Goal: Information Seeking & Learning: Find specific fact

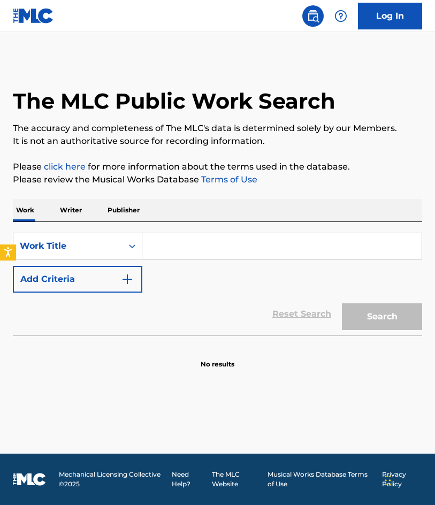
click at [385, 27] on link "Log In" at bounding box center [390, 16] width 64 height 27
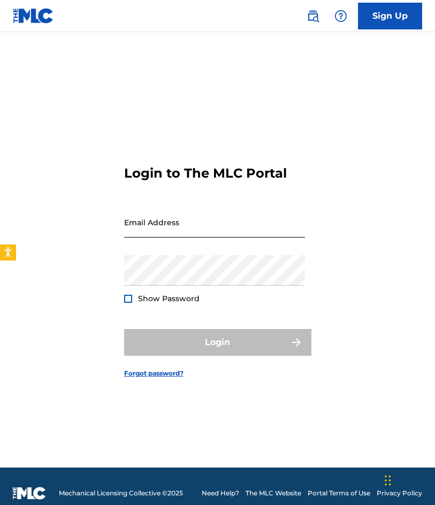
click at [282, 213] on input "Email Address" at bounding box center [214, 222] width 181 height 30
type input "[EMAIL_ADDRESS][DOMAIN_NAME]"
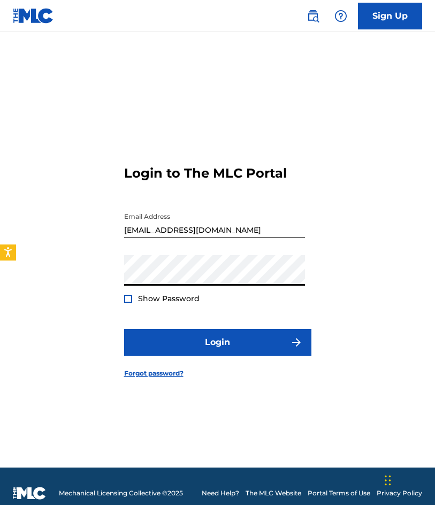
click at [124, 329] on button "Login" at bounding box center [217, 342] width 187 height 27
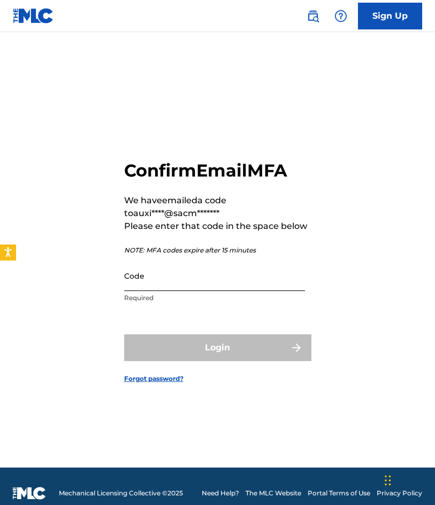
click at [184, 274] on input "Code" at bounding box center [214, 275] width 181 height 30
drag, startPoint x: 2, startPoint y: 129, endPoint x: 149, endPoint y: 270, distance: 203.5
click at [2, 129] on div "Confirm Email MFA We have emailed a code to auxi****@sacm******* Please enter t…" at bounding box center [217, 263] width 435 height 409
click at [198, 283] on input "Code" at bounding box center [214, 275] width 181 height 30
paste input "156840"
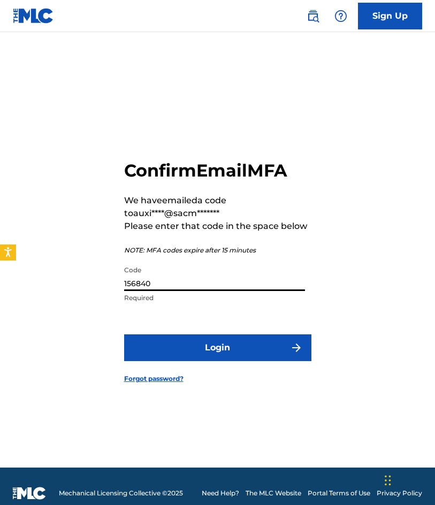
type input "156840"
click at [124, 334] on button "Login" at bounding box center [217, 347] width 187 height 27
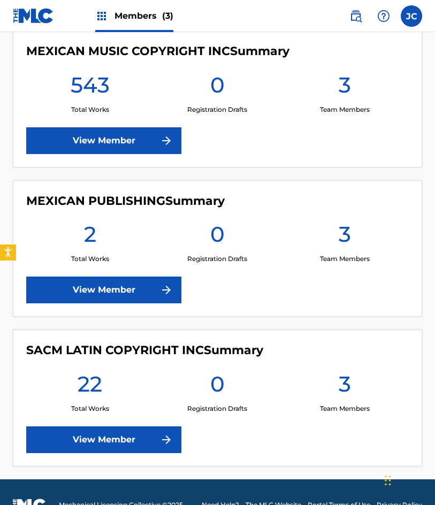
scroll to position [267, 0]
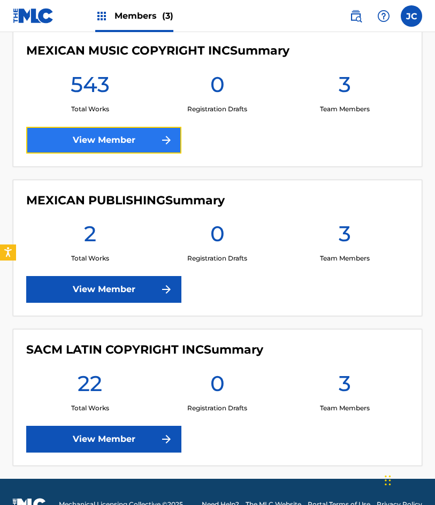
click at [127, 140] on link "View Member" at bounding box center [103, 140] width 155 height 27
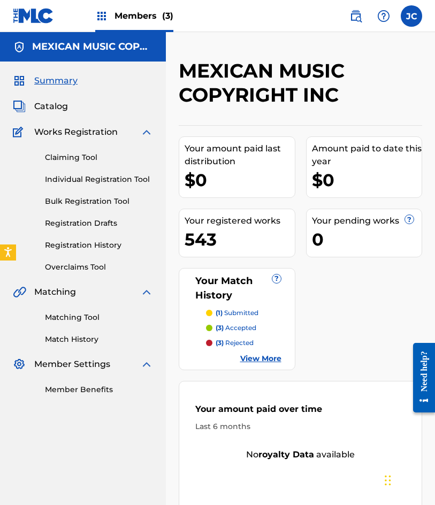
click at [27, 20] on img at bounding box center [33, 16] width 41 height 16
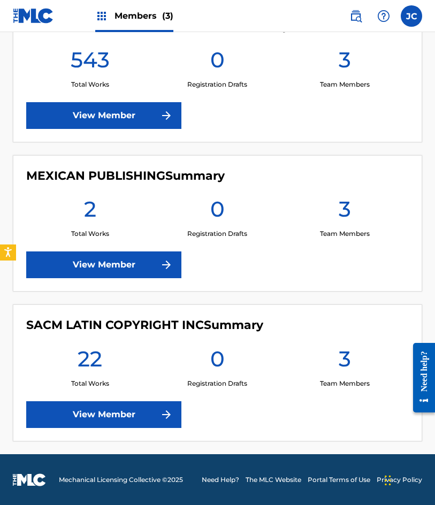
scroll to position [293, 0]
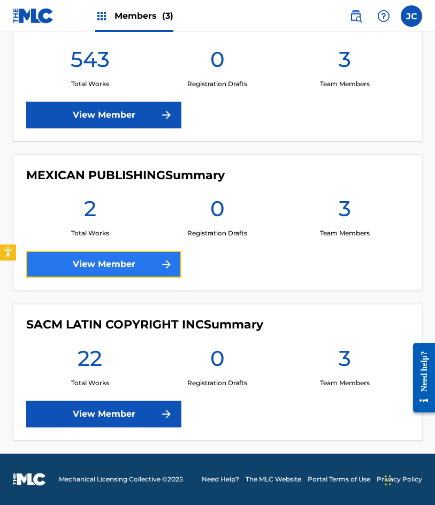
click at [112, 268] on link "View Member" at bounding box center [103, 264] width 155 height 27
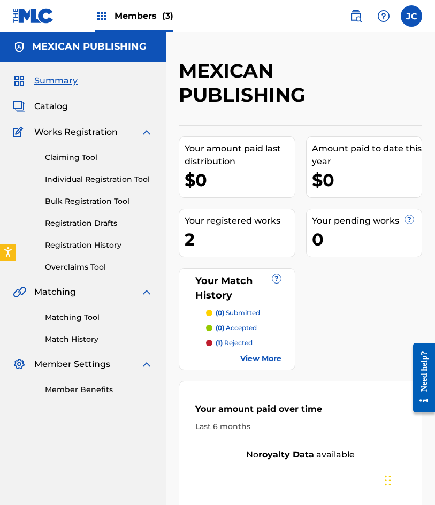
click at [35, 25] on link at bounding box center [33, 16] width 41 height 32
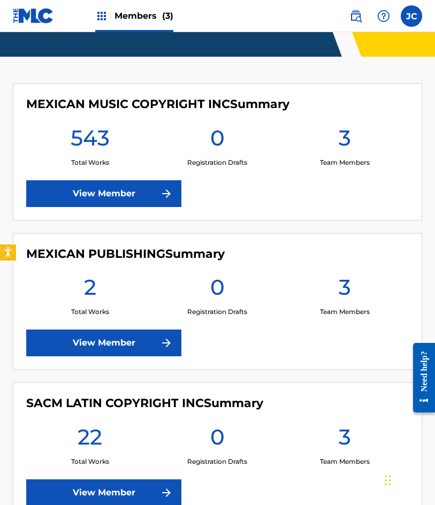
scroll to position [293, 0]
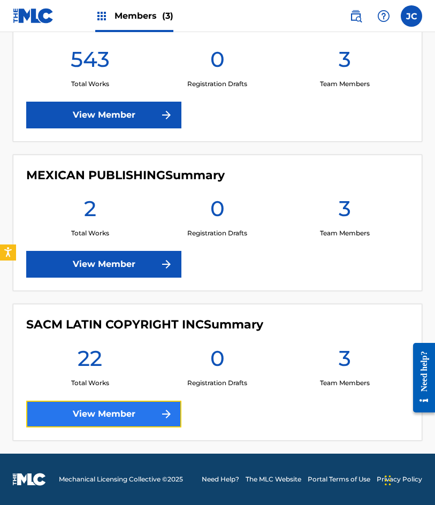
click at [125, 413] on link "View Member" at bounding box center [103, 414] width 155 height 27
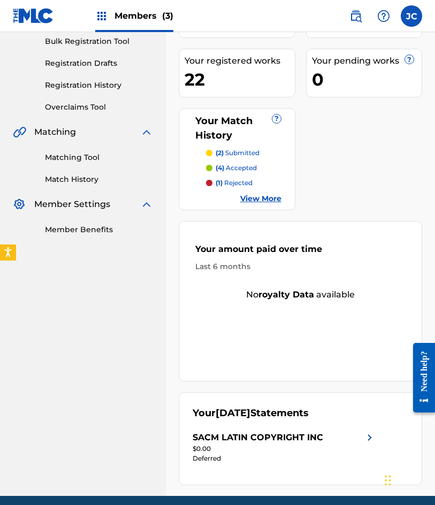
scroll to position [160, 0]
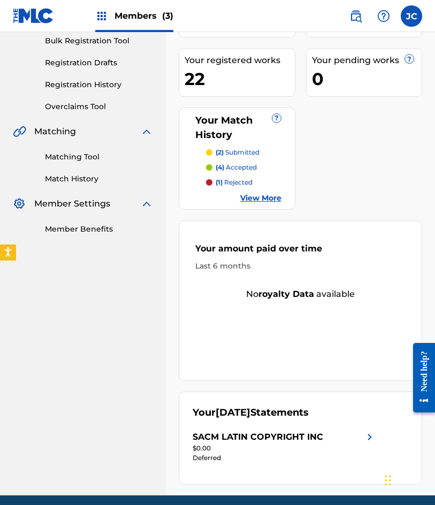
click at [268, 192] on div "(2) submitted (4) accepted (1) rejected View More" at bounding box center [237, 176] width 89 height 56
click at [267, 198] on link "View More" at bounding box center [260, 198] width 41 height 11
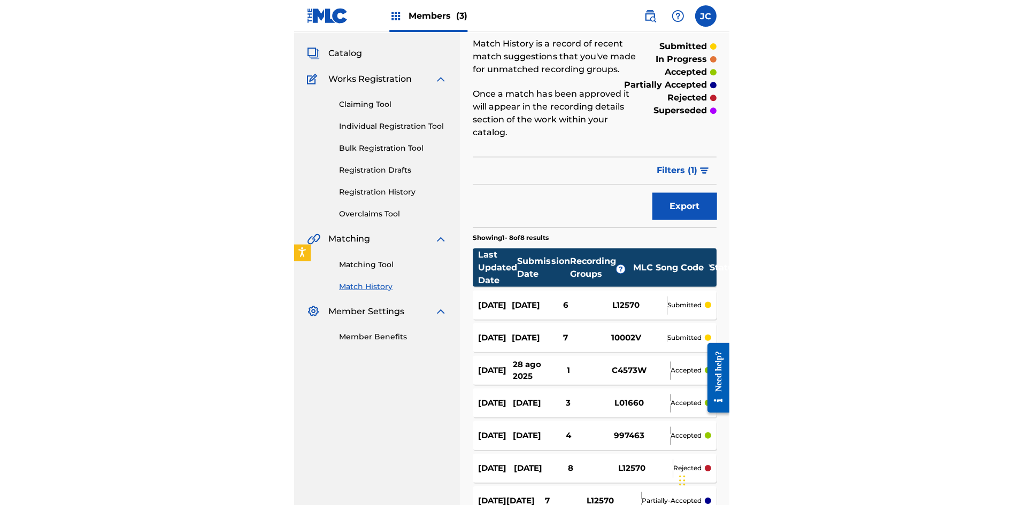
scroll to position [53, 0]
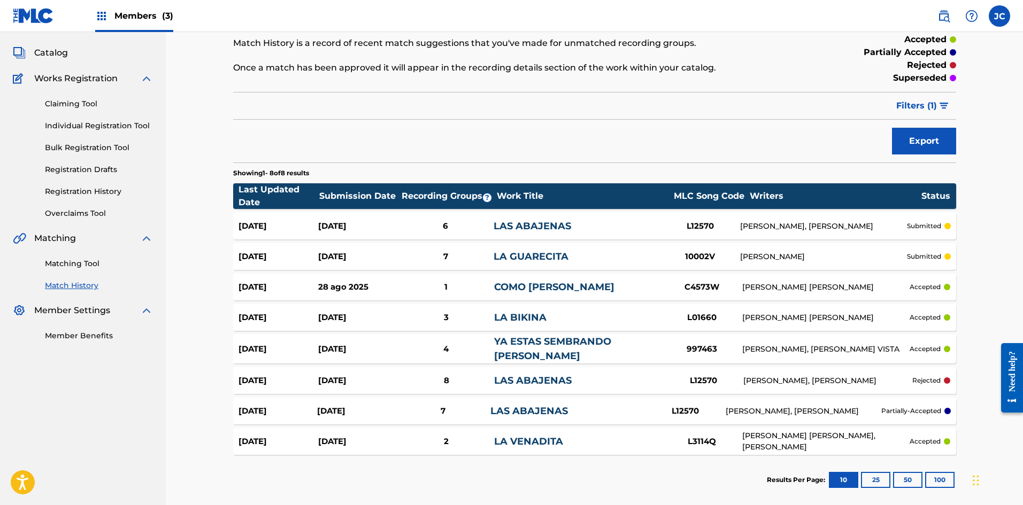
click at [434, 378] on div "LAS ABAJENAS" at bounding box center [578, 381] width 169 height 14
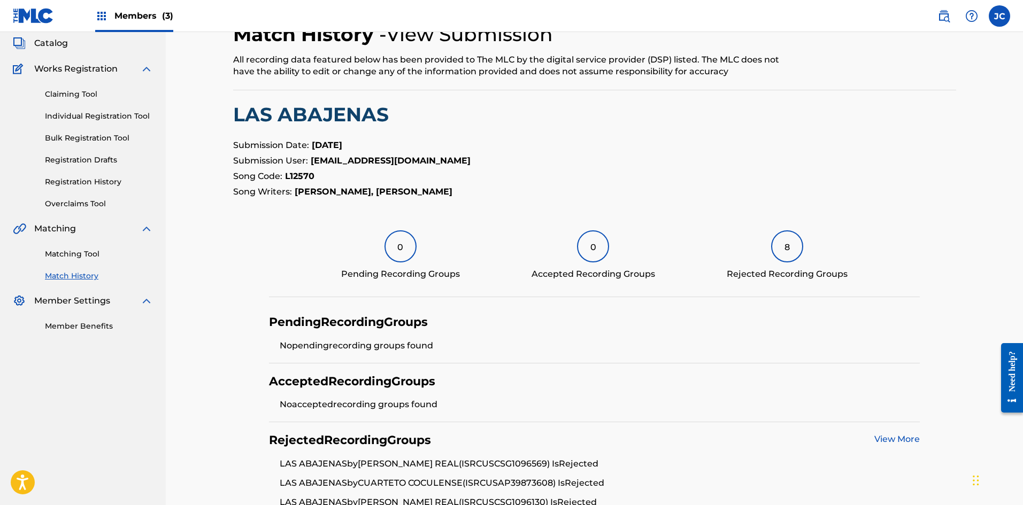
scroll to position [182, 0]
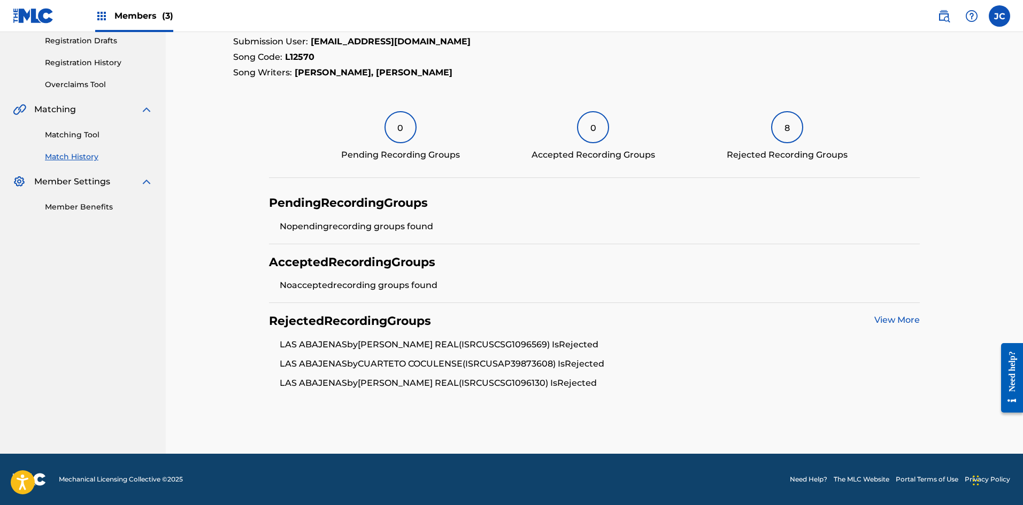
click at [434, 320] on link "View More" at bounding box center [896, 320] width 45 height 10
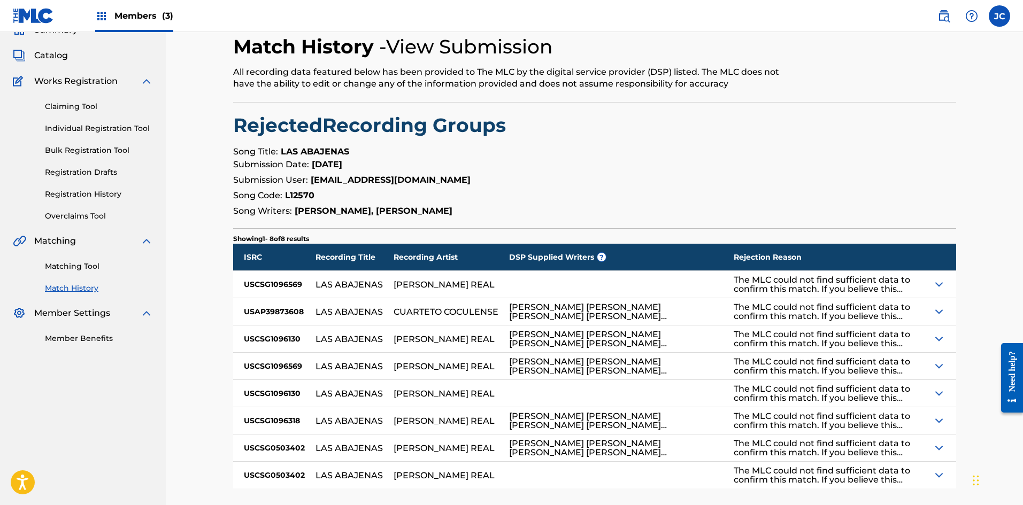
scroll to position [136, 0]
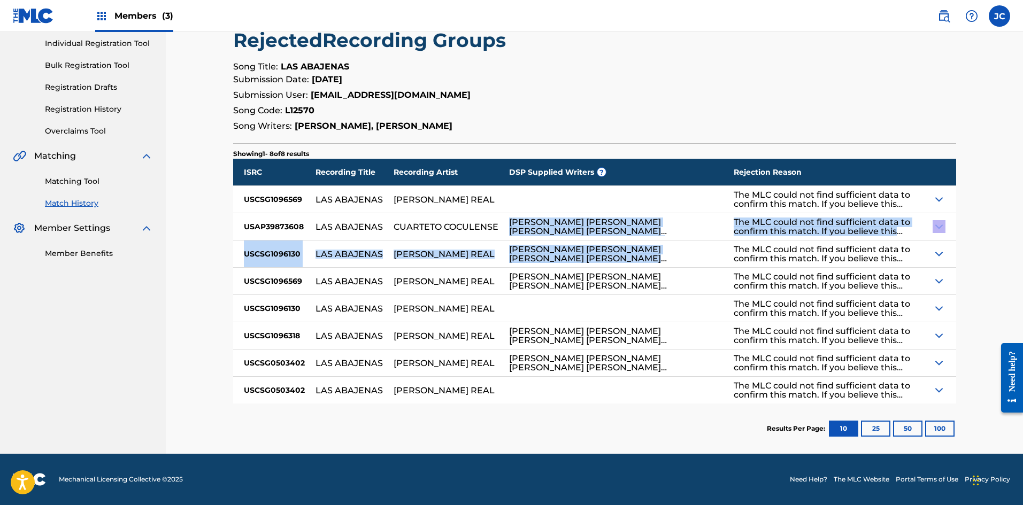
drag, startPoint x: 510, startPoint y: 220, endPoint x: 704, endPoint y: 256, distance: 197.3
click at [434, 256] on div "ISRC Recording Title Recording Artist DSP Supplied Writers ? Rejection Reason U…" at bounding box center [594, 281] width 723 height 245
click at [434, 222] on img at bounding box center [939, 226] width 13 height 13
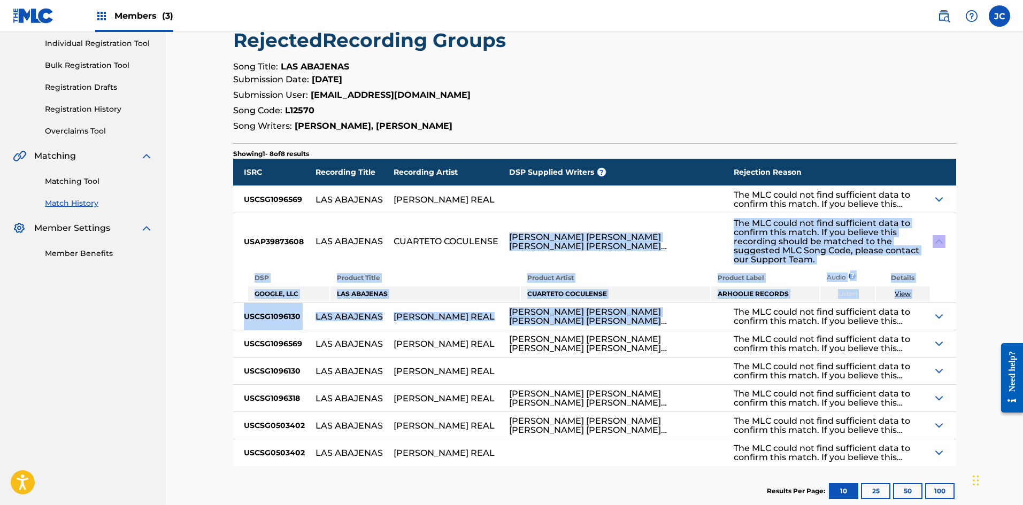
click at [434, 241] on div "RUBEN RUBEN FUENTES SILVESTRE VARGAS VAZQUEZ FUENTES GASSON SILVESTRE VARGAS SI…" at bounding box center [616, 242] width 214 height 18
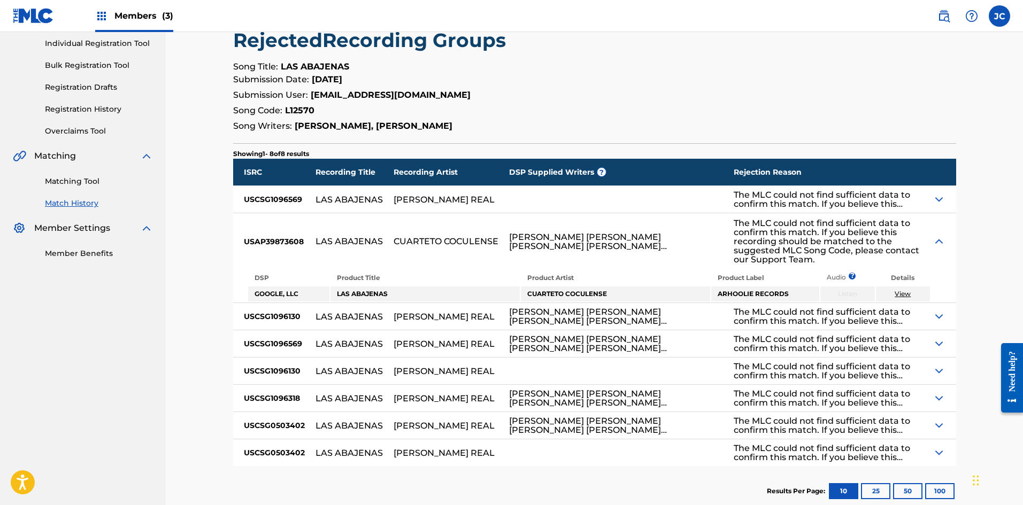
click at [434, 243] on img at bounding box center [939, 241] width 13 height 13
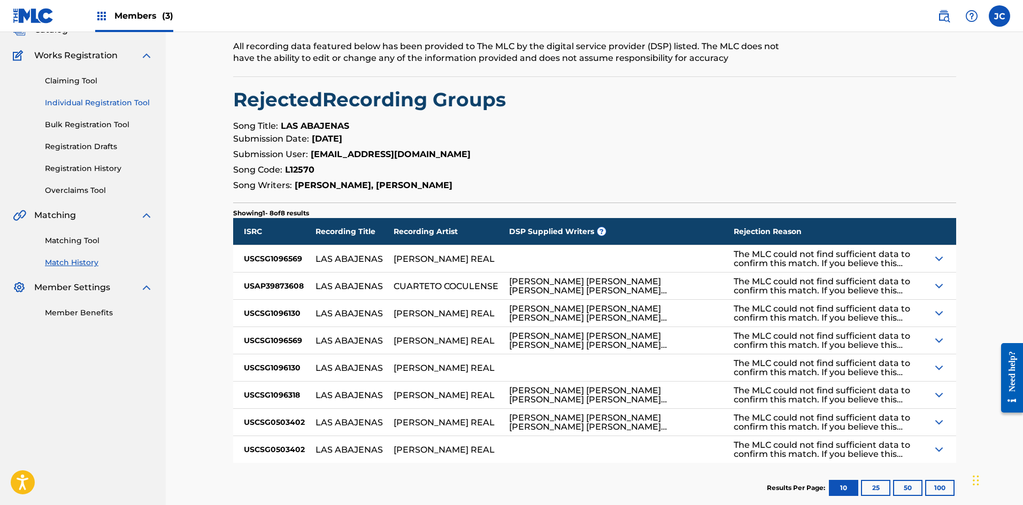
scroll to position [29, 0]
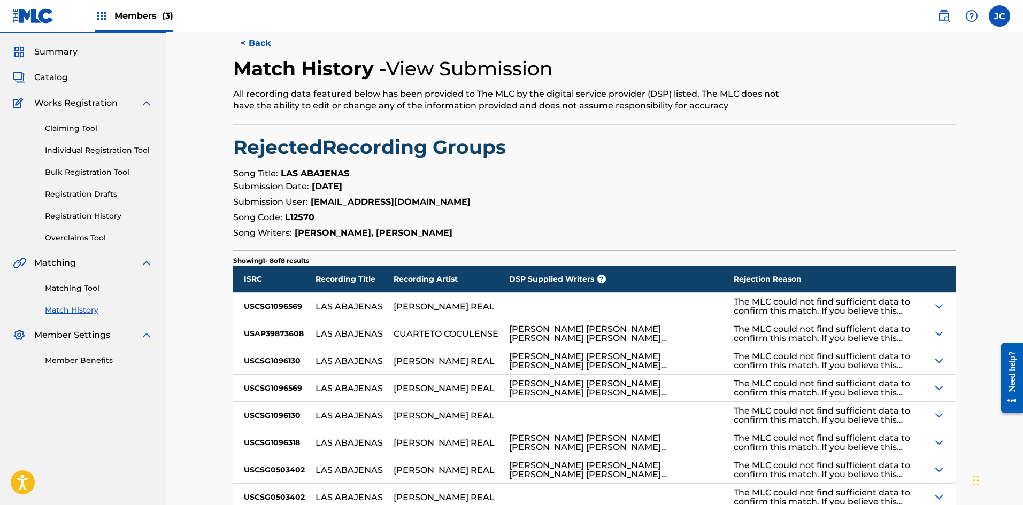
click at [72, 310] on link "Match History" at bounding box center [99, 310] width 108 height 11
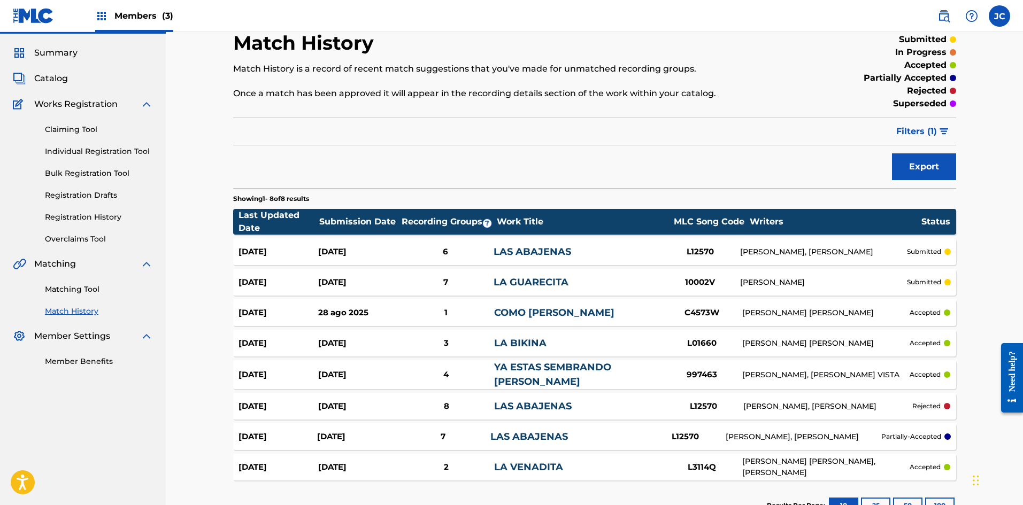
scroll to position [53, 0]
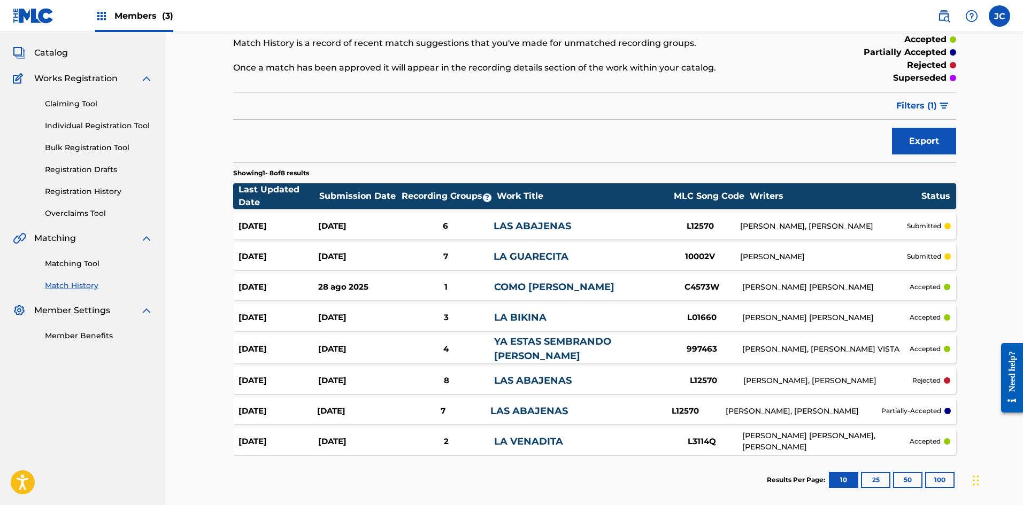
click at [434, 310] on div "13 sep 2025 9 sep 2025 3 LA BIKINA L01660 RUBEN FUENTES GASSON accepted" at bounding box center [594, 317] width 723 height 27
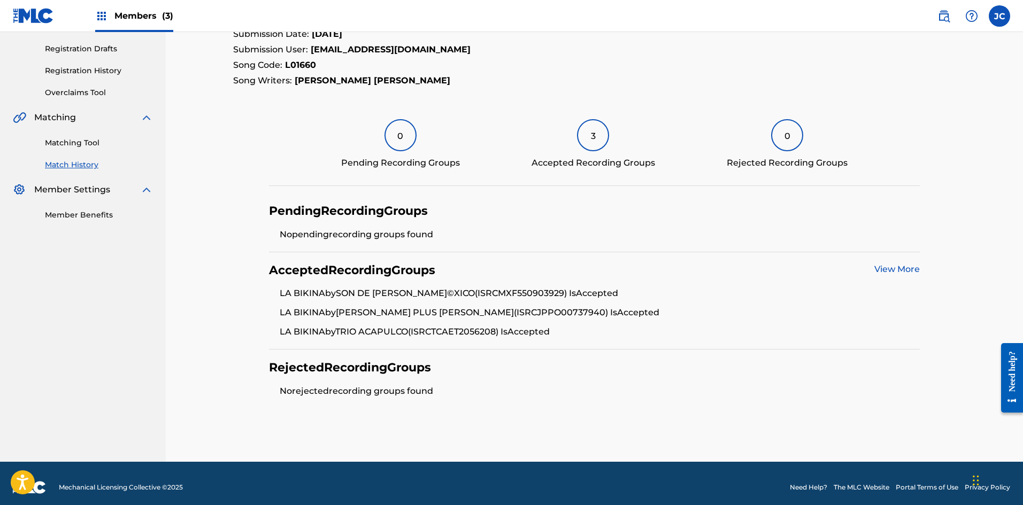
scroll to position [182, 0]
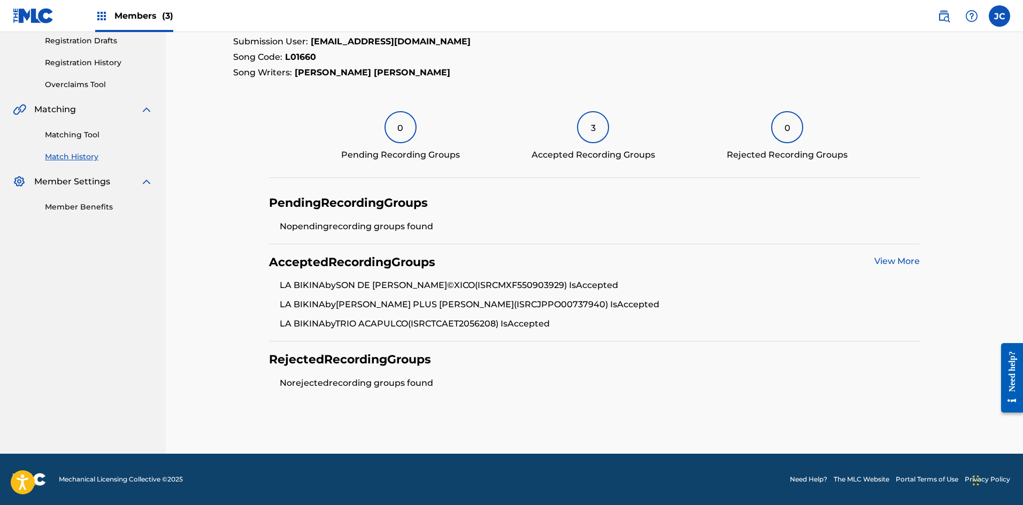
click at [434, 265] on link "View More" at bounding box center [896, 261] width 45 height 10
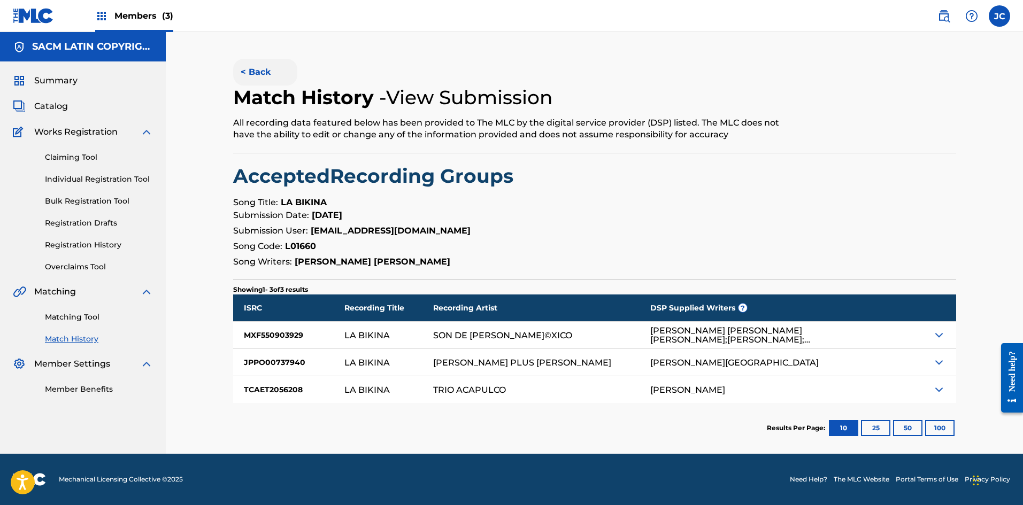
click at [258, 70] on button "< Back" at bounding box center [265, 72] width 64 height 27
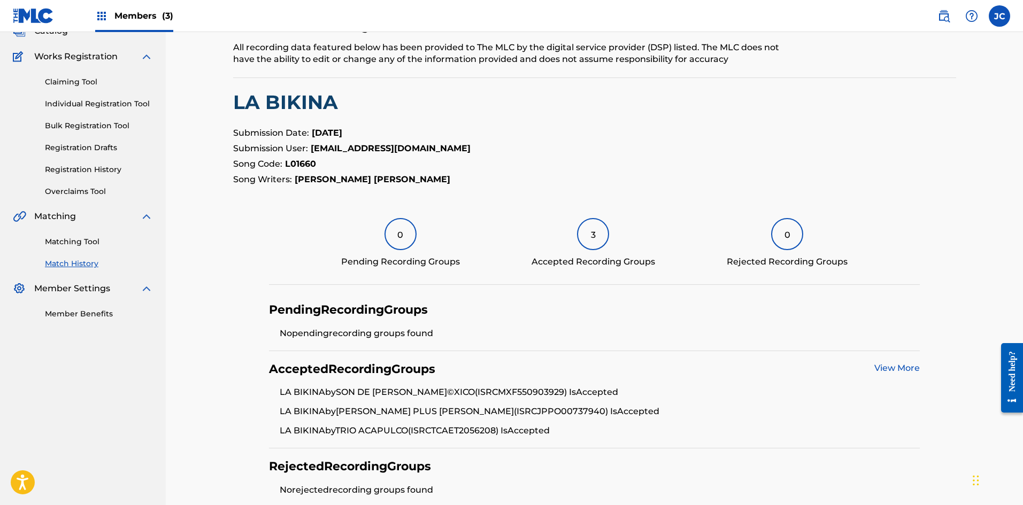
scroll to position [22, 0]
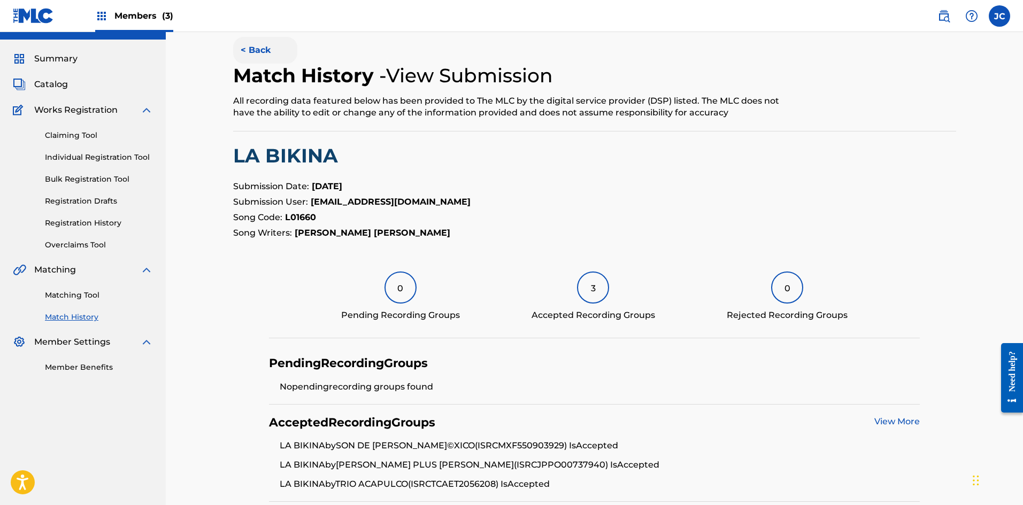
click at [250, 43] on button "< Back" at bounding box center [265, 50] width 64 height 27
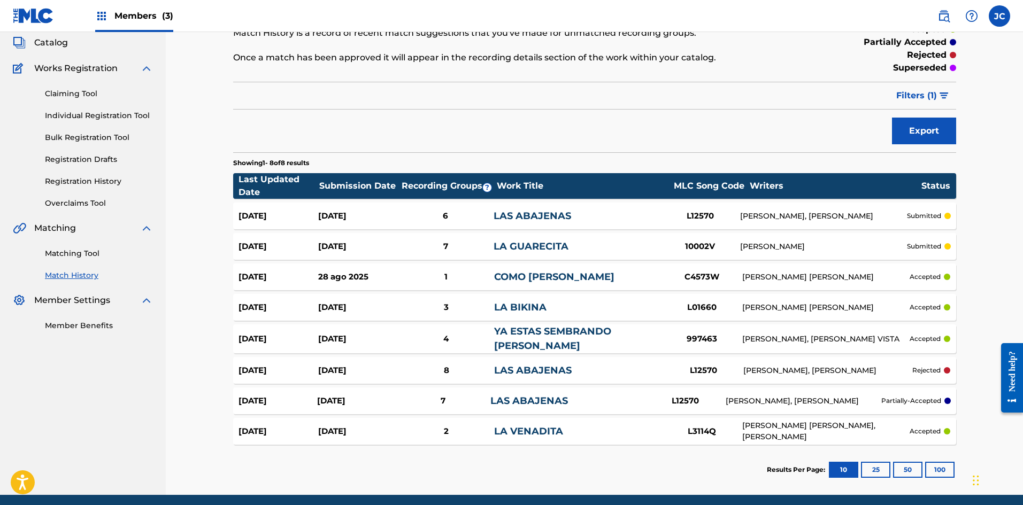
scroll to position [103, 0]
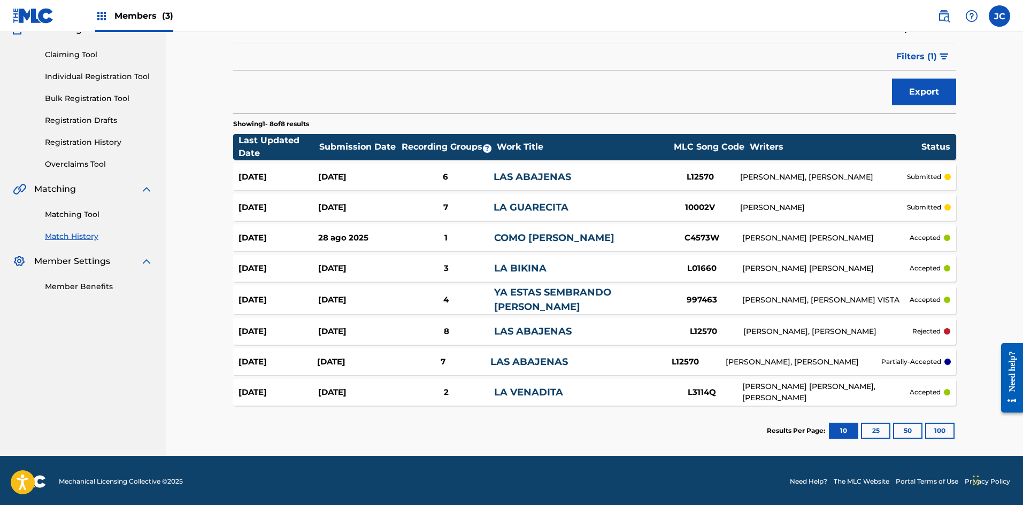
click at [434, 213] on div "7" at bounding box center [446, 208] width 96 height 12
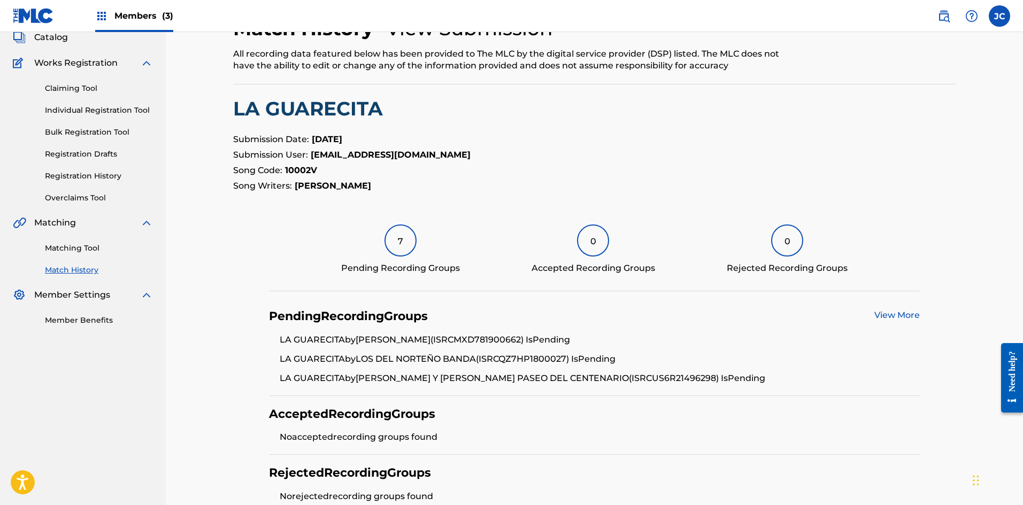
scroll to position [182, 0]
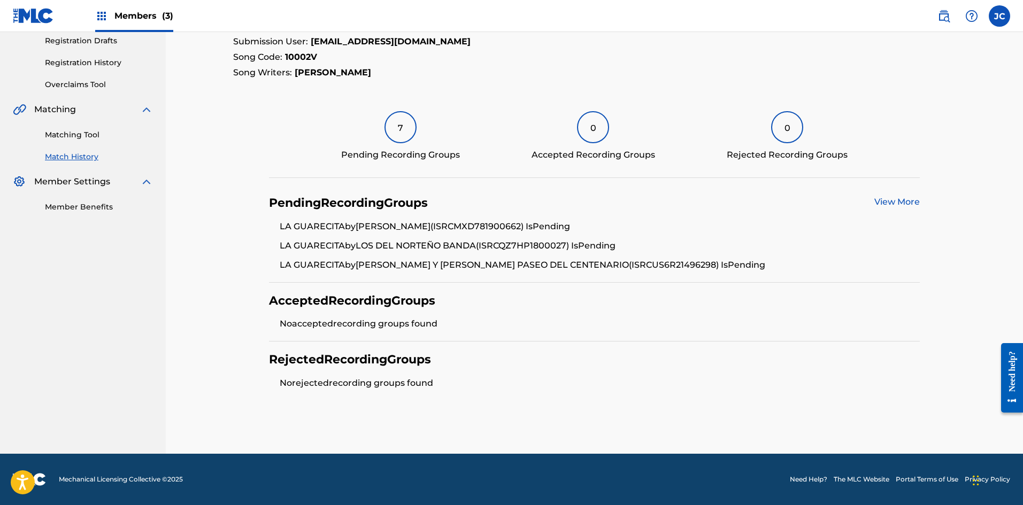
click at [434, 203] on div "Pending Recording Groups View More" at bounding box center [594, 203] width 651 height 15
click at [434, 200] on link "View More" at bounding box center [896, 202] width 45 height 10
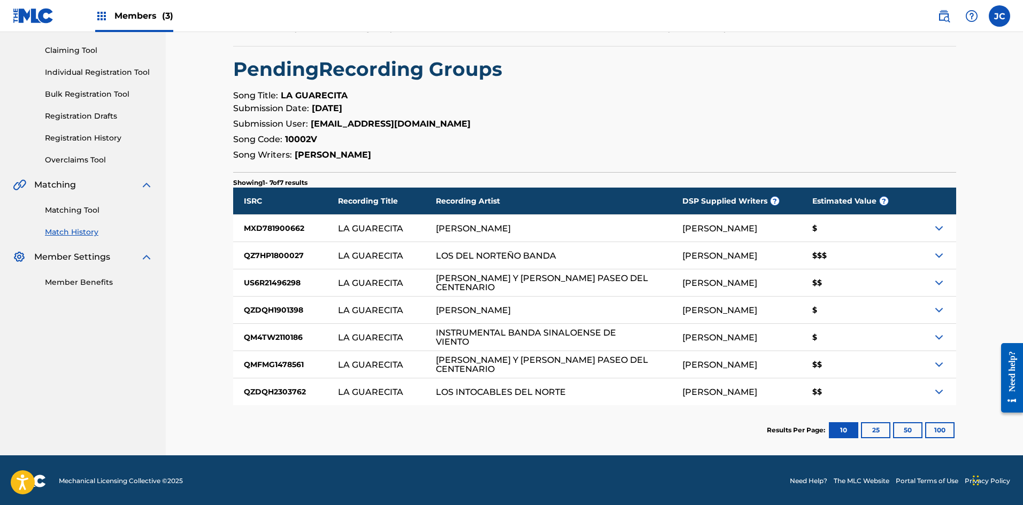
scroll to position [109, 0]
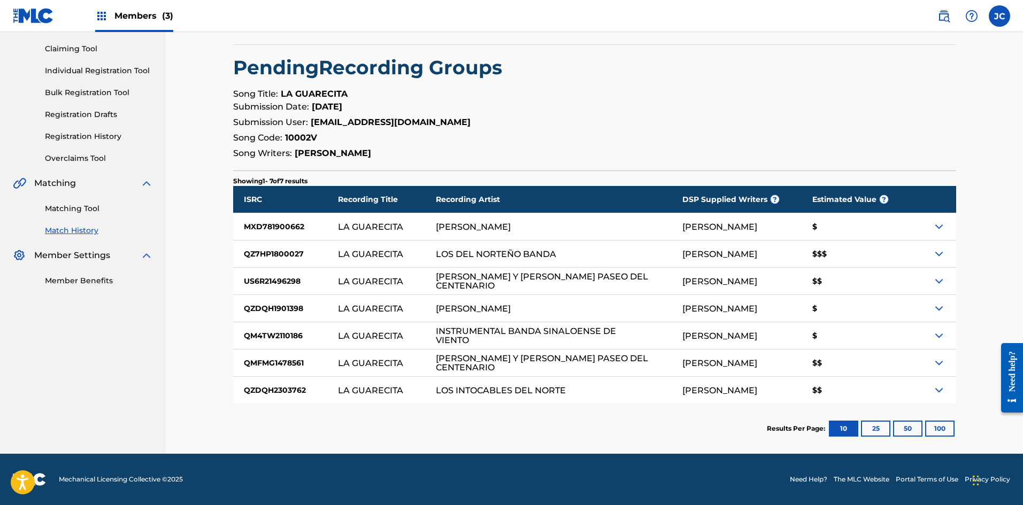
click at [434, 254] on img at bounding box center [939, 254] width 13 height 13
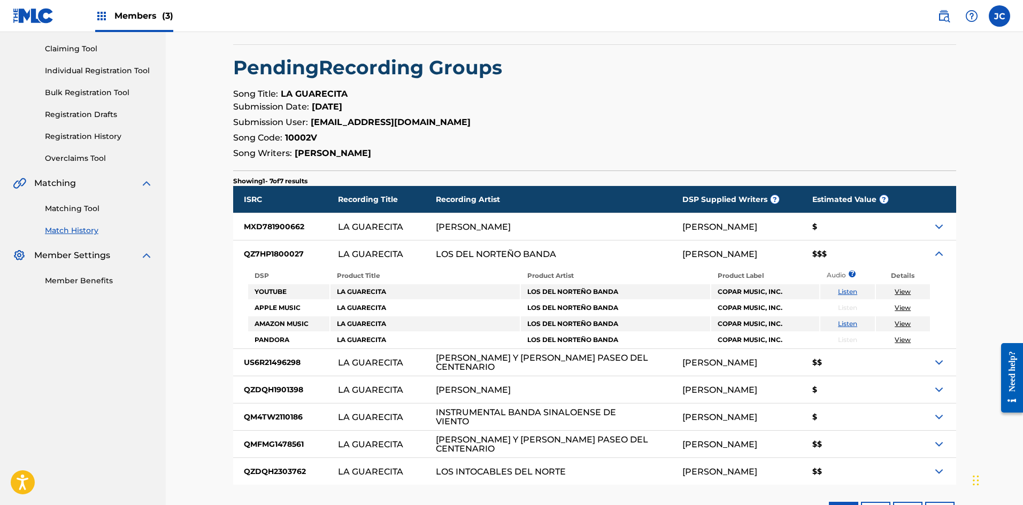
click at [434, 254] on img at bounding box center [939, 254] width 13 height 13
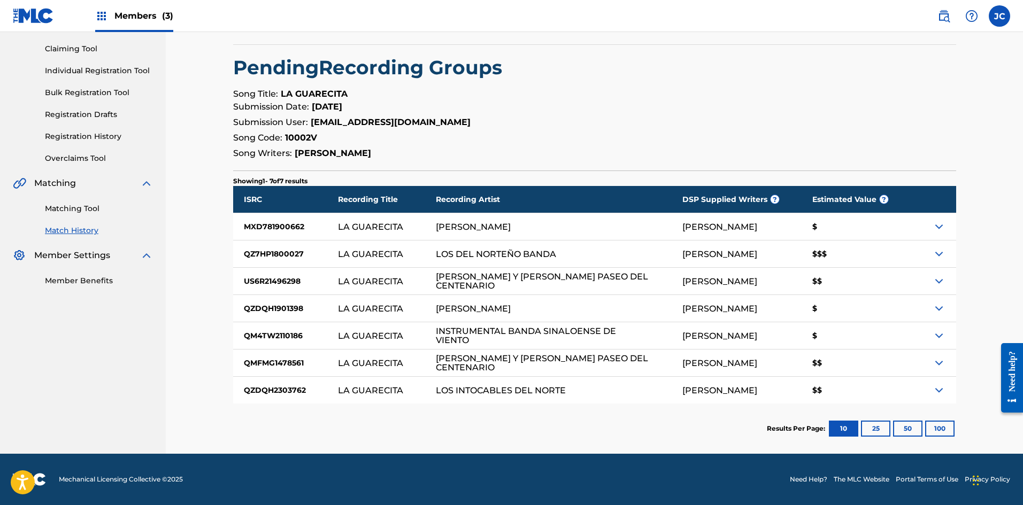
click at [26, 18] on img at bounding box center [33, 16] width 41 height 16
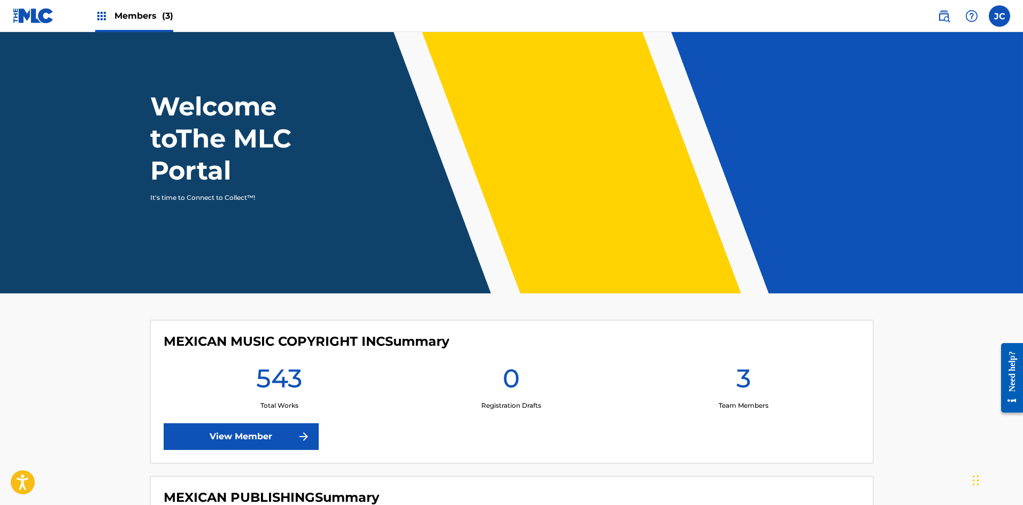
scroll to position [53, 0]
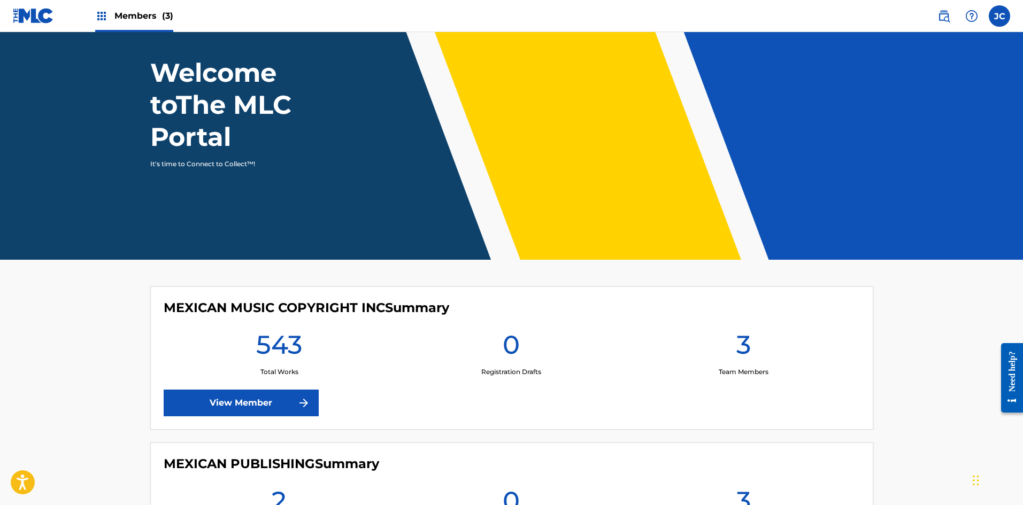
click at [434, 369] on div "Need help?" at bounding box center [1012, 371] width 14 height 41
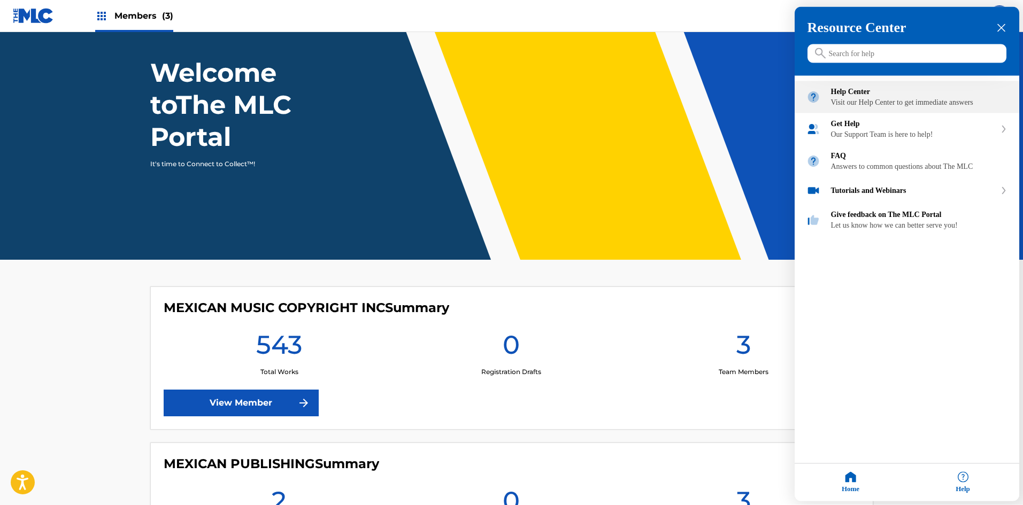
click at [434, 105] on div "Visit our Help Center to get immediate answers" at bounding box center [919, 102] width 177 height 9
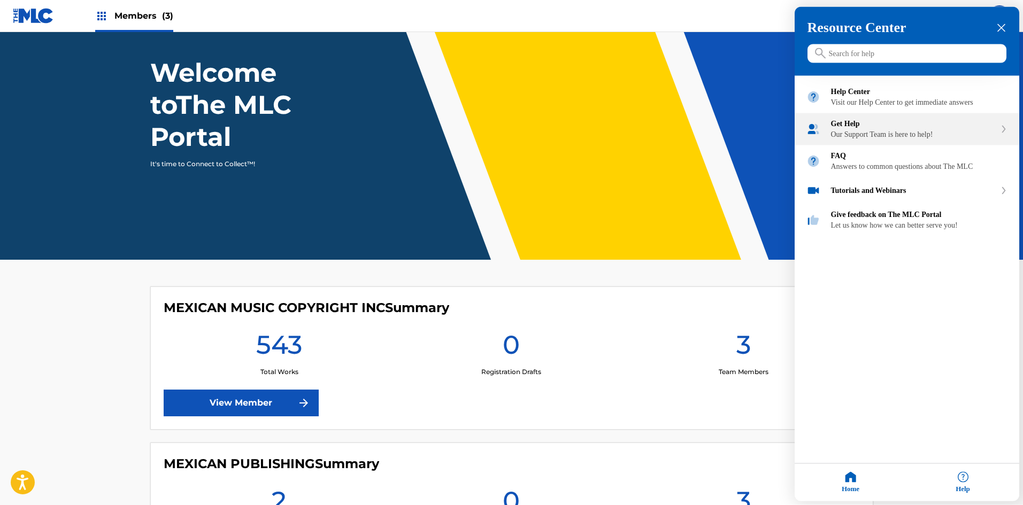
click at [434, 139] on div "Our Support Team is here to help!" at bounding box center [913, 135] width 165 height 9
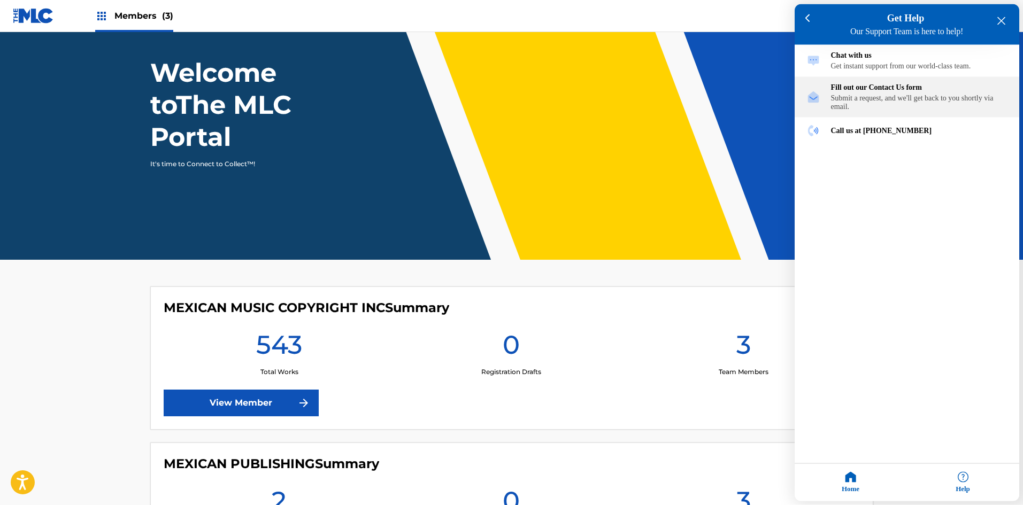
click at [434, 97] on div "Fill out our Contact Us form Submit a request, and we'll get back to you shortl…" at bounding box center [919, 97] width 177 height 28
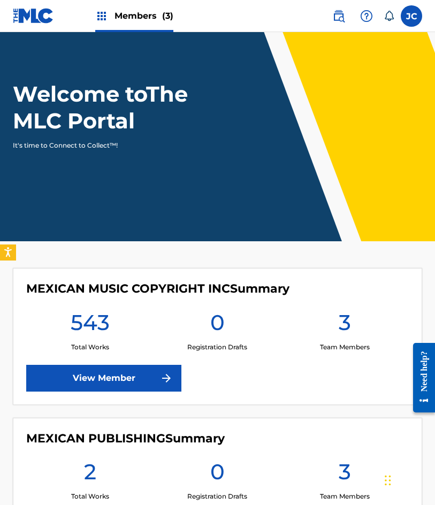
scroll to position [53, 0]
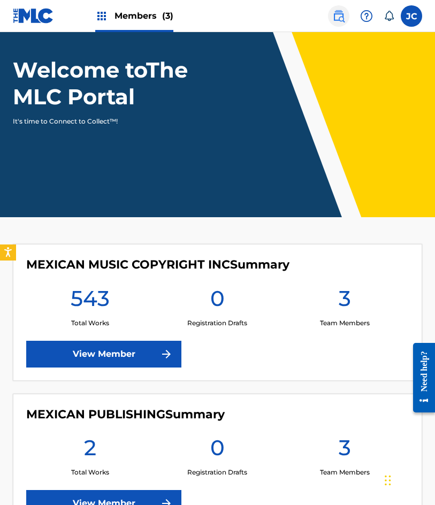
click at [332, 18] on link at bounding box center [338, 15] width 21 height 21
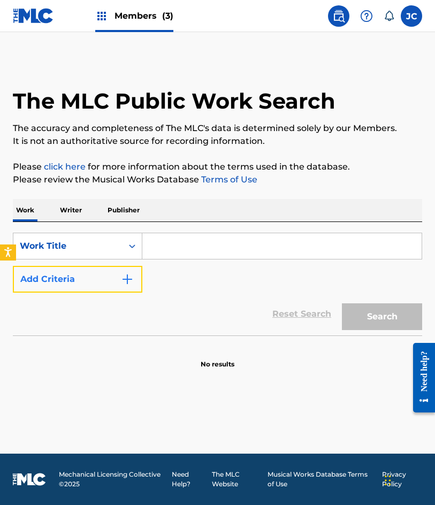
click at [111, 285] on button "Add Criteria" at bounding box center [77, 279] width 129 height 27
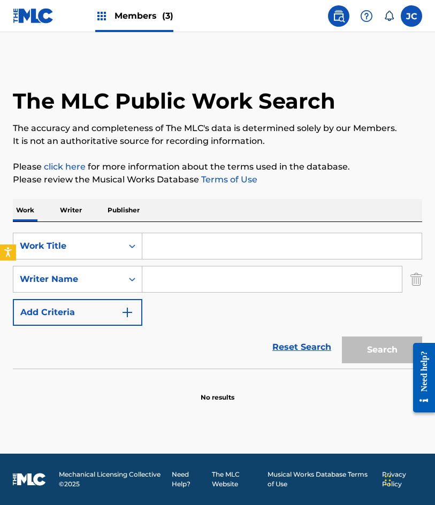
click at [195, 241] on input "Search Form" at bounding box center [281, 246] width 279 height 26
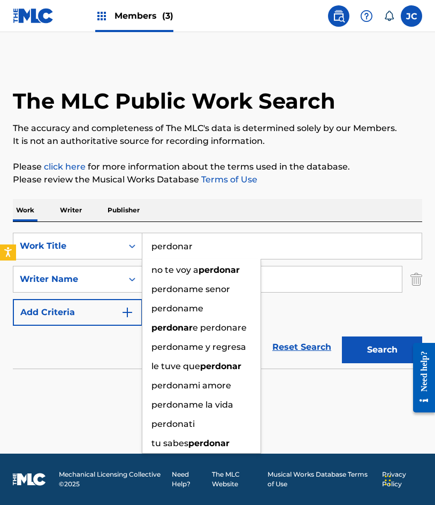
type input "perdonar"
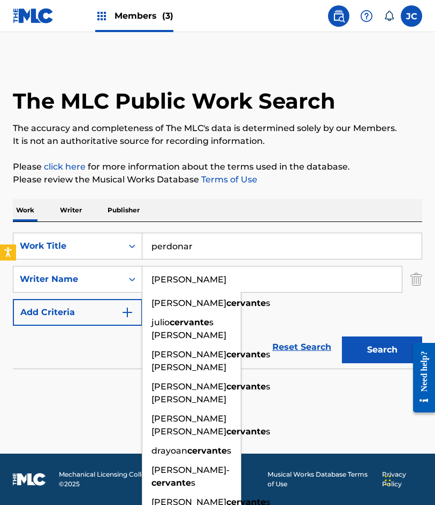
type input "cervantes"
click at [342, 336] on button "Search" at bounding box center [382, 349] width 80 height 27
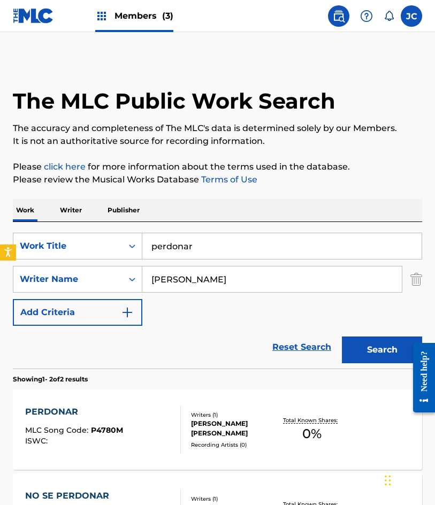
click at [314, 436] on span "0 %" at bounding box center [311, 433] width 19 height 19
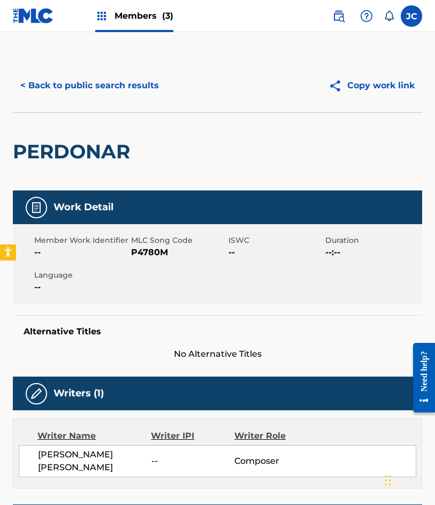
click at [162, 252] on span "P4780M" at bounding box center [178, 252] width 94 height 13
copy span "P4780M"
click at [109, 84] on button "< Back to public search results" at bounding box center [90, 85] width 154 height 27
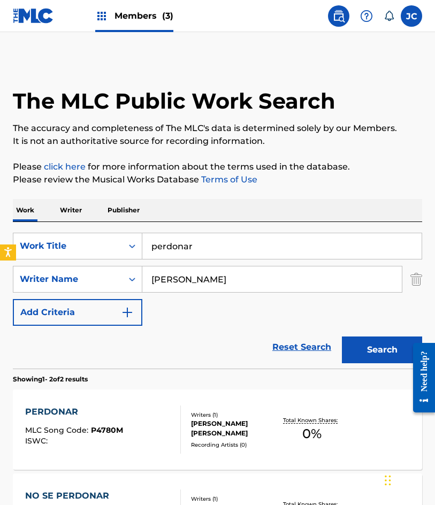
click at [234, 243] on input "perdonar" at bounding box center [281, 246] width 279 height 26
type input "por respeto a un amor"
click at [342, 336] on button "Search" at bounding box center [382, 349] width 80 height 27
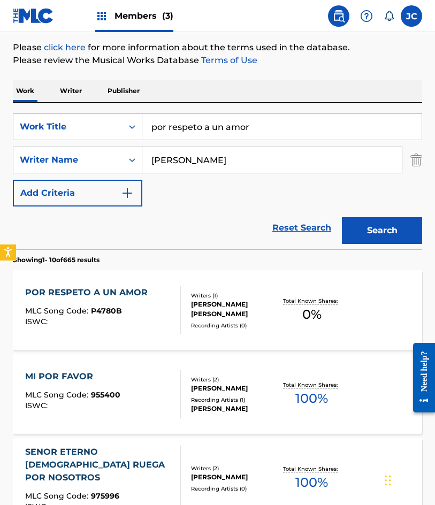
scroll to position [214, 0]
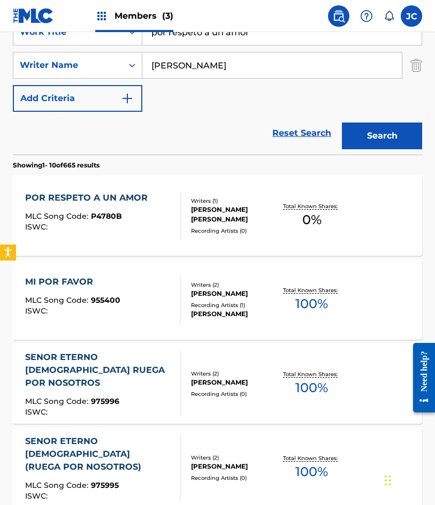
click at [195, 216] on div "[PERSON_NAME]" at bounding box center [234, 214] width 87 height 19
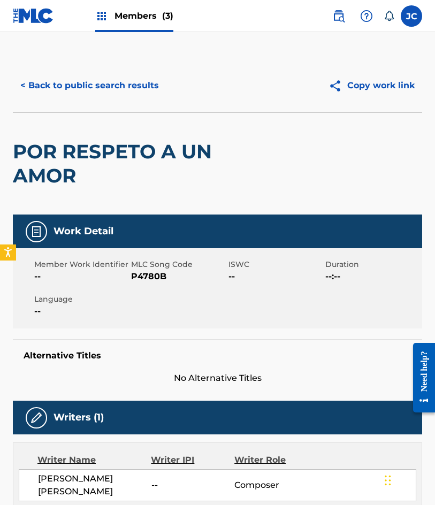
click at [195, 216] on div "Work Detail" at bounding box center [217, 231] width 409 height 34
click at [145, 278] on span "P4780B" at bounding box center [178, 276] width 94 height 13
copy span "P4780B"
click at [60, 78] on button "< Back to public search results" at bounding box center [90, 85] width 154 height 27
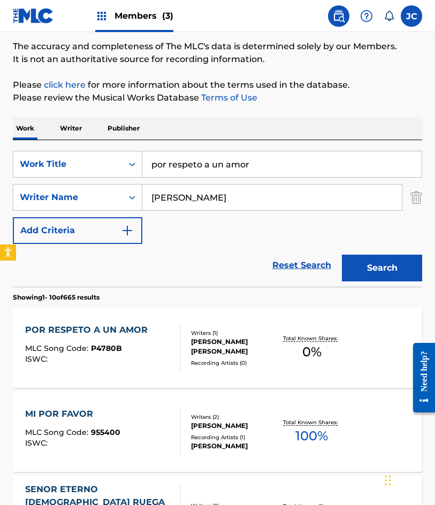
scroll to position [160, 0]
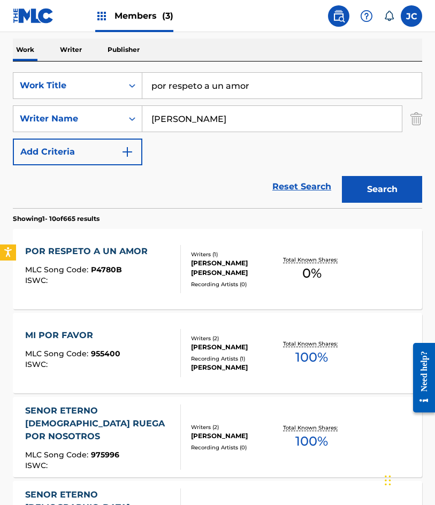
click at [313, 156] on div "SearchWithCriteria408fabe4-96c3-4d35-b7cd-56a62f0499eb Work Title por respeto a…" at bounding box center [217, 118] width 409 height 93
click at [38, 15] on img at bounding box center [33, 16] width 41 height 16
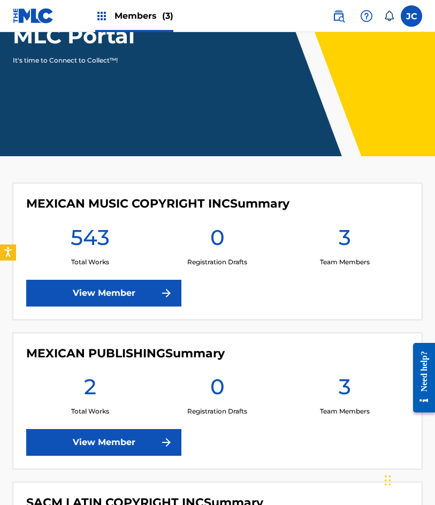
scroll to position [214, 0]
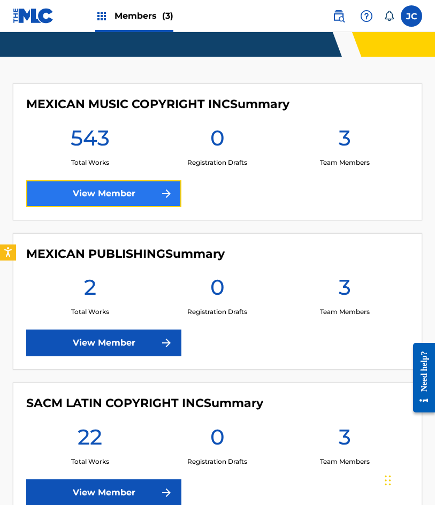
click at [155, 188] on link "View Member" at bounding box center [103, 193] width 155 height 27
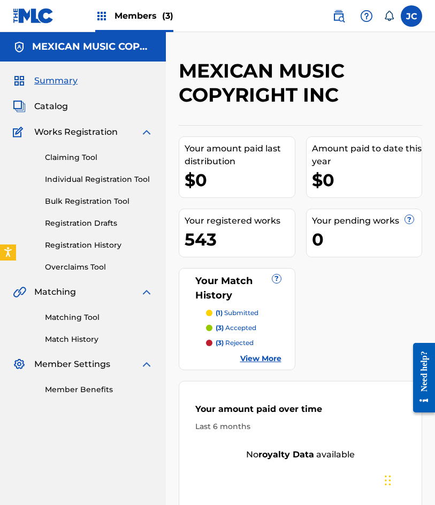
click at [34, 18] on img at bounding box center [33, 16] width 41 height 16
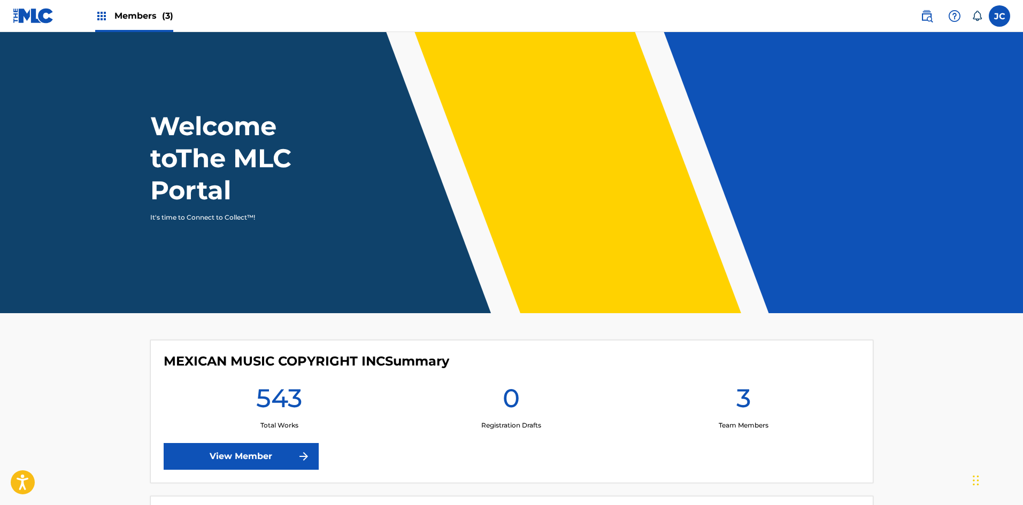
click at [864, 193] on div "Welcome to The MLC Portal It's time to Connect to Collect™!" at bounding box center [511, 166] width 749 height 112
click at [1010, 354] on div "Need help?" at bounding box center [1012, 371] width 14 height 41
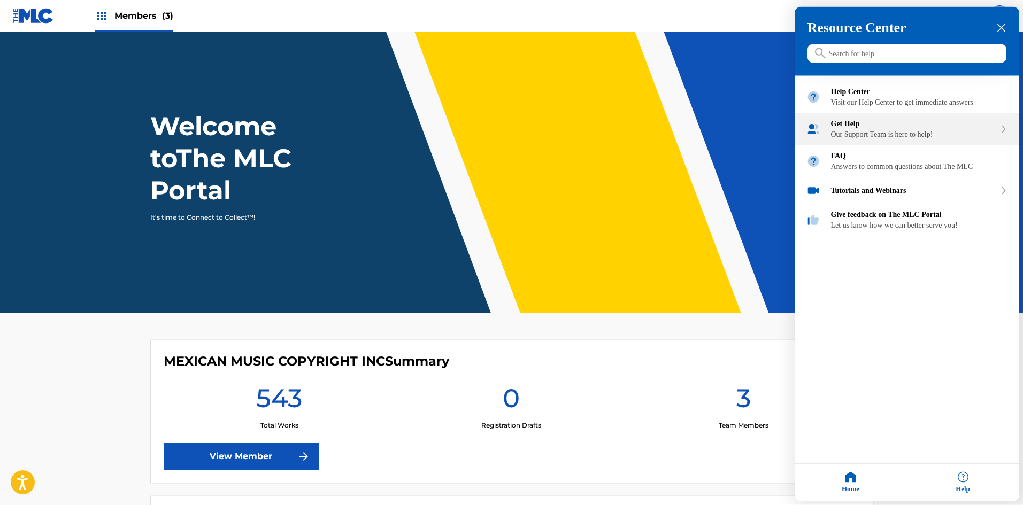
click at [851, 139] on div "Our Support Team is here to help!" at bounding box center [913, 135] width 165 height 9
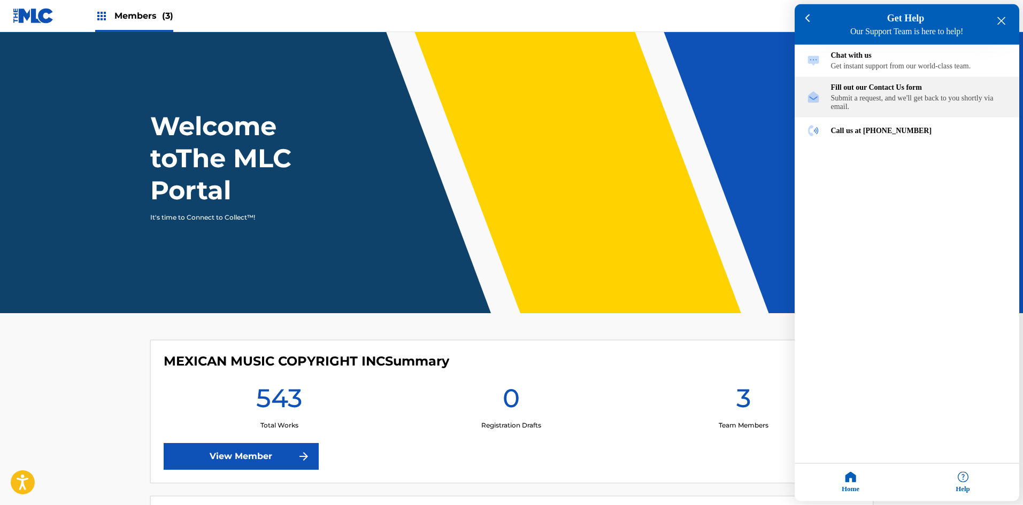
click at [862, 89] on div "Fill out our Contact Us form" at bounding box center [919, 87] width 177 height 9
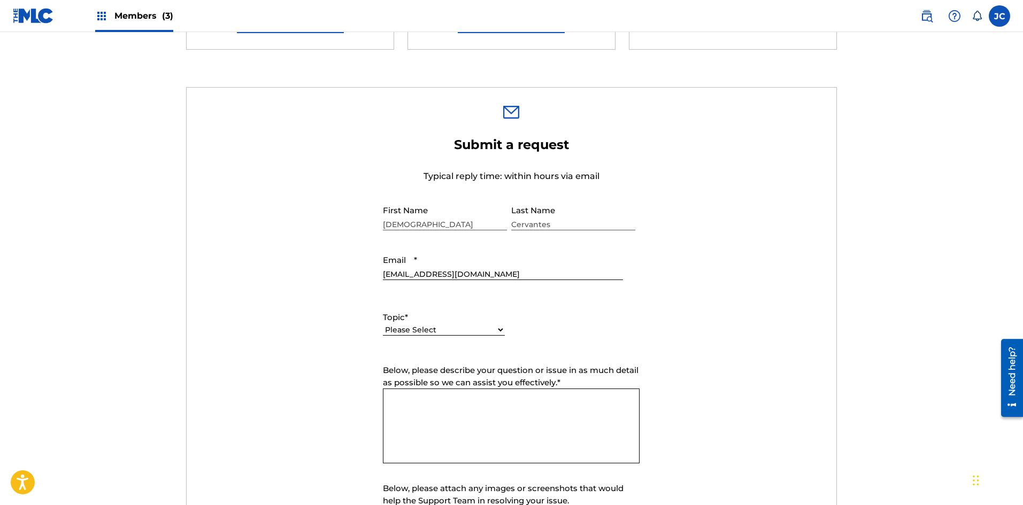
scroll to position [321, 0]
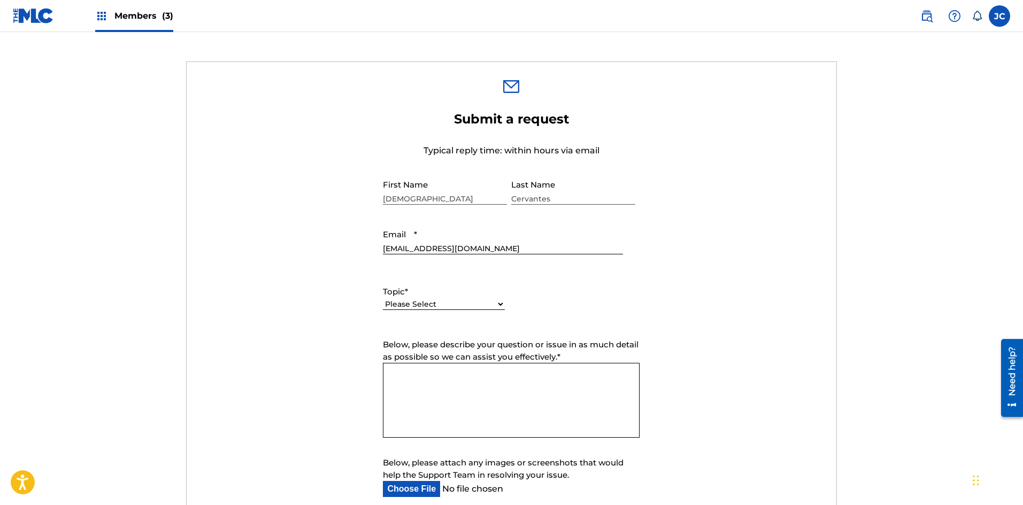
click at [477, 300] on select "Please Select I need help with my account I need help with managing my catalog …" at bounding box center [444, 304] width 122 height 11
select select "I need help with payment"
click at [383, 299] on select "Please Select I need help with my account I need help with managing my catalog …" at bounding box center [444, 304] width 122 height 11
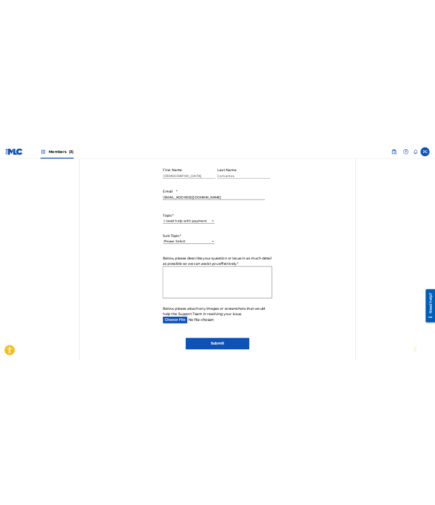
scroll to position [535, 0]
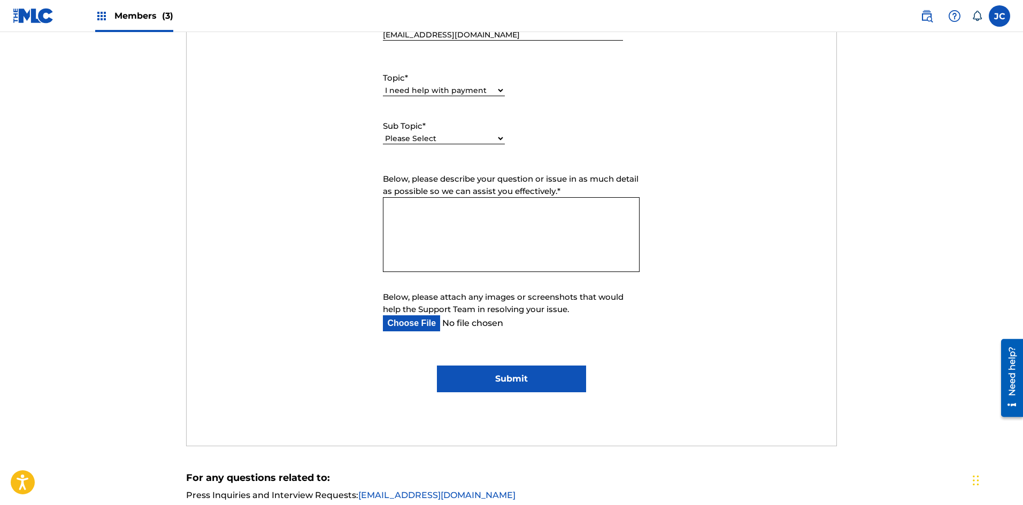
click at [461, 144] on select "Please Select I need help setting up my payment information in The MLC Portal I…" at bounding box center [444, 138] width 122 height 11
select select "I need information about royalties"
click at [383, 133] on select "Please Select I need help setting up my payment information in The MLC Portal I…" at bounding box center [444, 138] width 122 height 11
click at [474, 207] on textarea "Below, please describe your question or issue in as much detail as possible so …" at bounding box center [511, 234] width 257 height 75
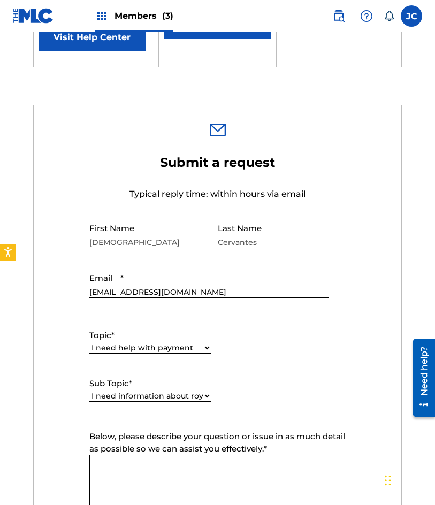
scroll to position [481, 0]
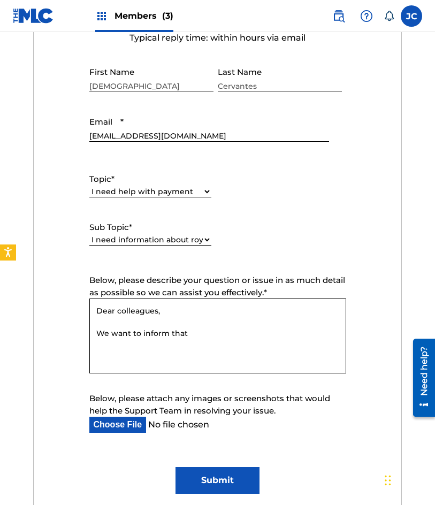
click at [202, 240] on select "Please Select I need help setting up my payment information in The MLC Portal I…" at bounding box center [150, 239] width 122 height 11
click at [256, 232] on div "Topic * Please Select I need help with my account I need help with managing my …" at bounding box center [217, 209] width 257 height 96
drag, startPoint x: 99, startPoint y: 333, endPoint x: 199, endPoint y: 337, distance: 99.6
click at [199, 337] on textarea "Dear colleagues, We want to inform that" at bounding box center [217, 335] width 257 height 75
paste textarea "ould like to inform you that we have not received royalty payments in this dist…"
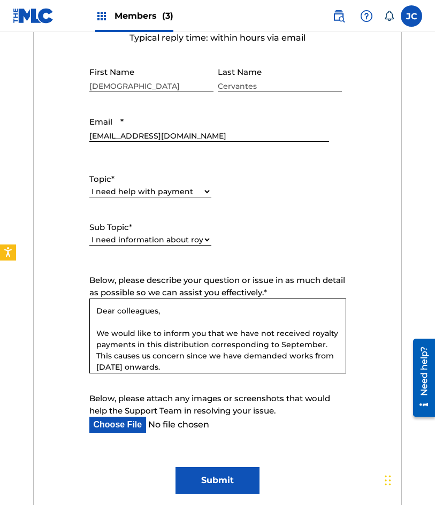
click at [260, 334] on textarea "Dear colleagues, We would like to inform you that we have not received royalty …" at bounding box center [217, 335] width 257 height 75
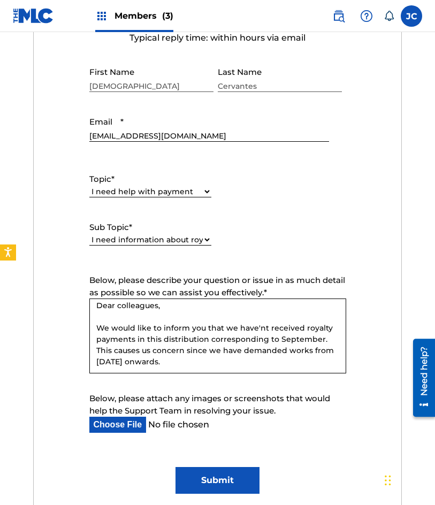
scroll to position [6, 0]
click at [281, 350] on textarea "Dear colleagues, We would like to inform you that we have'nt received royalty p…" at bounding box center [217, 335] width 257 height 75
click at [281, 358] on textarea "Dear colleagues, We would like to inform you that we have'nt received royalty p…" at bounding box center [217, 335] width 257 height 75
click at [227, 369] on textarea "Dear colleagues, We would like to inform you that we have'nt received royalty p…" at bounding box center [217, 335] width 257 height 75
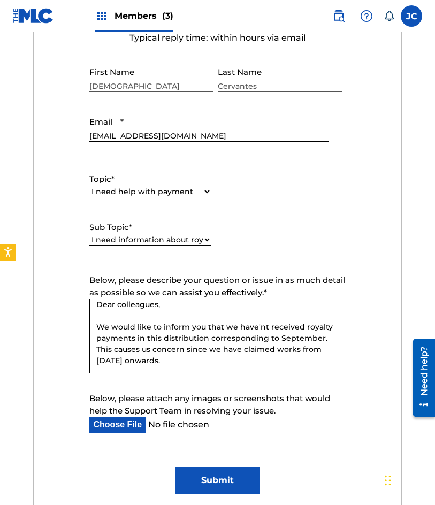
paste textarea "Therefore, we request in the most attentive way that you can inform us if there…"
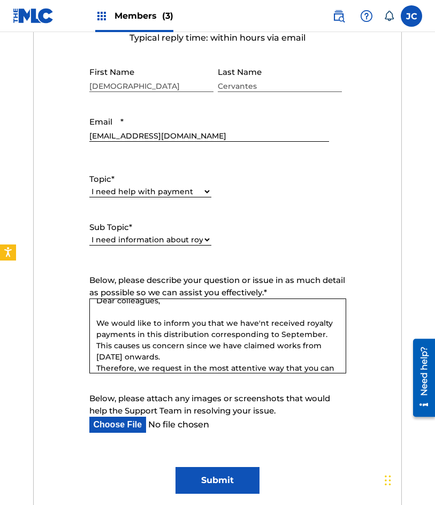
scroll to position [33, 0]
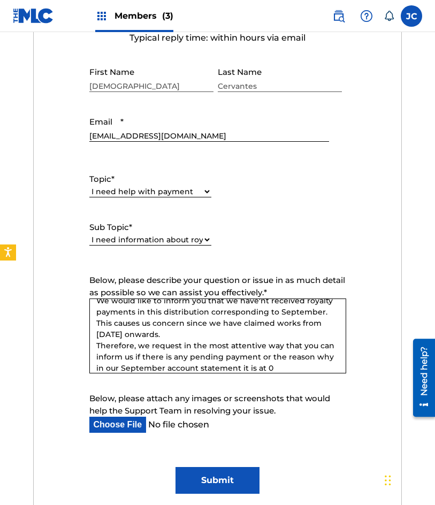
click at [130, 353] on textarea "Dear colleagues, We would like to inform you that we have'nt received royalty p…" at bounding box center [217, 335] width 257 height 75
click at [270, 366] on textarea "Dear colleagues, We would like to inform you that we have'nt received royalty p…" at bounding box center [217, 335] width 257 height 75
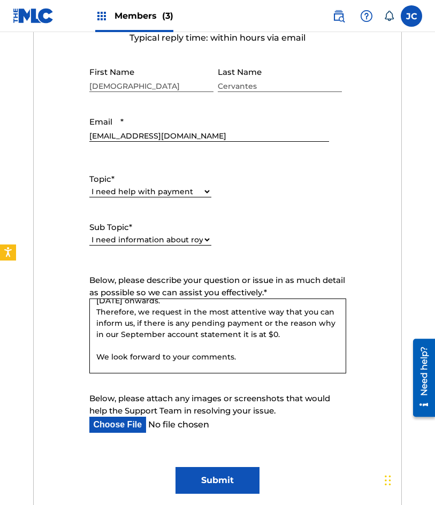
scroll to position [78, 0]
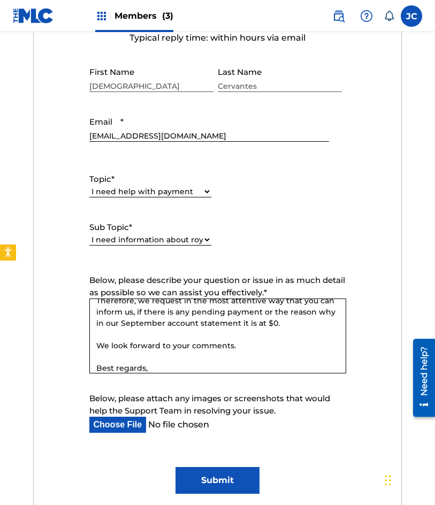
type textarea "Dear colleagues, We would like to inform you that we have'nt received royalty p…"
click at [399, 237] on form "Submit a request Typical reply time: within hours via email First Name Jesús La…" at bounding box center [217, 245] width 367 height 495
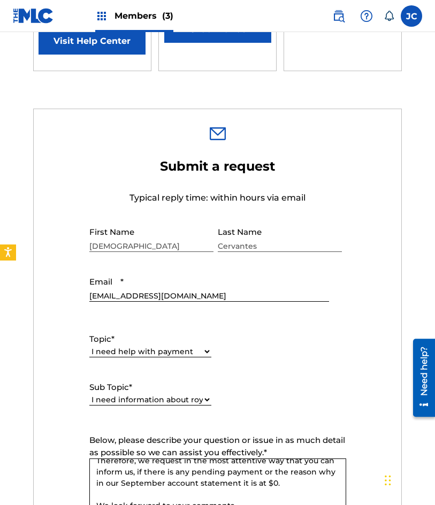
scroll to position [535, 0]
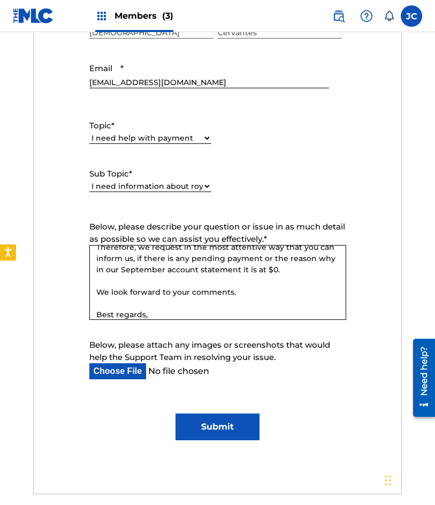
click at [173, 185] on select "Please Select I need help setting up my payment information in The MLC Portal I…" at bounding box center [150, 186] width 122 height 11
click at [191, 136] on select "Please Select I need help with my account I need help with managing my catalog …" at bounding box center [150, 138] width 122 height 11
click at [257, 425] on input "Submit" at bounding box center [217, 426] width 85 height 27
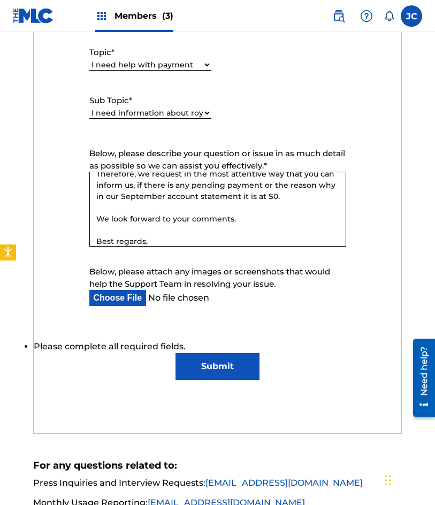
scroll to position [461, 0]
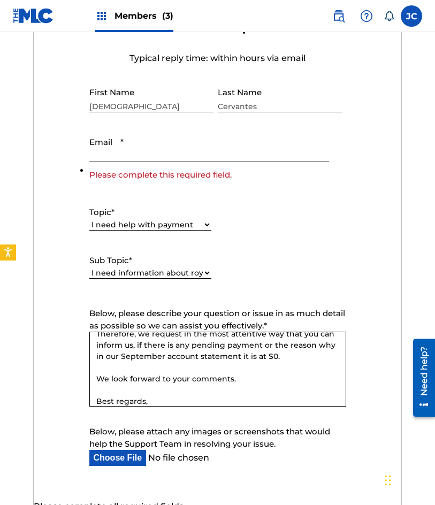
click at [133, 151] on input "Email *" at bounding box center [209, 147] width 240 height 30
type input "[EMAIL_ADDRESS][DOMAIN_NAME]"
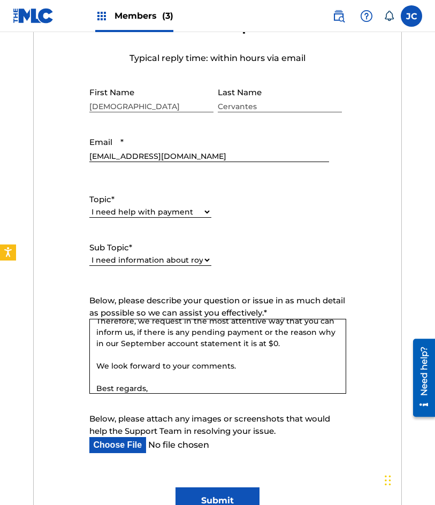
click at [326, 226] on div "Topic * Please Select I need help with my account I need help with managing my …" at bounding box center [217, 229] width 257 height 96
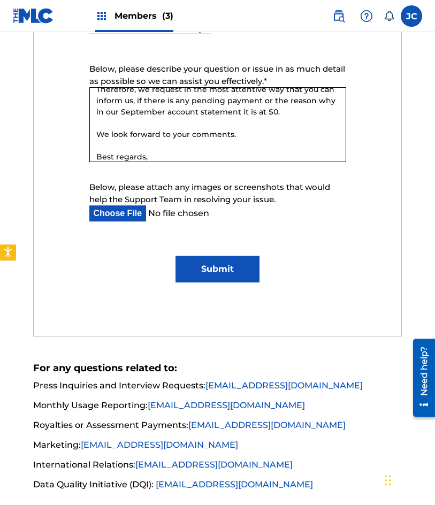
scroll to position [756, 0]
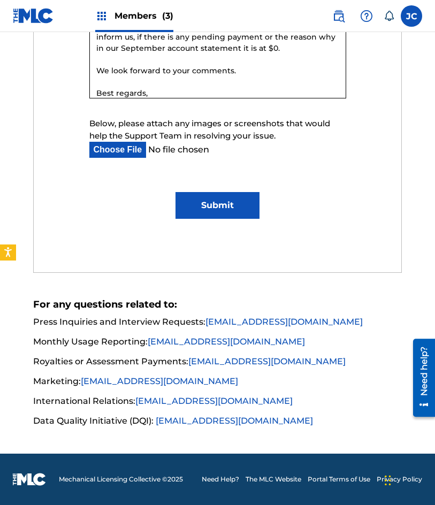
click at [226, 212] on input "Submit" at bounding box center [217, 205] width 85 height 27
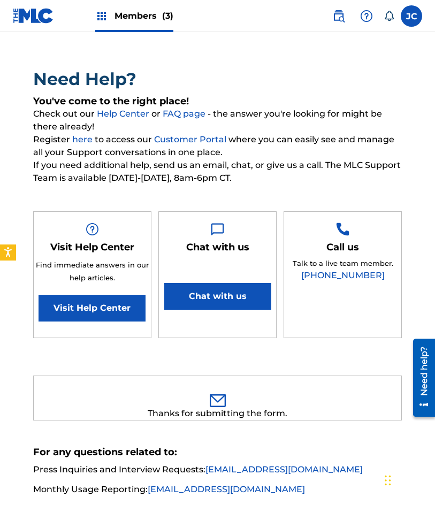
scroll to position [0, 0]
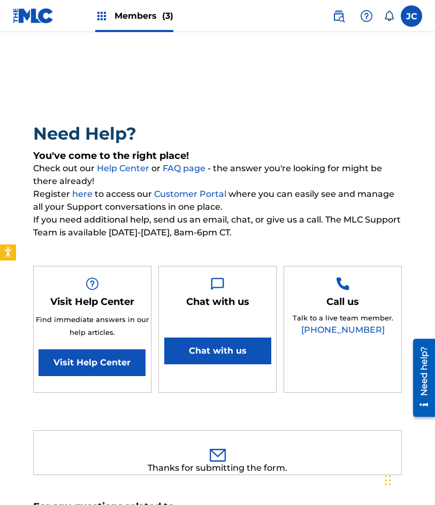
drag, startPoint x: 334, startPoint y: 18, endPoint x: 303, endPoint y: 12, distance: 32.0
click at [334, 18] on img at bounding box center [338, 16] width 13 height 13
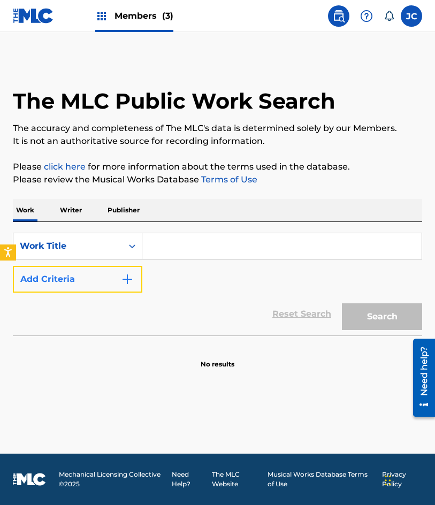
click at [103, 278] on button "Add Criteria" at bounding box center [77, 279] width 129 height 27
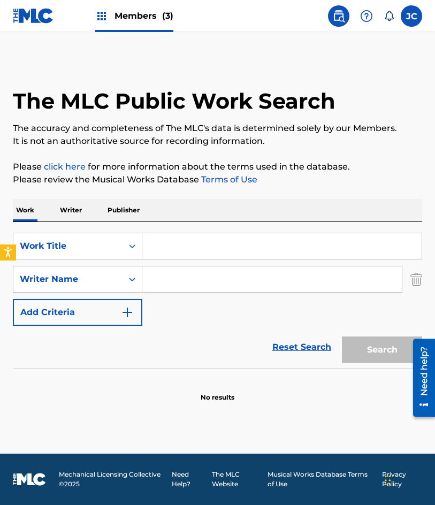
click at [179, 249] on input "Search Form" at bounding box center [281, 246] width 279 height 26
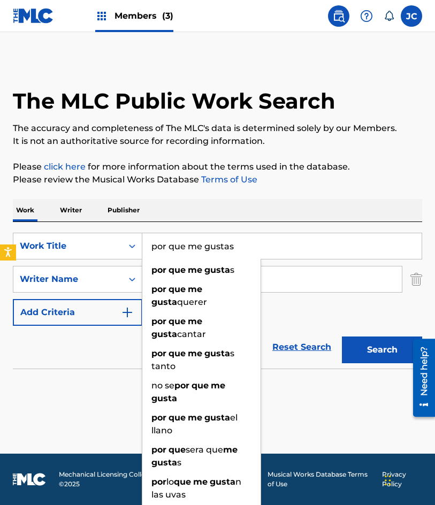
type input "por que me gustas"
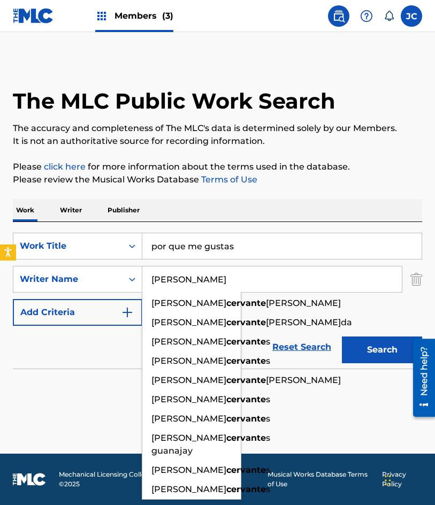
type input "cervantes"
click at [342, 336] on button "Search" at bounding box center [382, 349] width 80 height 27
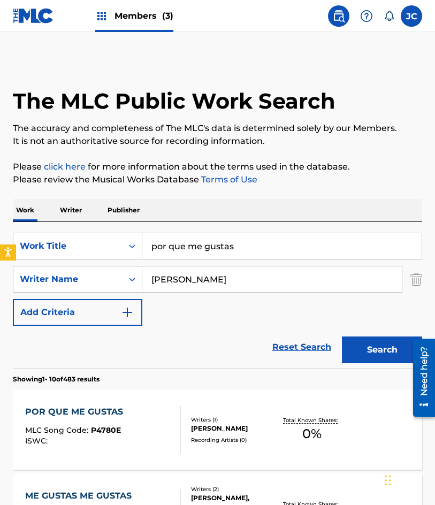
click at [271, 316] on div "SearchWithCriteria47613dc6-e0b3-4f8a-927d-e0479b64be4c Work Title por que me gu…" at bounding box center [217, 279] width 409 height 93
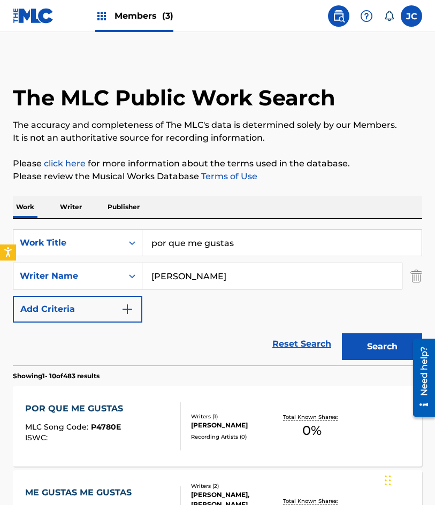
scroll to position [107, 0]
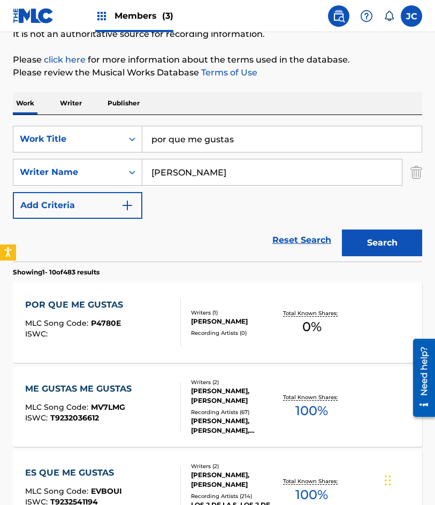
click at [163, 319] on div "POR QUE ME GUSTAS MLC Song Code : P4780E ISWC :" at bounding box center [103, 322] width 156 height 48
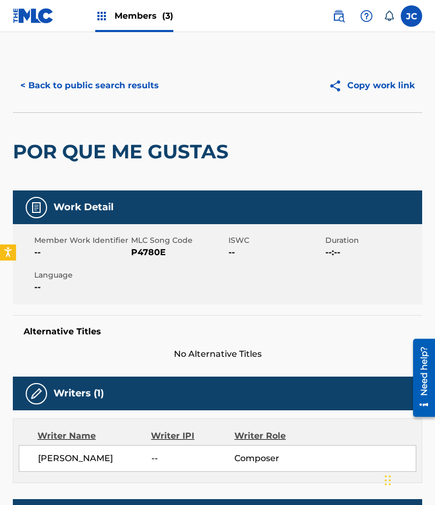
click at [155, 257] on span "P4780E" at bounding box center [178, 252] width 94 height 13
copy span "P4780E"
click at [66, 95] on button "< Back to public search results" at bounding box center [90, 85] width 154 height 27
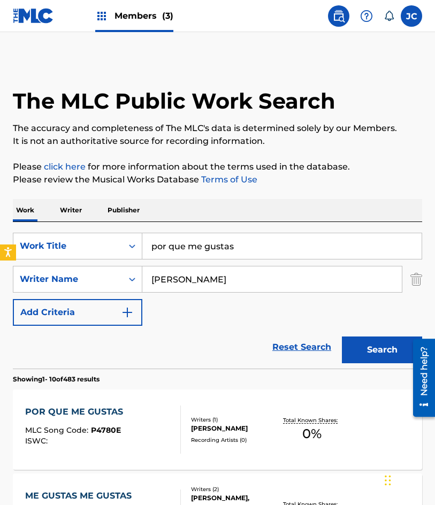
scroll to position [107, 0]
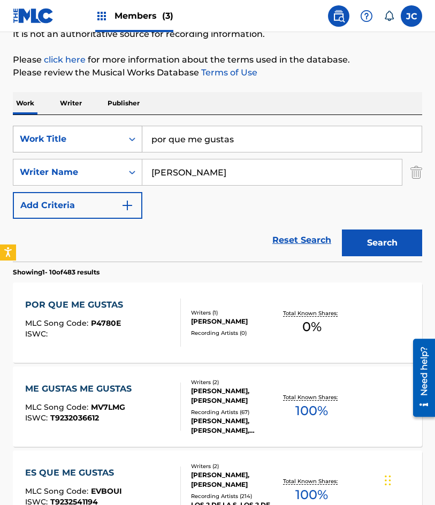
click at [42, 144] on div "SearchWithCriteria47613dc6-e0b3-4f8a-927d-e0479b64be4c Work Title por que me gu…" at bounding box center [217, 139] width 409 height 27
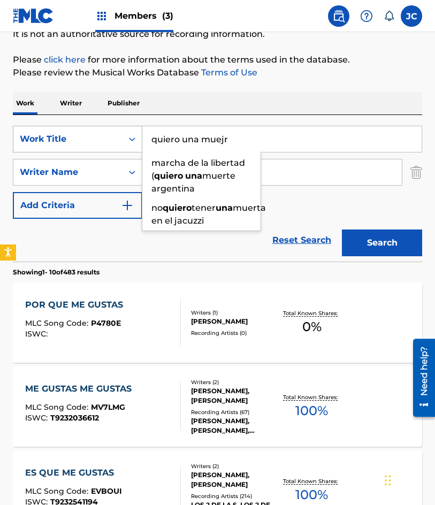
click at [342, 229] on button "Search" at bounding box center [382, 242] width 80 height 27
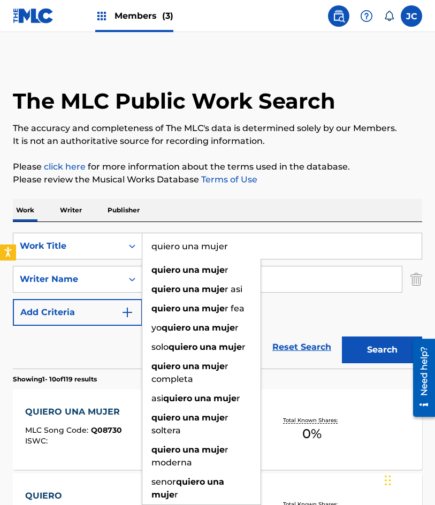
type input "quiero una mujer"
click at [342, 336] on button "Search" at bounding box center [382, 349] width 80 height 27
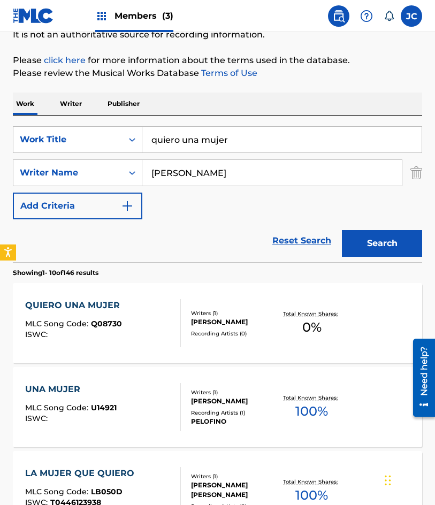
scroll to position [160, 0]
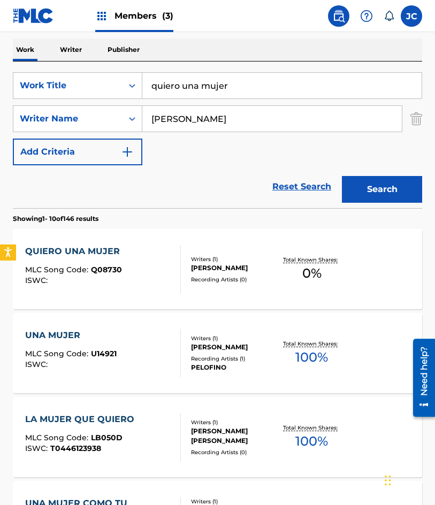
click at [200, 263] on div "ALBERTO RAUL CERVANTES GONZALEZ" at bounding box center [234, 268] width 87 height 10
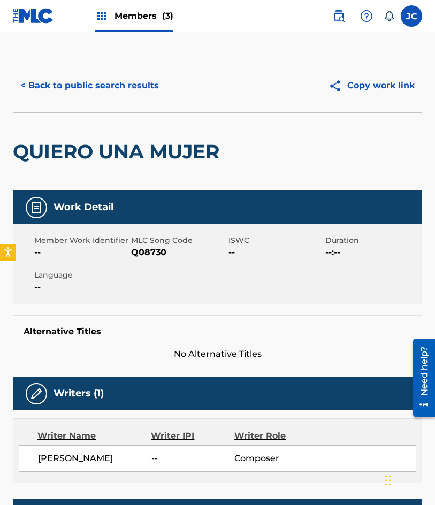
click at [131, 243] on div "Member Work Identifier --" at bounding box center [82, 247] width 97 height 24
click at [133, 247] on span "Q08730" at bounding box center [178, 252] width 94 height 13
copy span "Q08730"
click at [83, 77] on button "< Back to public search results" at bounding box center [90, 85] width 154 height 27
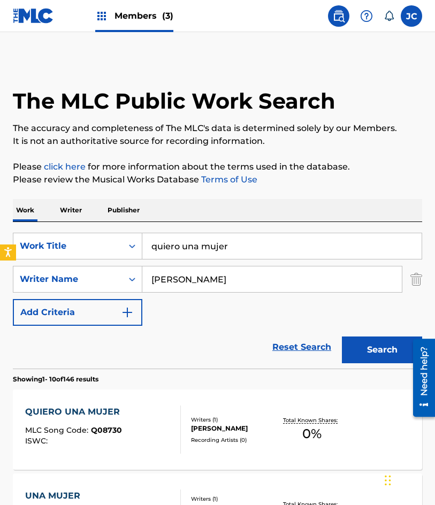
scroll to position [160, 0]
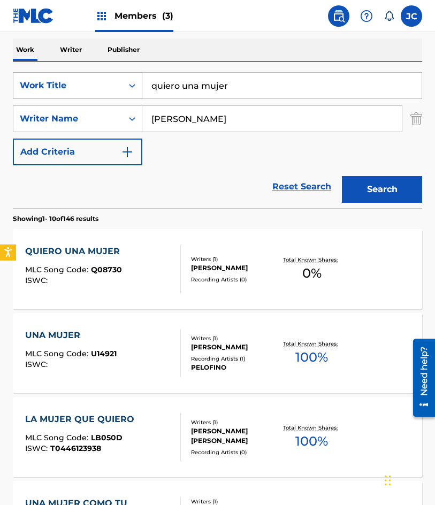
drag, startPoint x: 230, startPoint y: 91, endPoint x: 88, endPoint y: 78, distance: 142.4
click at [93, 81] on div "SearchWithCriteria47613dc6-e0b3-4f8a-927d-e0479b64be4c Work Title quiero una mu…" at bounding box center [217, 85] width 409 height 27
type input "y triunfaras"
click at [342, 176] on button "Search" at bounding box center [382, 189] width 80 height 27
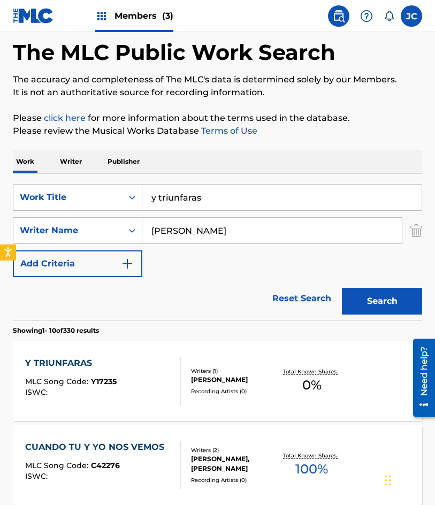
scroll to position [107, 0]
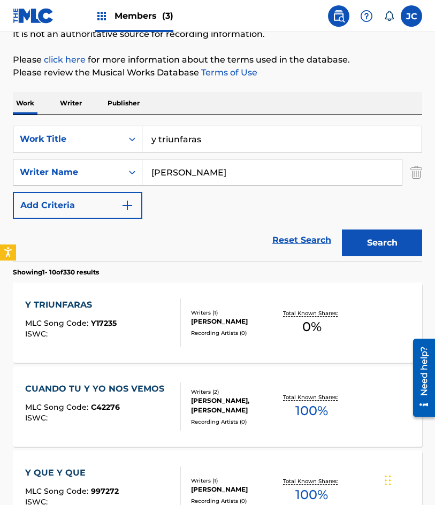
click at [205, 326] on div "ALBERTO RAUL CERVANTES GONZALEZ" at bounding box center [234, 322] width 87 height 10
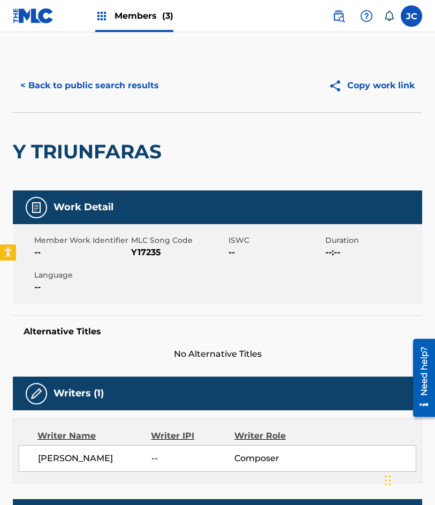
click at [148, 249] on span "Y17235" at bounding box center [178, 252] width 94 height 13
copy span "Y17235"
click at [105, 86] on button "< Back to public search results" at bounding box center [90, 85] width 154 height 27
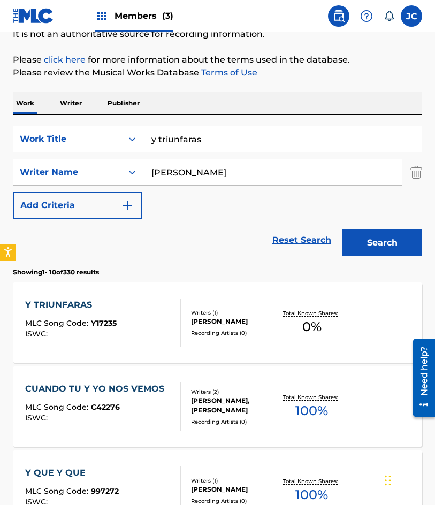
drag, startPoint x: 254, startPoint y: 143, endPoint x: 101, endPoint y: 142, distance: 153.5
click at [113, 152] on div "SearchWithCriteria47613dc6-e0b3-4f8a-927d-e0479b64be4c Work Title y triunfaras" at bounding box center [217, 139] width 409 height 27
type input "rosa de cantera rosa"
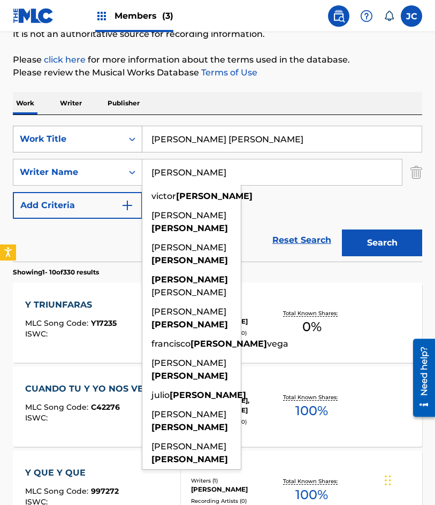
type input "camacho"
click at [342, 229] on button "Search" at bounding box center [382, 242] width 80 height 27
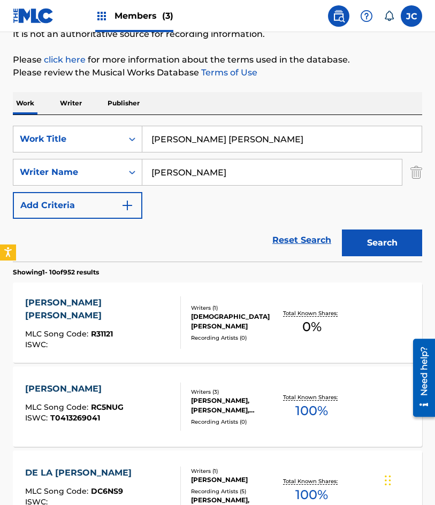
click at [180, 332] on div at bounding box center [176, 322] width 9 height 52
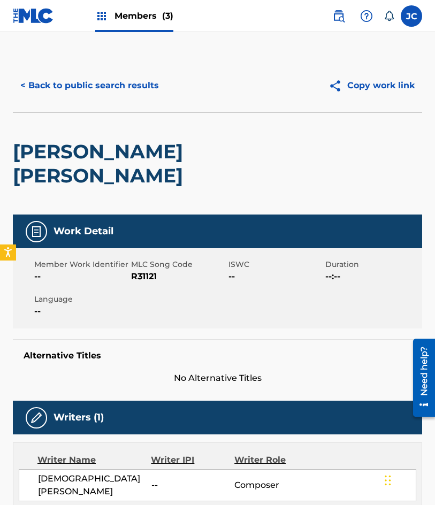
click at [140, 275] on span "R31121" at bounding box center [178, 276] width 94 height 13
copy span "R31121"
click at [98, 82] on button "< Back to public search results" at bounding box center [90, 85] width 154 height 27
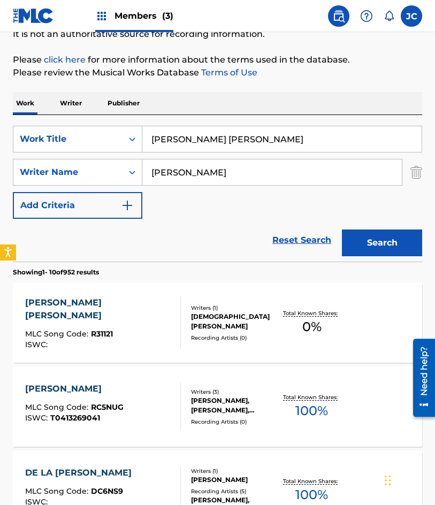
drag, startPoint x: 249, startPoint y: 134, endPoint x: 149, endPoint y: 133, distance: 100.0
click at [155, 135] on input "rosa de cantera rosa" at bounding box center [281, 139] width 279 height 26
type input "r"
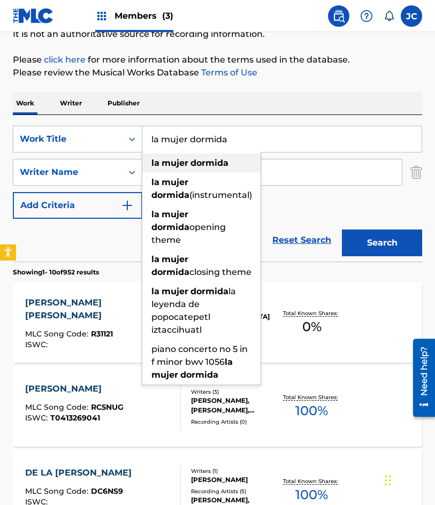
type input "la mujer dormida"
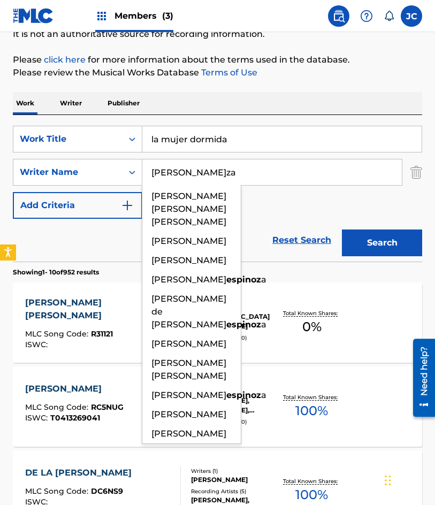
type input "espinoza"
click at [342, 229] on button "Search" at bounding box center [382, 242] width 80 height 27
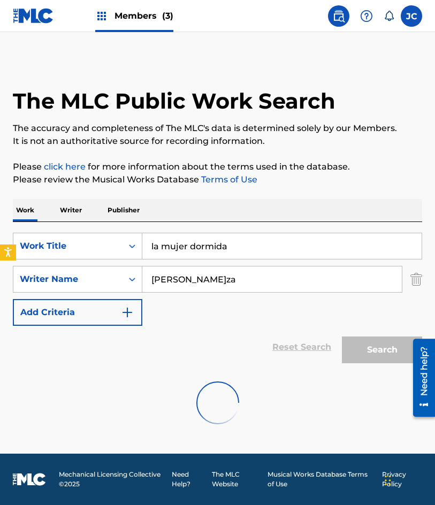
scroll to position [0, 0]
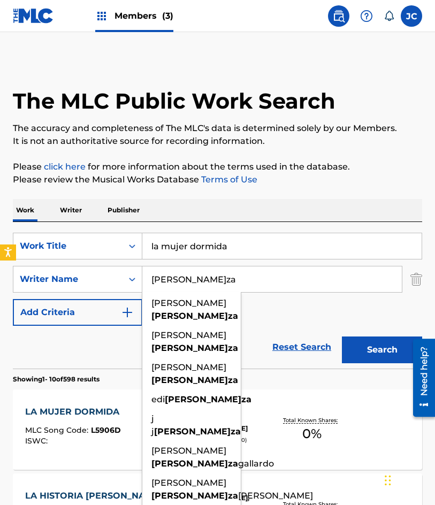
click at [287, 316] on div "SearchWithCriteria47613dc6-e0b3-4f8a-927d-e0479b64be4c Work Title la mujer dorm…" at bounding box center [217, 279] width 409 height 93
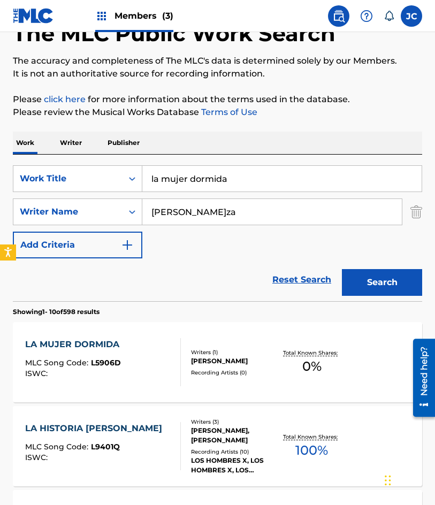
scroll to position [160, 0]
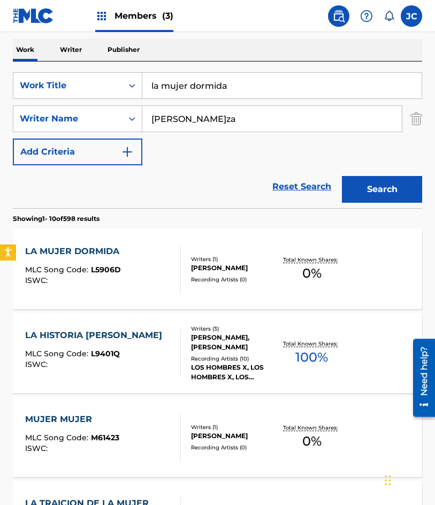
click at [185, 257] on div "Writers ( 1 ) JOSE ANGEL ESPINOZA ARAGON Recording Artists ( 0 )" at bounding box center [229, 269] width 97 height 28
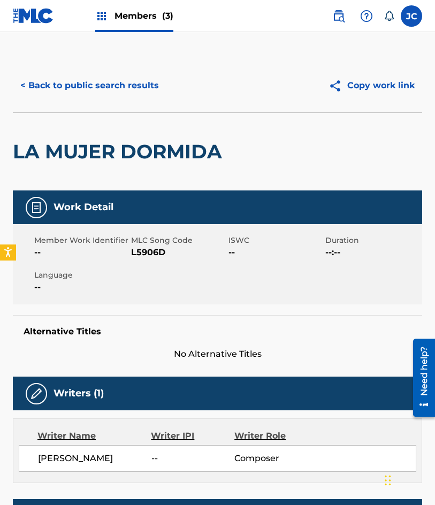
click at [151, 250] on span "L5906D" at bounding box center [178, 252] width 94 height 13
copy span "L5906D"
click at [98, 92] on button "< Back to public search results" at bounding box center [90, 85] width 154 height 27
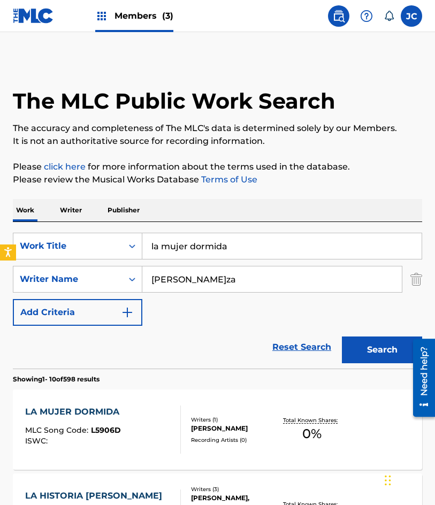
scroll to position [160, 0]
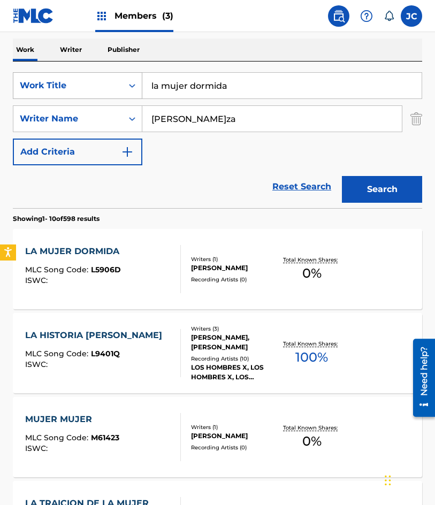
drag, startPoint x: 164, startPoint y: 89, endPoint x: 93, endPoint y: 91, distance: 71.7
click at [93, 91] on div "SearchWithCriteria47613dc6-e0b3-4f8a-927d-e0479b64be4c Work Title la mujer dorm…" at bounding box center [217, 85] width 409 height 27
type input "soy bohemio primero"
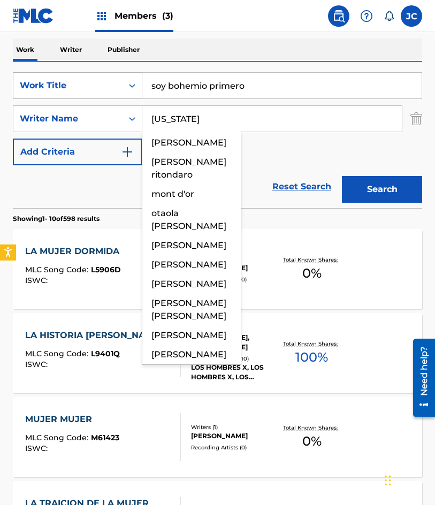
type input "montana"
click at [342, 176] on button "Search" at bounding box center [382, 189] width 80 height 27
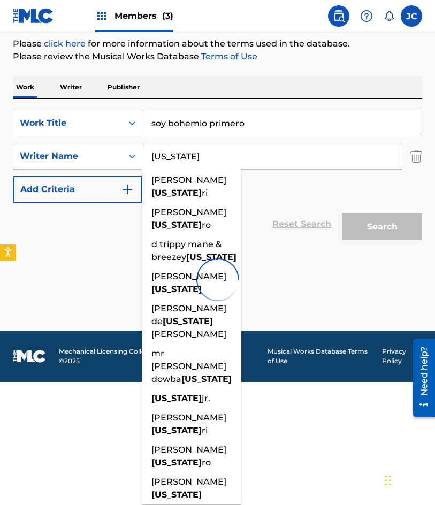
scroll to position [0, 0]
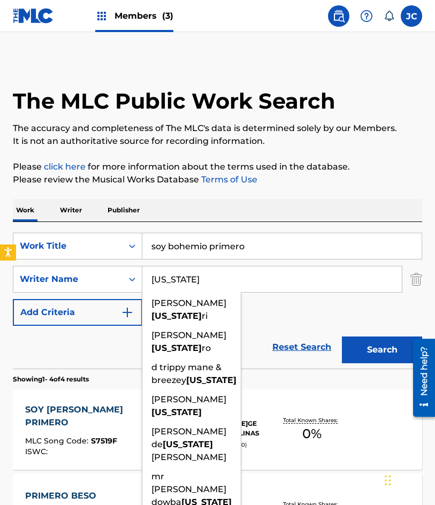
click at [287, 309] on div "SearchWithCriteria47613dc6-e0b3-4f8a-927d-e0479b64be4c Work Title soy bohemio p…" at bounding box center [217, 279] width 409 height 93
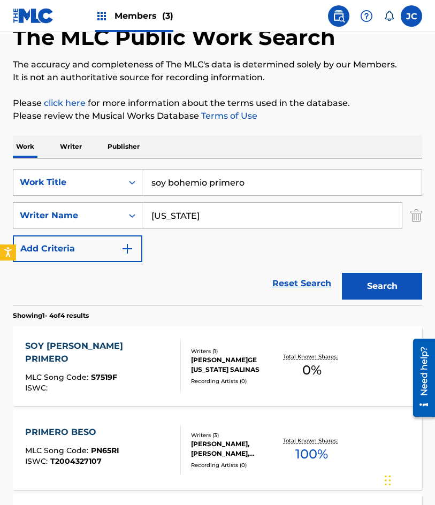
scroll to position [160, 0]
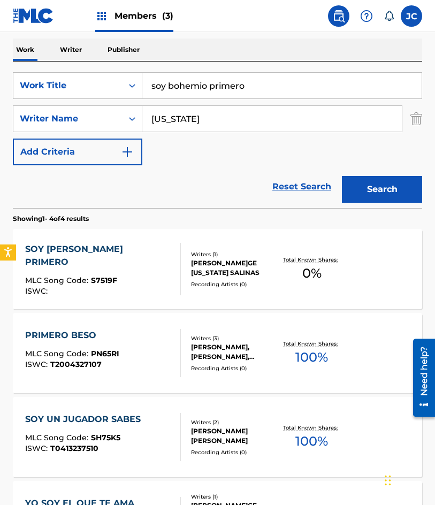
click at [181, 267] on div "Writers ( 1 ) JORGE MONTANA SALINAS Recording Artists ( 0 )" at bounding box center [229, 269] width 97 height 38
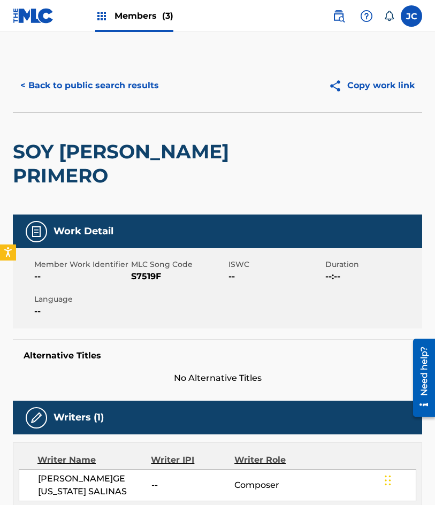
click at [137, 276] on span "S7519F" at bounding box center [178, 276] width 94 height 13
copy span "S7519F"
drag, startPoint x: 59, startPoint y: 87, endPoint x: 186, endPoint y: 9, distance: 148.6
click at [59, 87] on button "< Back to public search results" at bounding box center [90, 85] width 154 height 27
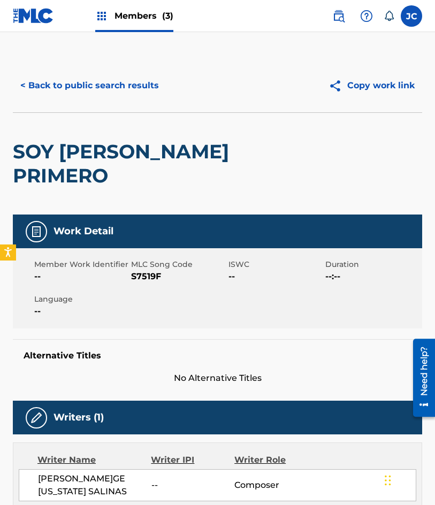
scroll to position [160, 0]
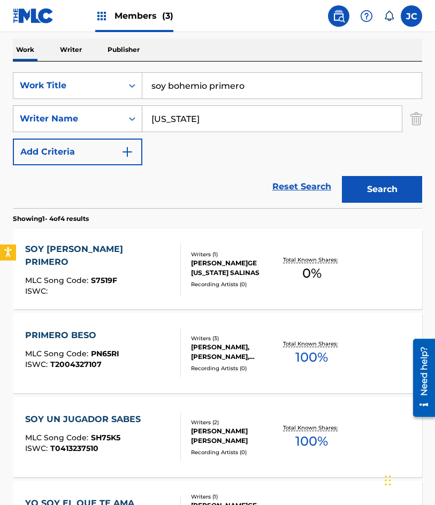
drag, startPoint x: 271, startPoint y: 82, endPoint x: 13, endPoint y: 107, distance: 259.0
click at [22, 107] on div "SearchWithCriteria47613dc6-e0b3-4f8a-927d-e0479b64be4c Work Title soy bohemio p…" at bounding box center [217, 118] width 409 height 93
type input "a veces las palabras"
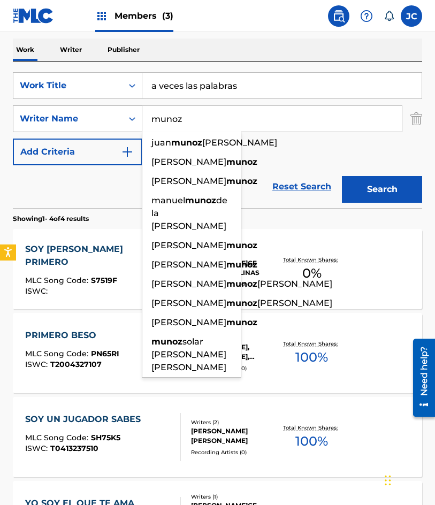
type input "munoz"
click at [342, 176] on button "Search" at bounding box center [382, 189] width 80 height 27
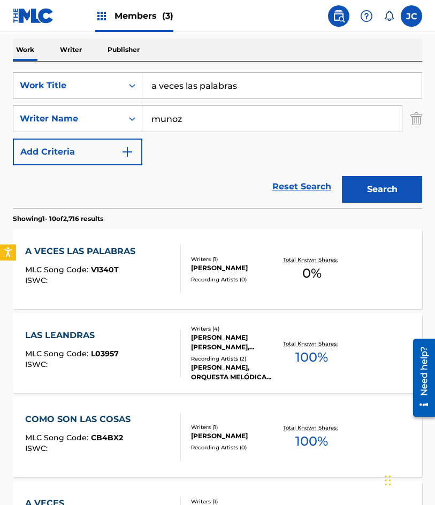
click at [231, 275] on div "Recording Artists ( 0 )" at bounding box center [234, 279] width 87 height 8
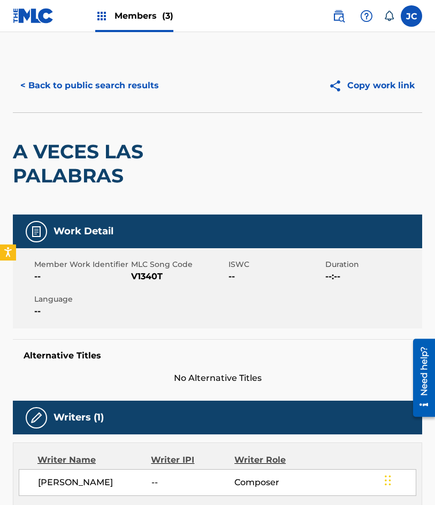
click at [141, 277] on span "V1340T" at bounding box center [178, 276] width 94 height 13
copy span "V1340T"
drag, startPoint x: 99, startPoint y: 89, endPoint x: 181, endPoint y: 30, distance: 100.4
click at [99, 89] on button "< Back to public search results" at bounding box center [90, 85] width 154 height 27
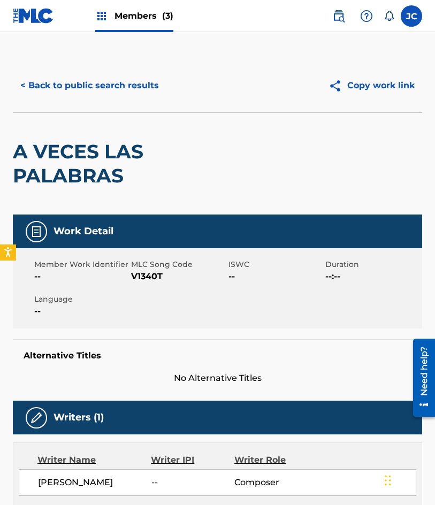
scroll to position [160, 0]
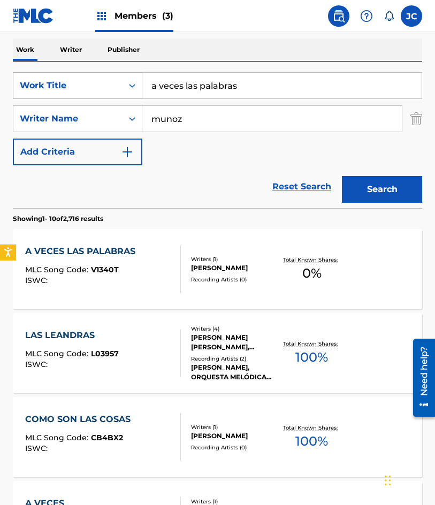
drag, startPoint x: 256, startPoint y: 92, endPoint x: 50, endPoint y: 77, distance: 206.5
click at [71, 91] on div "SearchWithCriteria47613dc6-e0b3-4f8a-927d-e0479b64be4c Work Title a veces las p…" at bounding box center [217, 85] width 409 height 27
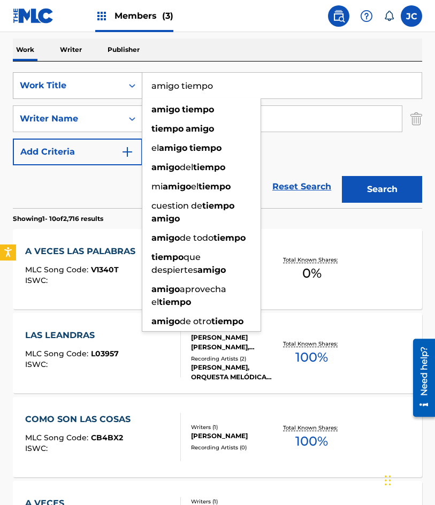
type input "amigo tiempo"
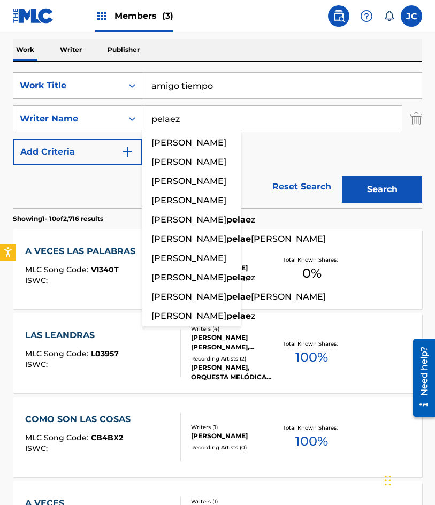
type input "pelaez"
click at [342, 176] on button "Search" at bounding box center [382, 189] width 80 height 27
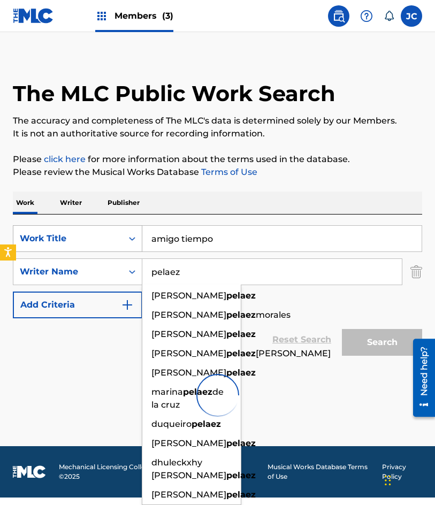
scroll to position [0, 0]
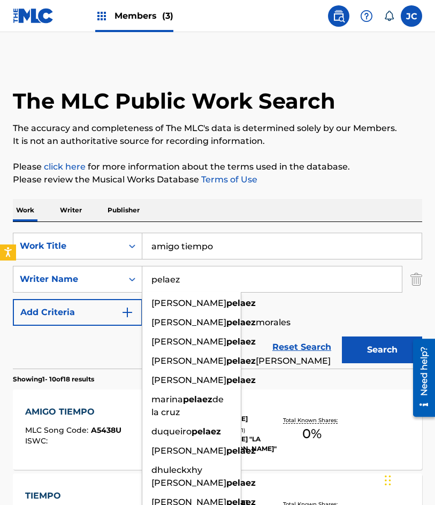
click at [283, 303] on div "SearchWithCriteria47613dc6-e0b3-4f8a-927d-e0479b64be4c Work Title amigo tiempo …" at bounding box center [217, 279] width 409 height 93
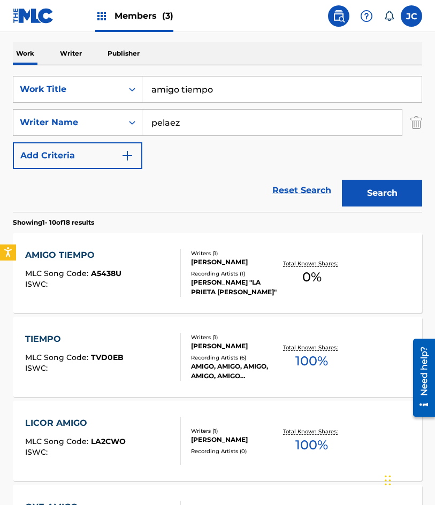
scroll to position [160, 0]
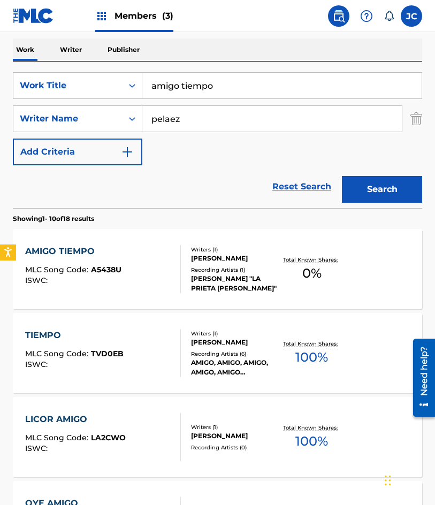
click at [231, 274] on div "Recording Artists ( 1 )" at bounding box center [234, 270] width 87 height 8
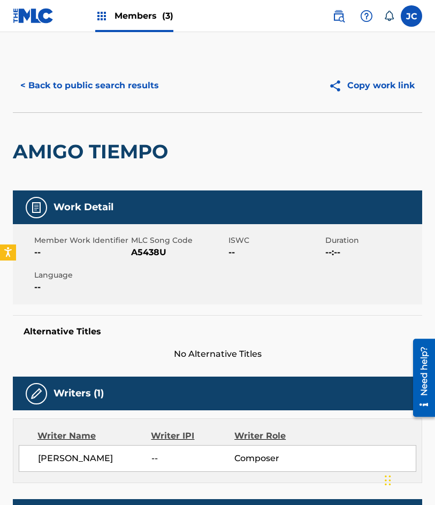
click at [140, 252] on span "A5438U" at bounding box center [178, 252] width 94 height 13
copy span "A5438U"
click at [85, 74] on button "< Back to public search results" at bounding box center [90, 85] width 154 height 27
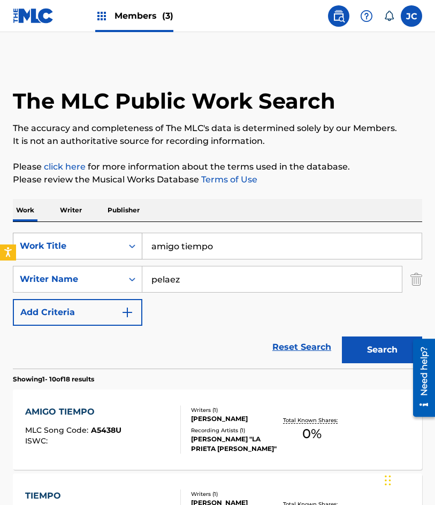
scroll to position [160, 0]
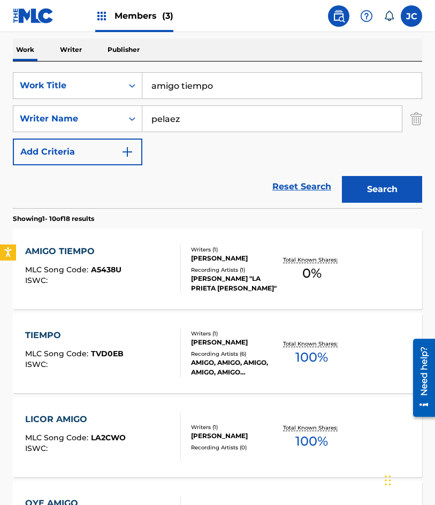
drag, startPoint x: 232, startPoint y: 86, endPoint x: 2, endPoint y: 69, distance: 231.2
click at [34, 83] on div "SearchWithCriteria47613dc6-e0b3-4f8a-927d-e0479b64be4c Work Title amigo tiempo" at bounding box center [217, 85] width 409 height 27
type input "la momiza"
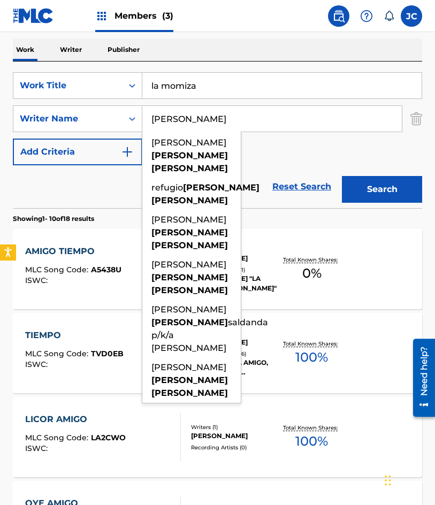
type input "sanchez saldana"
click at [342, 176] on button "Search" at bounding box center [382, 189] width 80 height 27
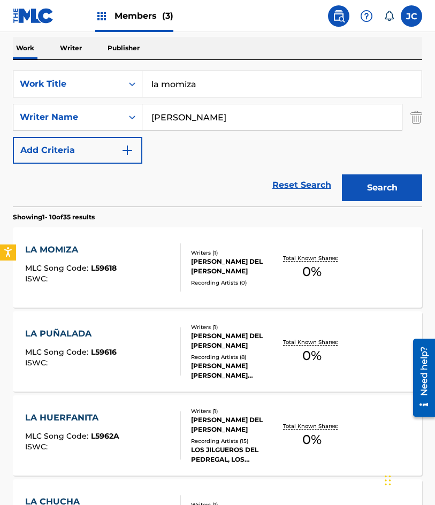
scroll to position [214, 0]
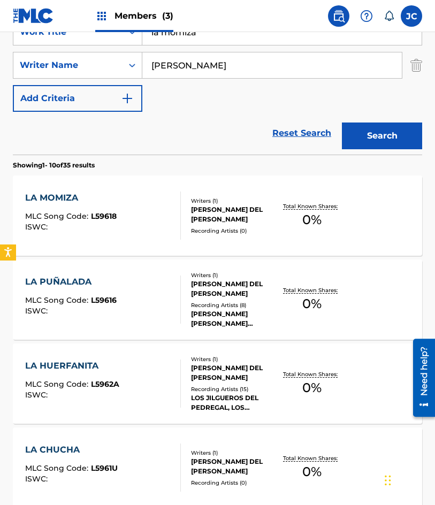
click at [164, 213] on div "LA MOMIZA MLC Song Code : L59618 ISWC :" at bounding box center [103, 215] width 156 height 48
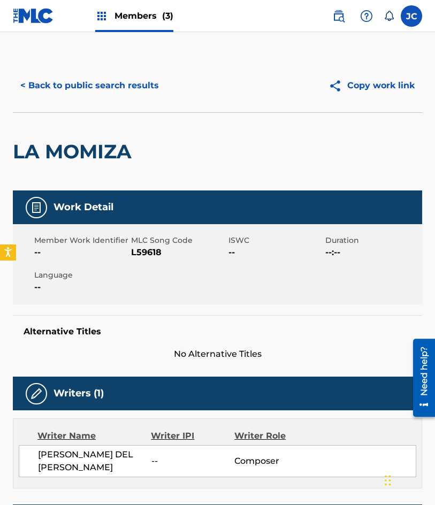
click at [147, 252] on span "L59618" at bounding box center [178, 252] width 94 height 13
copy span "L59618"
click at [56, 80] on button "< Back to public search results" at bounding box center [90, 85] width 154 height 27
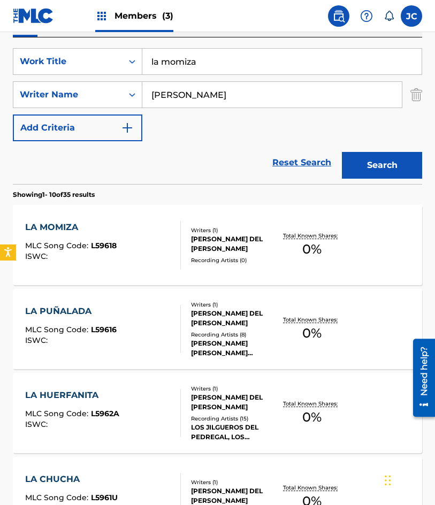
scroll to position [160, 0]
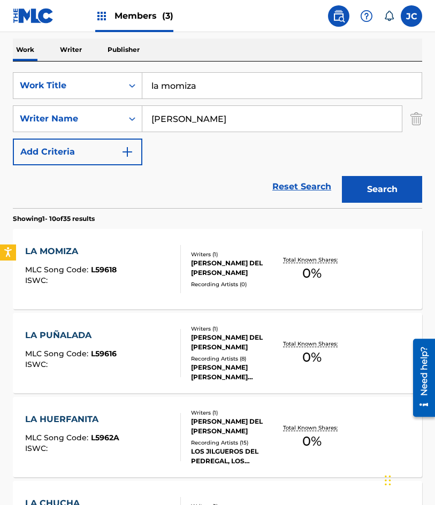
click at [147, 81] on input "la momiza" at bounding box center [281, 86] width 279 height 26
type input "se fue y se fue"
type input "diaz"
click at [342, 176] on button "Search" at bounding box center [382, 189] width 80 height 27
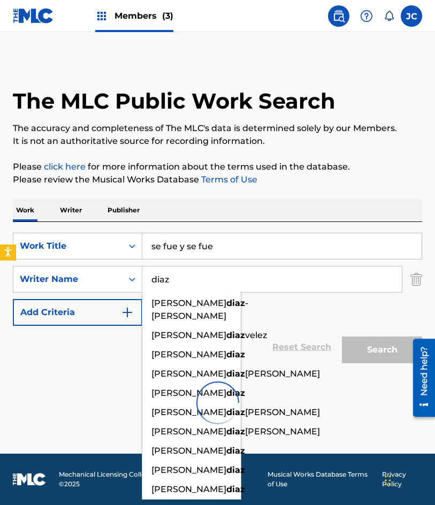
scroll to position [0, 0]
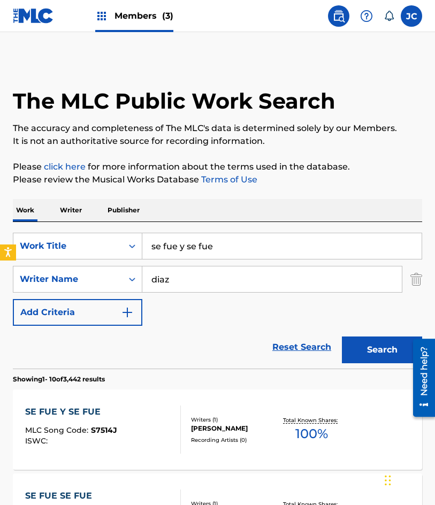
click at [301, 324] on div "SearchWithCriteria47613dc6-e0b3-4f8a-927d-e0479b64be4c Work Title se fue y se f…" at bounding box center [217, 279] width 409 height 93
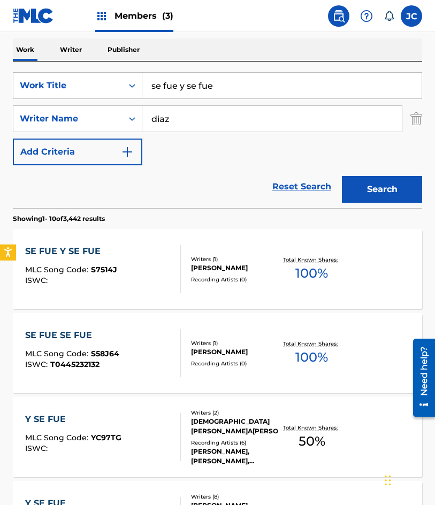
scroll to position [214, 0]
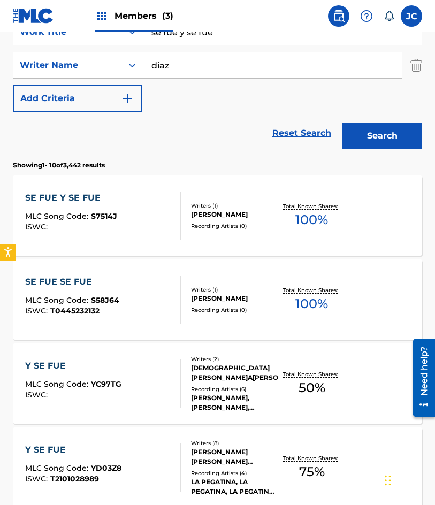
click at [167, 213] on div "SE FUE Y SE FUE MLC Song Code : S7514J ISWC :" at bounding box center [103, 215] width 156 height 48
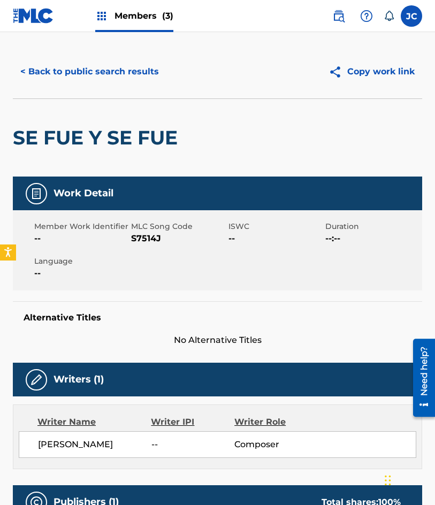
scroll to position [8, 0]
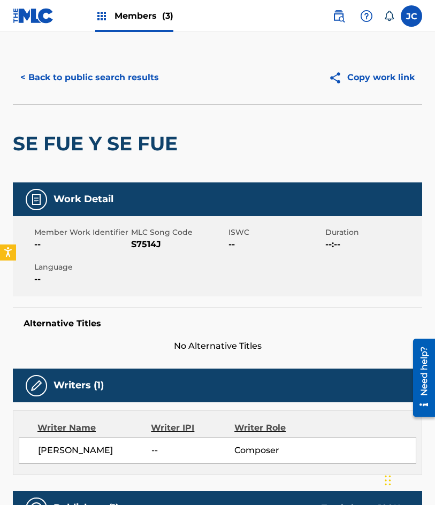
click at [142, 242] on span "S7514J" at bounding box center [178, 244] width 94 height 13
copy span "S7514J"
click at [78, 75] on button "< Back to public search results" at bounding box center [90, 77] width 154 height 27
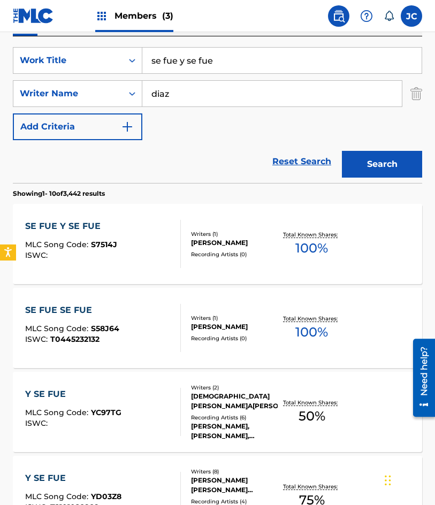
scroll to position [160, 0]
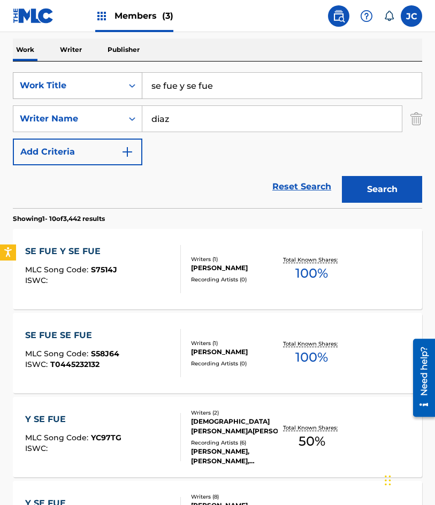
drag, startPoint x: 195, startPoint y: 84, endPoint x: 107, endPoint y: 91, distance: 88.6
click at [107, 91] on div "SearchWithCriteria47613dc6-e0b3-4f8a-927d-e0479b64be4c Work Title se fue y se f…" at bounding box center [217, 85] width 409 height 27
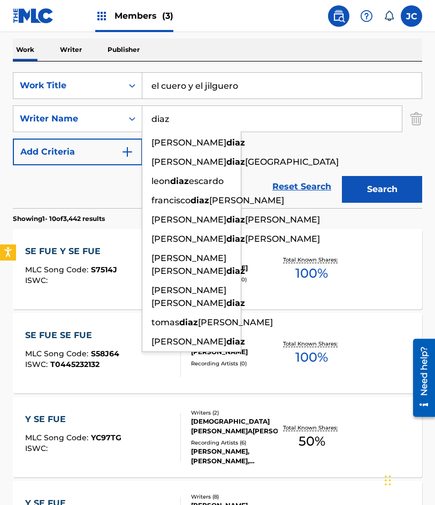
click at [185, 86] on input "el cuero y el jilguero" at bounding box center [281, 86] width 279 height 26
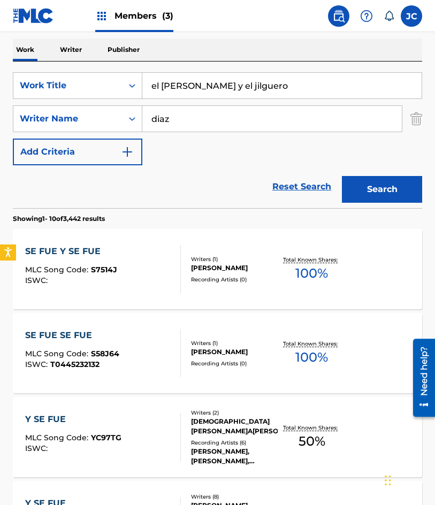
type input "el cuervo y el jilguero"
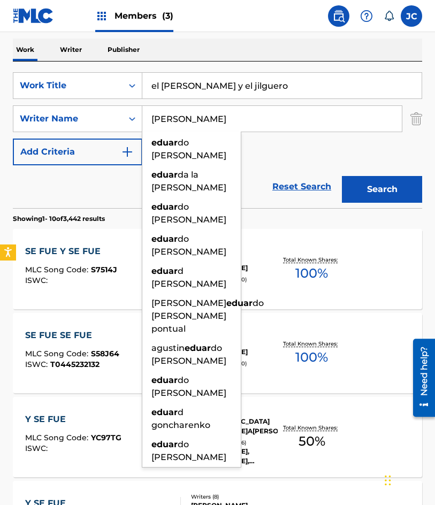
type input "eduardo"
click at [342, 176] on button "Search" at bounding box center [382, 189] width 80 height 27
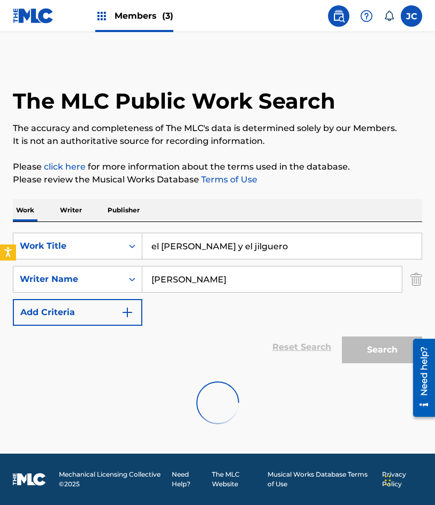
scroll to position [0, 0]
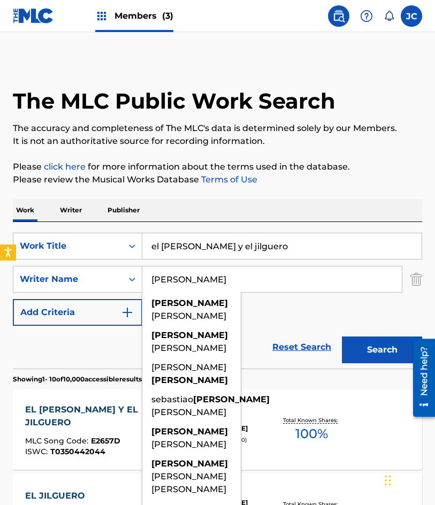
click at [286, 308] on div "SearchWithCriteria47613dc6-e0b3-4f8a-927d-e0479b64be4c Work Title el cuervo y e…" at bounding box center [217, 279] width 409 height 93
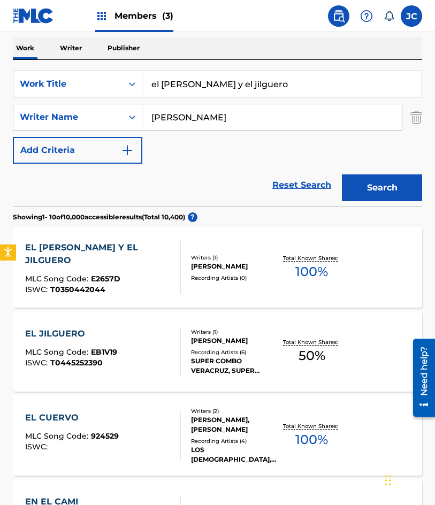
scroll to position [214, 0]
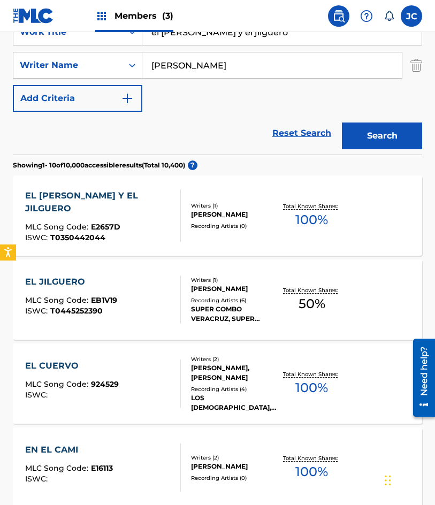
click at [84, 195] on div "EL CUERVO Y EL JILGUERO" at bounding box center [98, 202] width 147 height 26
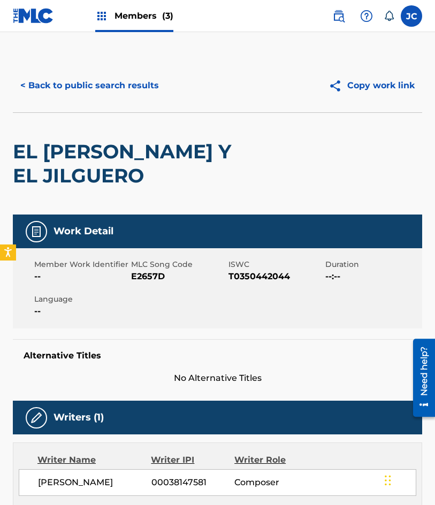
click at [148, 272] on span "E2657D" at bounding box center [178, 276] width 94 height 13
click at [155, 276] on span "E2657D" at bounding box center [178, 276] width 94 height 13
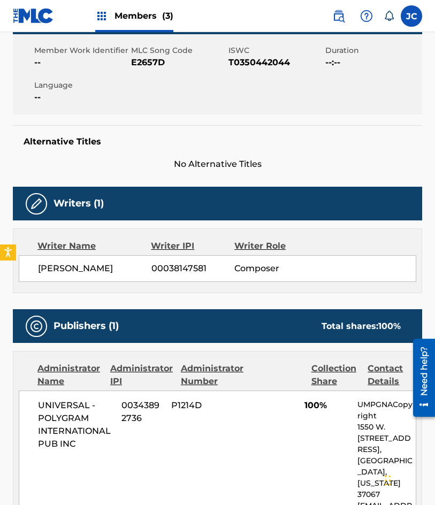
click at [269, 233] on div "Writer Name Writer IPI Writer Role NORBERTO EDUARDO TOSCANO 00038147581 Composer" at bounding box center [217, 260] width 409 height 65
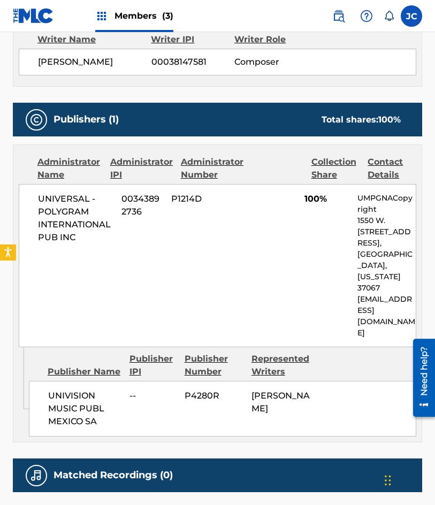
scroll to position [481, 0]
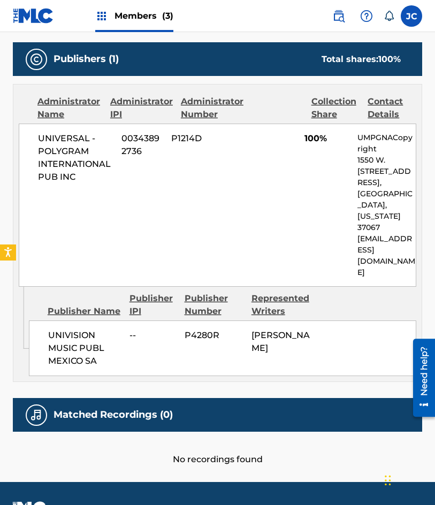
drag, startPoint x: 2, startPoint y: 119, endPoint x: 25, endPoint y: 128, distance: 24.9
click at [2, 119] on div "< Back to public search results Copy work link EL CUERVO Y EL JILGUERO Work Det…" at bounding box center [217, 22] width 435 height 888
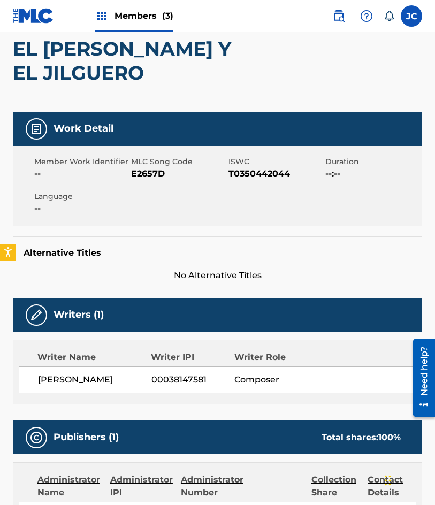
scroll to position [0, 0]
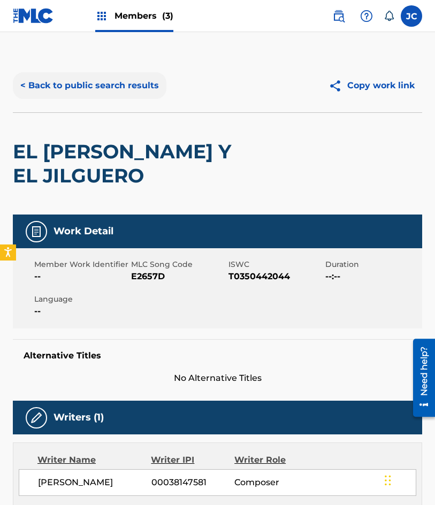
click at [108, 80] on button "< Back to public search results" at bounding box center [90, 85] width 154 height 27
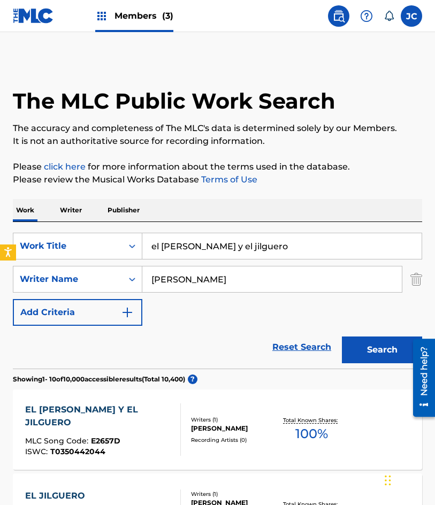
scroll to position [214, 0]
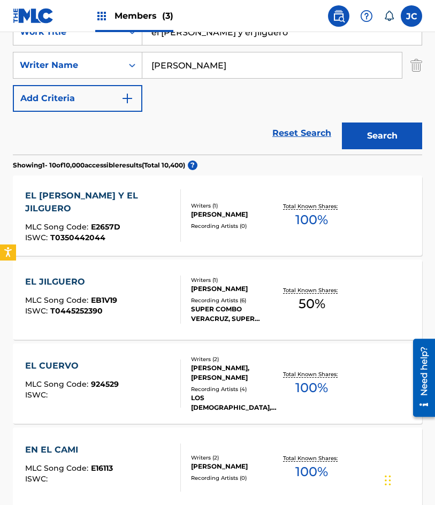
drag, startPoint x: 239, startPoint y: 40, endPoint x: 144, endPoint y: 32, distance: 95.1
click at [148, 35] on input "el cuervo y el jilguero" at bounding box center [281, 32] width 279 height 26
type input "no te quejes tanto"
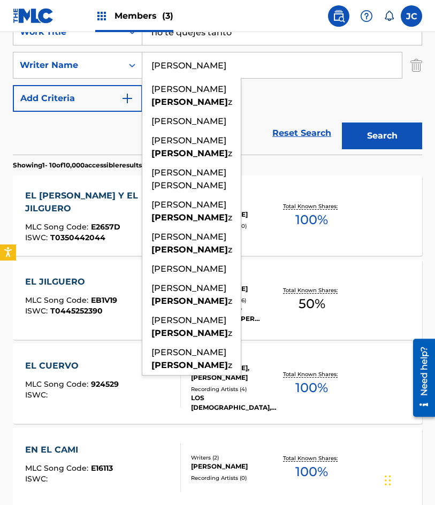
type input "alvarez"
click at [342, 122] on button "Search" at bounding box center [382, 135] width 80 height 27
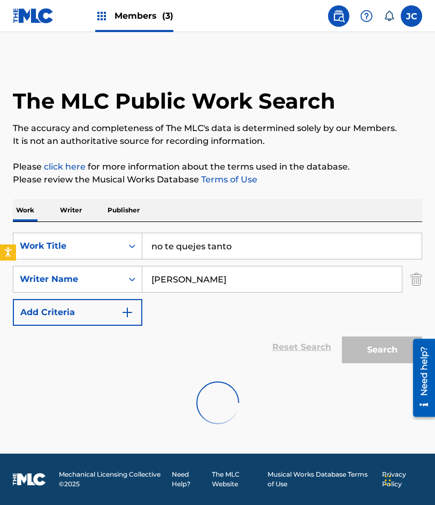
scroll to position [0, 0]
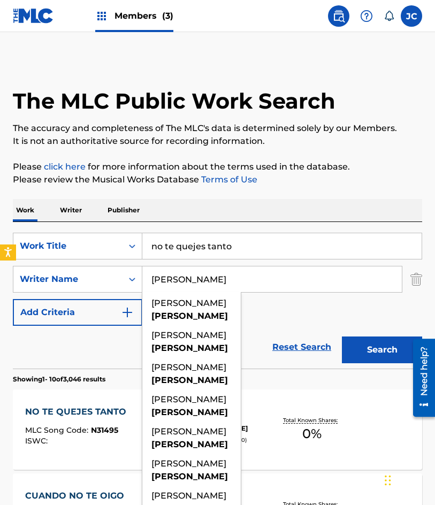
click at [273, 301] on div "SearchWithCriteria47613dc6-e0b3-4f8a-927d-e0479b64be4c Work Title no te quejes …" at bounding box center [217, 279] width 409 height 93
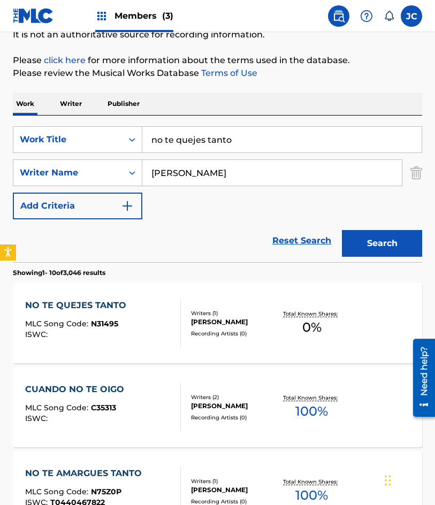
scroll to position [107, 0]
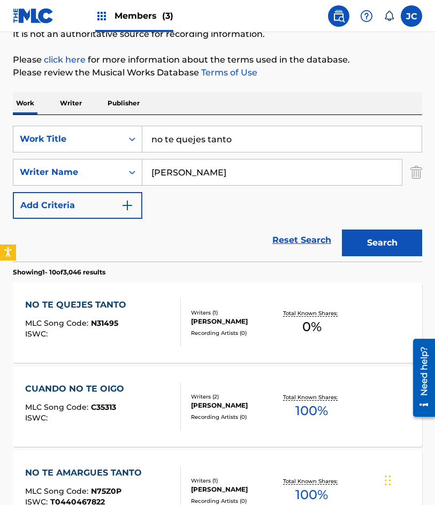
click at [187, 326] on div "Writers ( 1 ) MARIO ALVAREZ JIMENEZ Recording Artists ( 0 )" at bounding box center [229, 323] width 97 height 28
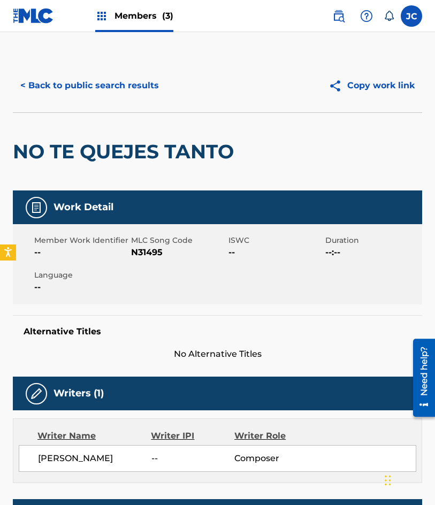
click at [141, 256] on span "N31495" at bounding box center [178, 252] width 94 height 13
click at [141, 255] on span "N31495" at bounding box center [178, 252] width 94 height 13
click at [96, 99] on div "< Back to public search results Copy work link" at bounding box center [217, 85] width 409 height 53
click at [153, 79] on button "< Back to public search results" at bounding box center [90, 85] width 154 height 27
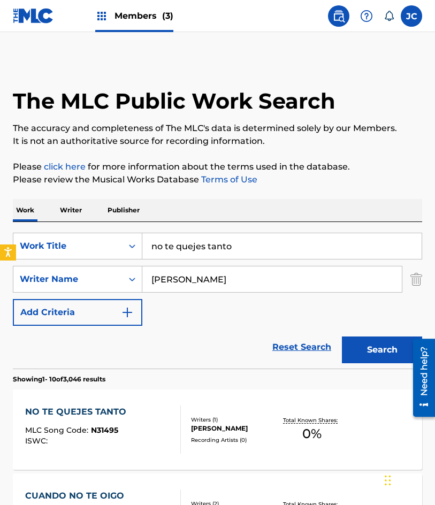
scroll to position [107, 0]
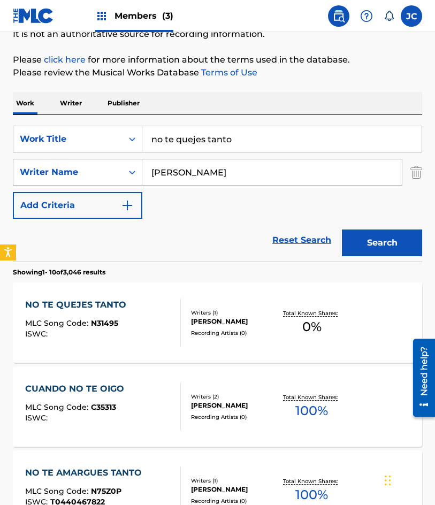
click at [112, 136] on div "SearchWithCriteria47613dc6-e0b3-4f8a-927d-e0479b64be4c Work Title no te quejes …" at bounding box center [217, 139] width 409 height 27
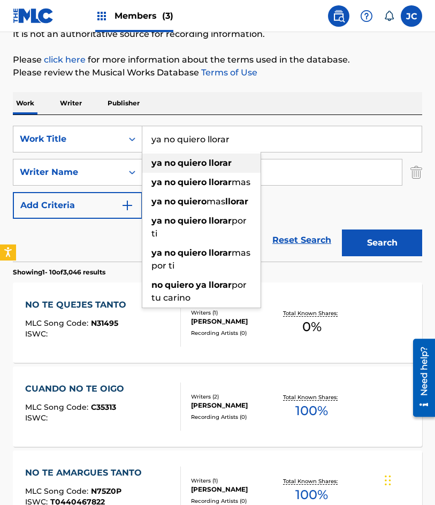
type input "ya no quiero llorar"
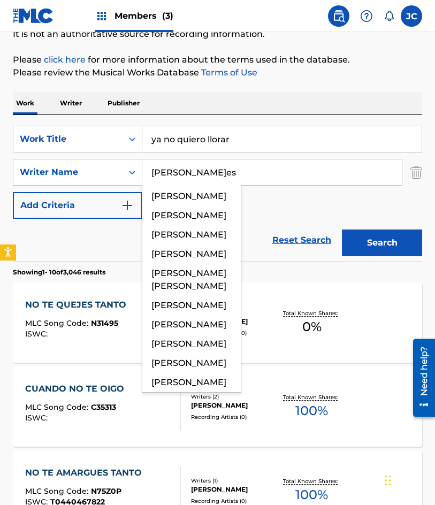
type input "briones"
click at [342, 229] on button "Search" at bounding box center [382, 242] width 80 height 27
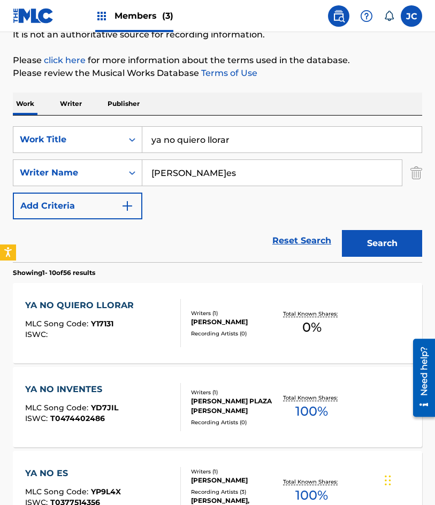
scroll to position [160, 0]
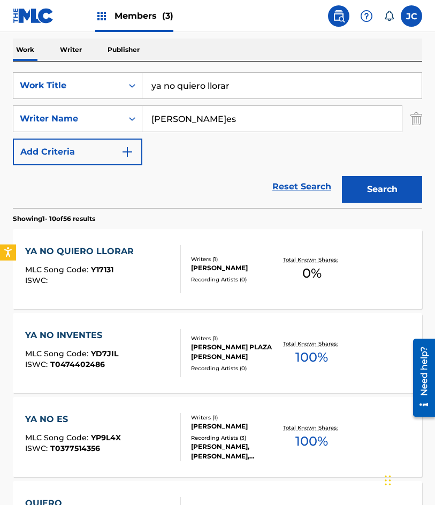
click at [172, 268] on div at bounding box center [176, 269] width 9 height 48
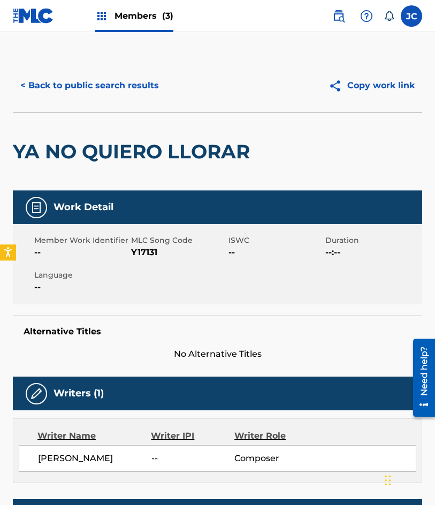
click at [151, 253] on span "Y17131" at bounding box center [178, 252] width 94 height 13
click at [81, 71] on div "< Back to public search results Copy work link" at bounding box center [217, 85] width 409 height 53
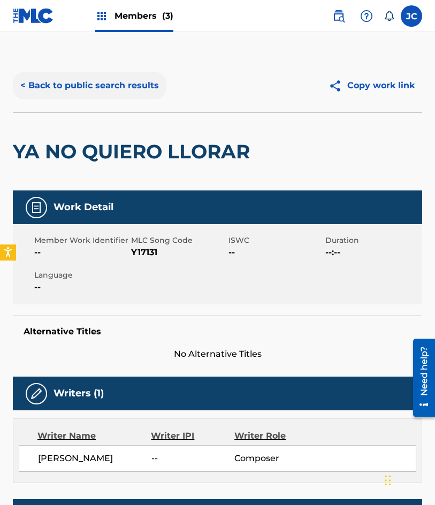
click at [83, 83] on button "< Back to public search results" at bounding box center [90, 85] width 154 height 27
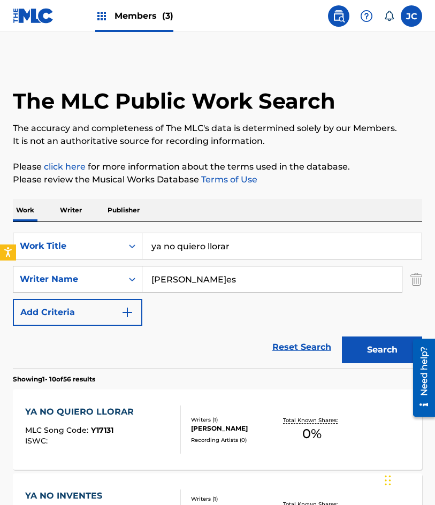
scroll to position [160, 0]
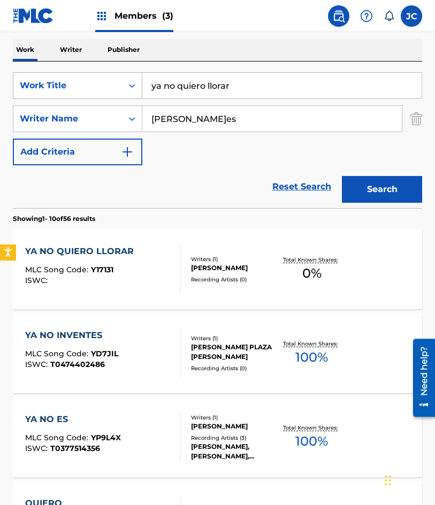
click at [47, 80] on div "SearchWithCriteria47613dc6-e0b3-4f8a-927d-e0479b64be4c Work Title ya no quiero …" at bounding box center [217, 85] width 409 height 27
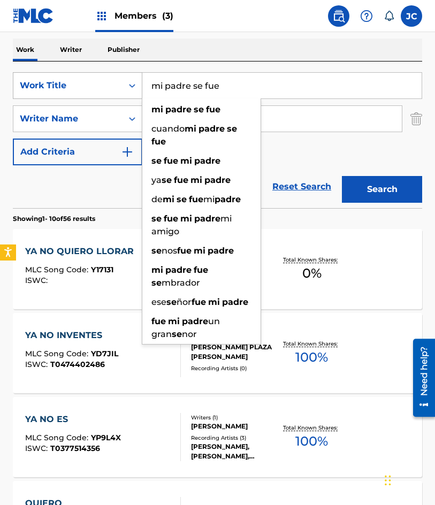
type input "mi padre se fue"
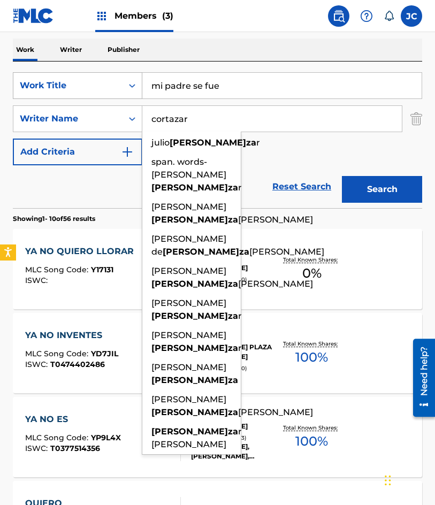
type input "cortazar"
click at [342, 176] on button "Search" at bounding box center [382, 189] width 80 height 27
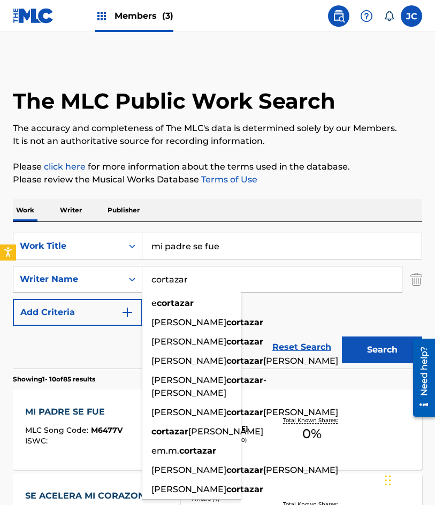
click at [285, 305] on div "SearchWithCriteria47613dc6-e0b3-4f8a-927d-e0479b64be4c Work Title mi padre se f…" at bounding box center [217, 279] width 409 height 93
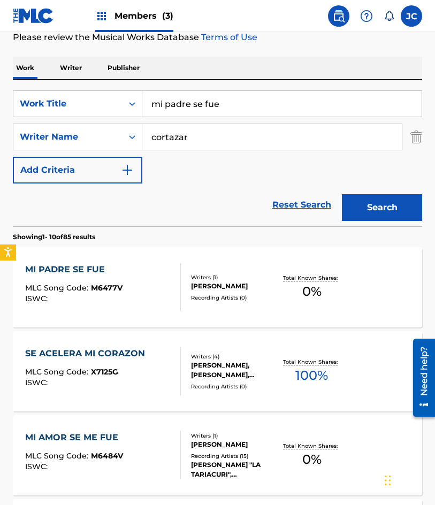
scroll to position [160, 0]
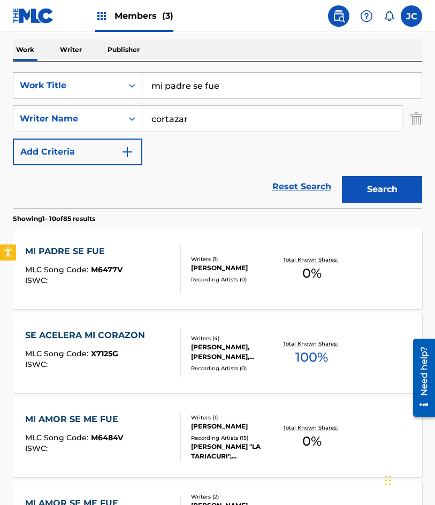
click at [256, 267] on div "GUILLERMO ERNESTO CORTAZAR DUCKER" at bounding box center [234, 268] width 87 height 10
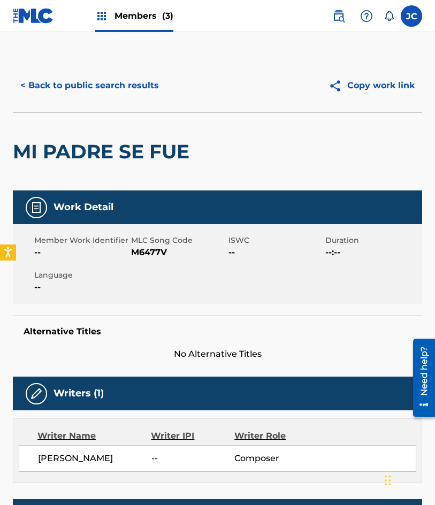
click at [159, 262] on div "Member Work Identifier -- MLC Song Code M6477V ISWC -- Duration --:-- Language …" at bounding box center [217, 264] width 409 height 80
click at [153, 252] on span "M6477V" at bounding box center [178, 252] width 94 height 13
click at [89, 98] on button "< Back to public search results" at bounding box center [90, 85] width 154 height 27
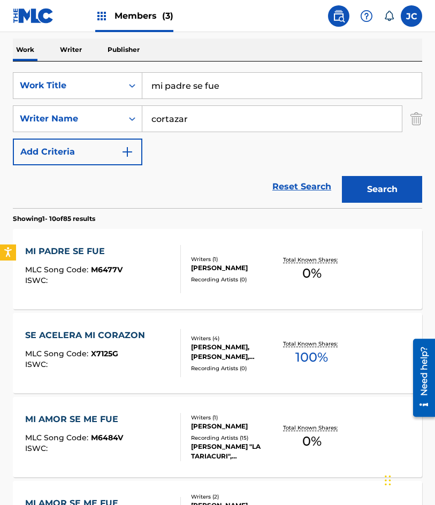
drag, startPoint x: 255, startPoint y: 88, endPoint x: 127, endPoint y: 103, distance: 128.7
click at [132, 103] on div "SearchWithCriteria47613dc6-e0b3-4f8a-927d-e0479b64be4c Work Title mi padre se f…" at bounding box center [217, 118] width 409 height 93
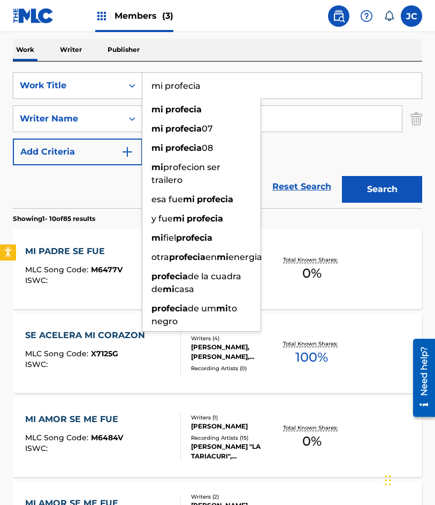
type input "mi profecia"
click at [342, 176] on button "Search" at bounding box center [382, 189] width 80 height 27
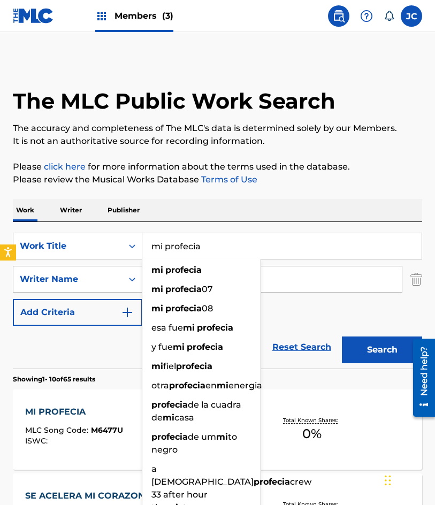
click at [312, 320] on div "SearchWithCriteria47613dc6-e0b3-4f8a-927d-e0479b64be4c Work Title mi profecia m…" at bounding box center [217, 279] width 409 height 93
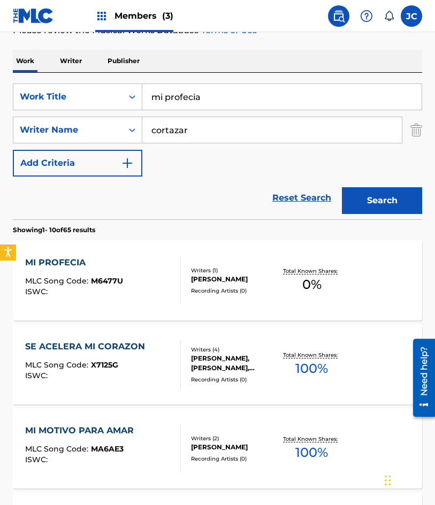
scroll to position [160, 0]
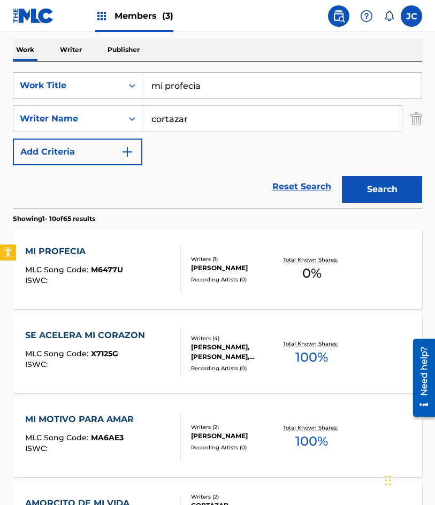
click at [80, 259] on div "MI PROFECIA MLC Song Code : M6477U ISWC :" at bounding box center [74, 269] width 98 height 48
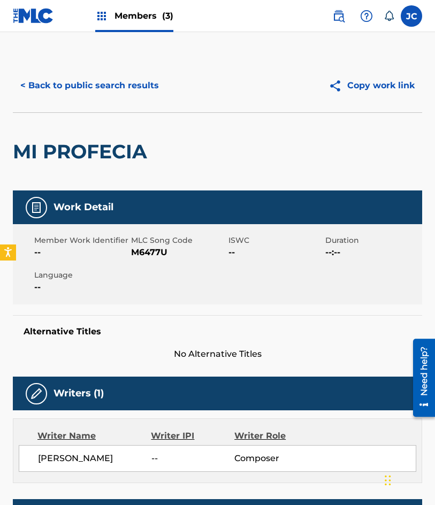
click at [145, 250] on span "M6477U" at bounding box center [178, 252] width 94 height 13
click at [85, 82] on button "< Back to public search results" at bounding box center [90, 85] width 154 height 27
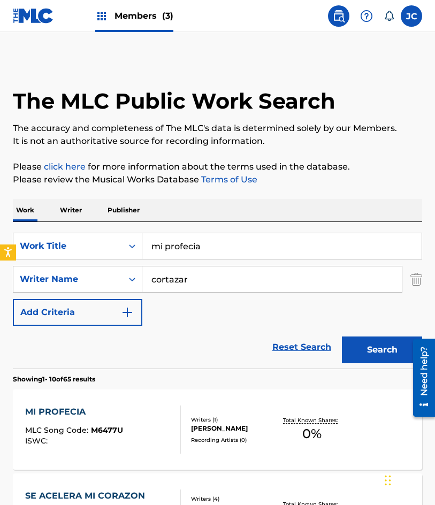
scroll to position [160, 0]
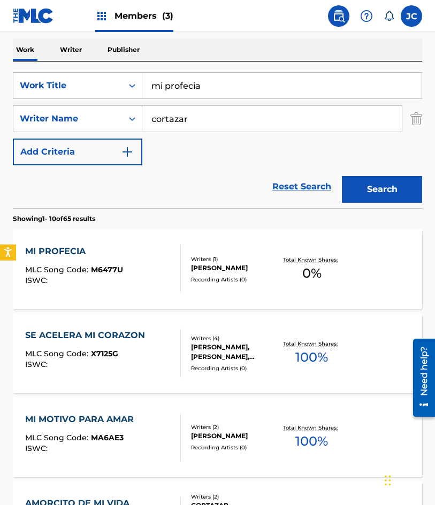
click at [50, 133] on div "SearchWithCriteria47613dc6-e0b3-4f8a-927d-e0479b64be4c Work Title mi profecia S…" at bounding box center [217, 118] width 409 height 93
type input "principio de la vida"
click at [342, 176] on button "Search" at bounding box center [382, 189] width 80 height 27
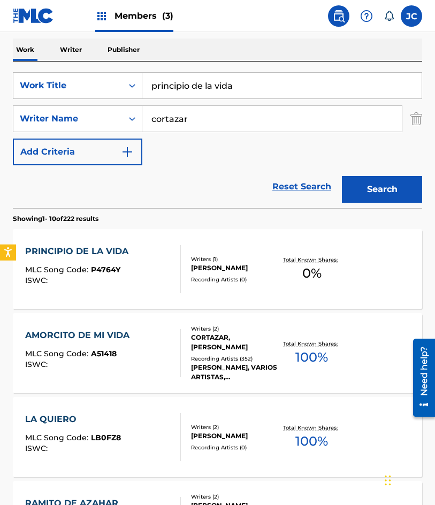
click at [152, 274] on div "PRINCIPIO DE LA VIDA MLC Song Code : P4764Y ISWC :" at bounding box center [103, 269] width 156 height 48
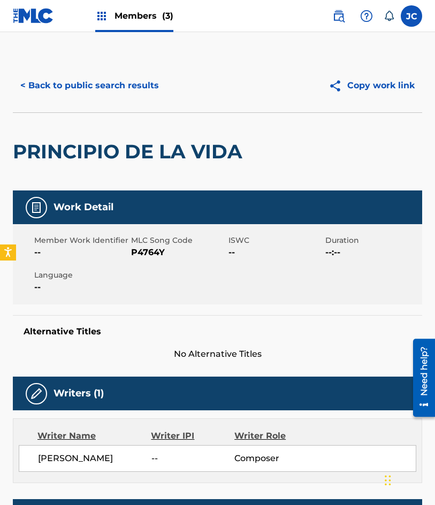
click at [135, 253] on span "P4764Y" at bounding box center [178, 252] width 94 height 13
drag, startPoint x: 80, startPoint y: 83, endPoint x: 136, endPoint y: 9, distance: 93.6
click at [80, 83] on button "< Back to public search results" at bounding box center [90, 85] width 154 height 27
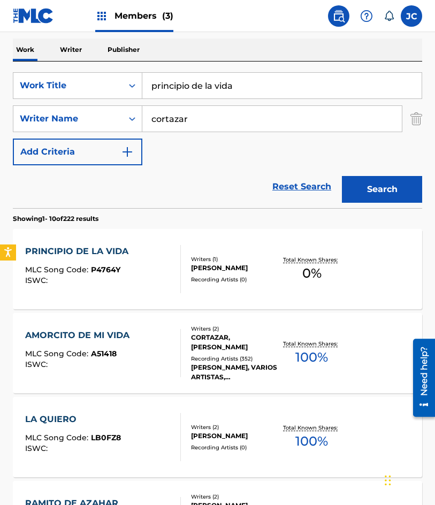
drag, startPoint x: 182, startPoint y: 86, endPoint x: 2, endPoint y: 119, distance: 183.3
click at [2, 118] on div "The MLC Public Work Search The accuracy and completeness of The MLC's data is d…" at bounding box center [217, 509] width 435 height 1222
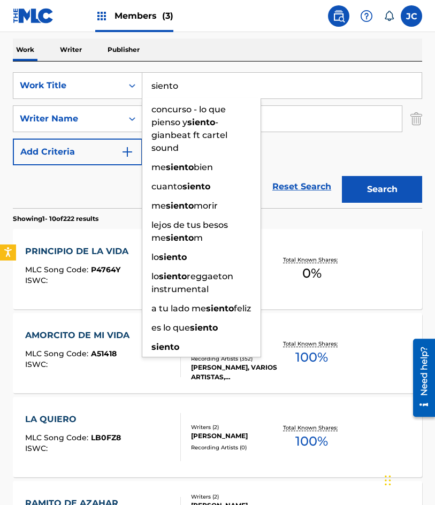
type input "siento"
click at [342, 176] on button "Search" at bounding box center [382, 189] width 80 height 27
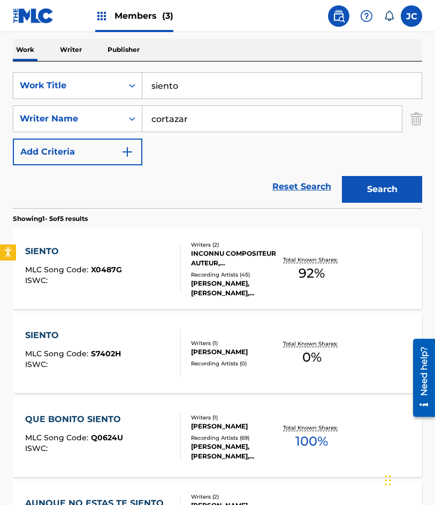
click at [138, 258] on div "SIENTO MLC Song Code : X0487G ISWC :" at bounding box center [103, 269] width 156 height 48
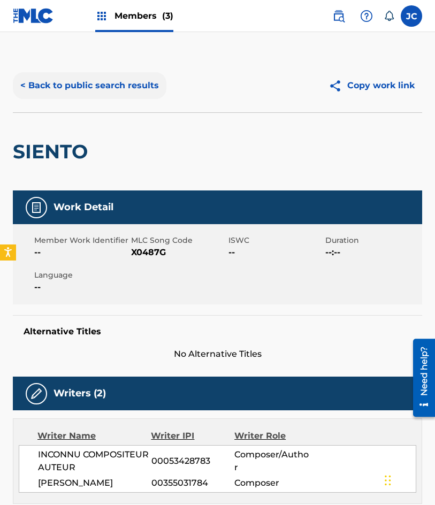
click at [102, 97] on button "< Back to public search results" at bounding box center [90, 85] width 154 height 27
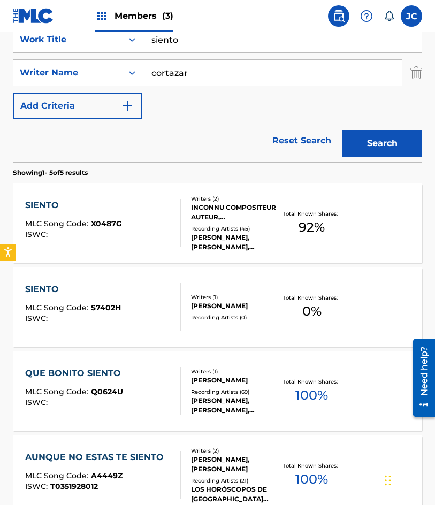
scroll to position [267, 0]
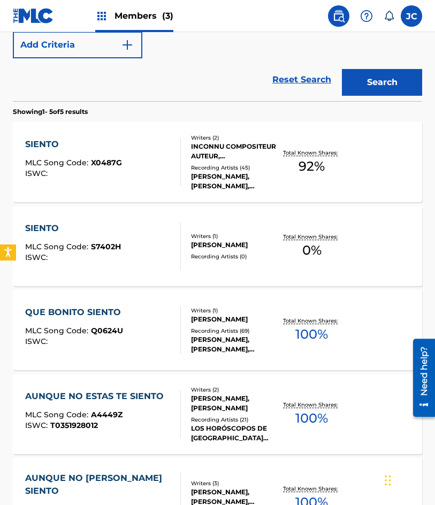
click at [196, 240] on div "GUILLERMO ERNESTO CORTAZAR DUCKER" at bounding box center [234, 245] width 87 height 10
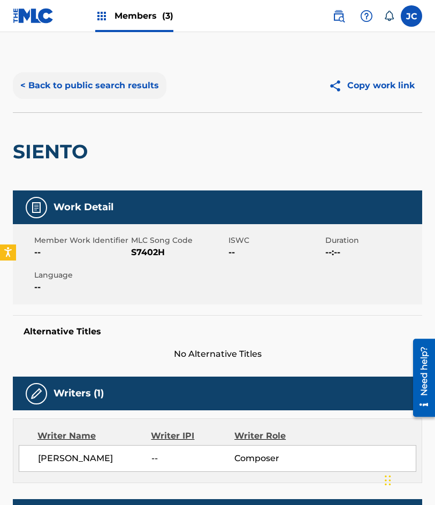
click at [117, 89] on button "< Back to public search results" at bounding box center [90, 85] width 154 height 27
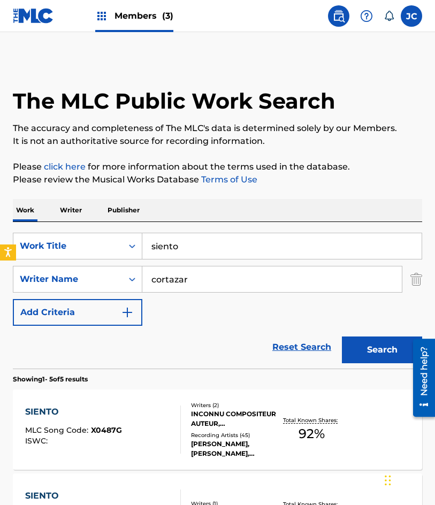
scroll to position [328, 0]
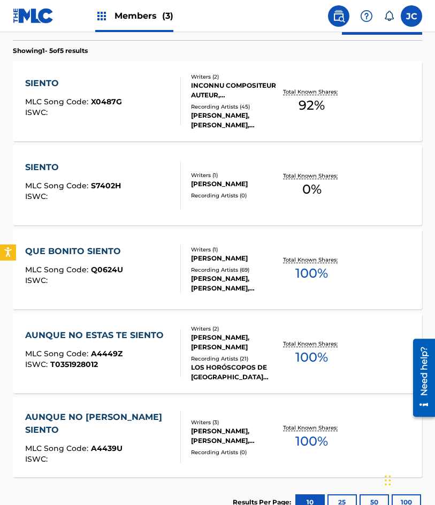
click at [132, 177] on div "SIENTO MLC Song Code : S7402H ISWC :" at bounding box center [103, 185] width 156 height 48
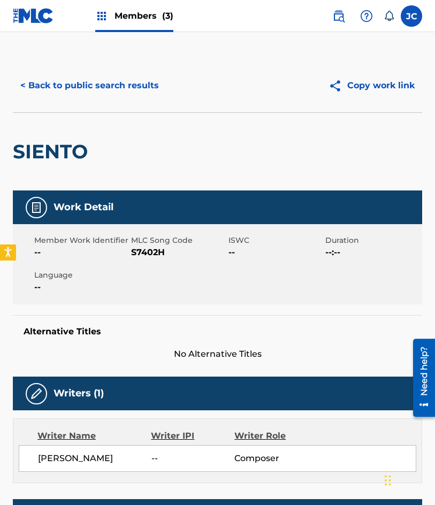
click at [148, 259] on div "Member Work Identifier -- MLC Song Code S7402H ISWC -- Duration --:-- Language …" at bounding box center [217, 264] width 409 height 80
click at [148, 258] on span "S7402H" at bounding box center [178, 252] width 94 height 13
click at [148, 257] on span "S7402H" at bounding box center [178, 252] width 94 height 13
click at [148, 256] on span "S7402H" at bounding box center [178, 252] width 94 height 13
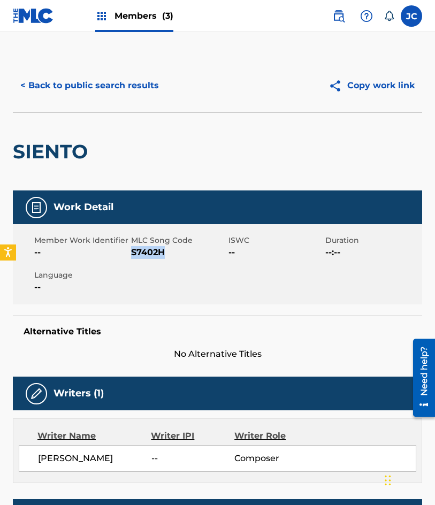
click at [148, 256] on span "S7402H" at bounding box center [178, 252] width 94 height 13
click at [108, 99] on div "< Back to public search results Copy work link" at bounding box center [217, 85] width 409 height 53
click at [109, 96] on button "< Back to public search results" at bounding box center [90, 85] width 154 height 27
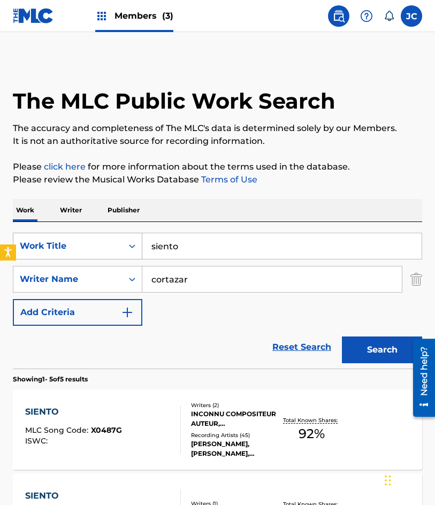
drag, startPoint x: 107, startPoint y: 247, endPoint x: 93, endPoint y: 243, distance: 14.3
click at [96, 245] on div "SearchWithCriteria47613dc6-e0b3-4f8a-927d-e0479b64be4c Work Title siento" at bounding box center [217, 246] width 409 height 27
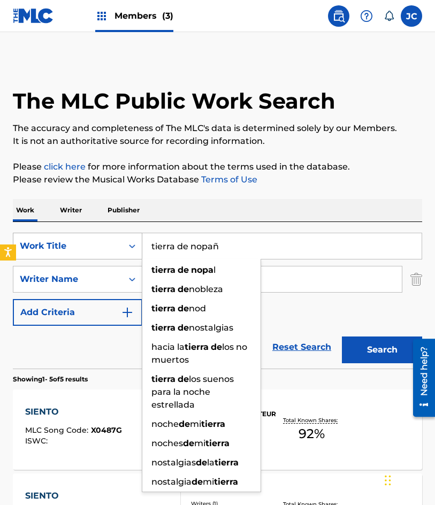
click at [342, 336] on button "Search" at bounding box center [382, 349] width 80 height 27
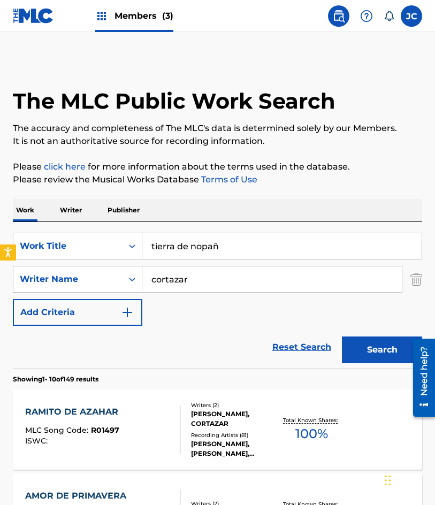
click at [255, 255] on input "tierra de nopañ" at bounding box center [281, 246] width 279 height 26
type input "tierra de nopal"
click at [342, 336] on button "Search" at bounding box center [382, 349] width 80 height 27
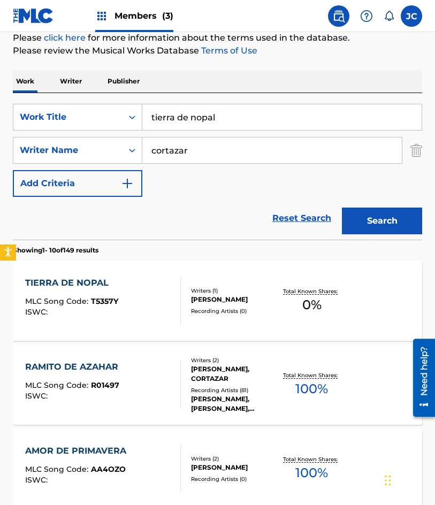
scroll to position [160, 0]
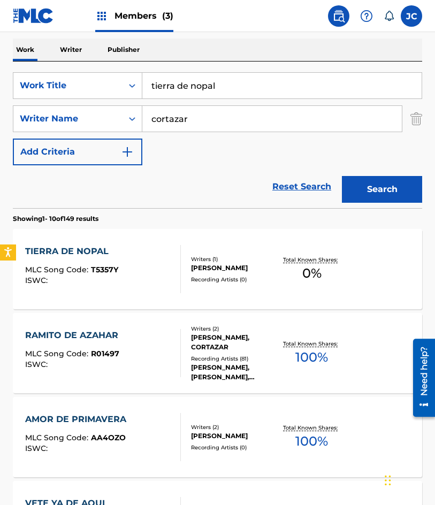
click at [99, 271] on span "T5357Y" at bounding box center [104, 270] width 27 height 10
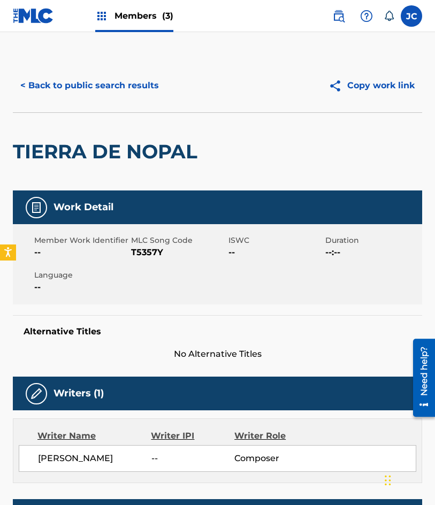
click at [143, 246] on span "T5357Y" at bounding box center [178, 252] width 94 height 13
click at [97, 85] on button "< Back to public search results" at bounding box center [90, 85] width 154 height 27
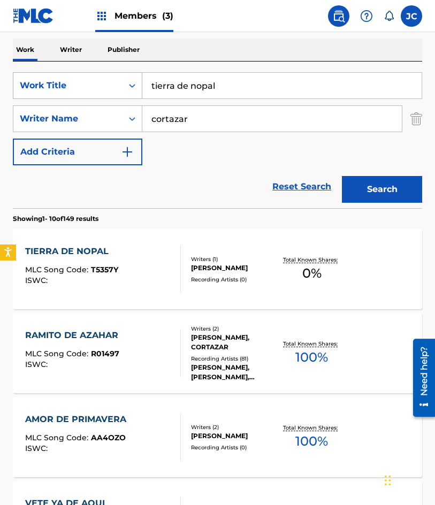
drag, startPoint x: 147, startPoint y: 80, endPoint x: 13, endPoint y: 75, distance: 133.8
click at [19, 76] on div "SearchWithCriteria47613dc6-e0b3-4f8a-927d-e0479b64be4c Work Title tierra de nop…" at bounding box center [217, 85] width 409 height 27
type input "ojitos salerosos"
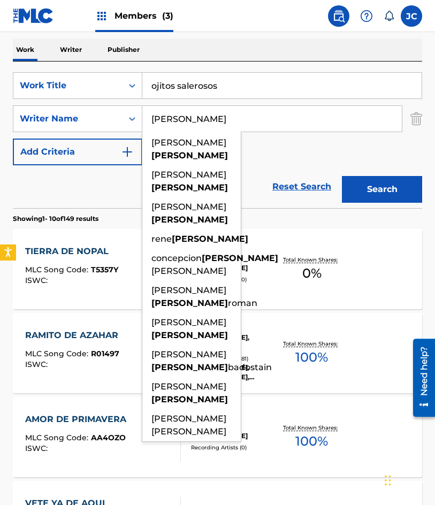
type input "gonzalez"
click at [342, 176] on button "Search" at bounding box center [382, 189] width 80 height 27
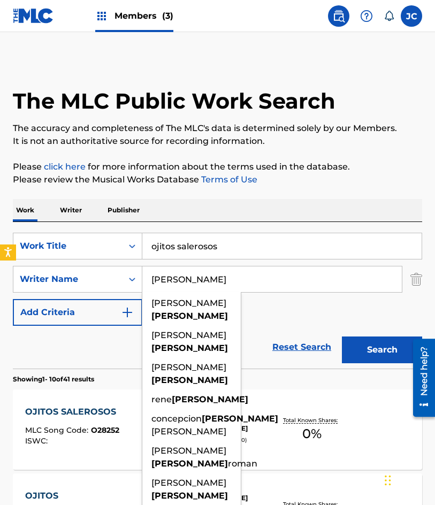
click at [274, 306] on div "SearchWithCriteria47613dc6-e0b3-4f8a-927d-e0479b64be4c Work Title ojitos salero…" at bounding box center [217, 279] width 409 height 93
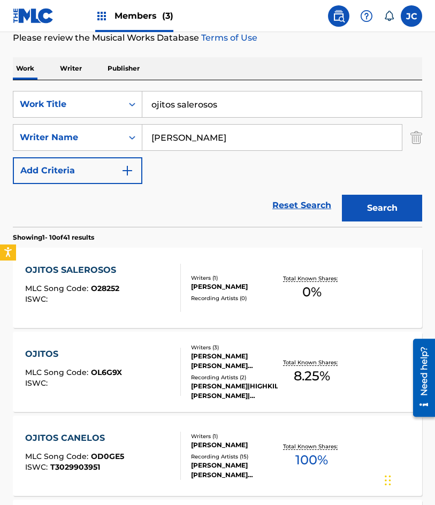
scroll to position [160, 0]
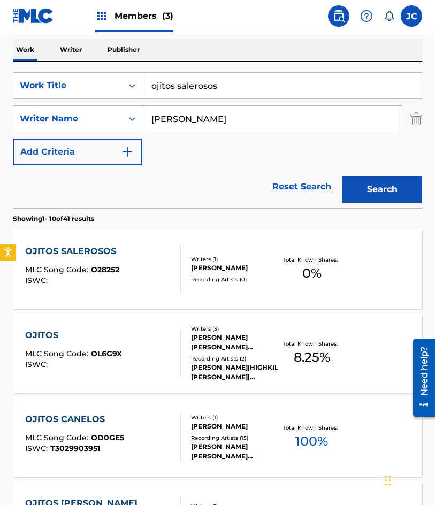
click at [160, 267] on div "OJITOS SALEROSOS MLC Song Code : O28252 ISWC :" at bounding box center [103, 269] width 156 height 48
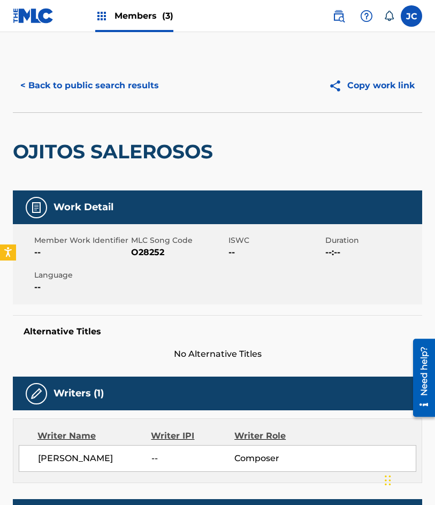
click at [144, 244] on span "MLC Song Code" at bounding box center [178, 240] width 94 height 11
click at [148, 252] on span "O28252" at bounding box center [178, 252] width 94 height 13
click at [74, 76] on button "< Back to public search results" at bounding box center [90, 85] width 154 height 27
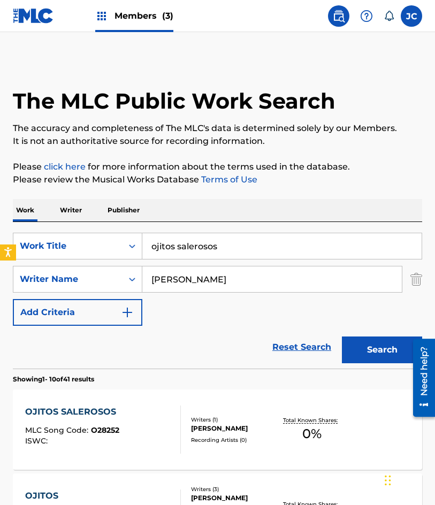
scroll to position [160, 0]
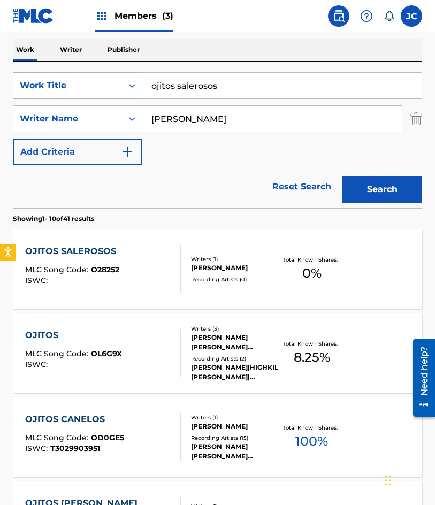
click at [76, 99] on div "SearchWithCriteria47613dc6-e0b3-4f8a-927d-e0479b64be4c Work Title ojitos salero…" at bounding box center [217, 118] width 409 height 93
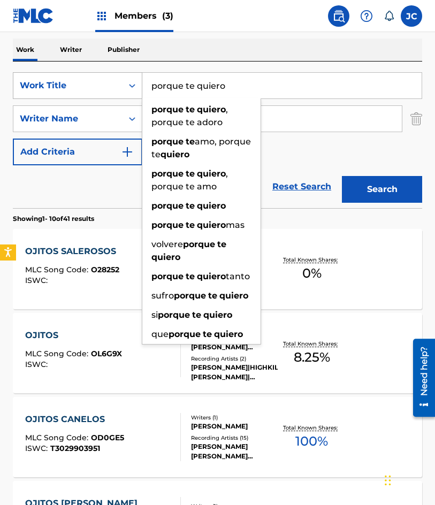
type input "porque te quiero"
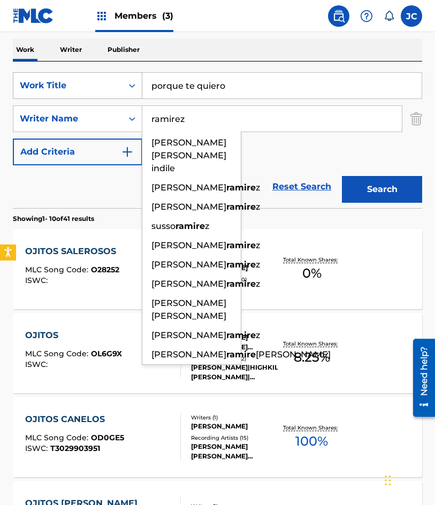
type input "ramirez"
click at [342, 176] on button "Search" at bounding box center [382, 189] width 80 height 27
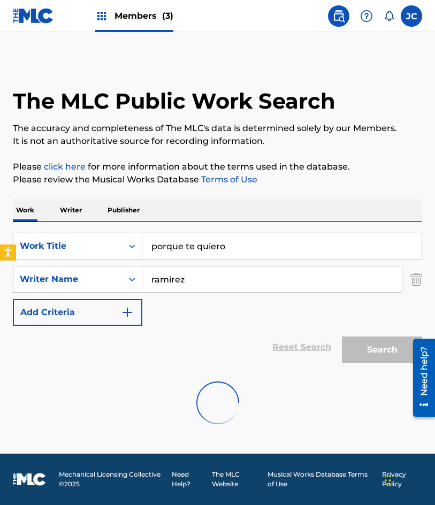
scroll to position [0, 0]
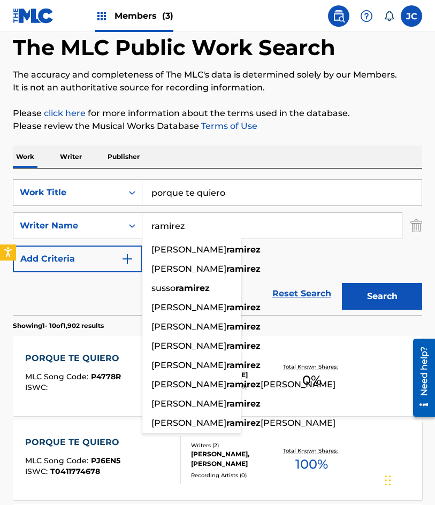
click at [282, 249] on div "SearchWithCriteria47613dc6-e0b3-4f8a-927d-e0479b64be4c Work Title porque te qui…" at bounding box center [217, 225] width 409 height 93
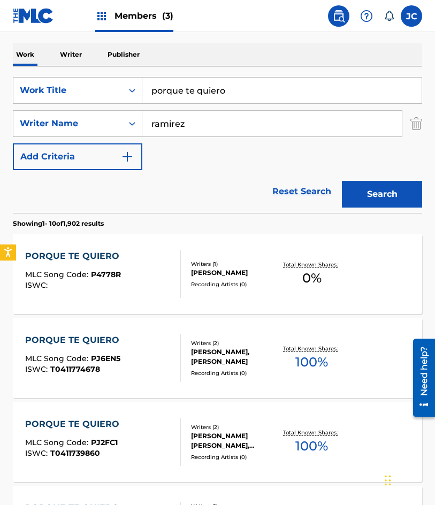
scroll to position [160, 0]
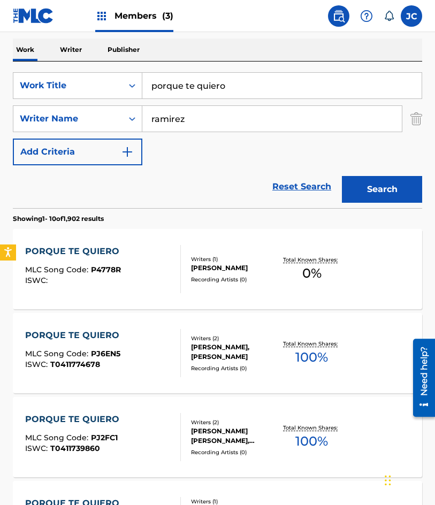
click at [104, 260] on div "PORQUE TE QUIERO MLC Song Code : P4778R ISWC :" at bounding box center [74, 269] width 99 height 48
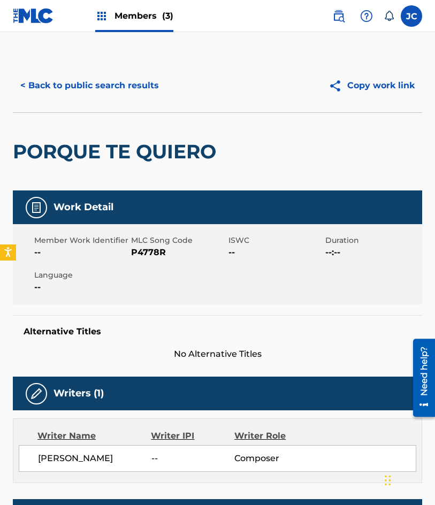
click at [133, 252] on span "P4778R" at bounding box center [178, 252] width 94 height 13
drag, startPoint x: 99, startPoint y: 86, endPoint x: 137, endPoint y: 29, distance: 68.7
click at [99, 86] on button "< Back to public search results" at bounding box center [90, 85] width 154 height 27
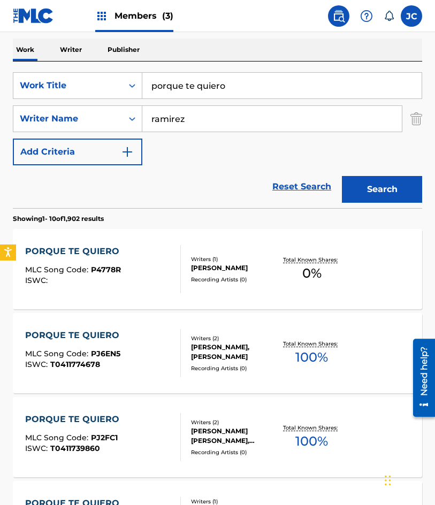
drag, startPoint x: 261, startPoint y: 88, endPoint x: 189, endPoint y: 88, distance: 72.2
click at [195, 93] on input "porque te quiero" at bounding box center [281, 86] width 279 height 26
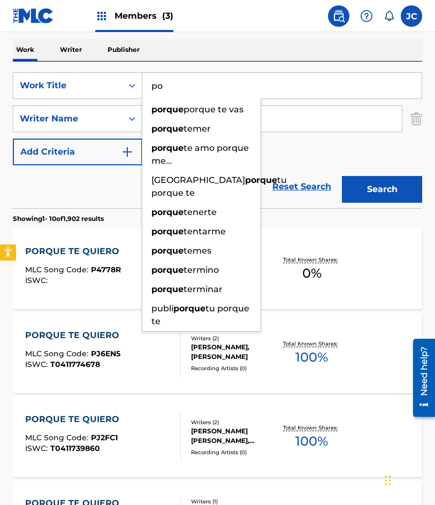
type input "p"
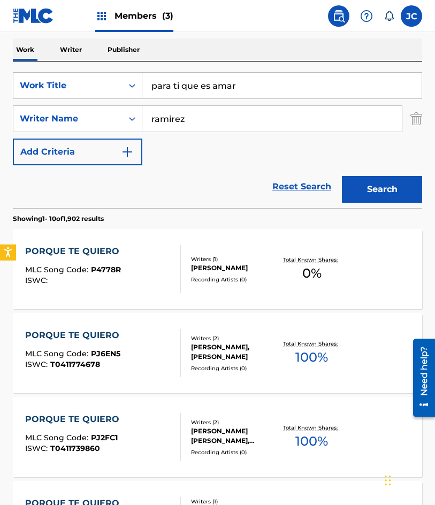
type input "para ti que es amar"
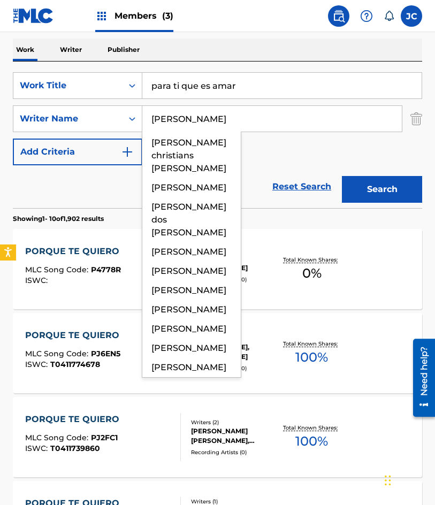
type input "carlon"
click at [342, 176] on button "Search" at bounding box center [382, 189] width 80 height 27
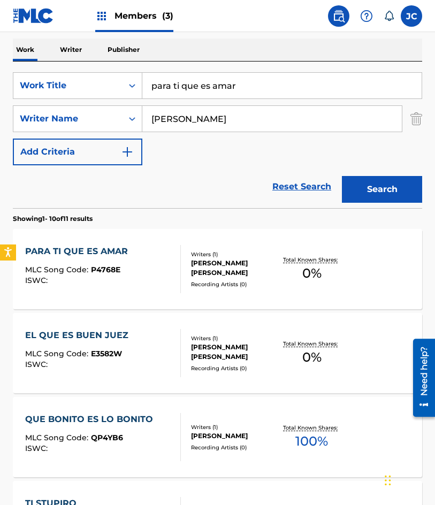
click at [87, 268] on span "MLC Song Code :" at bounding box center [58, 270] width 66 height 10
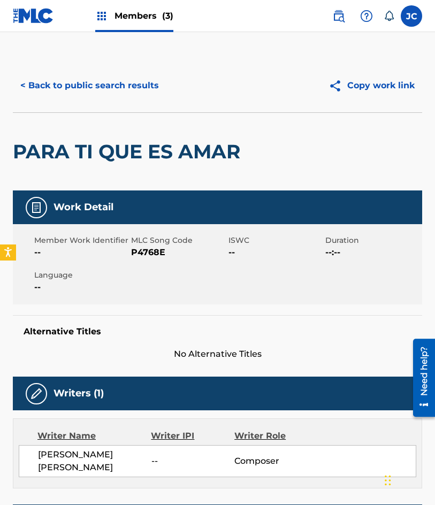
click at [154, 254] on span "P4768E" at bounding box center [178, 252] width 94 height 13
click at [106, 91] on button "< Back to public search results" at bounding box center [90, 85] width 154 height 27
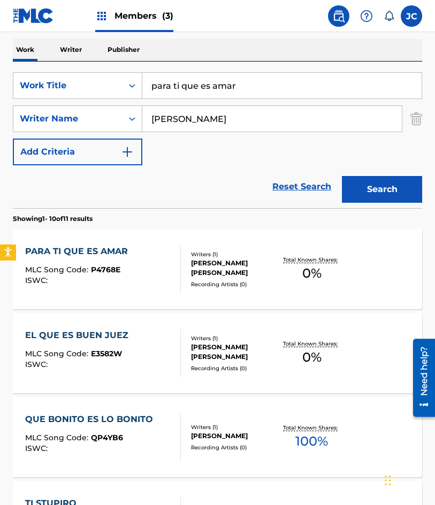
drag, startPoint x: 204, startPoint y: 97, endPoint x: 2, endPoint y: 120, distance: 203.5
click at [2, 121] on div "The MLC Public Work Search The accuracy and completeness of The MLC's data is d…" at bounding box center [217, 509] width 435 height 1222
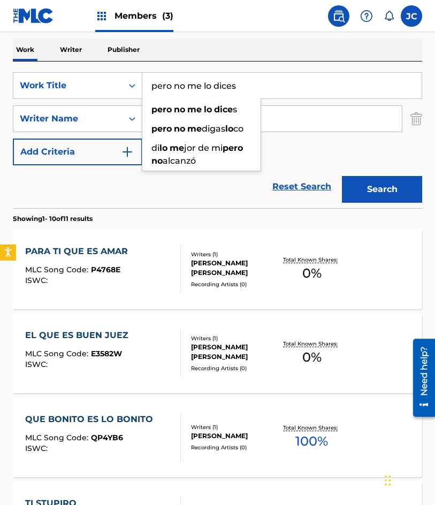
type input "pero no me lo dices"
click at [342, 176] on button "Search" at bounding box center [382, 189] width 80 height 27
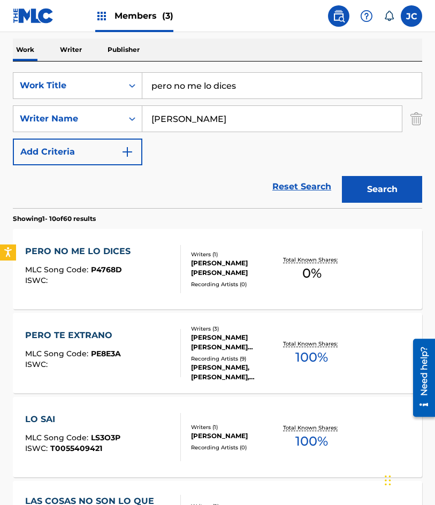
click at [185, 267] on div "Writers ( 1 ) FELISA IRMA RENE CARLON Recording Artists ( 0 )" at bounding box center [229, 269] width 97 height 38
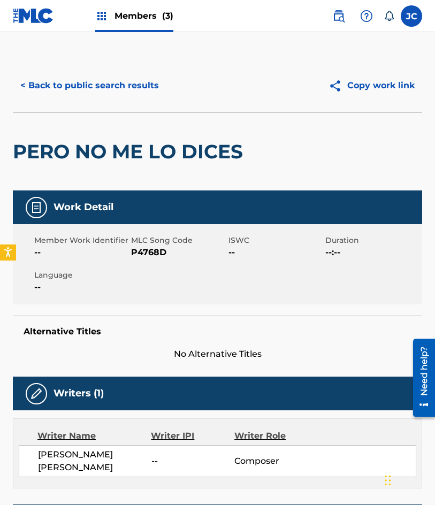
click at [159, 255] on span "P4768D" at bounding box center [178, 252] width 94 height 13
click at [42, 93] on button "< Back to public search results" at bounding box center [90, 85] width 154 height 27
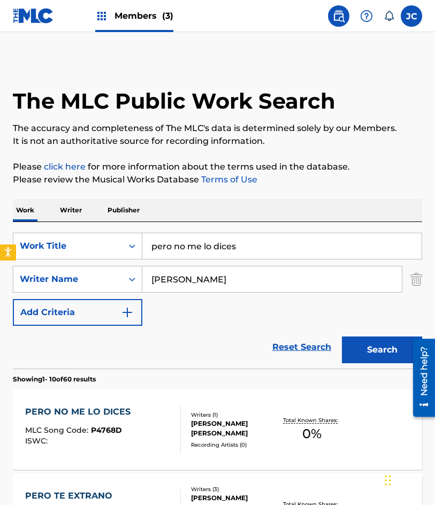
scroll to position [160, 0]
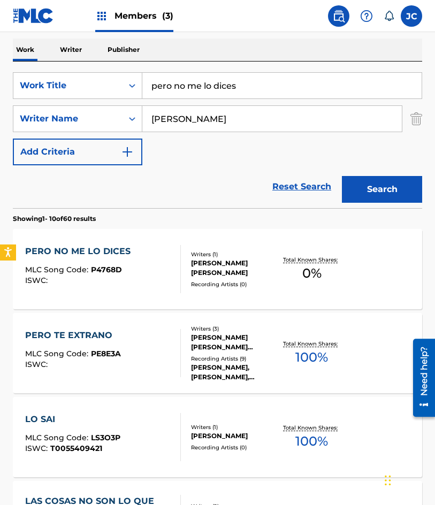
drag, startPoint x: 187, startPoint y: 98, endPoint x: 2, endPoint y: 118, distance: 186.6
click at [2, 118] on div "The MLC Public Work Search The accuracy and completeness of The MLC's data is d…" at bounding box center [217, 509] width 435 height 1222
type input "olvidarte quiza no pueda"
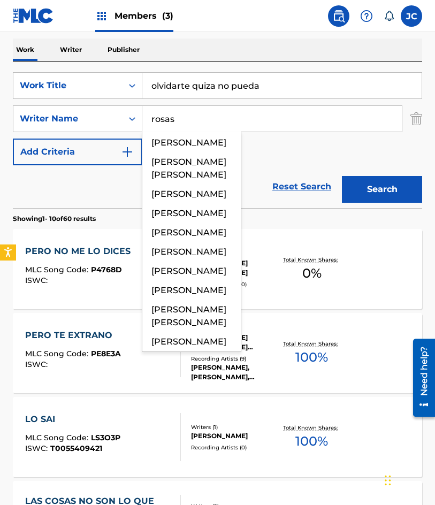
type input "rosas"
click at [342, 176] on button "Search" at bounding box center [382, 189] width 80 height 27
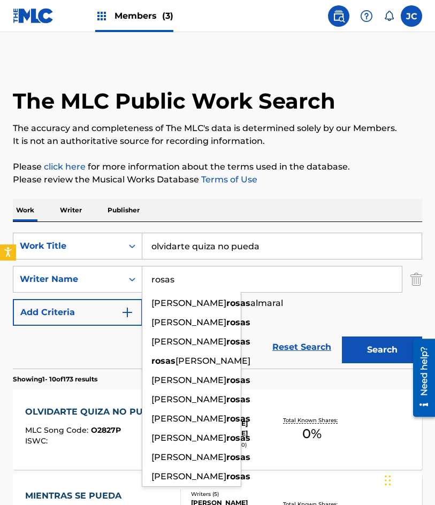
click at [270, 313] on div "SearchWithCriteria47613dc6-e0b3-4f8a-927d-e0479b64be4c Work Title olvidarte qui…" at bounding box center [217, 279] width 409 height 93
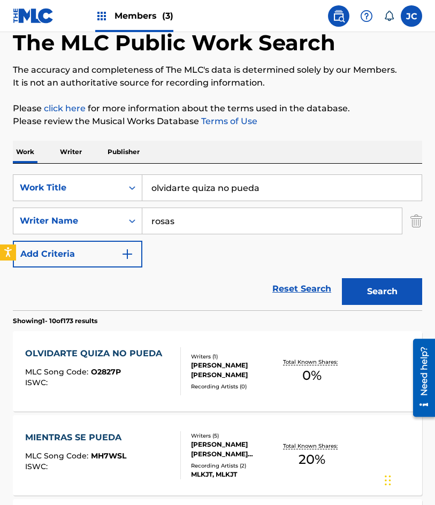
scroll to position [107, 0]
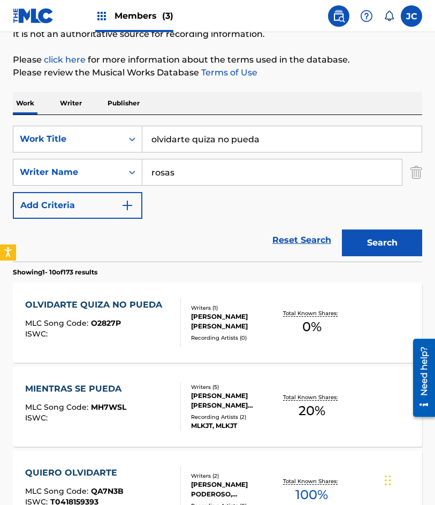
click at [101, 321] on span "O2827P" at bounding box center [106, 323] width 30 height 10
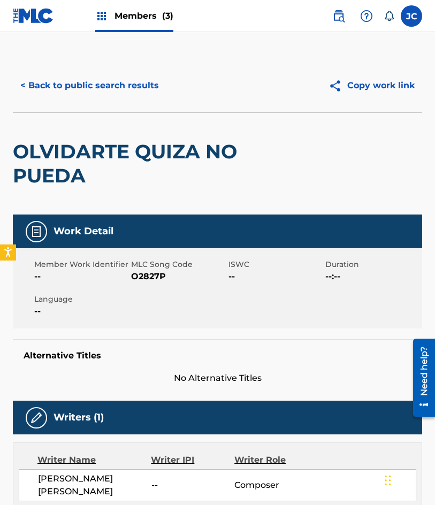
click at [161, 274] on span "O2827P" at bounding box center [178, 276] width 94 height 13
click at [76, 87] on button "< Back to public search results" at bounding box center [90, 85] width 154 height 27
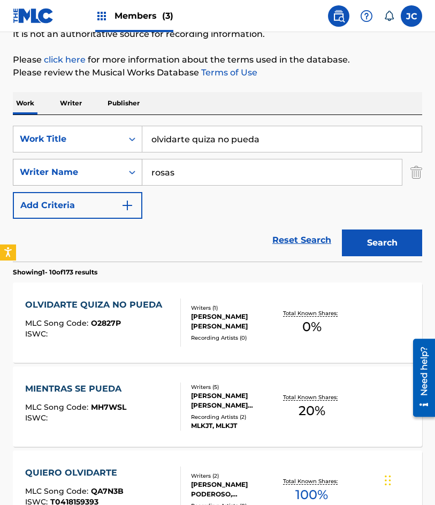
click at [76, 177] on div "SearchWithCriteria47613dc6-e0b3-4f8a-927d-e0479b64be4c Work Title olvidarte qui…" at bounding box center [217, 172] width 409 height 93
type input "aqui esta la salsa"
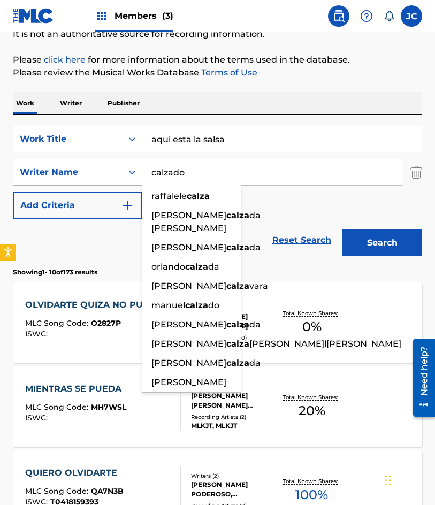
type input "calzado"
click at [342, 229] on button "Search" at bounding box center [382, 242] width 80 height 27
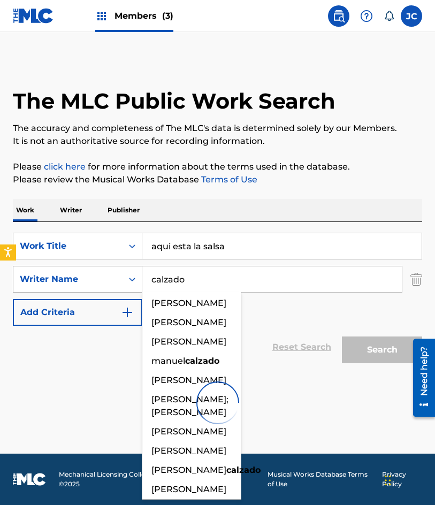
scroll to position [0, 0]
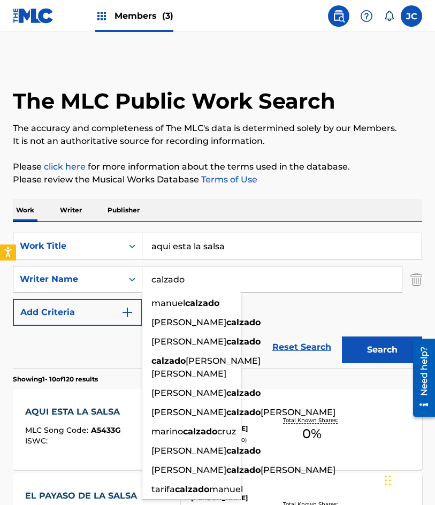
click at [267, 306] on div "SearchWithCriteria47613dc6-e0b3-4f8a-927d-e0479b64be4c Work Title aqui esta la …" at bounding box center [217, 279] width 409 height 93
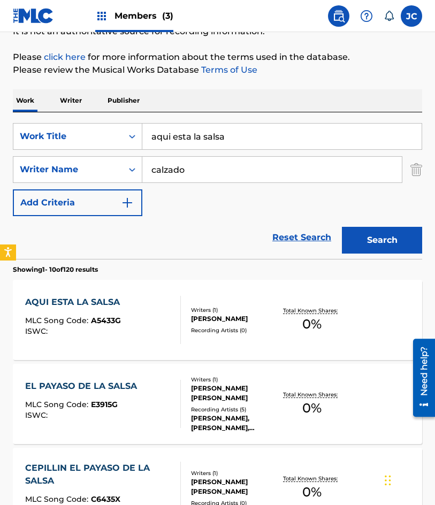
scroll to position [160, 0]
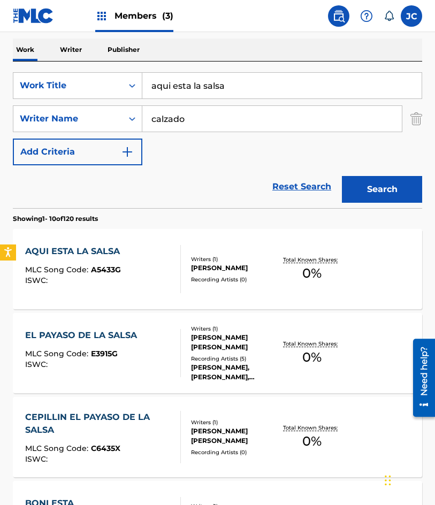
click at [139, 254] on div "AQUI ESTA LA SALSA MLC Song Code : A5433G ISWC :" at bounding box center [103, 269] width 156 height 48
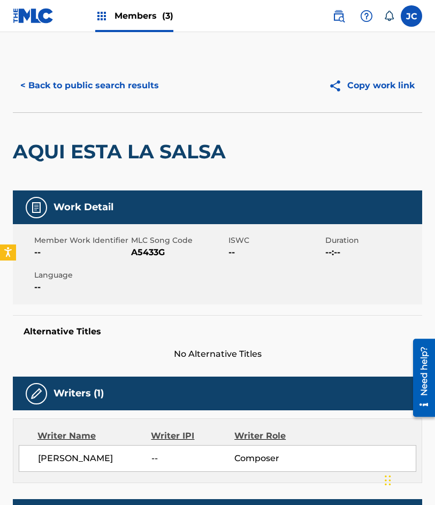
click at [158, 253] on span "A5433G" at bounding box center [178, 252] width 94 height 13
click at [122, 97] on button "< Back to public search results" at bounding box center [90, 85] width 154 height 27
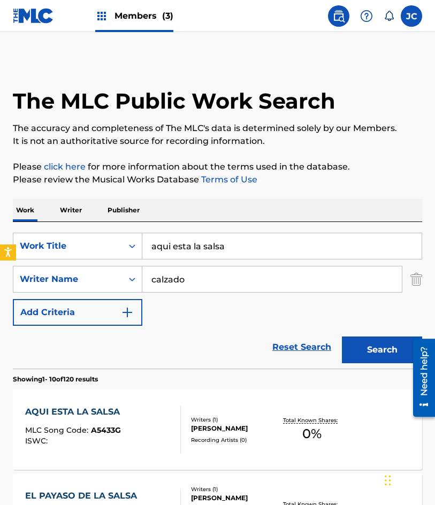
scroll to position [160, 0]
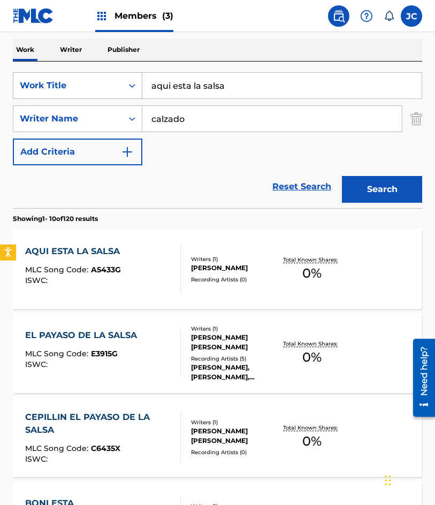
click at [106, 89] on div "SearchWithCriteria47613dc6-e0b3-4f8a-927d-e0479b64be4c Work Title aqui esta la …" at bounding box center [217, 85] width 409 height 27
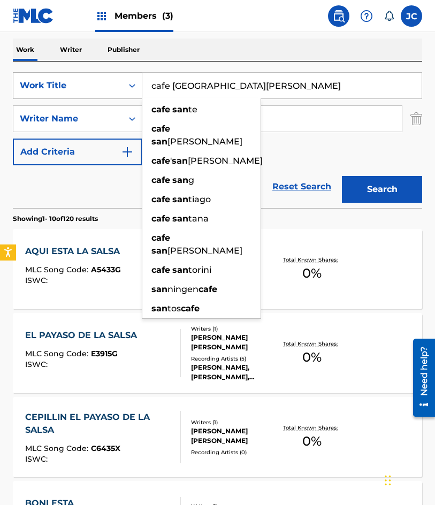
type input "cafe san jose"
click at [342, 176] on button "Search" at bounding box center [382, 189] width 80 height 27
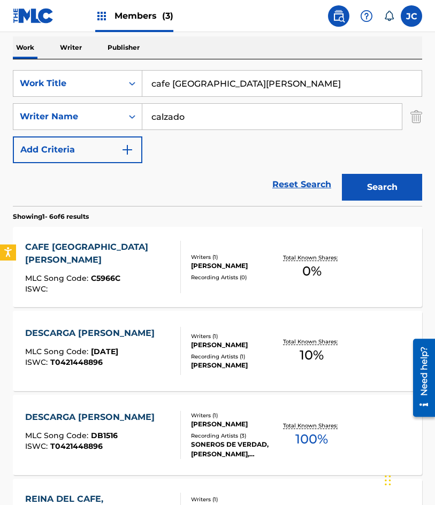
scroll to position [214, 0]
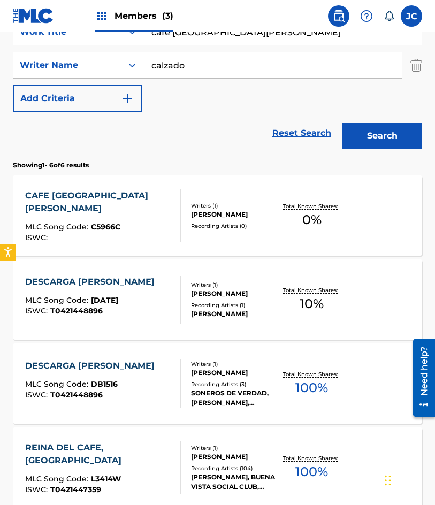
click at [81, 211] on div "CAFE SAN JOSE MLC Song Code : C5966C ISWC :" at bounding box center [98, 215] width 147 height 52
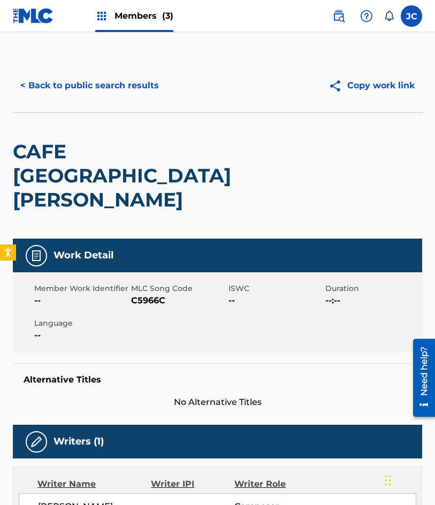
click at [143, 294] on span "C5966C" at bounding box center [178, 300] width 94 height 13
click at [144, 294] on span "C5966C" at bounding box center [178, 300] width 94 height 13
click at [97, 83] on button "< Back to public search results" at bounding box center [90, 85] width 154 height 27
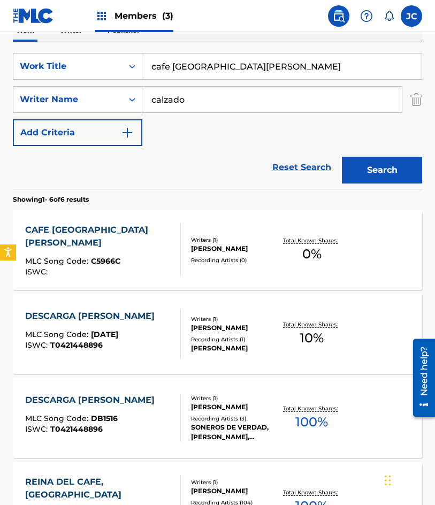
scroll to position [160, 0]
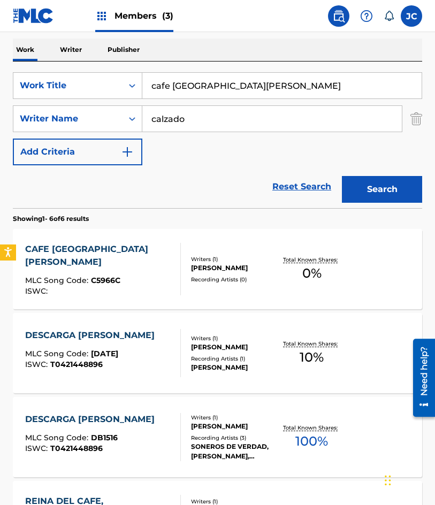
drag, startPoint x: 257, startPoint y: 88, endPoint x: 62, endPoint y: 102, distance: 195.7
click at [67, 104] on div "SearchWithCriteria47613dc6-e0b3-4f8a-927d-e0479b64be4c Work Title cafe san jose…" at bounding box center [217, 118] width 409 height 93
type input "como un libro abierto"
click at [342, 176] on button "Search" at bounding box center [382, 189] width 80 height 27
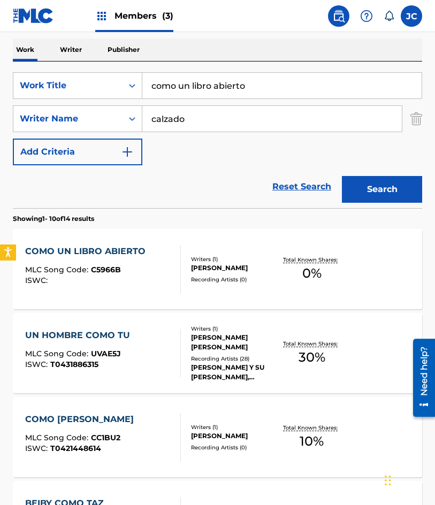
click at [131, 272] on div "MLC Song Code : C5966B" at bounding box center [88, 271] width 126 height 11
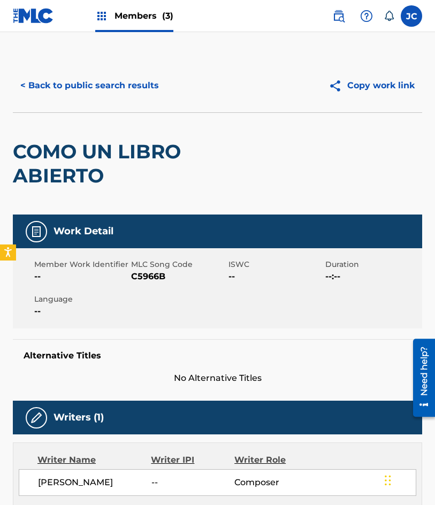
click at [153, 274] on span "C5966B" at bounding box center [178, 276] width 94 height 13
click at [66, 82] on button "< Back to public search results" at bounding box center [90, 85] width 154 height 27
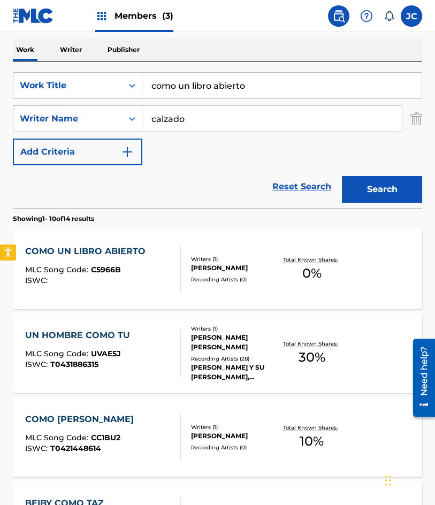
drag, startPoint x: 265, startPoint y: 87, endPoint x: 114, endPoint y: 106, distance: 151.6
click at [114, 106] on div "SearchWithCriteria47613dc6-e0b3-4f8a-927d-e0479b64be4c Work Title como un libro…" at bounding box center [217, 118] width 409 height 93
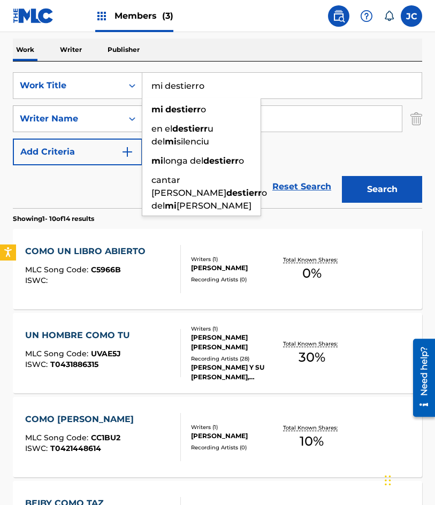
type input "mi destierro"
click at [342, 176] on button "Search" at bounding box center [382, 189] width 80 height 27
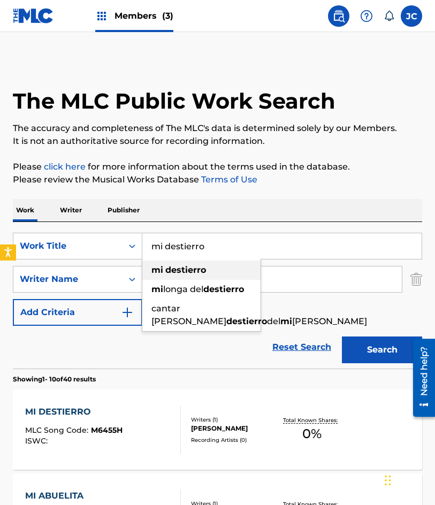
click at [205, 274] on strong "destierro" at bounding box center [185, 270] width 41 height 10
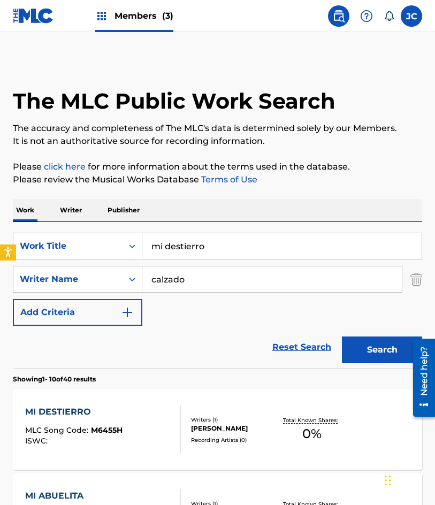
click at [209, 319] on div "SearchWithCriteria47613dc6-e0b3-4f8a-927d-e0479b64be4c Work Title mi destierro …" at bounding box center [217, 279] width 409 height 93
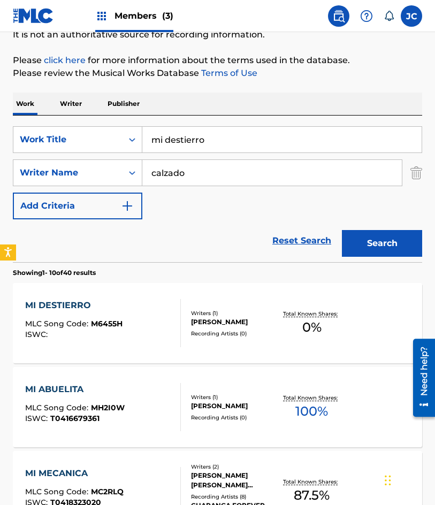
scroll to position [107, 0]
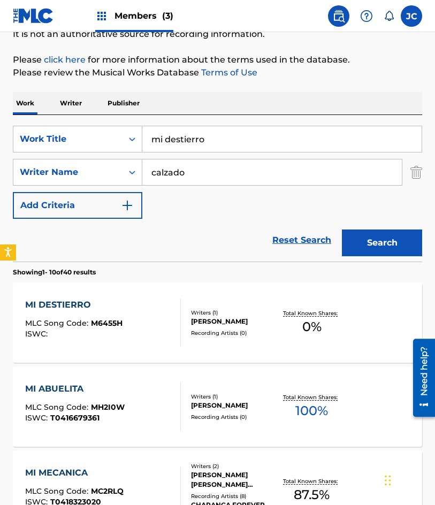
click at [215, 309] on div "Writers ( 1 )" at bounding box center [234, 313] width 87 height 8
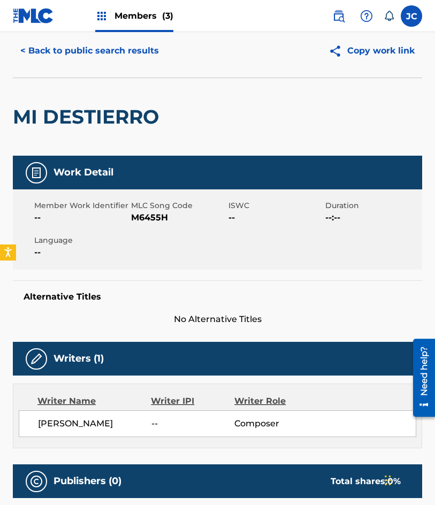
scroll to position [53, 0]
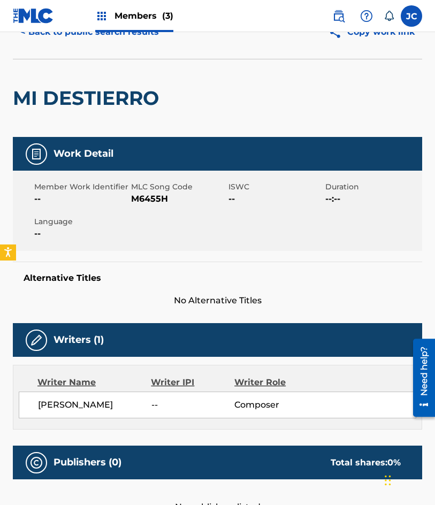
click at [150, 200] on span "M6455H" at bounding box center [178, 199] width 94 height 13
click at [78, 43] on button "< Back to public search results" at bounding box center [90, 32] width 154 height 27
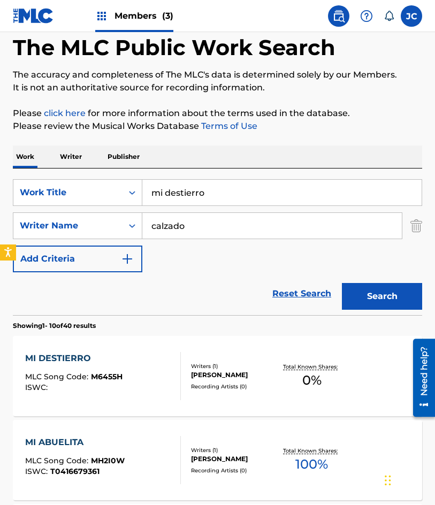
scroll to position [107, 0]
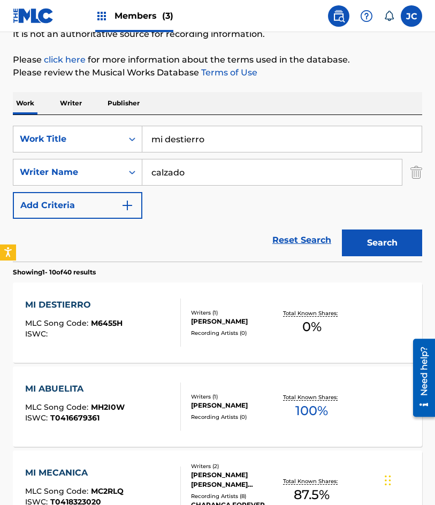
drag, startPoint x: 244, startPoint y: 132, endPoint x: 211, endPoint y: 115, distance: 37.3
click at [150, 148] on input "mi destierro" at bounding box center [281, 139] width 279 height 26
type input "no me arrepiento"
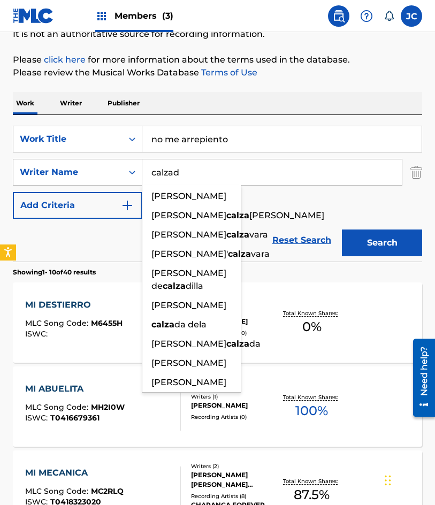
type input "calzado"
click at [342, 229] on button "Search" at bounding box center [382, 242] width 80 height 27
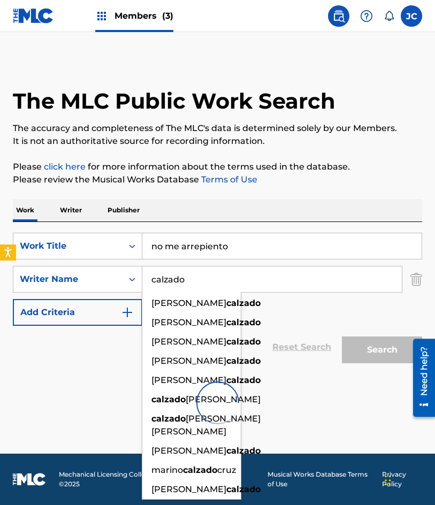
scroll to position [0, 0]
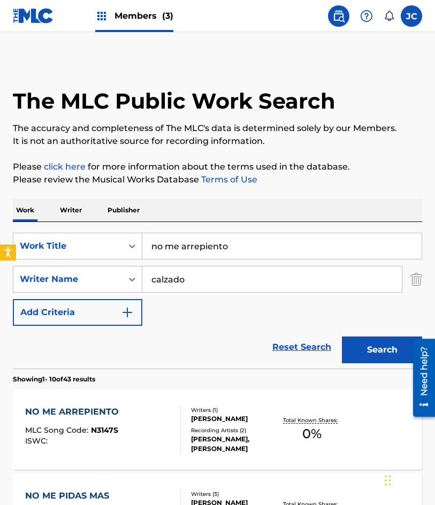
click at [275, 303] on div "SearchWithCriteria47613dc6-e0b3-4f8a-927d-e0479b64be4c Work Title no me arrepie…" at bounding box center [217, 279] width 409 height 93
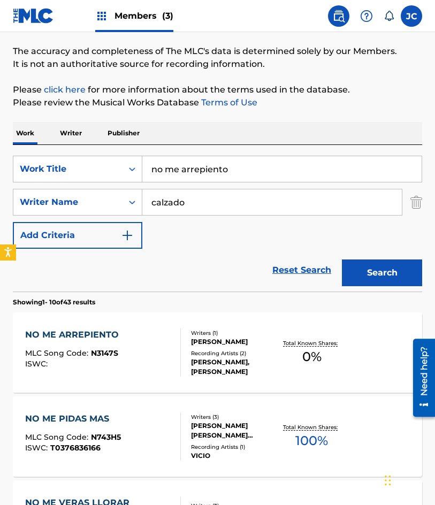
scroll to position [160, 0]
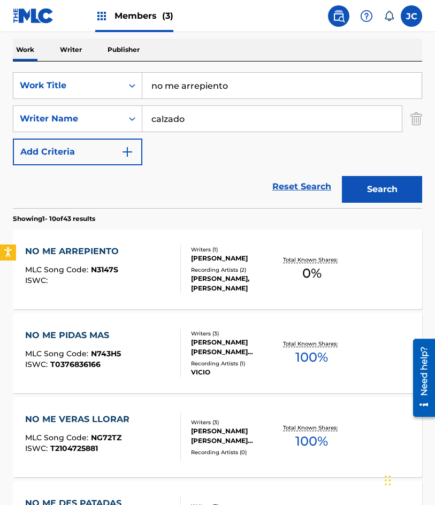
click at [124, 258] on div "NO ME ARREPIENTO MLC Song Code : N3147S ISWC :" at bounding box center [103, 269] width 156 height 48
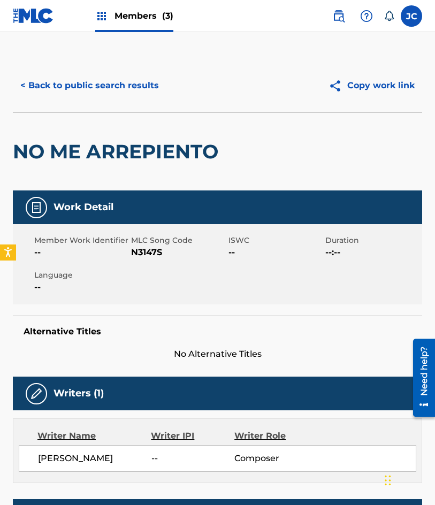
click at [145, 252] on span "N3147S" at bounding box center [178, 252] width 94 height 13
drag, startPoint x: 75, startPoint y: 70, endPoint x: 82, endPoint y: 72, distance: 6.8
click at [75, 70] on div "< Back to public search results Copy work link" at bounding box center [217, 85] width 409 height 53
click at [93, 84] on button "< Back to public search results" at bounding box center [90, 85] width 154 height 27
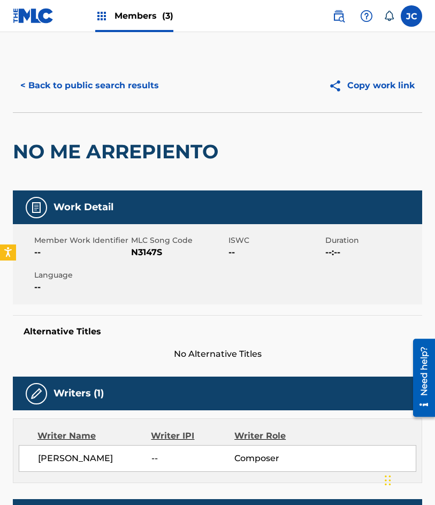
scroll to position [160, 0]
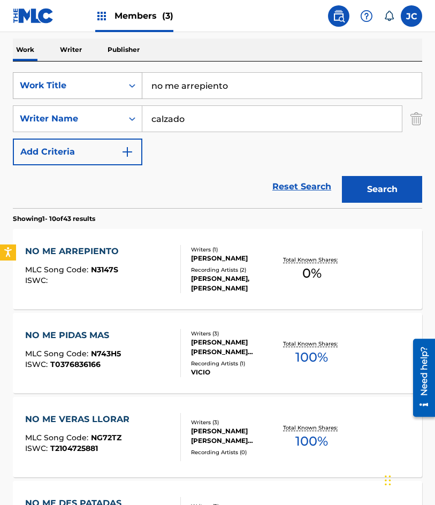
drag, startPoint x: 227, startPoint y: 88, endPoint x: 94, endPoint y: 89, distance: 133.7
click at [103, 94] on div "SearchWithCriteria47613dc6-e0b3-4f8a-927d-e0479b64be4c Work Title no me arrepie…" at bounding box center [217, 85] width 409 height 27
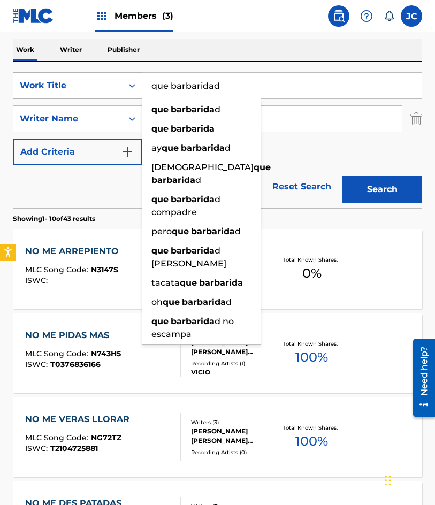
type input "que barbaridad"
click at [342, 176] on button "Search" at bounding box center [382, 189] width 80 height 27
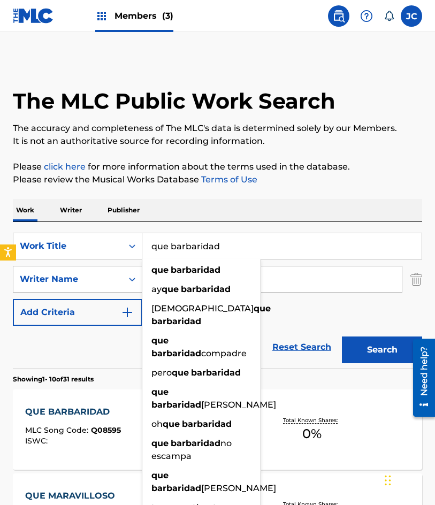
click at [296, 324] on div "SearchWithCriteria47613dc6-e0b3-4f8a-927d-e0479b64be4c Work Title que barbarida…" at bounding box center [217, 279] width 409 height 93
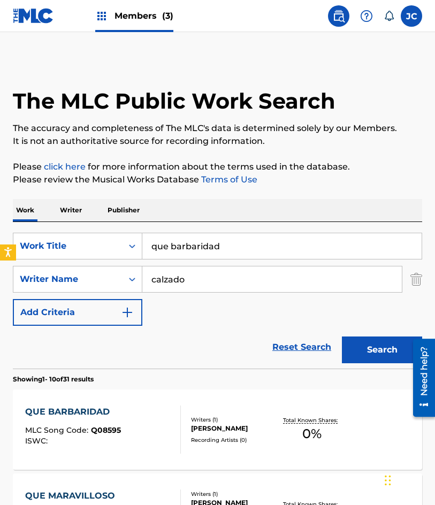
scroll to position [107, 0]
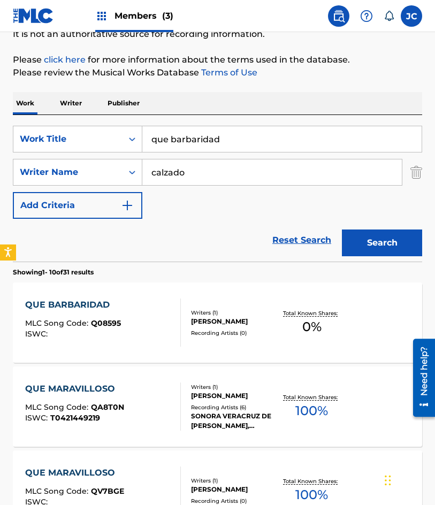
click at [67, 310] on div "QUE BARBARIDAD" at bounding box center [73, 304] width 96 height 13
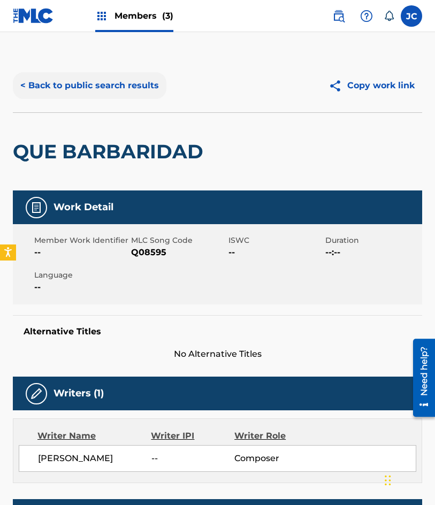
click at [110, 76] on button "< Back to public search results" at bounding box center [90, 85] width 154 height 27
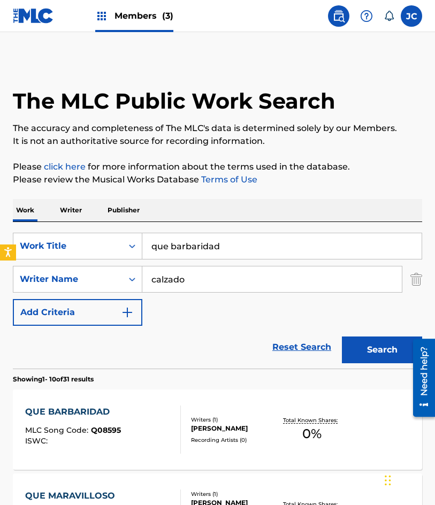
scroll to position [107, 0]
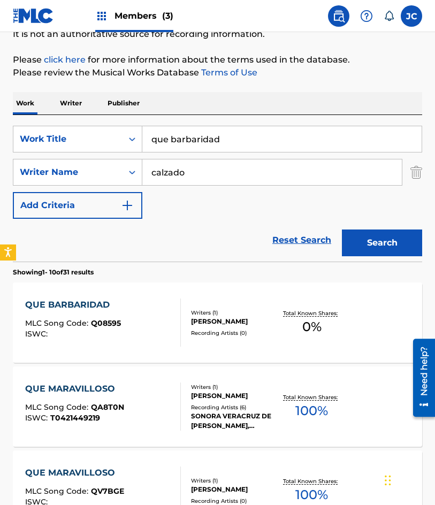
click at [161, 302] on div "QUE BARBARIDAD MLC Song Code : Q08595 ISWC :" at bounding box center [103, 322] width 156 height 48
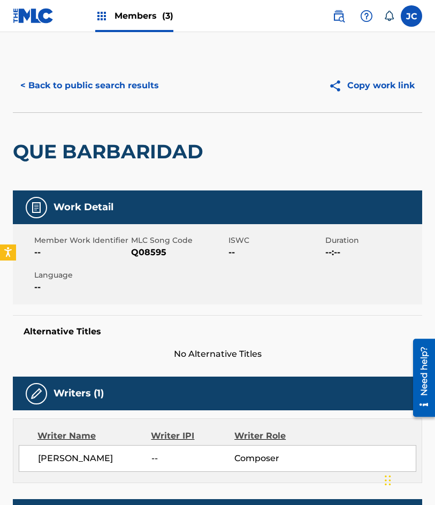
click at [142, 256] on span "Q08595" at bounding box center [178, 252] width 94 height 13
click at [103, 81] on button "< Back to public search results" at bounding box center [90, 85] width 154 height 27
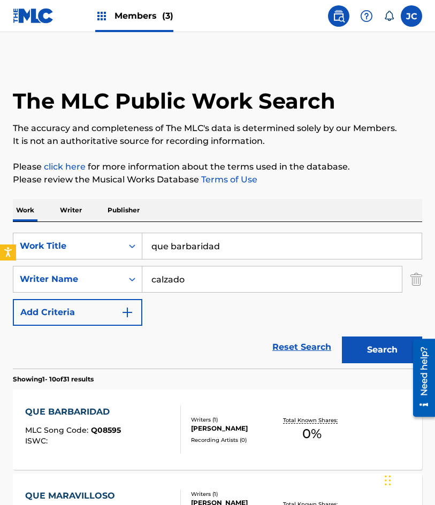
scroll to position [107, 0]
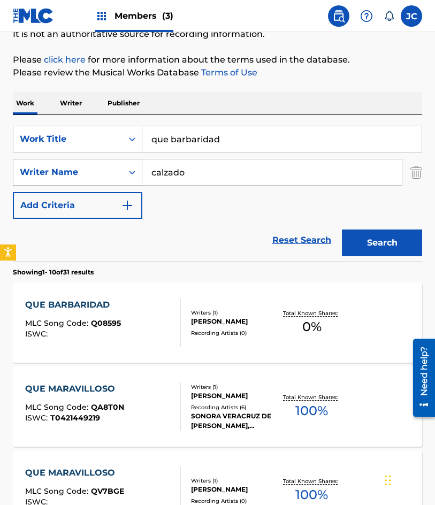
drag, startPoint x: 232, startPoint y: 143, endPoint x: 105, endPoint y: 159, distance: 127.8
click at [105, 159] on div "SearchWithCriteria47613dc6-e0b3-4f8a-927d-e0479b64be4c Work Title que barbarida…" at bounding box center [217, 172] width 409 height 93
type input "salsa y nada mas"
click at [342, 229] on button "Search" at bounding box center [382, 242] width 80 height 27
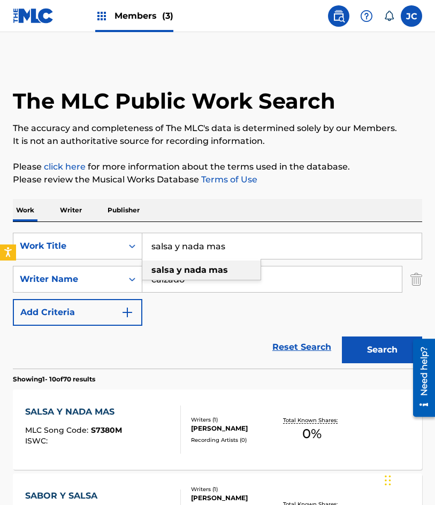
scroll to position [214, 0]
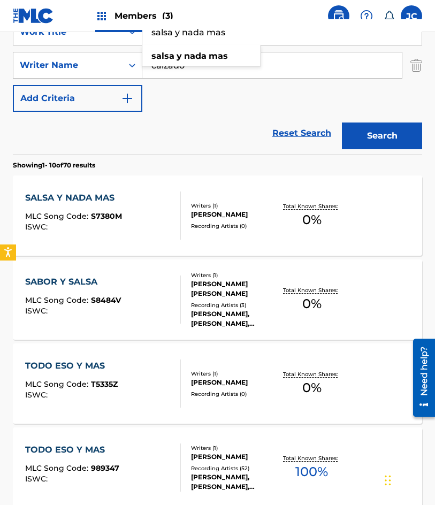
click at [147, 191] on div "SALSA Y NADA MAS MLC Song Code : S7380M ISWC :" at bounding box center [103, 215] width 156 height 48
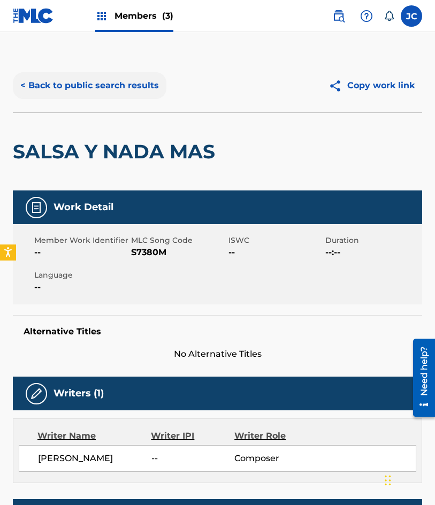
click at [110, 80] on button "< Back to public search results" at bounding box center [90, 85] width 154 height 27
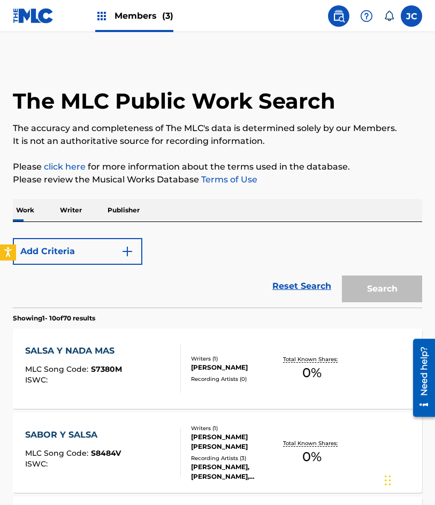
scroll to position [214, 0]
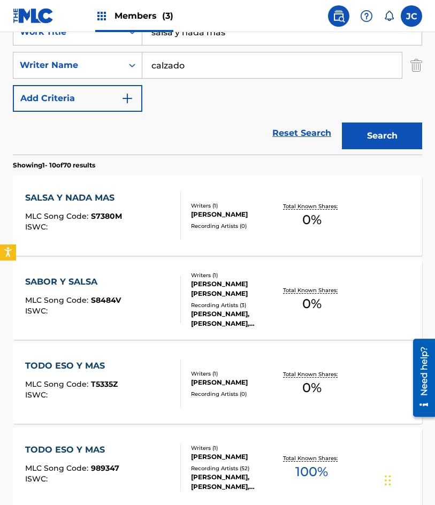
click at [161, 210] on div "SALSA Y NADA MAS MLC Song Code : S7380M ISWC :" at bounding box center [103, 215] width 156 height 48
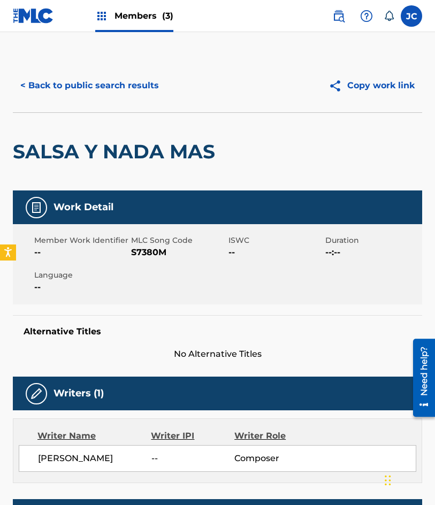
click at [148, 252] on span "S7380M" at bounding box center [178, 252] width 94 height 13
click at [71, 93] on button "< Back to public search results" at bounding box center [90, 85] width 154 height 27
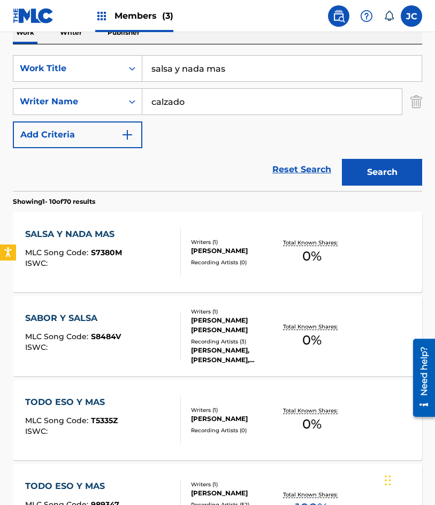
scroll to position [160, 0]
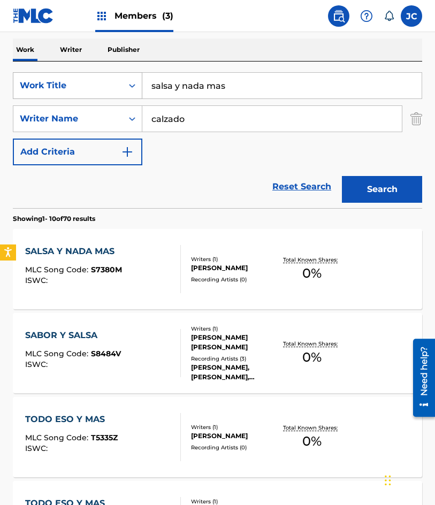
drag, startPoint x: 244, startPoint y: 86, endPoint x: 76, endPoint y: 82, distance: 168.5
click at [88, 86] on div "SearchWithCriteria47613dc6-e0b3-4f8a-927d-e0479b64be4c Work Title salsa y nada …" at bounding box center [217, 85] width 409 height 27
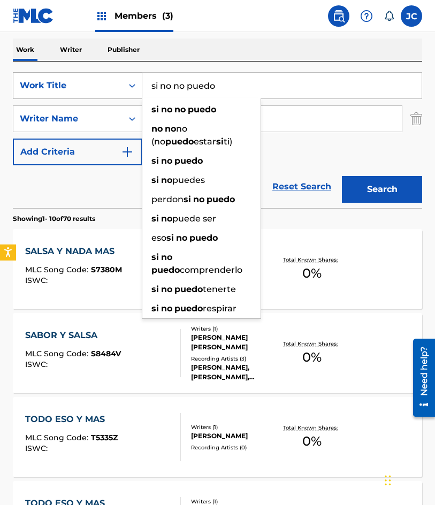
type input "si no no puedo"
click at [342, 176] on button "Search" at bounding box center [382, 189] width 80 height 27
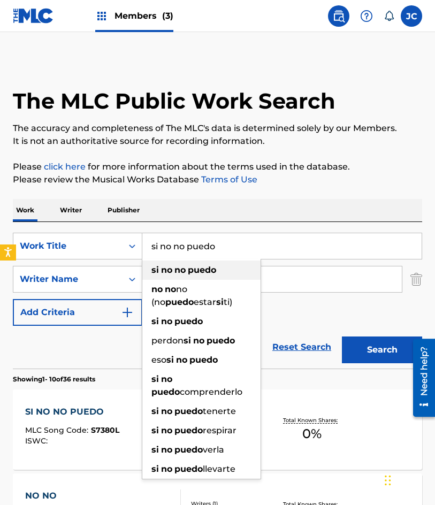
click at [220, 264] on div "si no no puedo" at bounding box center [201, 269] width 118 height 19
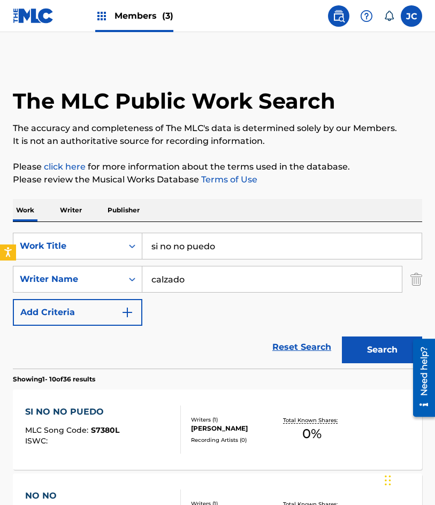
click at [259, 311] on div "SearchWithCriteria47613dc6-e0b3-4f8a-927d-e0479b64be4c Work Title si no no pued…" at bounding box center [217, 279] width 409 height 93
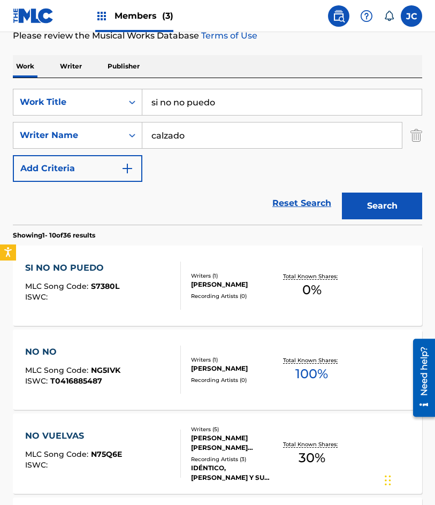
scroll to position [160, 0]
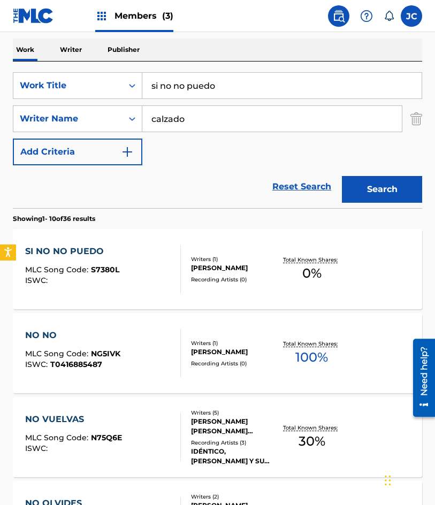
click at [132, 265] on div "SI NO NO PUEDO MLC Song Code : S7380L ISWC :" at bounding box center [103, 269] width 156 height 48
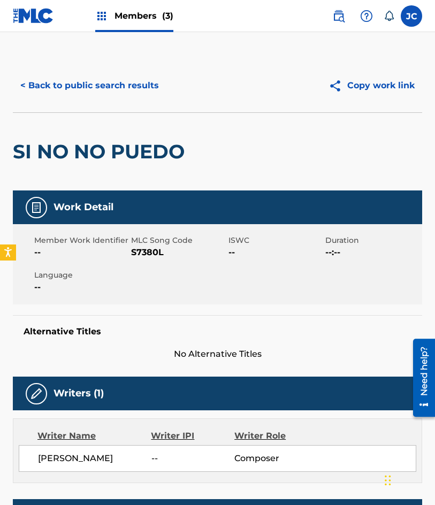
click at [151, 250] on span "S7380L" at bounding box center [178, 252] width 94 height 13
click at [51, 78] on button "< Back to public search results" at bounding box center [90, 85] width 154 height 27
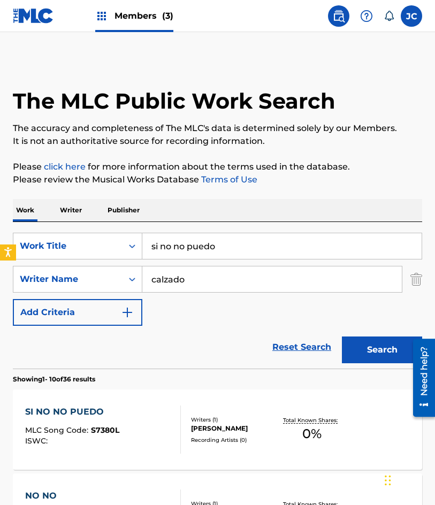
scroll to position [160, 0]
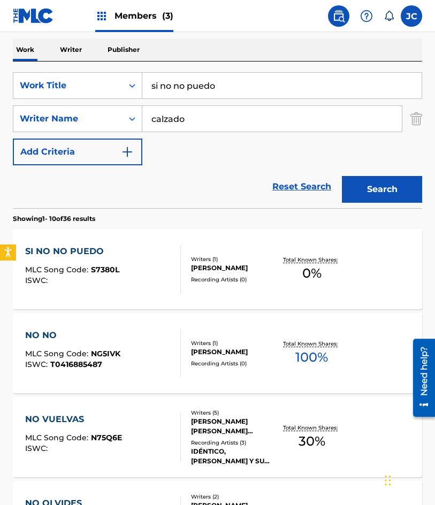
click at [2, 90] on div "The MLC Public Work Search The accuracy and completeness of The MLC's data is d…" at bounding box center [217, 509] width 435 height 1222
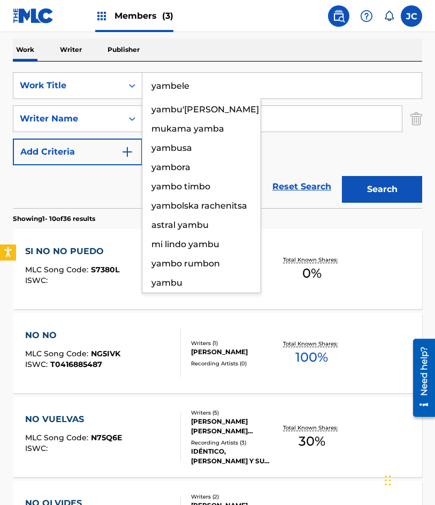
type input "yambele"
click at [342, 176] on button "Search" at bounding box center [382, 189] width 80 height 27
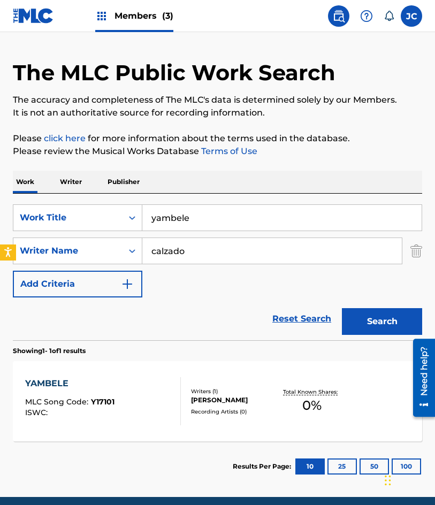
scroll to position [72, 0]
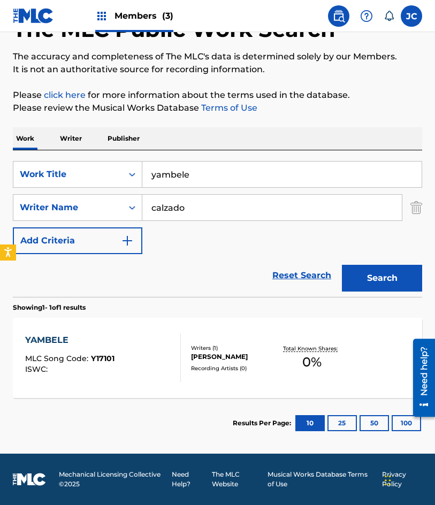
click at [146, 341] on div "YAMBELE MLC Song Code : Y17101 ISWC :" at bounding box center [103, 358] width 156 height 48
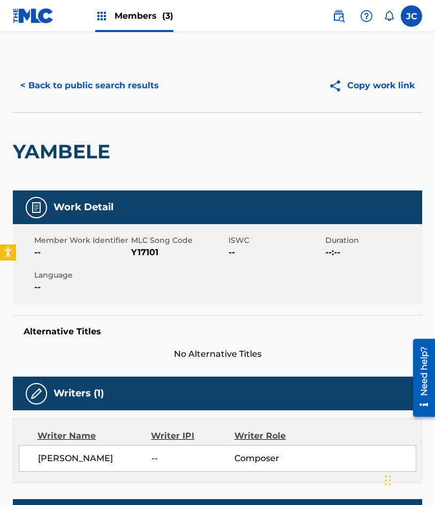
click at [141, 250] on span "Y17101" at bounding box center [178, 252] width 94 height 13
click at [79, 71] on div "< Back to public search results Copy work link" at bounding box center [217, 85] width 409 height 53
click at [86, 79] on button "< Back to public search results" at bounding box center [90, 85] width 154 height 27
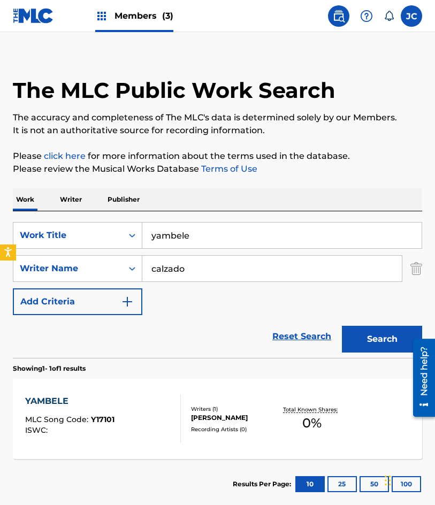
click at [234, 240] on input "yambele" at bounding box center [281, 235] width 279 height 26
click at [234, 239] on input "yambele" at bounding box center [281, 235] width 279 height 26
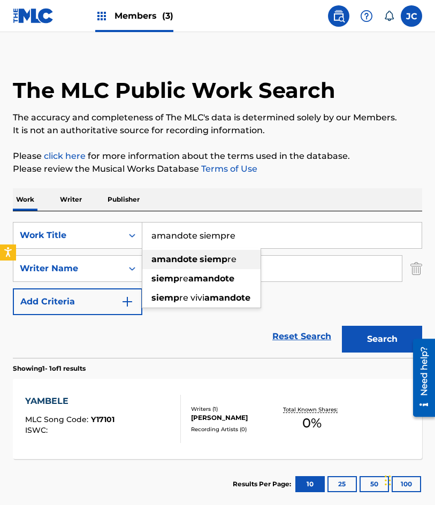
type input "amandote siempre"
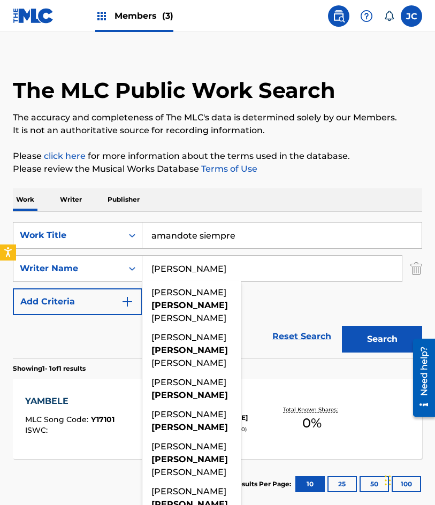
type input "cervantes"
click at [342, 326] on button "Search" at bounding box center [382, 339] width 80 height 27
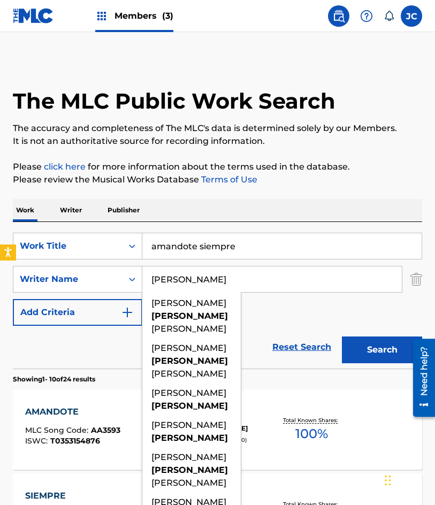
click at [265, 319] on div "SearchWithCriteria47613dc6-e0b3-4f8a-927d-e0479b64be4c Work Title amandote siem…" at bounding box center [217, 279] width 409 height 93
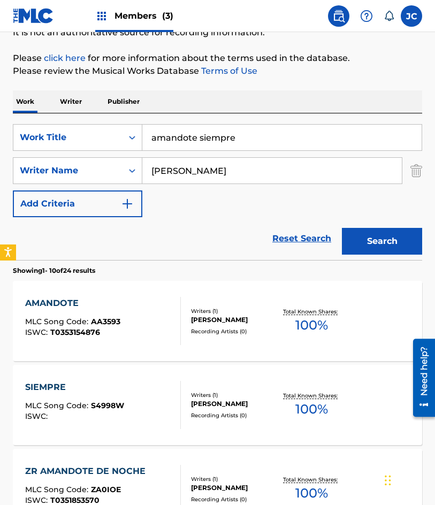
scroll to position [107, 0]
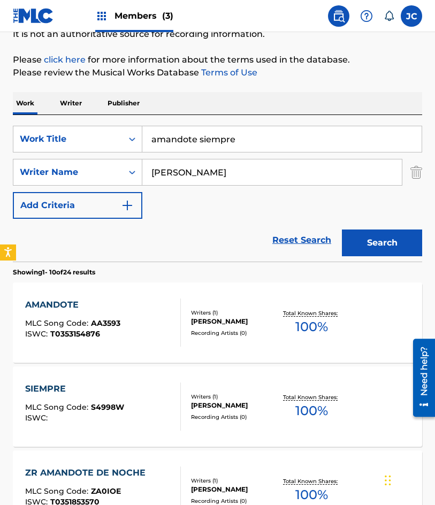
drag, startPoint x: 11, startPoint y: 156, endPoint x: 2, endPoint y: 157, distance: 9.6
type input "adorandote siempre"
click at [342, 229] on button "Search" at bounding box center [382, 242] width 80 height 27
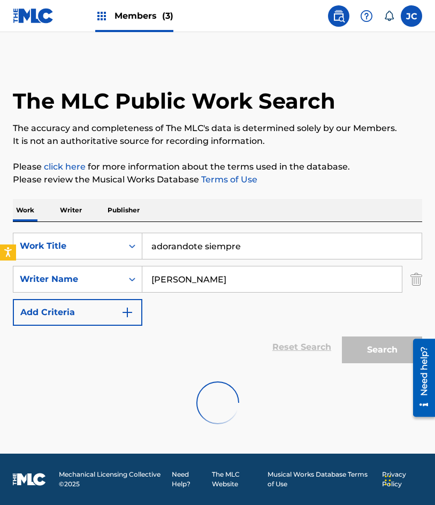
scroll to position [0, 0]
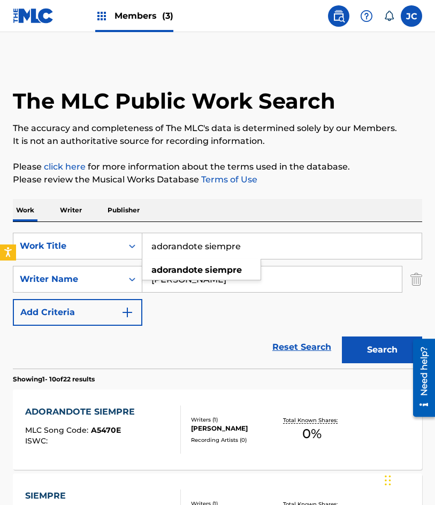
click at [219, 336] on div "Reset Search Search" at bounding box center [217, 347] width 409 height 43
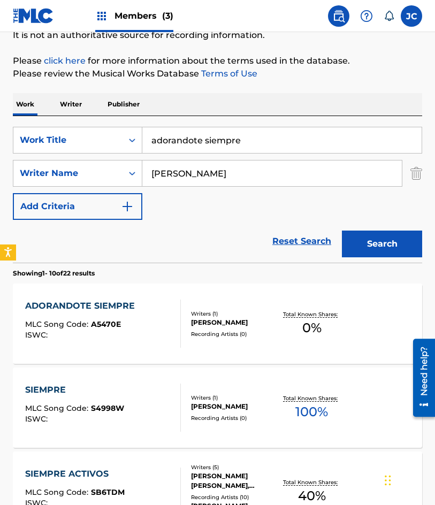
scroll to position [107, 0]
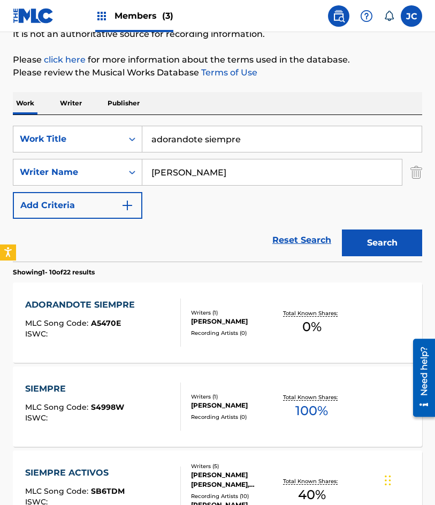
click at [182, 309] on div "Writers ( 1 ) ALBERTO RAUL CERVANTES GONZALEZ Recording Artists ( 0 )" at bounding box center [229, 323] width 97 height 28
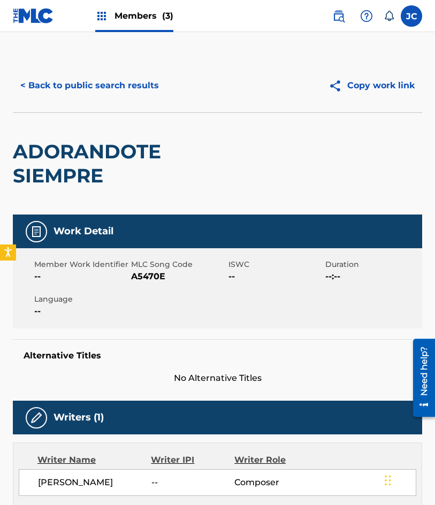
click at [148, 281] on span "A5470E" at bounding box center [178, 276] width 94 height 13
click at [148, 280] on span "A5470E" at bounding box center [178, 276] width 94 height 13
click at [86, 89] on button "< Back to public search results" at bounding box center [90, 85] width 154 height 27
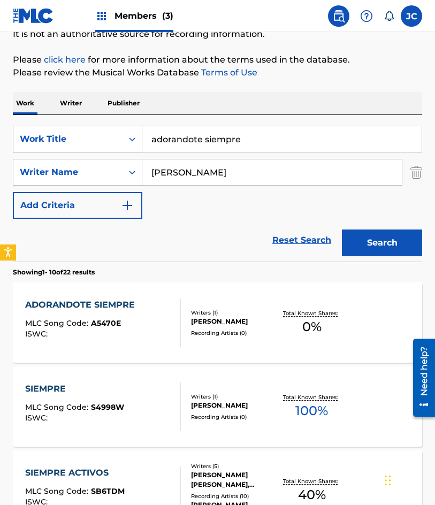
drag, startPoint x: 242, startPoint y: 135, endPoint x: 16, endPoint y: 143, distance: 226.4
click at [19, 143] on div "SearchWithCriteria47613dc6-e0b3-4f8a-927d-e0479b64be4c Work Title adorandote si…" at bounding box center [217, 139] width 409 height 27
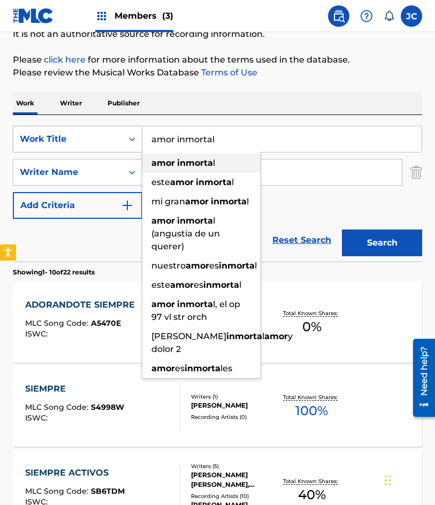
type input "amor inmortal"
click at [342, 229] on button "Search" at bounding box center [382, 242] width 80 height 27
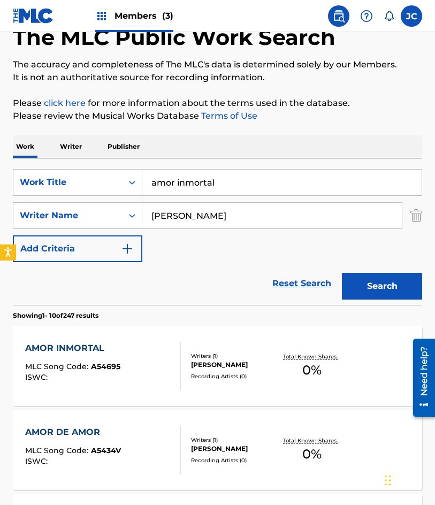
scroll to position [160, 0]
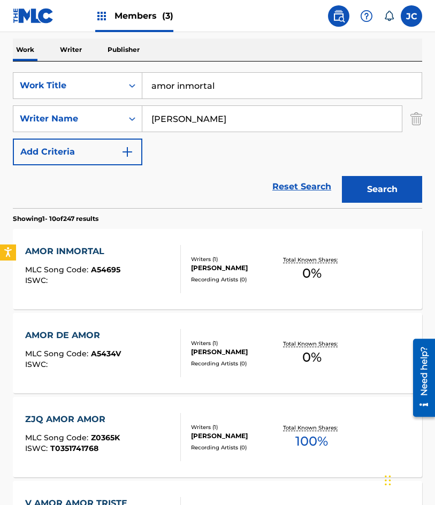
click at [59, 267] on span "MLC Song Code :" at bounding box center [58, 270] width 66 height 10
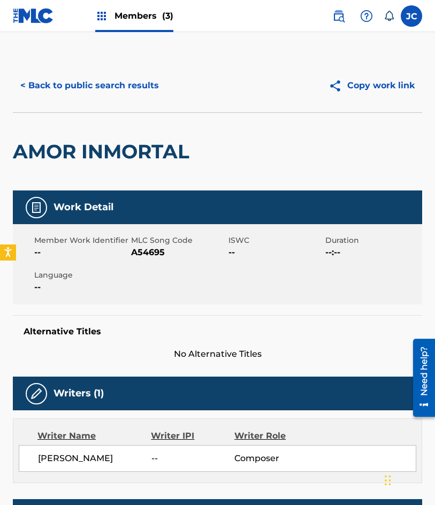
click at [150, 255] on span "A54695" at bounding box center [178, 252] width 94 height 13
click at [79, 87] on button "< Back to public search results" at bounding box center [90, 85] width 154 height 27
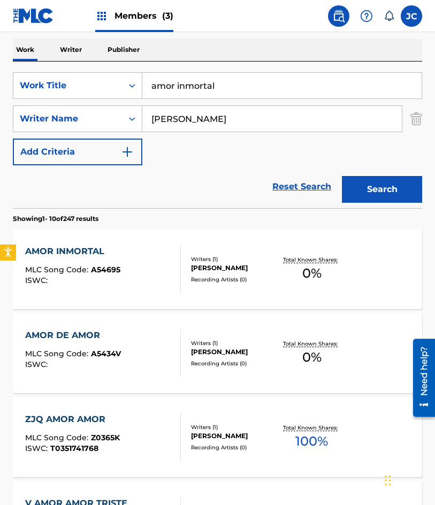
drag, startPoint x: 219, startPoint y: 87, endPoint x: 2, endPoint y: 96, distance: 217.9
click at [2, 96] on div "The MLC Public Work Search The accuracy and completeness of The MLC's data is d…" at bounding box center [217, 509] width 435 height 1222
type input "amor sin valor"
click at [342, 176] on button "Search" at bounding box center [382, 189] width 80 height 27
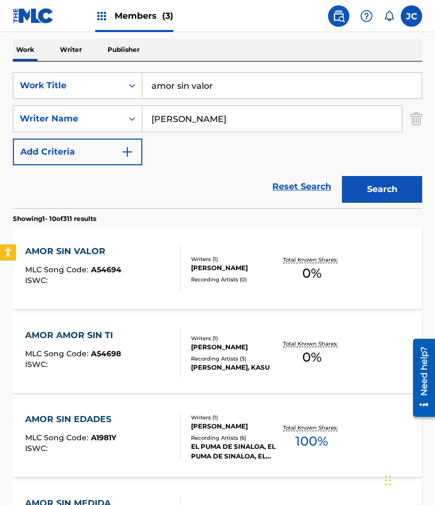
click at [76, 256] on div "AMOR SIN VALOR" at bounding box center [73, 251] width 96 height 13
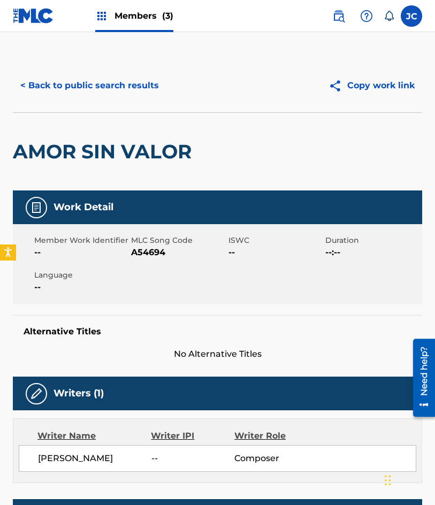
click at [133, 257] on span "A54694" at bounding box center [178, 252] width 94 height 13
click at [133, 256] on span "A54694" at bounding box center [178, 252] width 94 height 13
click at [73, 78] on button "< Back to public search results" at bounding box center [90, 85] width 154 height 27
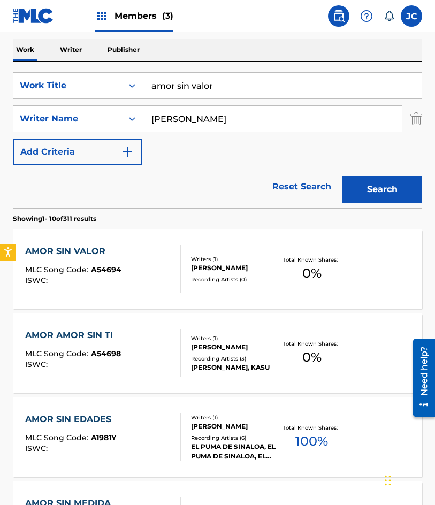
drag, startPoint x: 228, startPoint y: 81, endPoint x: 151, endPoint y: 83, distance: 76.5
click at [151, 84] on input "amor sin valor" at bounding box center [281, 86] width 279 height 26
type input "cansancio de ti"
click at [342, 176] on button "Search" at bounding box center [382, 189] width 80 height 27
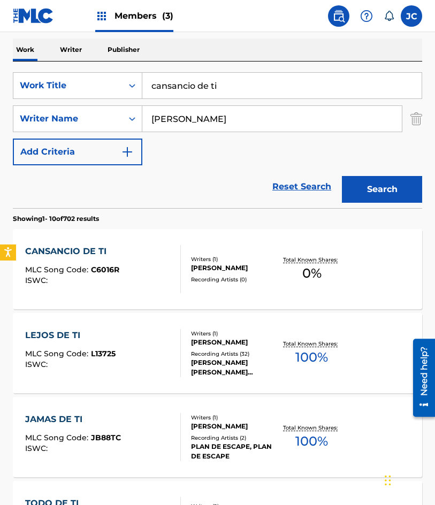
click at [136, 268] on div "CANSANCIO DE TI MLC Song Code : C6016R ISWC :" at bounding box center [103, 269] width 156 height 48
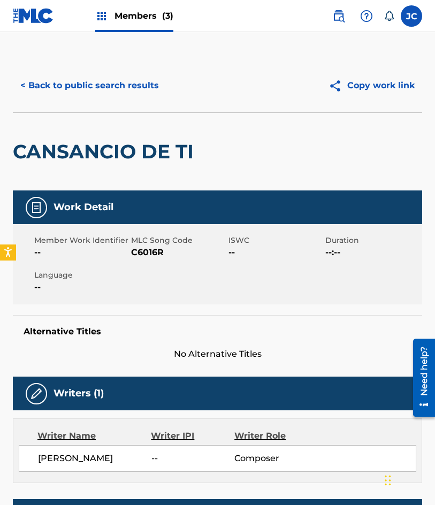
click at [141, 249] on span "C6016R" at bounding box center [178, 252] width 94 height 13
drag, startPoint x: 100, startPoint y: 106, endPoint x: 103, endPoint y: 88, distance: 17.9
click at [100, 106] on div "< Back to public search results Copy work link" at bounding box center [217, 85] width 409 height 53
click at [103, 88] on button "< Back to public search results" at bounding box center [90, 85] width 154 height 27
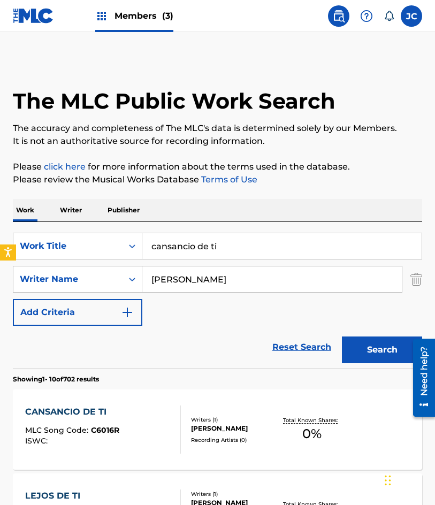
scroll to position [160, 0]
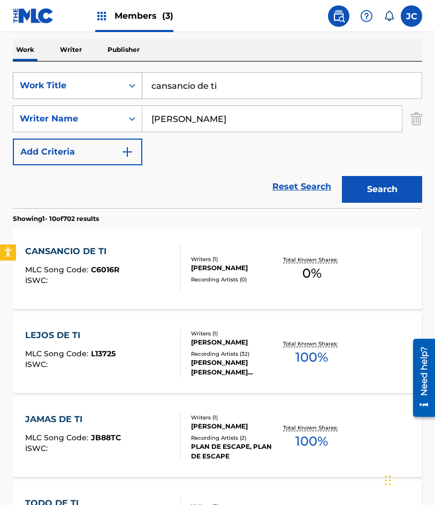
drag, startPoint x: 144, startPoint y: 82, endPoint x: 46, endPoint y: 83, distance: 98.4
click at [47, 84] on div "SearchWithCriteria47613dc6-e0b3-4f8a-927d-e0479b64be4c Work Title cansancio de …" at bounding box center [217, 85] width 409 height 27
type input "como un antifaz"
click at [342, 176] on button "Search" at bounding box center [382, 189] width 80 height 27
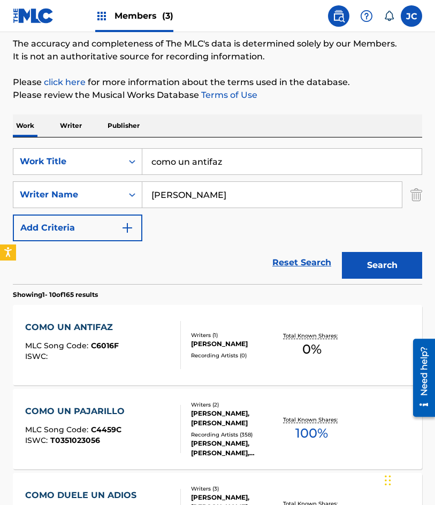
scroll to position [214, 0]
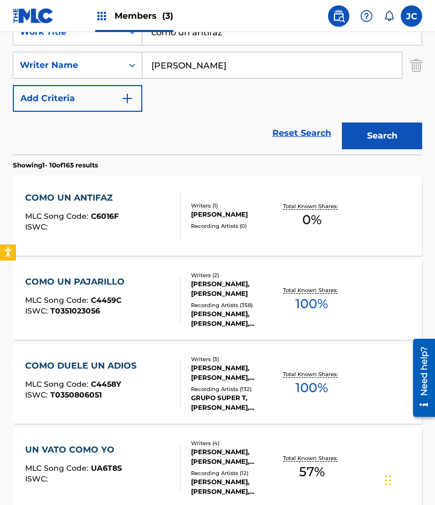
click at [148, 219] on div "COMO UN ANTIFAZ MLC Song Code : C6016F ISWC :" at bounding box center [103, 215] width 156 height 48
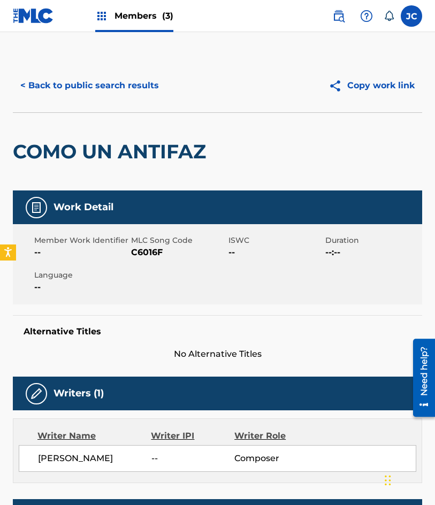
click at [144, 247] on span "C6016F" at bounding box center [178, 252] width 94 height 13
drag, startPoint x: 102, startPoint y: 93, endPoint x: 141, endPoint y: 21, distance: 80.9
click at [102, 93] on button "< Back to public search results" at bounding box center [90, 85] width 154 height 27
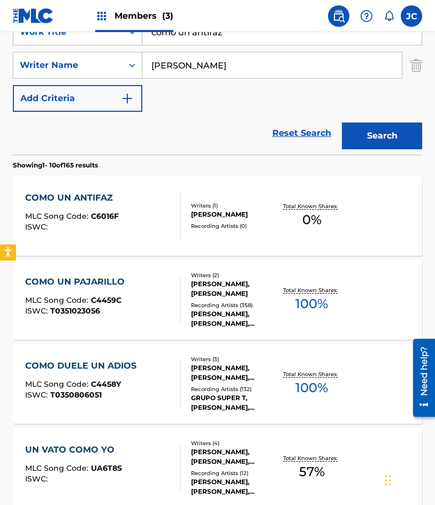
drag, startPoint x: 246, startPoint y: 40, endPoint x: 18, endPoint y: 42, distance: 227.9
click at [20, 46] on div "SearchWithCriteria47613dc6-e0b3-4f8a-927d-e0479b64be4c Work Title como un antif…" at bounding box center [217, 65] width 409 height 93
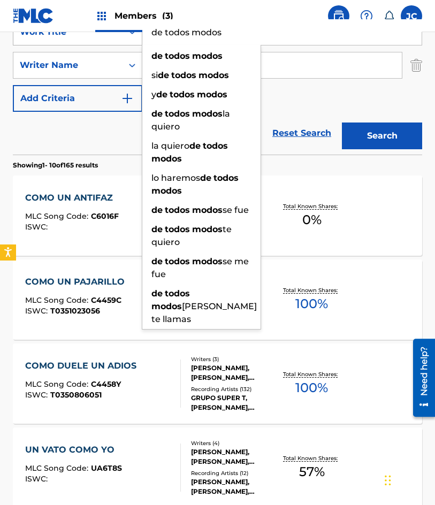
type input "de todos modos"
click at [342, 122] on button "Search" at bounding box center [382, 135] width 80 height 27
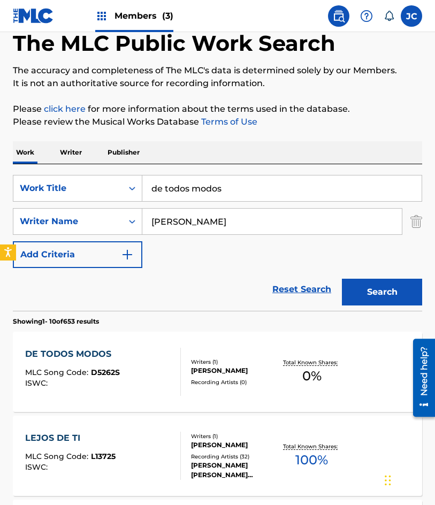
scroll to position [107, 0]
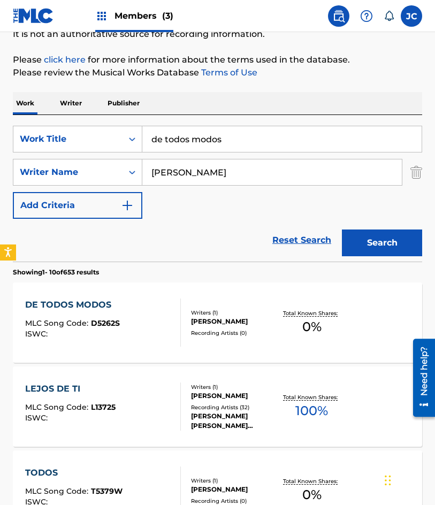
click at [142, 342] on div "DE TODOS MODOS MLC Song Code : D5262S ISWC :" at bounding box center [103, 322] width 156 height 48
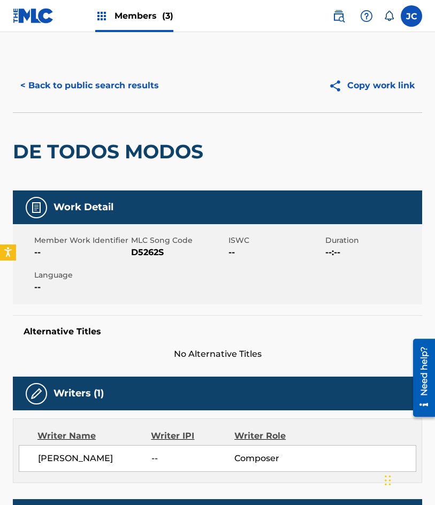
click at [133, 252] on span "D5262S" at bounding box center [178, 252] width 94 height 13
click at [152, 251] on span "D5262S" at bounding box center [178, 252] width 94 height 13
click at [92, 77] on button "< Back to public search results" at bounding box center [90, 85] width 154 height 27
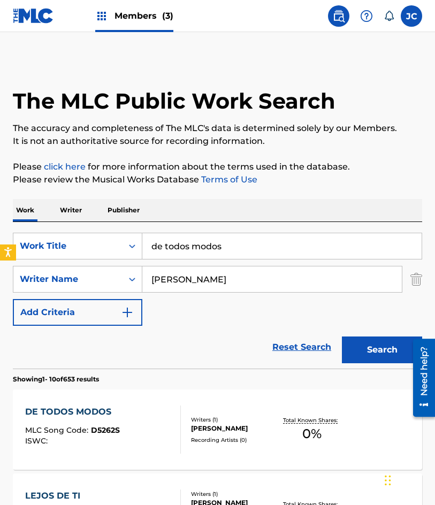
scroll to position [107, 0]
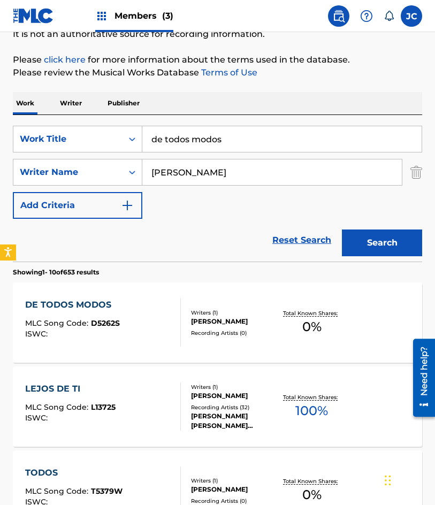
drag, startPoint x: 187, startPoint y: 136, endPoint x: 37, endPoint y: 119, distance: 150.2
click at [43, 122] on div "SearchWithCriteria47613dc6-e0b3-4f8a-927d-e0479b64be4c Work Title de todos modo…" at bounding box center [217, 188] width 409 height 147
type input "eternamente mia"
click at [342, 229] on button "Search" at bounding box center [382, 242] width 80 height 27
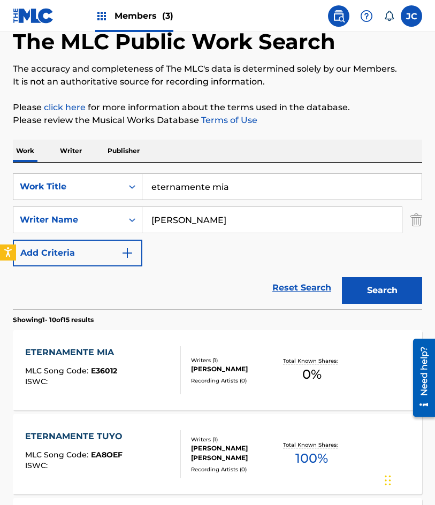
scroll to position [160, 0]
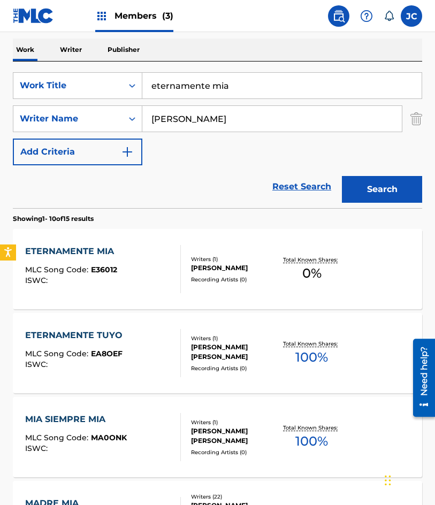
click at [141, 270] on div "ETERNAMENTE MIA MLC Song Code : E36012 ISWC :" at bounding box center [103, 269] width 156 height 48
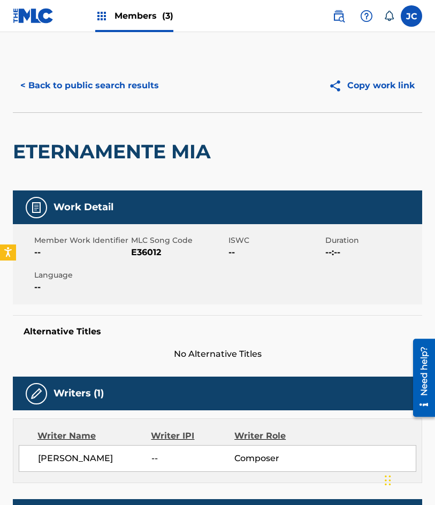
click at [132, 250] on span "E36012" at bounding box center [178, 252] width 94 height 13
click at [97, 98] on button "< Back to public search results" at bounding box center [90, 85] width 154 height 27
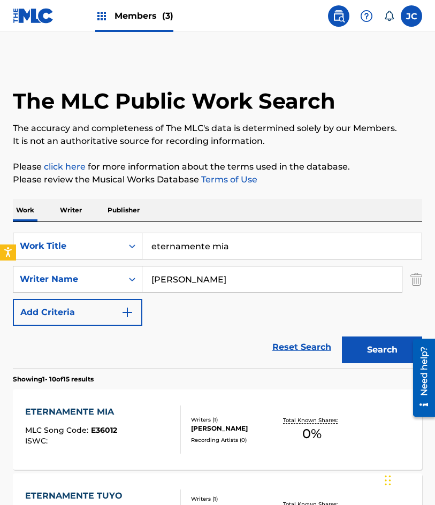
scroll to position [160, 0]
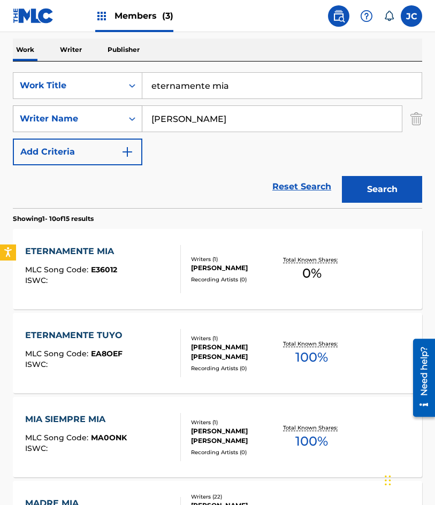
drag, startPoint x: 108, startPoint y: 112, endPoint x: 96, endPoint y: 118, distance: 12.7
click at [96, 118] on div "SearchWithCriteria47613dc6-e0b3-4f8a-927d-e0479b64be4c Work Title eternamente m…" at bounding box center [217, 118] width 409 height 93
type input "ñ"
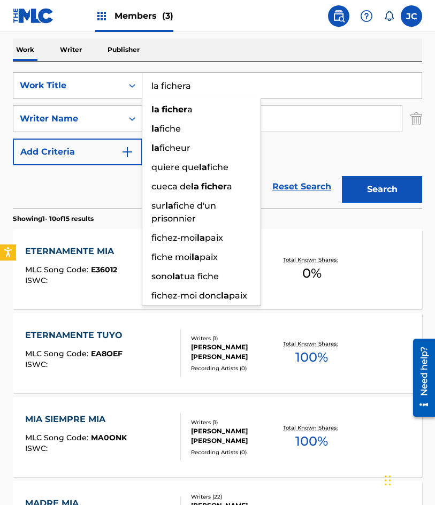
type input "la fichera"
click at [342, 176] on button "Search" at bounding box center [382, 189] width 80 height 27
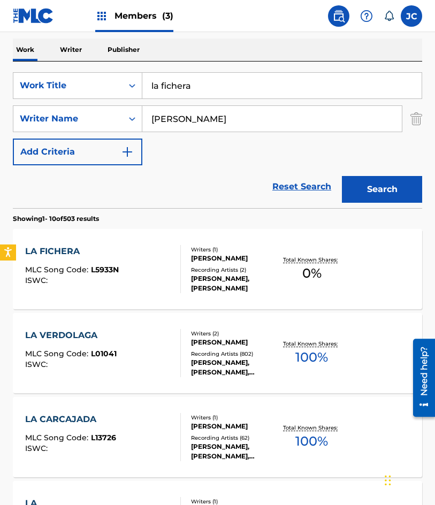
click at [156, 250] on div "LA FICHERA MLC Song Code : L5933N ISWC :" at bounding box center [103, 269] width 156 height 48
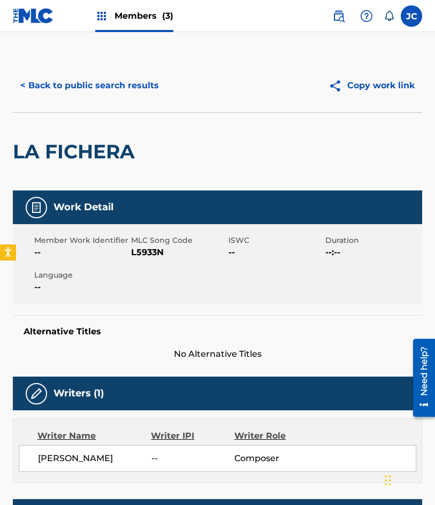
click at [149, 248] on span "L5933N" at bounding box center [178, 252] width 94 height 13
click at [74, 94] on button "< Back to public search results" at bounding box center [90, 85] width 154 height 27
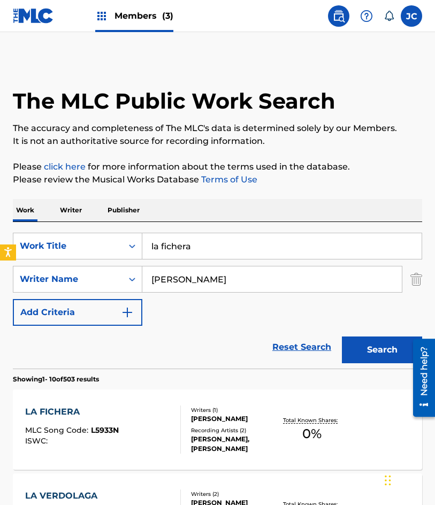
scroll to position [160, 0]
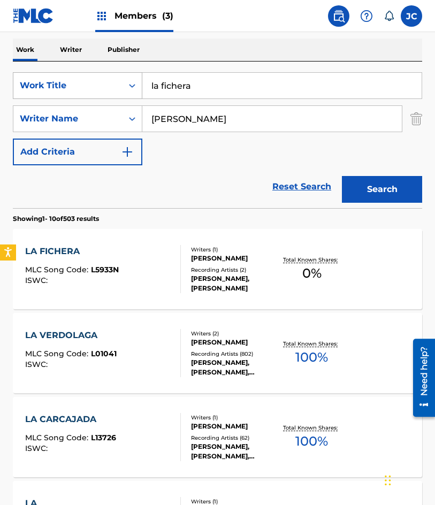
drag, startPoint x: 148, startPoint y: 87, endPoint x: 108, endPoint y: 89, distance: 40.1
click at [108, 89] on div "SearchWithCriteria47613dc6-e0b3-4f8a-927d-e0479b64be4c Work Title la fichera" at bounding box center [217, 85] width 409 height 27
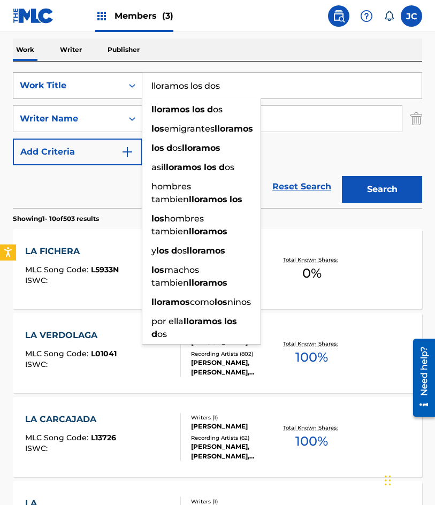
type input "lloramos los dos"
click at [342, 176] on button "Search" at bounding box center [382, 189] width 80 height 27
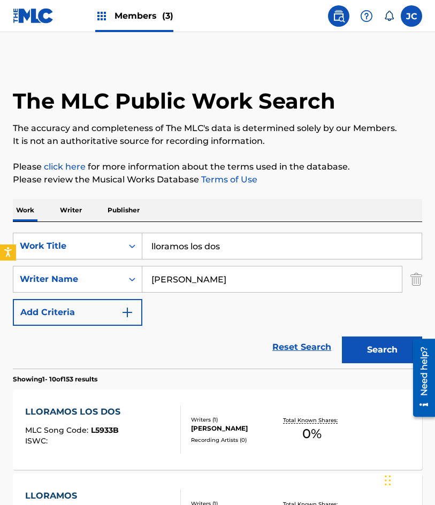
scroll to position [107, 0]
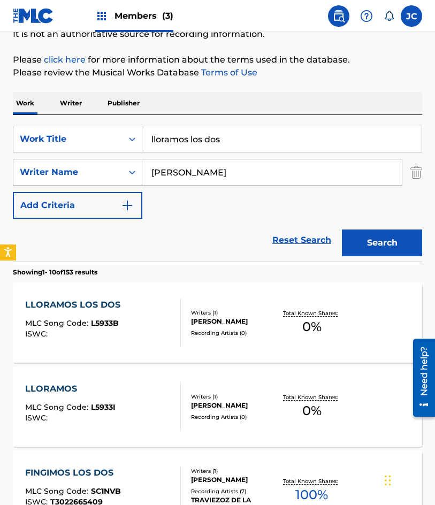
click at [156, 305] on div "LLORAMOS LOS DOS MLC Song Code : L5933B ISWC :" at bounding box center [103, 322] width 156 height 48
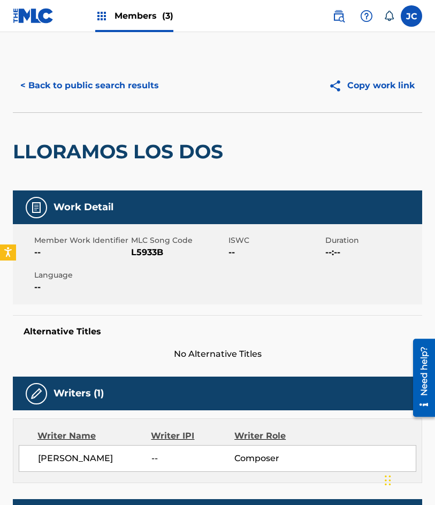
click at [151, 253] on span "L5933B" at bounding box center [178, 252] width 94 height 13
click at [47, 85] on button "< Back to public search results" at bounding box center [90, 85] width 154 height 27
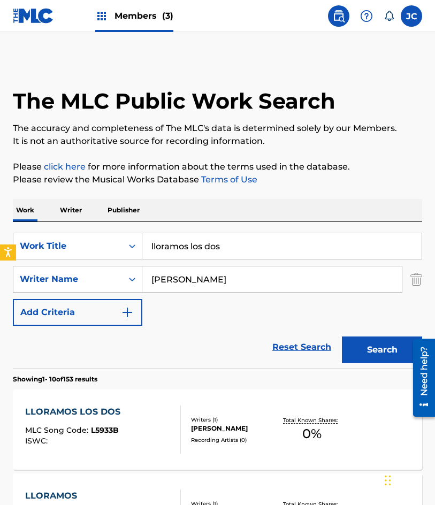
scroll to position [107, 0]
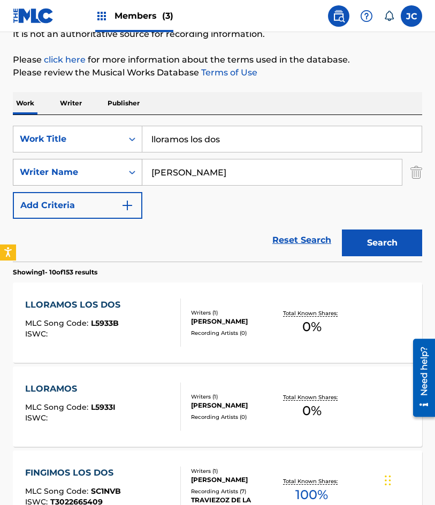
drag, startPoint x: 203, startPoint y: 139, endPoint x: 9, endPoint y: 159, distance: 195.7
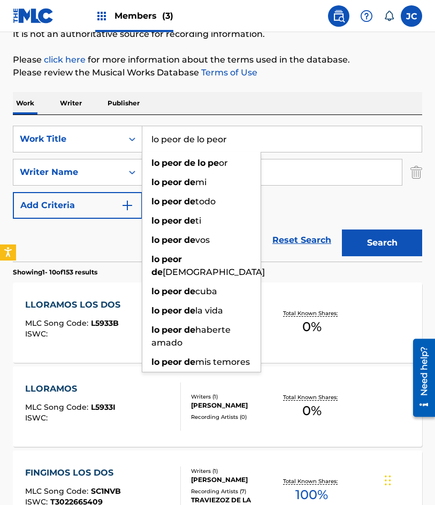
type input "lo peor de lo peor"
click at [342, 229] on button "Search" at bounding box center [382, 242] width 80 height 27
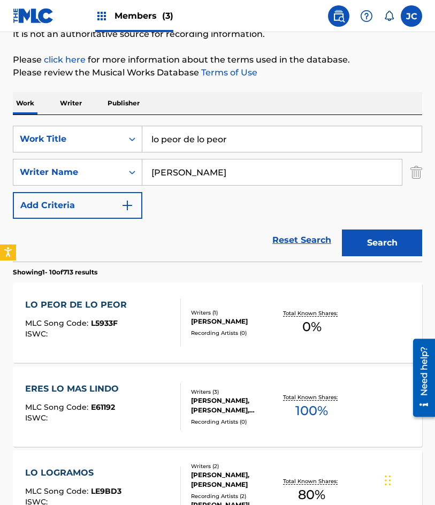
click at [172, 321] on div at bounding box center [176, 322] width 9 height 48
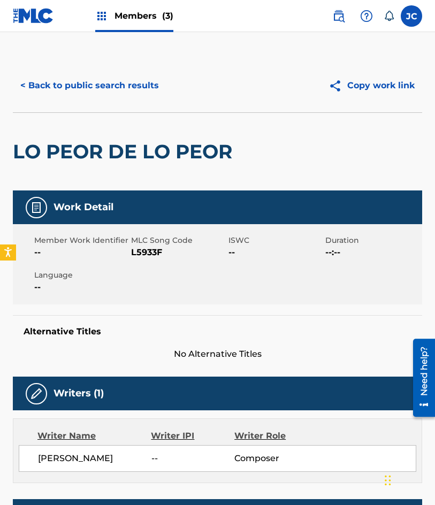
click at [133, 251] on span "L5933F" at bounding box center [178, 252] width 94 height 13
click at [69, 89] on button "< Back to public search results" at bounding box center [90, 85] width 154 height 27
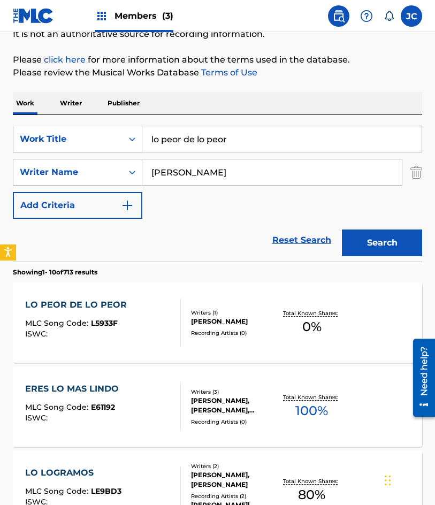
drag, startPoint x: 94, startPoint y: 144, endPoint x: 88, endPoint y: 144, distance: 6.4
click at [89, 144] on div "SearchWithCriteria47613dc6-e0b3-4f8a-927d-e0479b64be4c Work Title lo peor de lo…" at bounding box center [217, 139] width 409 height 27
type input "malos deseos"
click at [342, 229] on button "Search" at bounding box center [382, 242] width 80 height 27
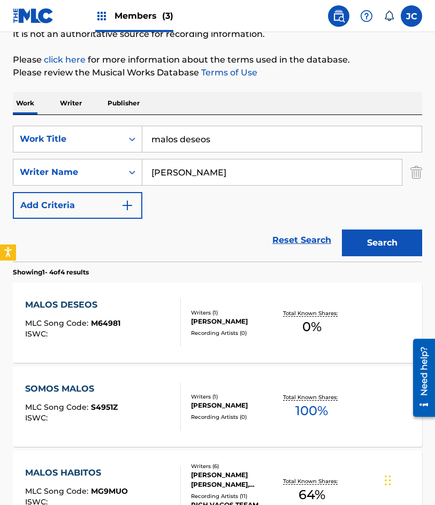
click at [103, 297] on div "MALOS DESEOS MLC Song Code : M64981 ISWC : Writers ( 1 ) ALBERTO RAUL CERVANTES…" at bounding box center [217, 322] width 409 height 80
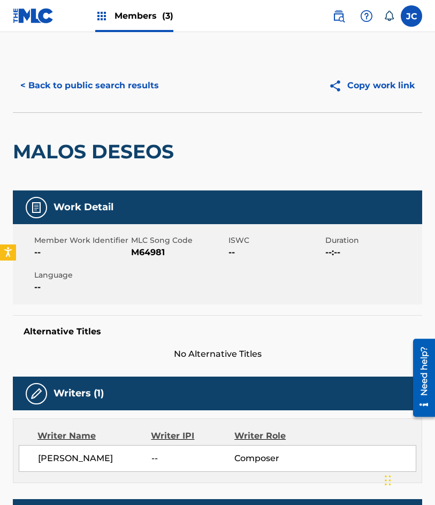
click at [145, 251] on span "M64981" at bounding box center [178, 252] width 94 height 13
drag, startPoint x: 145, startPoint y: 251, endPoint x: 359, endPoint y: 267, distance: 214.6
click at [145, 251] on span "M64981" at bounding box center [178, 252] width 94 height 13
click at [50, 91] on button "< Back to public search results" at bounding box center [90, 85] width 154 height 27
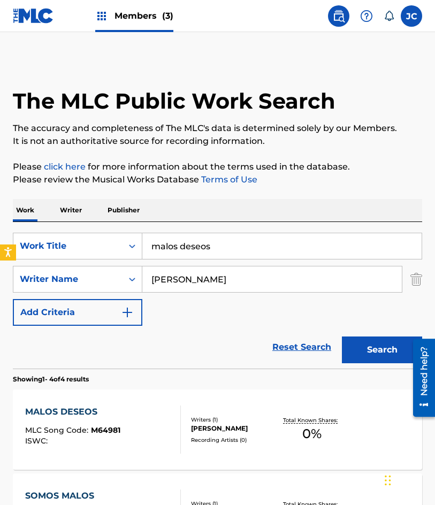
scroll to position [107, 0]
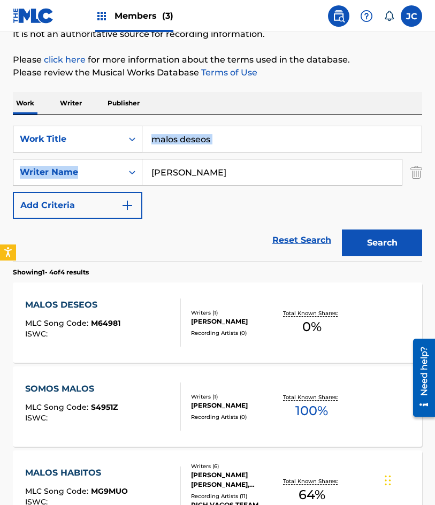
drag, startPoint x: 213, startPoint y: 145, endPoint x: 89, endPoint y: 131, distance: 124.9
click at [106, 134] on div "SearchWithCriteria47613dc6-e0b3-4f8a-927d-e0479b64be4c Work Title malos deseos …" at bounding box center [217, 172] width 409 height 93
click at [248, 146] on input "malos deseos" at bounding box center [281, 139] width 279 height 26
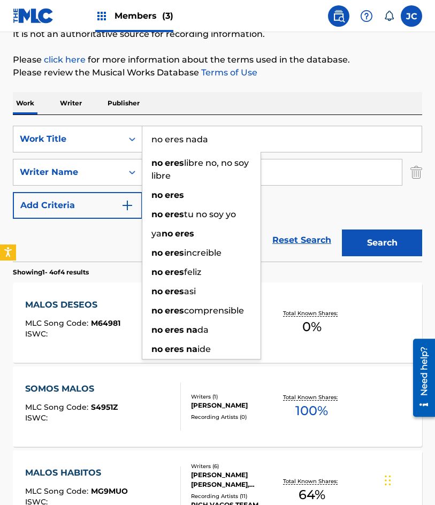
type input "no eres nada"
click at [342, 229] on button "Search" at bounding box center [382, 242] width 80 height 27
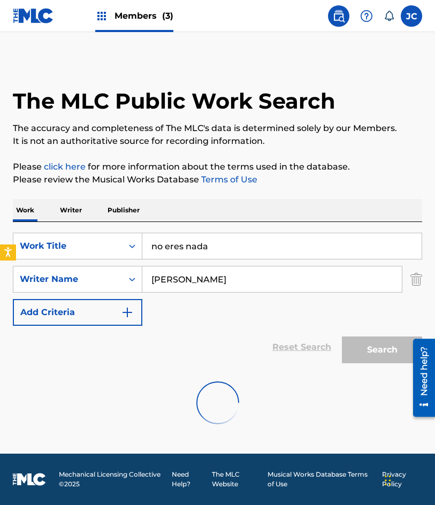
scroll to position [0, 0]
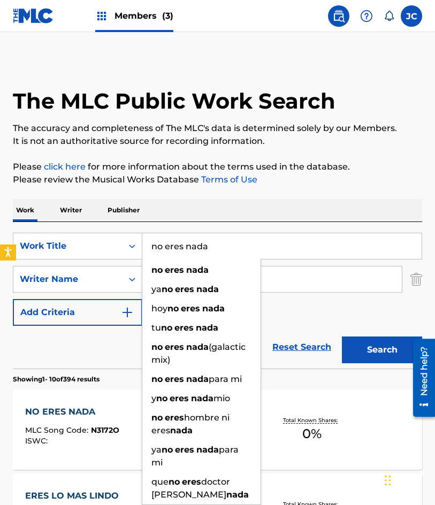
click at [278, 308] on div "SearchWithCriteria47613dc6-e0b3-4f8a-927d-e0479b64be4c Work Title no eres nada …" at bounding box center [217, 279] width 409 height 93
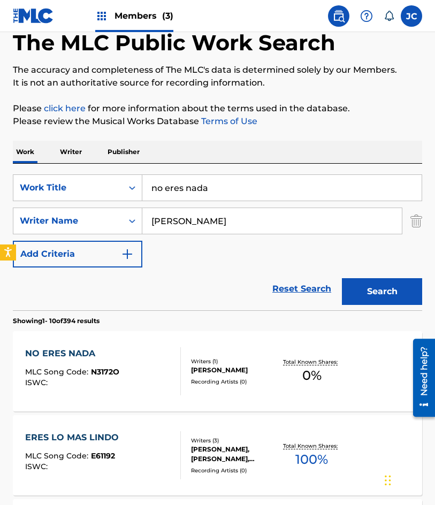
scroll to position [107, 0]
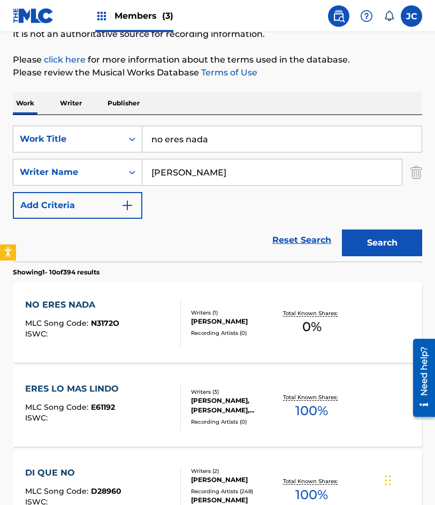
click at [52, 308] on div "NO ERES NADA" at bounding box center [72, 304] width 94 height 13
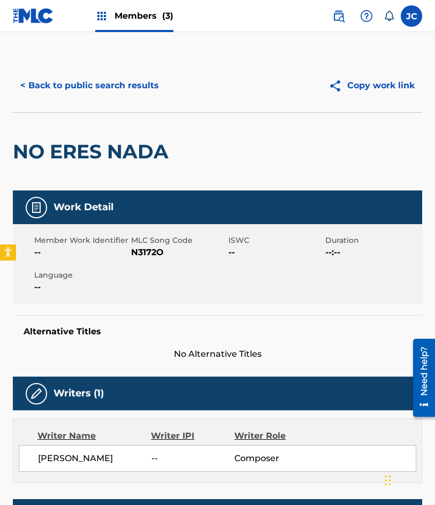
click at [158, 249] on span "N3172O" at bounding box center [178, 252] width 94 height 13
click at [83, 85] on button "< Back to public search results" at bounding box center [90, 85] width 154 height 27
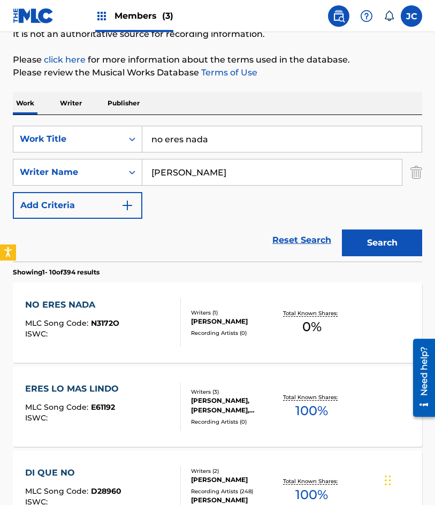
drag, startPoint x: 154, startPoint y: 138, endPoint x: 28, endPoint y: 153, distance: 126.6
click at [33, 153] on div "SearchWithCriteria47613dc6-e0b3-4f8a-927d-e0479b64be4c Work Title no eres nada …" at bounding box center [217, 172] width 409 height 93
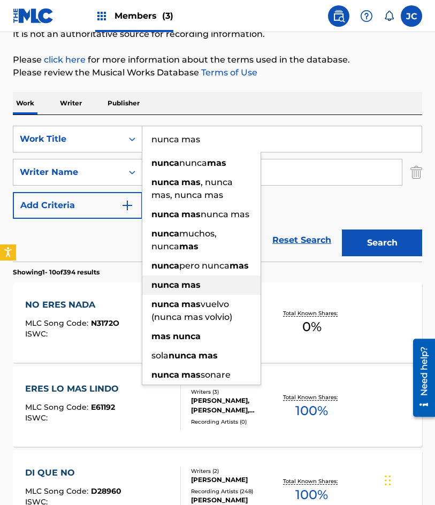
type input "nunca mas"
click at [342, 229] on button "Search" at bounding box center [382, 242] width 80 height 27
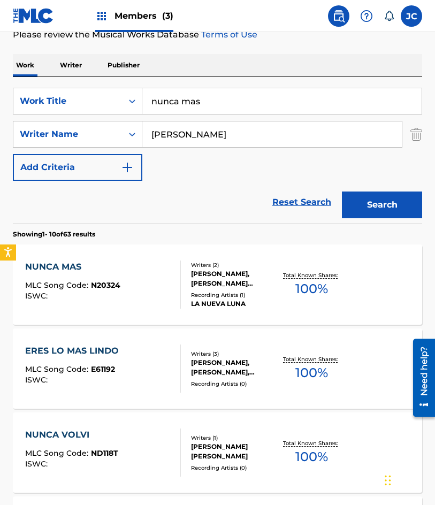
scroll to position [160, 0]
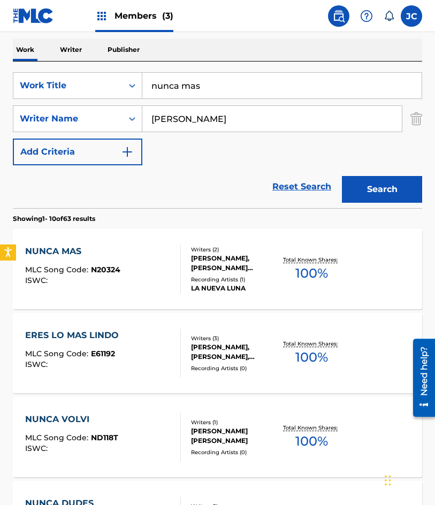
click at [158, 268] on div "NUNCA MAS MLC Song Code : N20324 ISWC :" at bounding box center [103, 269] width 156 height 48
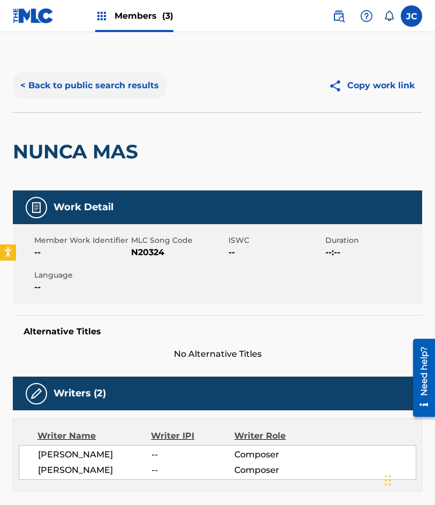
click at [133, 81] on button "< Back to public search results" at bounding box center [90, 85] width 154 height 27
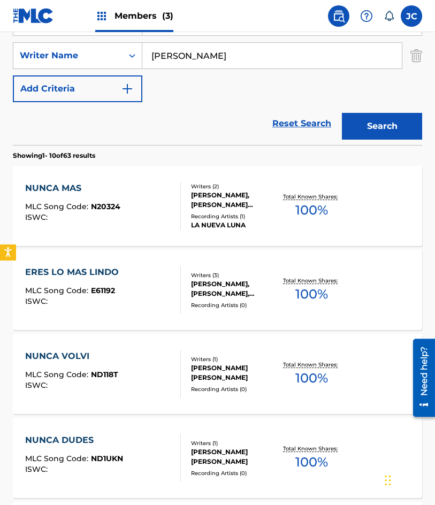
scroll to position [267, 0]
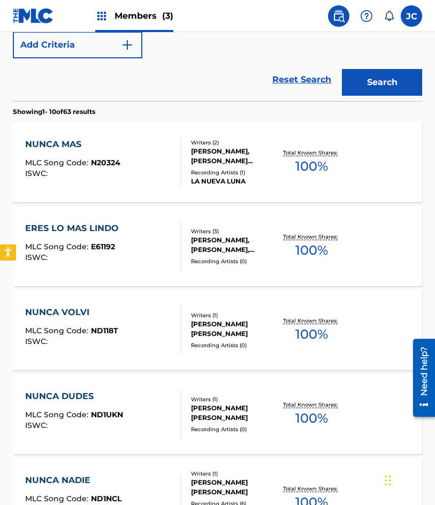
click at [179, 173] on div at bounding box center [176, 162] width 9 height 48
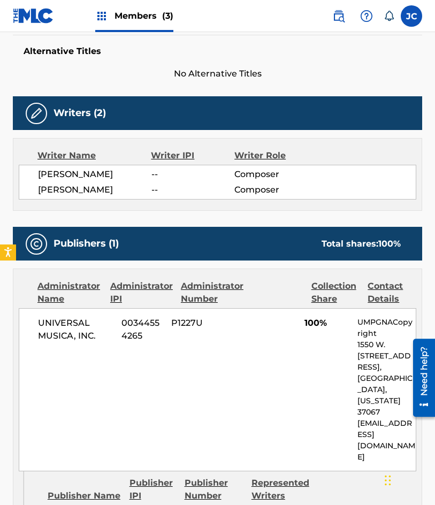
scroll to position [214, 0]
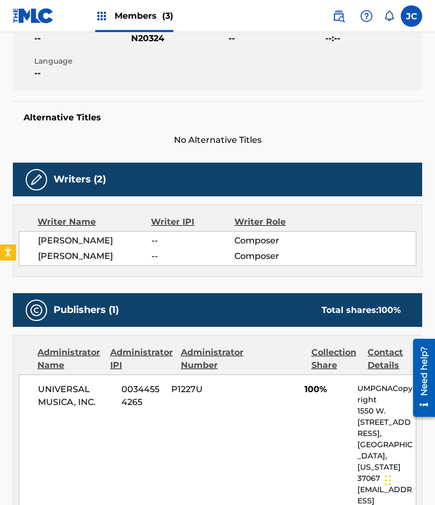
click at [148, 43] on span "N20324" at bounding box center [178, 38] width 94 height 13
click at [76, 120] on h5 "Alternative Titles" at bounding box center [218, 117] width 388 height 11
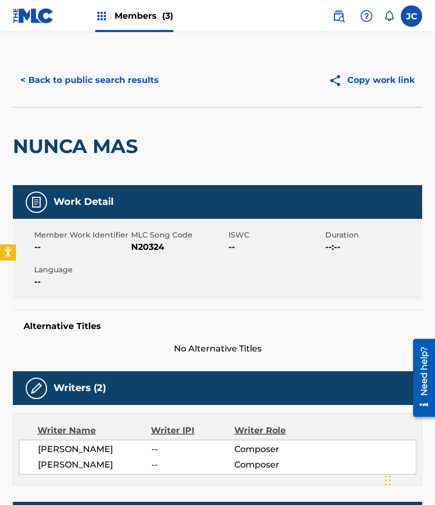
scroll to position [0, 0]
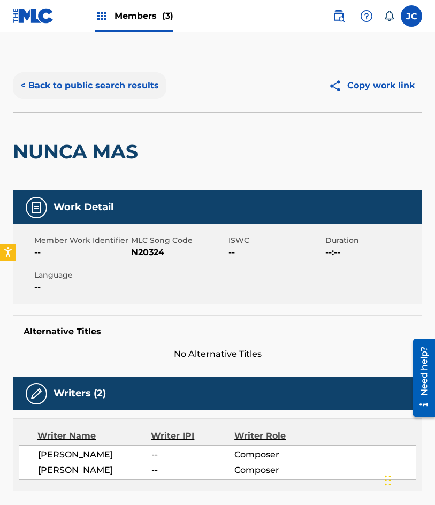
click at [101, 92] on button "< Back to public search results" at bounding box center [90, 85] width 154 height 27
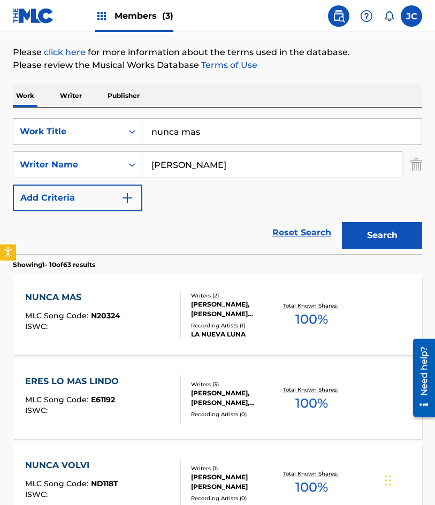
scroll to position [61, 0]
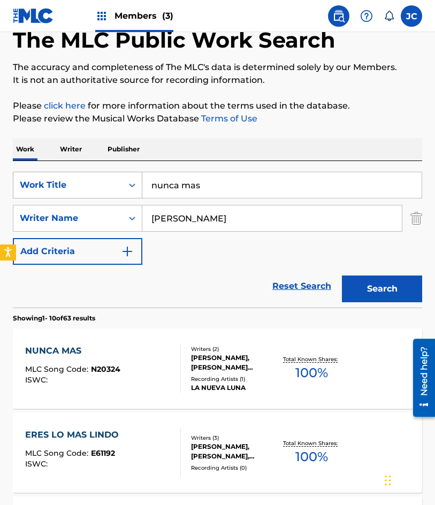
drag, startPoint x: 222, startPoint y: 176, endPoint x: 81, endPoint y: 182, distance: 141.3
click at [86, 182] on div "SearchWithCriteria47613dc6-e0b3-4f8a-927d-e0479b64be4c Work Title nunca mas" at bounding box center [217, 185] width 409 height 27
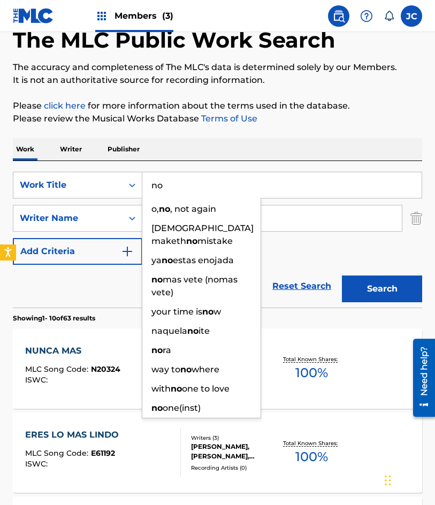
type input "n"
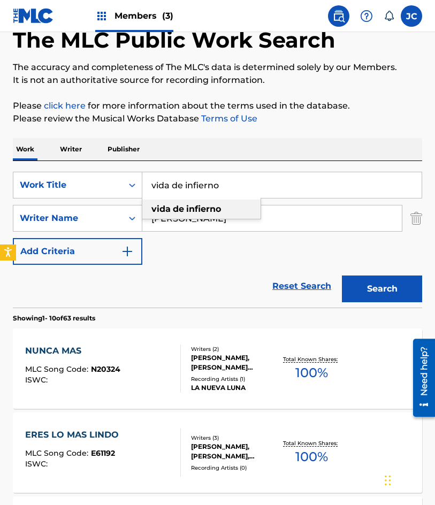
type input "vida de infierno"
click at [342, 275] on button "Search" at bounding box center [382, 288] width 80 height 27
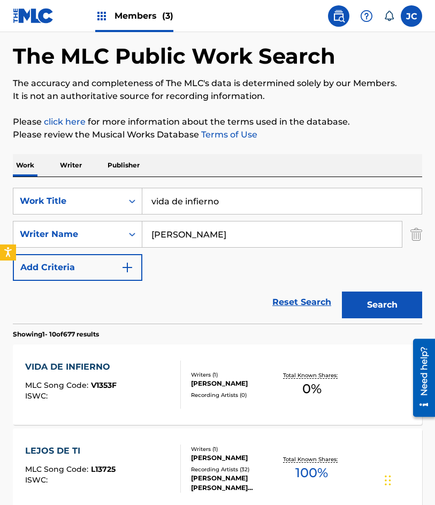
scroll to position [107, 0]
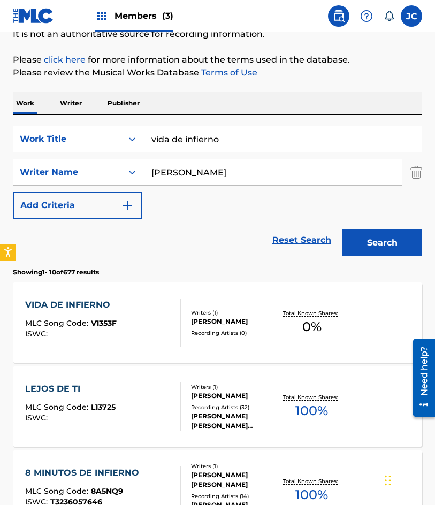
click at [210, 326] on div "ALBERTO RAUL CERVANTES GONZALEZ" at bounding box center [234, 322] width 87 height 10
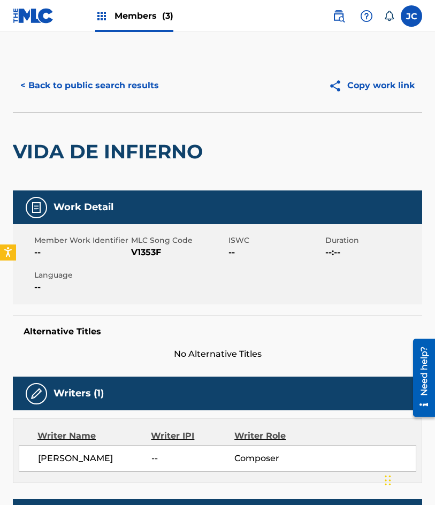
click at [153, 249] on span "V1353F" at bounding box center [178, 252] width 94 height 13
click at [152, 249] on span "V1353F" at bounding box center [178, 252] width 94 height 13
click at [73, 82] on button "< Back to public search results" at bounding box center [90, 85] width 154 height 27
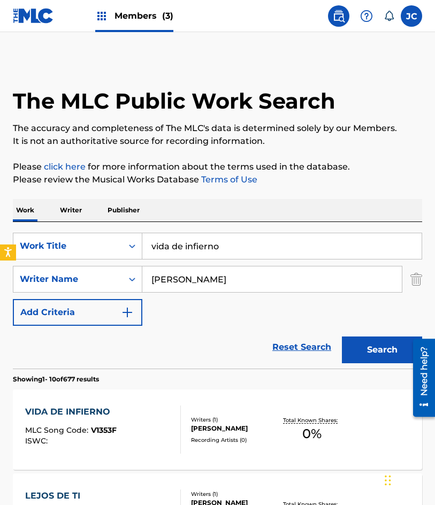
scroll to position [107, 0]
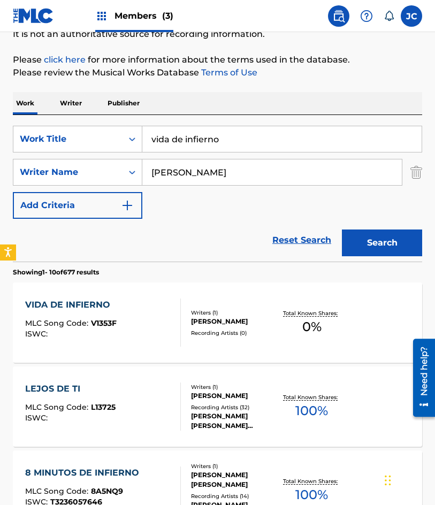
drag, startPoint x: 139, startPoint y: 149, endPoint x: 88, endPoint y: 154, distance: 51.0
click at [92, 154] on div "SearchWithCriteria47613dc6-e0b3-4f8a-927d-e0479b64be4c Work Title vida de infie…" at bounding box center [217, 172] width 409 height 93
type input "tu vicio en el amor soy yo"
click at [342, 229] on button "Search" at bounding box center [382, 242] width 80 height 27
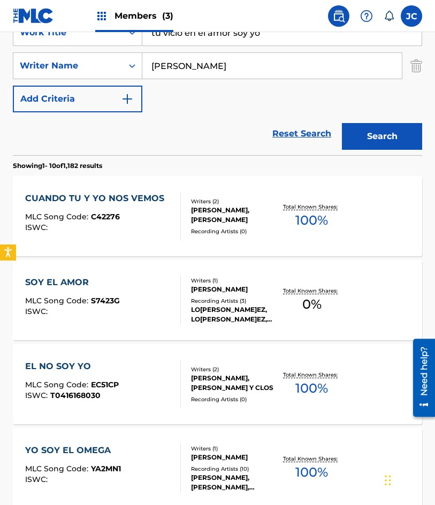
scroll to position [214, 0]
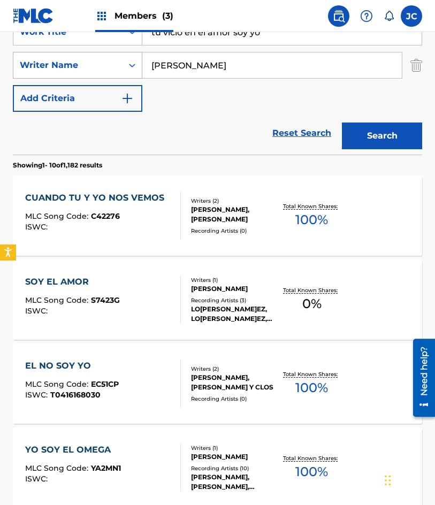
drag, startPoint x: 221, startPoint y: 65, endPoint x: 112, endPoint y: 60, distance: 109.8
click at [115, 62] on div "SearchWithCriteriaee2246de-7238-40e2-ae00-19f9c49a2fb7 Writer Name cervantes" at bounding box center [217, 65] width 409 height 27
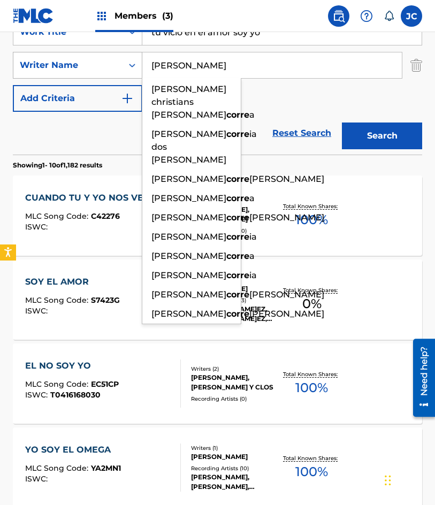
type input "correa"
click at [342, 122] on button "Search" at bounding box center [382, 135] width 80 height 27
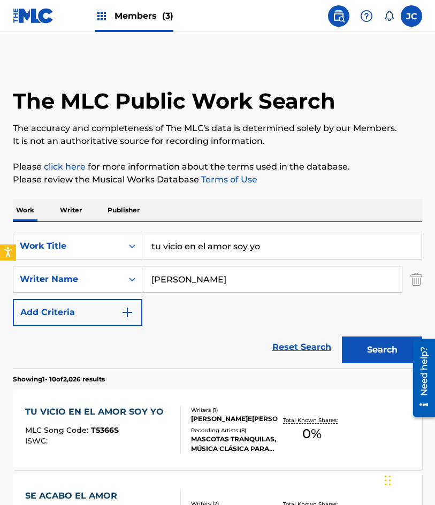
scroll to position [160, 0]
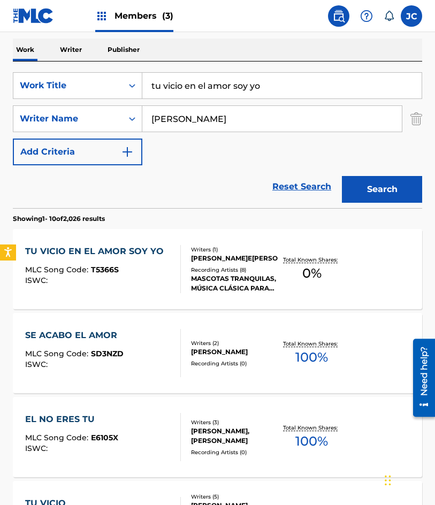
click at [158, 260] on div "TU VICIO EN EL AMOR SOY YO MLC Song Code : T5366S ISWC :" at bounding box center [97, 269] width 144 height 48
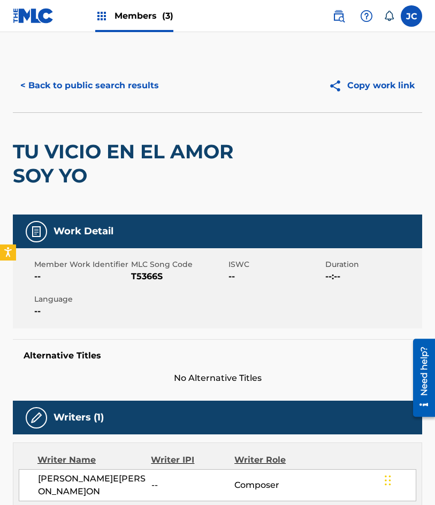
click at [164, 275] on span "T5366S" at bounding box center [178, 276] width 94 height 13
click at [148, 277] on span "T5366S" at bounding box center [178, 276] width 94 height 13
click at [76, 75] on button "< Back to public search results" at bounding box center [90, 85] width 154 height 27
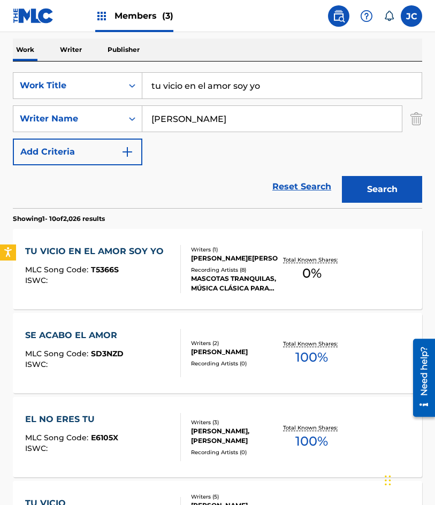
drag, startPoint x: 283, startPoint y: 87, endPoint x: 142, endPoint y: 103, distance: 142.7
click at [143, 104] on div "SearchWithCriteria47613dc6-e0b3-4f8a-927d-e0479b64be4c Work Title tu vicio en e…" at bounding box center [217, 118] width 409 height 93
type input "manzana madura"
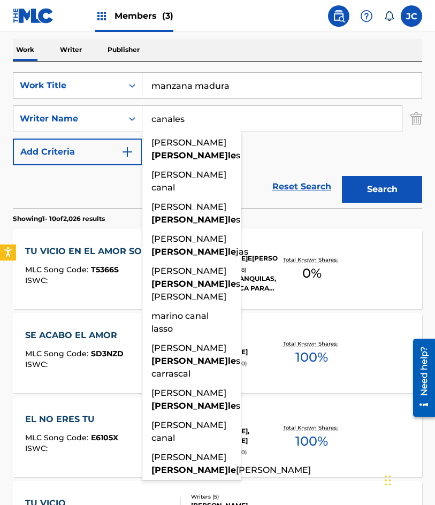
type input "canales"
click at [342, 176] on button "Search" at bounding box center [382, 189] width 80 height 27
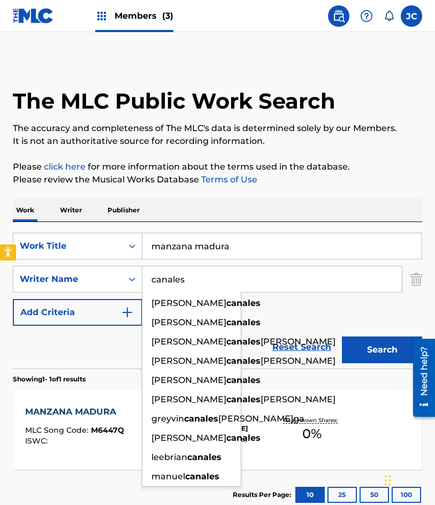
click at [309, 319] on div "SearchWithCriteria47613dc6-e0b3-4f8a-927d-e0479b64be4c Work Title manzana madur…" at bounding box center [217, 279] width 409 height 93
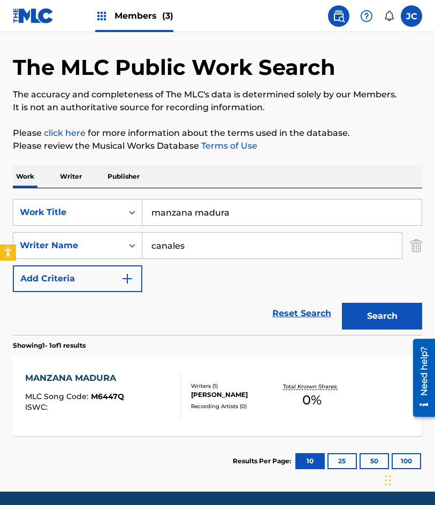
scroll to position [72, 0]
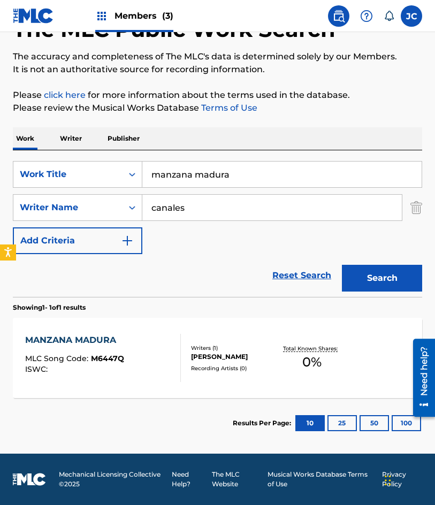
click at [209, 356] on div "SERGIO CANALES GARCIA" at bounding box center [234, 357] width 87 height 10
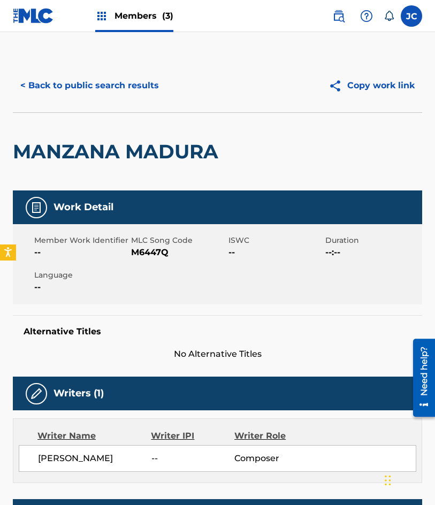
click at [142, 251] on span "M6447Q" at bounding box center [178, 252] width 94 height 13
click at [67, 74] on button "< Back to public search results" at bounding box center [90, 85] width 154 height 27
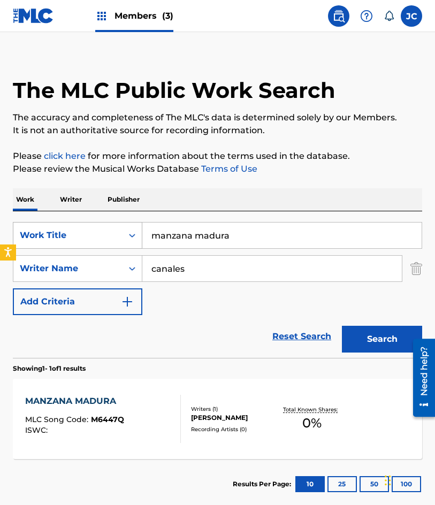
drag, startPoint x: 229, startPoint y: 232, endPoint x: 108, endPoint y: 234, distance: 120.9
click at [108, 233] on div "SearchWithCriteria47613dc6-e0b3-4f8a-927d-e0479b64be4c Work Title manzana madura" at bounding box center [217, 235] width 409 height 27
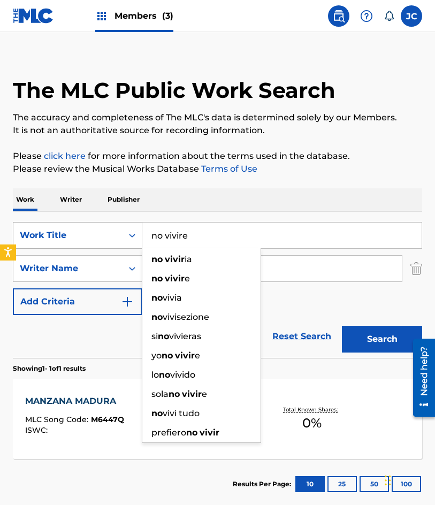
type input "no vivire"
click at [342, 326] on button "Search" at bounding box center [382, 339] width 80 height 27
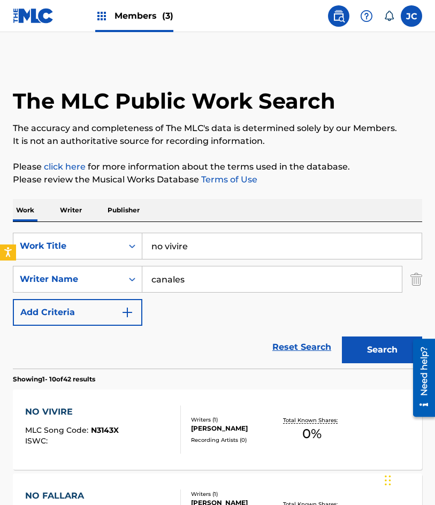
click at [290, 325] on div "SearchWithCriteria47613dc6-e0b3-4f8a-927d-e0479b64be4c Work Title no vivire Sea…" at bounding box center [217, 279] width 409 height 93
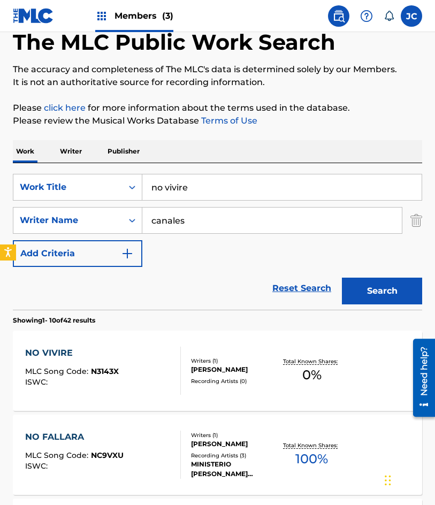
scroll to position [160, 0]
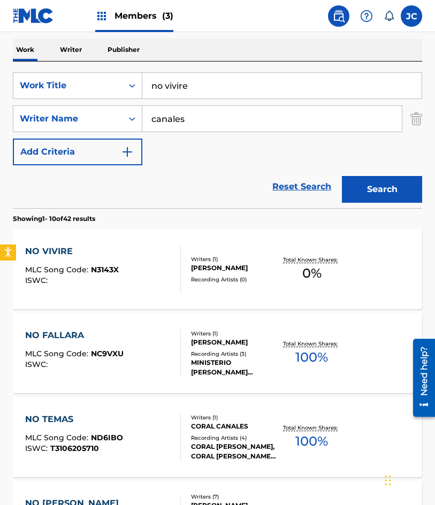
click at [140, 265] on div "NO VIVIRE MLC Song Code : N3143X ISWC :" at bounding box center [103, 269] width 156 height 48
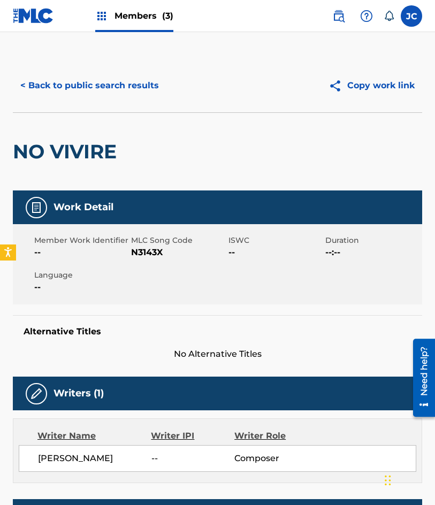
click at [151, 253] on span "N3143X" at bounding box center [178, 252] width 94 height 13
click at [66, 73] on button "< Back to public search results" at bounding box center [90, 85] width 154 height 27
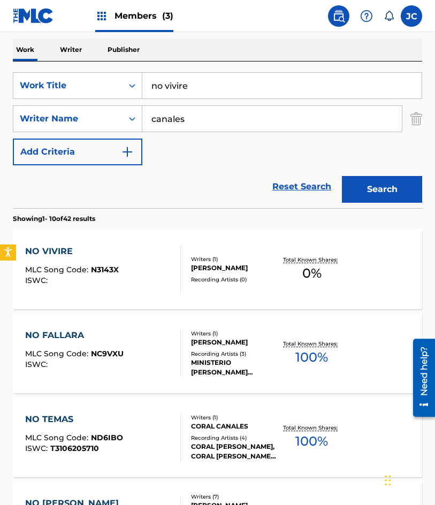
click at [144, 86] on input "no vivire" at bounding box center [281, 86] width 279 height 26
type input "e"
type input "el reganado"
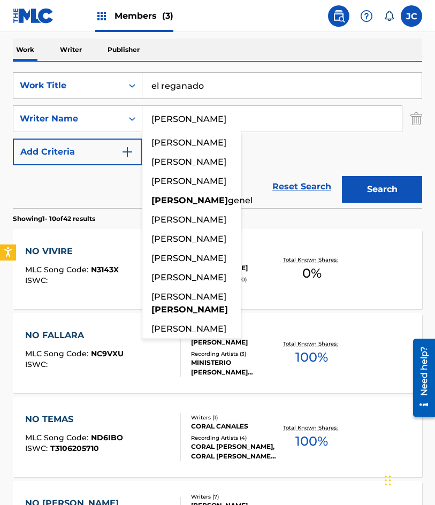
type input "franco"
click at [342, 176] on button "Search" at bounding box center [382, 189] width 80 height 27
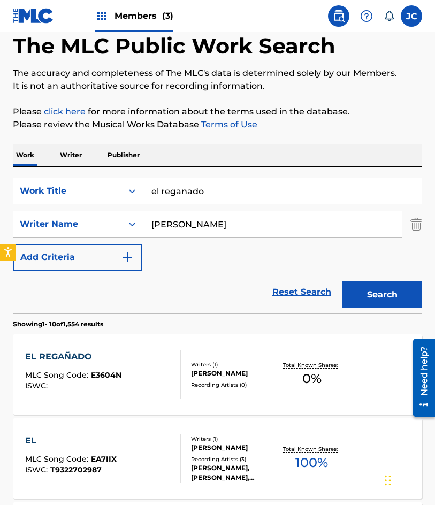
scroll to position [107, 0]
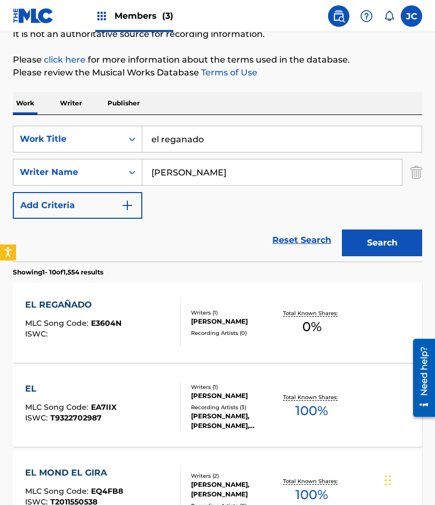
click at [121, 320] on div "EL REGAÑADO MLC Song Code : E3604N ISWC :" at bounding box center [103, 322] width 156 height 48
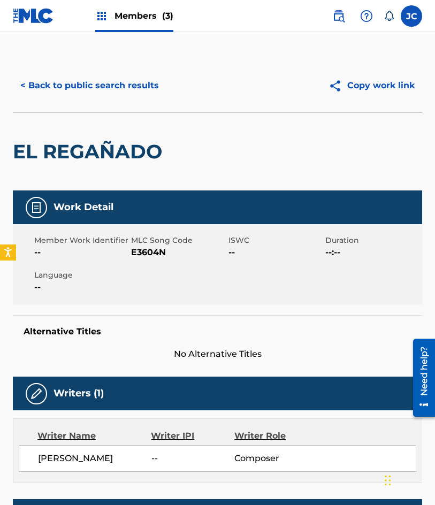
click at [147, 253] on span "E3604N" at bounding box center [178, 252] width 94 height 13
click at [65, 84] on button "< Back to public search results" at bounding box center [90, 85] width 154 height 27
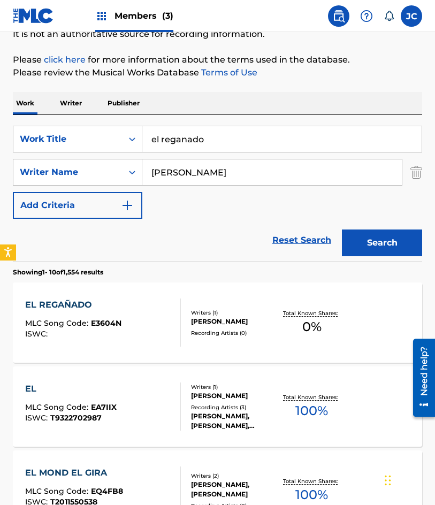
click at [132, 155] on div "SearchWithCriteria47613dc6-e0b3-4f8a-927d-e0479b64be4c Work Title el reganado S…" at bounding box center [217, 172] width 409 height 93
type input "el paso de un artista"
type input "lama"
click at [342, 229] on button "Search" at bounding box center [382, 242] width 80 height 27
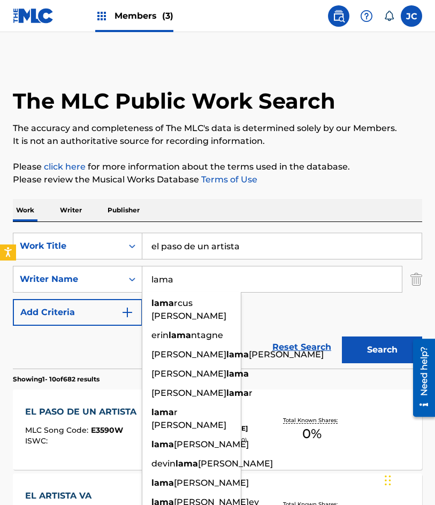
click at [287, 304] on div "SearchWithCriteria47613dc6-e0b3-4f8a-927d-e0479b64be4c Work Title el paso de un…" at bounding box center [217, 279] width 409 height 93
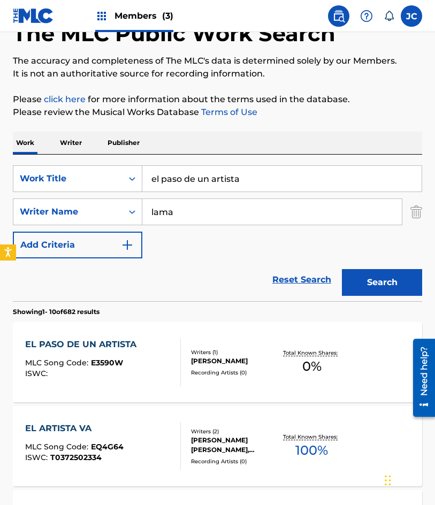
scroll to position [107, 0]
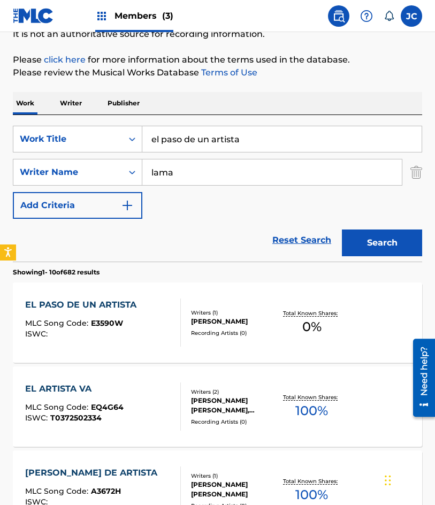
click at [194, 318] on div "DAVID LAMA PORTILLO" at bounding box center [234, 322] width 87 height 10
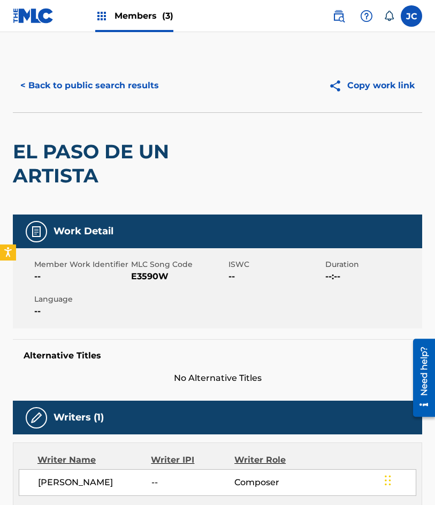
click at [151, 278] on span "E3590W" at bounding box center [178, 276] width 94 height 13
drag, startPoint x: 61, startPoint y: 42, endPoint x: 74, endPoint y: 56, distance: 18.9
click at [61, 42] on main "< Back to public search results Copy work link EL PASO DE UN ARTISTA Work Detai…" at bounding box center [217, 361] width 435 height 659
click at [91, 79] on button "< Back to public search results" at bounding box center [90, 85] width 154 height 27
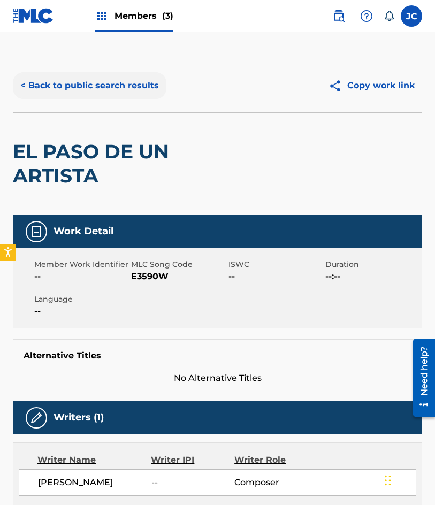
scroll to position [107, 0]
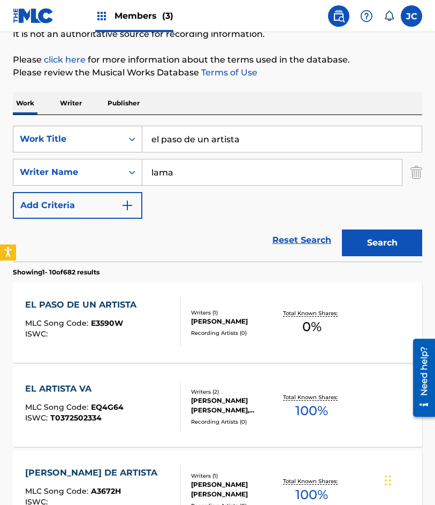
drag, startPoint x: 277, startPoint y: 134, endPoint x: 110, endPoint y: 138, distance: 166.4
click at [114, 142] on div "SearchWithCriteria47613dc6-e0b3-4f8a-927d-e0479b64be4c Work Title el paso de un…" at bounding box center [217, 139] width 409 height 27
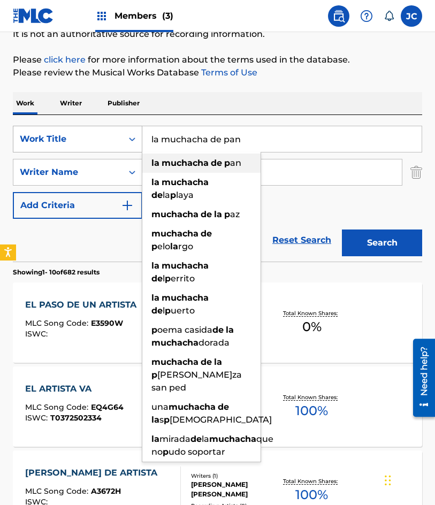
type input "la muchacha de pan"
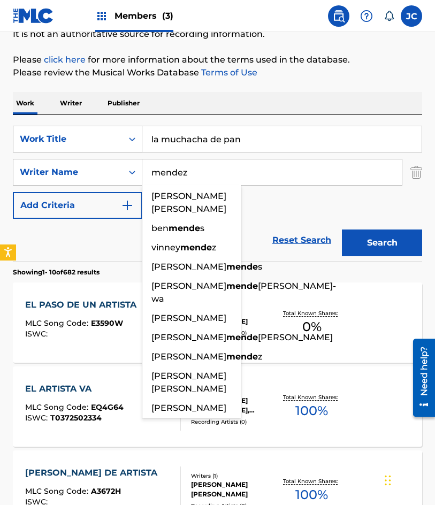
type input "mendez"
click at [342, 229] on button "Search" at bounding box center [382, 242] width 80 height 27
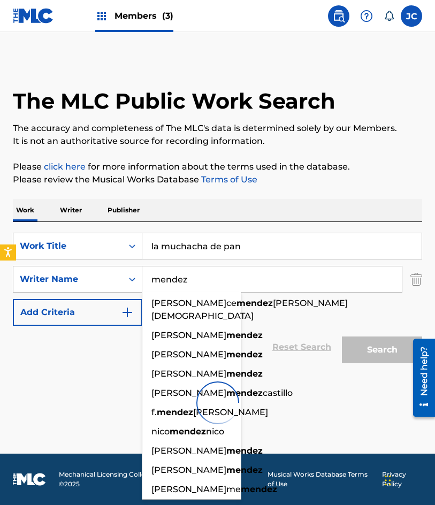
scroll to position [0, 0]
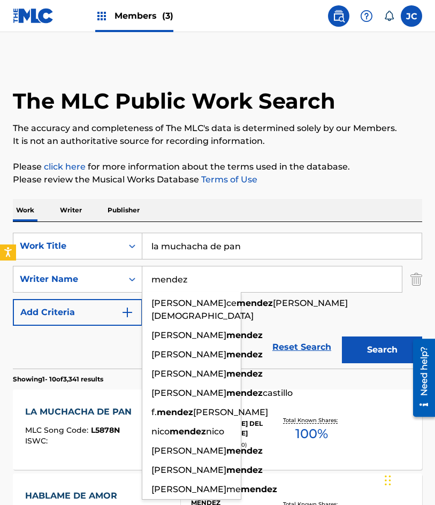
click at [278, 304] on div "SearchWithCriteria47613dc6-e0b3-4f8a-927d-e0479b64be4c Work Title la muchacha d…" at bounding box center [217, 279] width 409 height 93
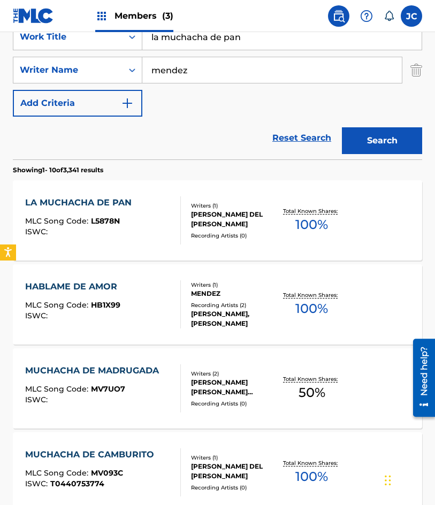
scroll to position [214, 0]
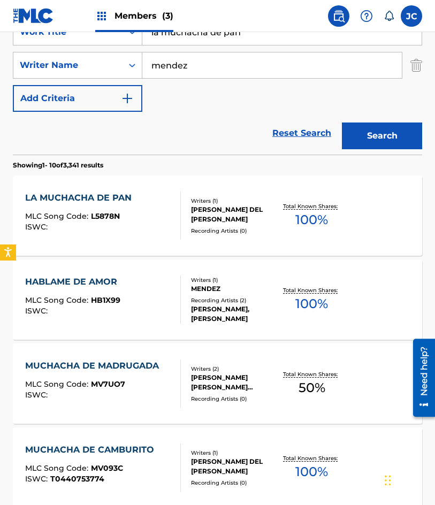
click at [81, 204] on div "LA MUCHACHA DE PAN MLC Song Code : L5878N ISWC :" at bounding box center [81, 215] width 112 height 48
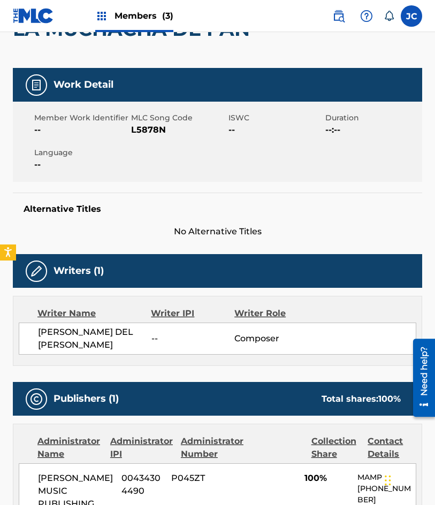
scroll to position [120, 0]
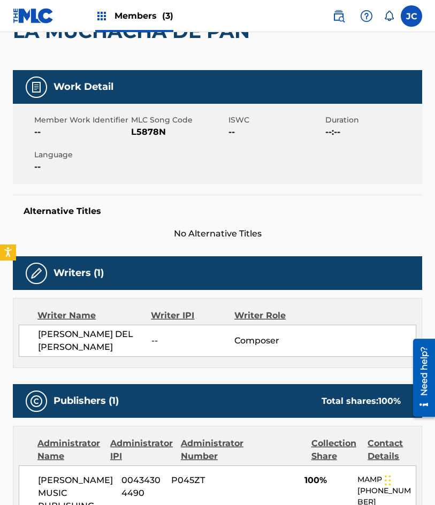
click at [151, 133] on span "L5878N" at bounding box center [178, 132] width 94 height 13
click at [151, 132] on span "L5878N" at bounding box center [178, 132] width 94 height 13
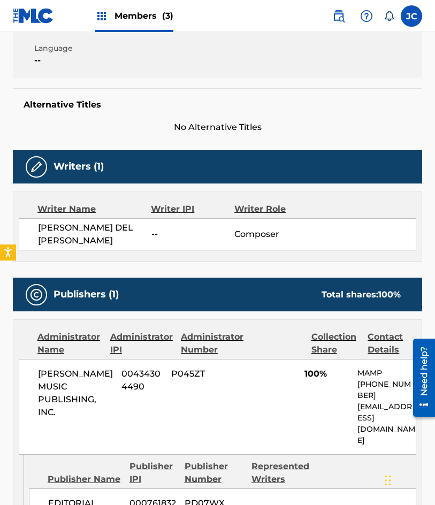
scroll to position [388, 0]
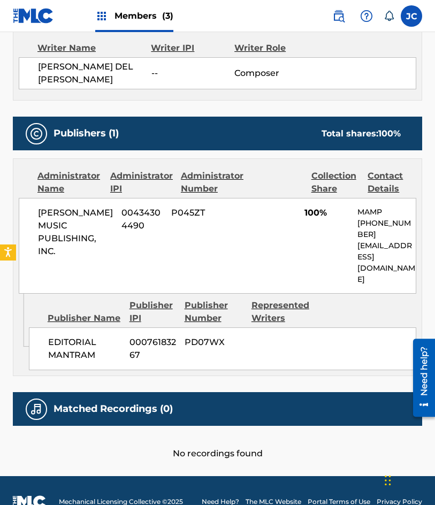
click at [87, 182] on div "Administrator Name" at bounding box center [69, 183] width 65 height 26
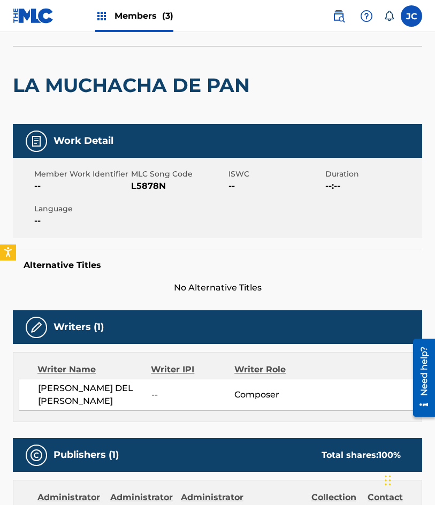
scroll to position [0, 0]
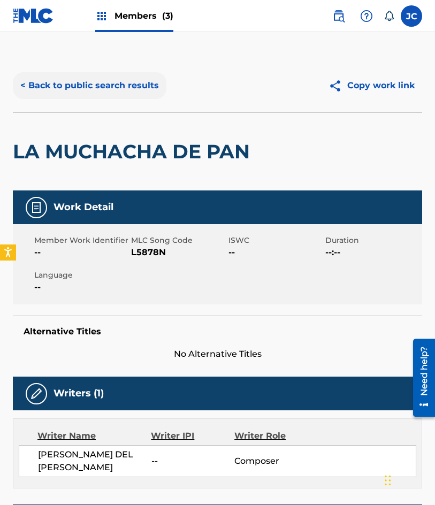
click at [135, 79] on button "< Back to public search results" at bounding box center [90, 85] width 154 height 27
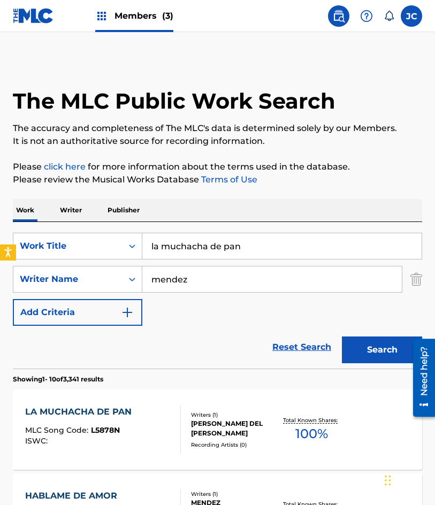
scroll to position [214, 0]
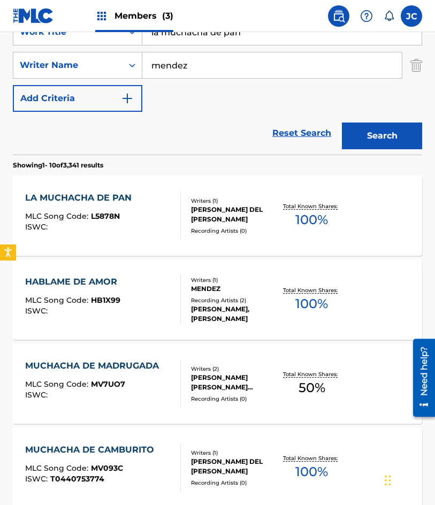
drag, startPoint x: 256, startPoint y: 41, endPoint x: 136, endPoint y: 51, distance: 120.2
click at [137, 53] on div "SearchWithCriteria47613dc6-e0b3-4f8a-927d-e0479b64be4c Work Title la muchacha d…" at bounding box center [217, 65] width 409 height 93
type input "felicia"
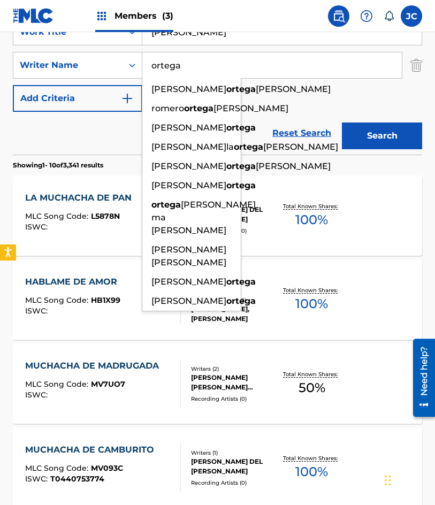
type input "ortega"
click at [342, 122] on button "Search" at bounding box center [382, 135] width 80 height 27
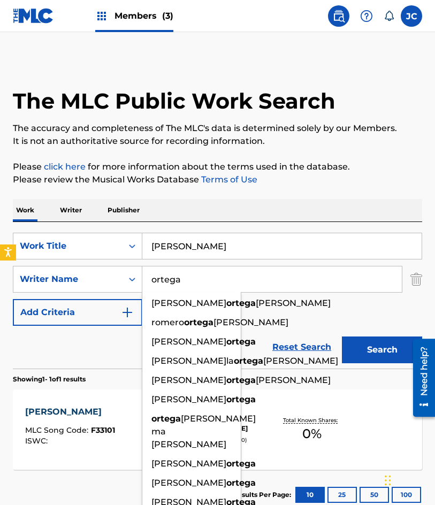
click at [306, 314] on div "SearchWithCriteria47613dc6-e0b3-4f8a-927d-e0479b64be4c Work Title felicia Searc…" at bounding box center [217, 279] width 409 height 93
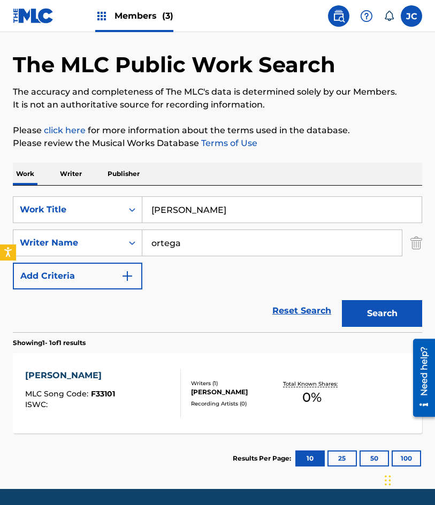
scroll to position [72, 0]
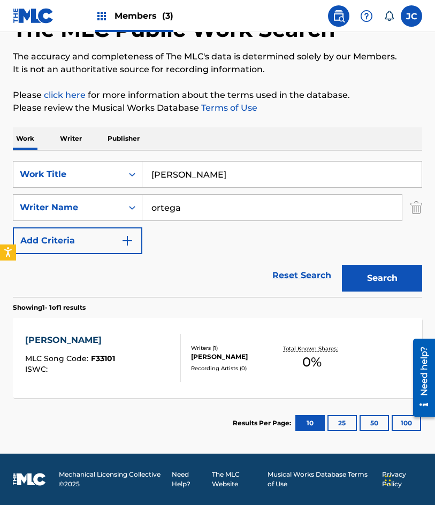
click at [82, 344] on div "FELICIA" at bounding box center [70, 340] width 90 height 13
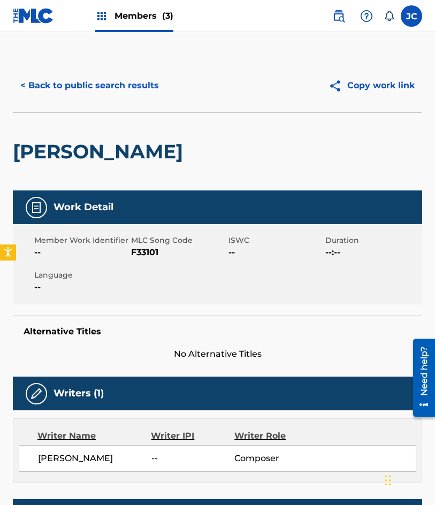
click at [134, 252] on span "F33101" at bounding box center [178, 252] width 94 height 13
click at [85, 90] on button "< Back to public search results" at bounding box center [90, 85] width 154 height 27
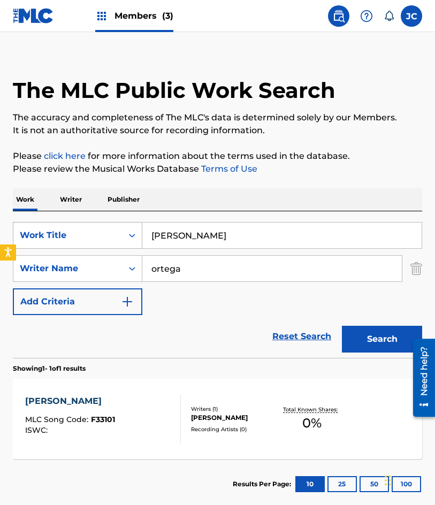
drag, startPoint x: 128, startPoint y: 240, endPoint x: 124, endPoint y: 233, distance: 8.9
click at [117, 239] on div "SearchWithCriteria47613dc6-e0b3-4f8a-927d-e0479b64be4c Work Title felicia" at bounding box center [217, 235] width 409 height 27
type input "a cada instante"
type input "silva"
click at [342, 326] on button "Search" at bounding box center [382, 339] width 80 height 27
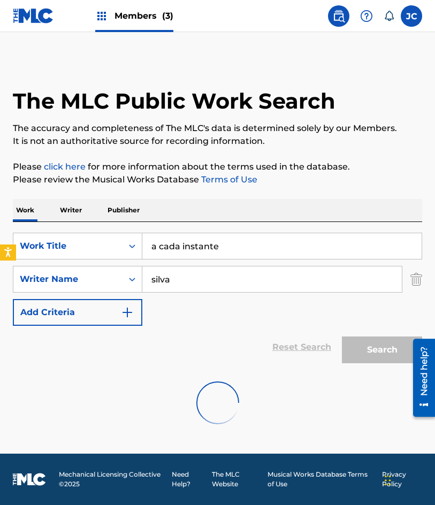
scroll to position [0, 0]
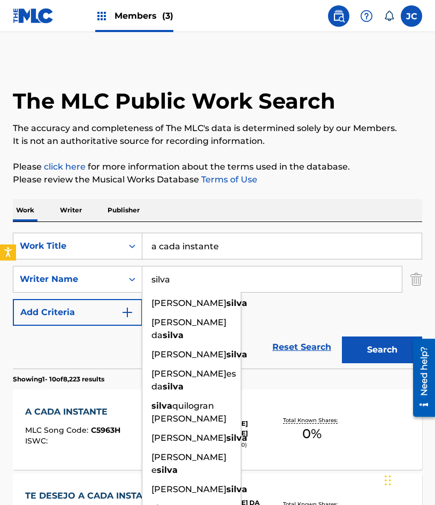
click at [265, 312] on div "SearchWithCriteria47613dc6-e0b3-4f8a-927d-e0479b64be4c Work Title a cada instan…" at bounding box center [217, 279] width 409 height 93
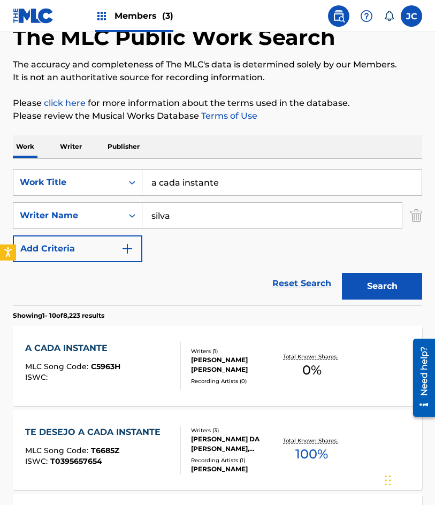
scroll to position [160, 0]
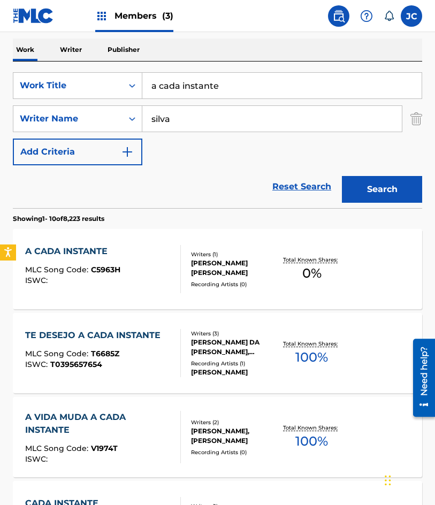
click at [203, 264] on div "RAFAEL ENRIQUE SILVA CASILLAS" at bounding box center [234, 267] width 87 height 19
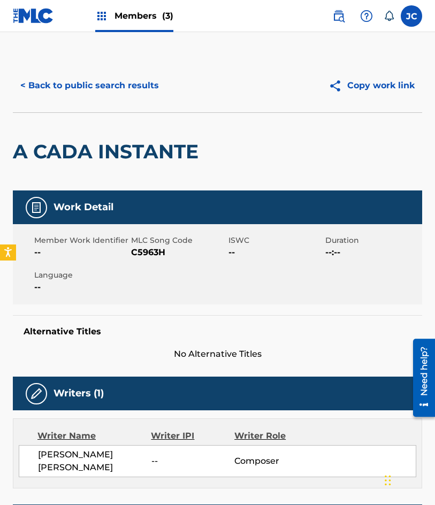
click at [153, 253] on span "C5963H" at bounding box center [178, 252] width 94 height 13
drag, startPoint x: 49, startPoint y: 94, endPoint x: 206, endPoint y: 7, distance: 179.1
click at [50, 94] on button "< Back to public search results" at bounding box center [90, 85] width 154 height 27
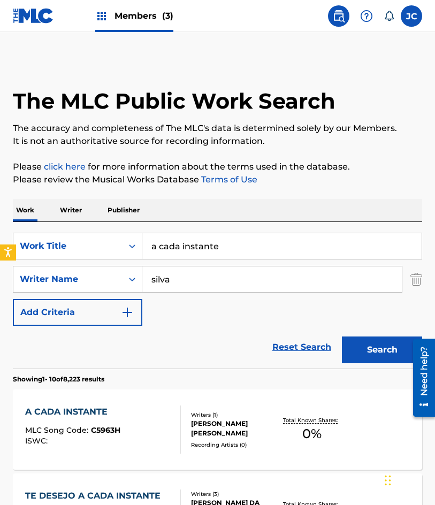
scroll to position [160, 0]
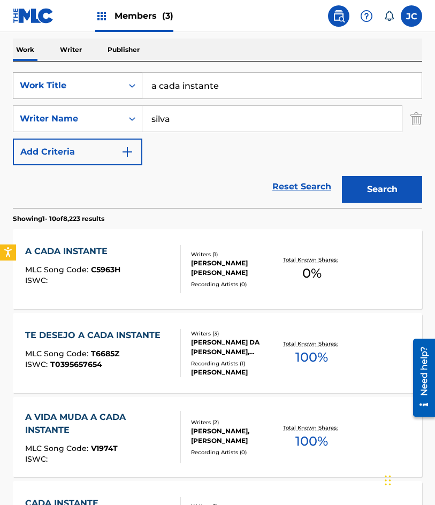
drag, startPoint x: 137, startPoint y: 93, endPoint x: 116, endPoint y: 95, distance: 21.5
click at [116, 95] on div "SearchWithCriteria47613dc6-e0b3-4f8a-927d-e0479b64be4c Work Title a cada instan…" at bounding box center [217, 85] width 409 height 27
type input "te quiero siempre amar"
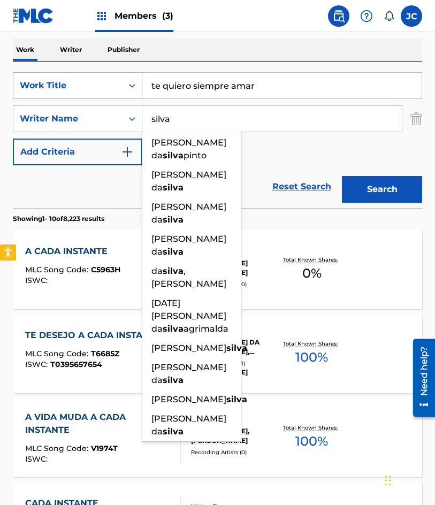
click at [342, 176] on button "Search" at bounding box center [382, 189] width 80 height 27
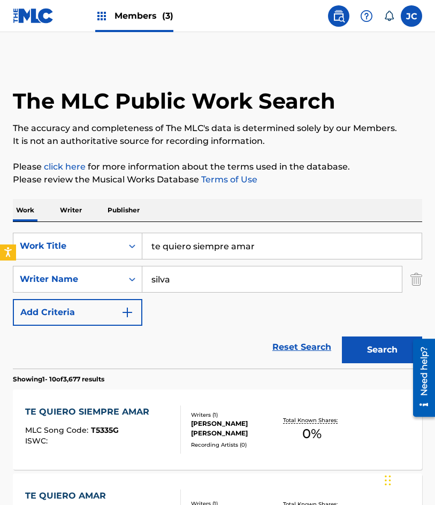
click at [192, 314] on div "SearchWithCriteria47613dc6-e0b3-4f8a-927d-e0479b64be4c Work Title te quiero sie…" at bounding box center [217, 279] width 409 height 93
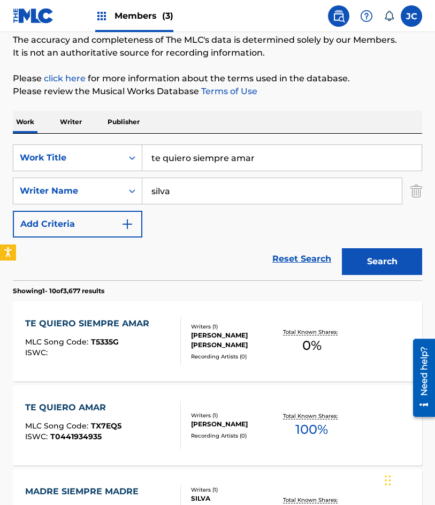
scroll to position [160, 0]
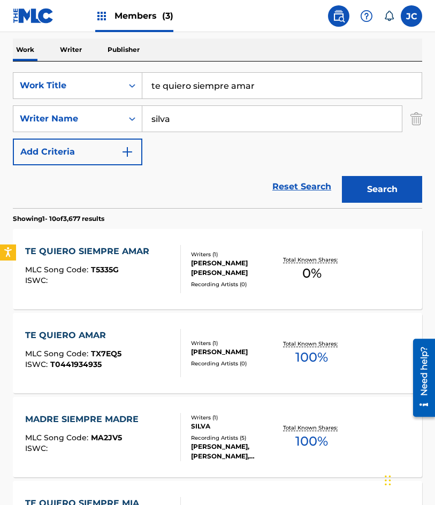
click at [152, 258] on div "TE QUIERO SIEMPRE AMAR MLC Song Code : T5335G ISWC :" at bounding box center [89, 269] width 129 height 48
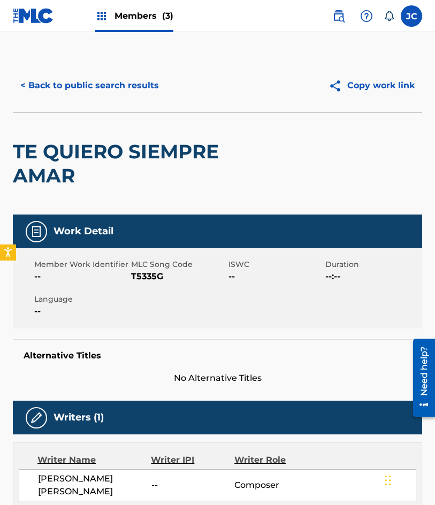
click at [142, 280] on span "T5335G" at bounding box center [178, 276] width 94 height 13
drag, startPoint x: 106, startPoint y: 78, endPoint x: 157, endPoint y: 2, distance: 91.4
click at [106, 78] on button "< Back to public search results" at bounding box center [90, 85] width 154 height 27
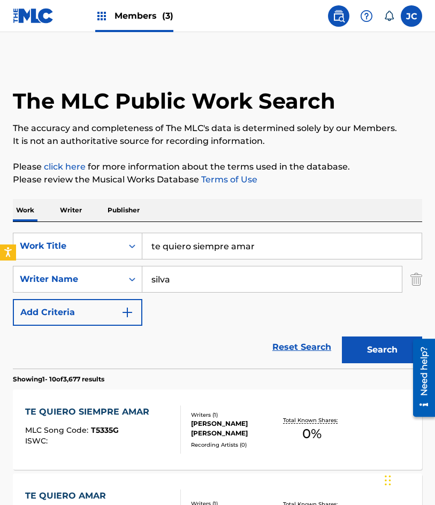
scroll to position [160, 0]
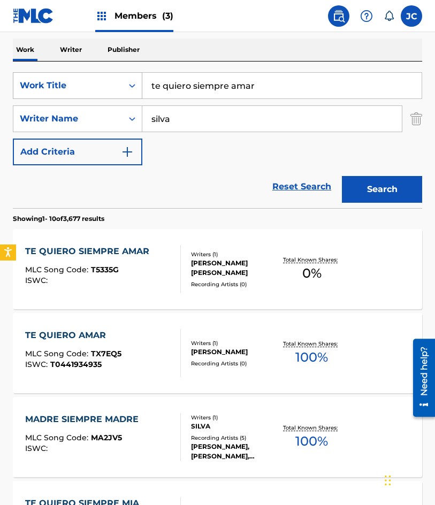
drag, startPoint x: 95, startPoint y: 96, endPoint x: 2, endPoint y: 71, distance: 96.5
click at [32, 87] on div "SearchWithCriteria47613dc6-e0b3-4f8a-927d-e0479b64be4c Work Title te quiero sie…" at bounding box center [217, 85] width 409 height 27
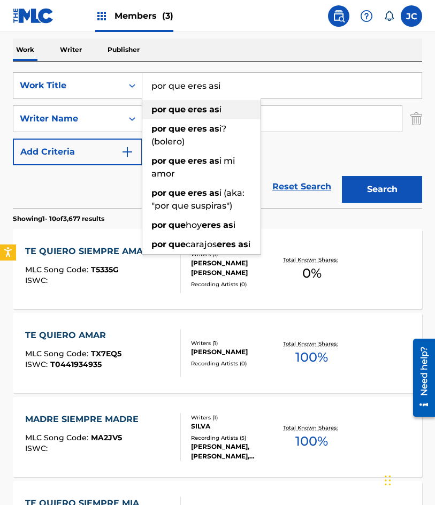
type input "por que eres asi"
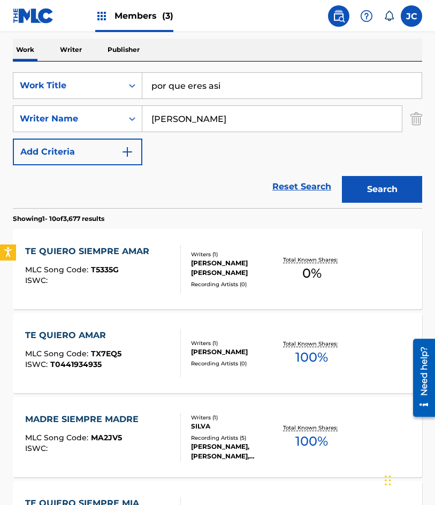
type input "sosa"
click at [342, 176] on button "Search" at bounding box center [382, 189] width 80 height 27
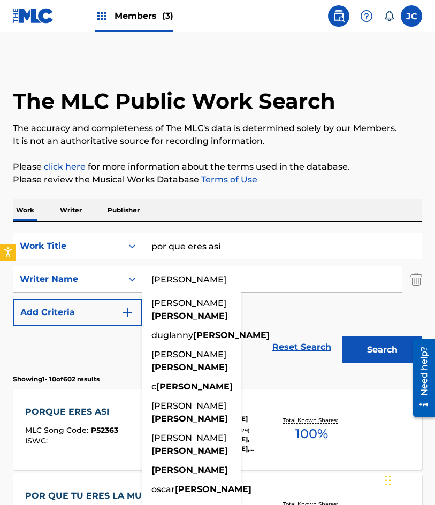
click at [285, 325] on div "SearchWithCriteria47613dc6-e0b3-4f8a-927d-e0479b64be4c Work Title por que eres …" at bounding box center [217, 279] width 409 height 93
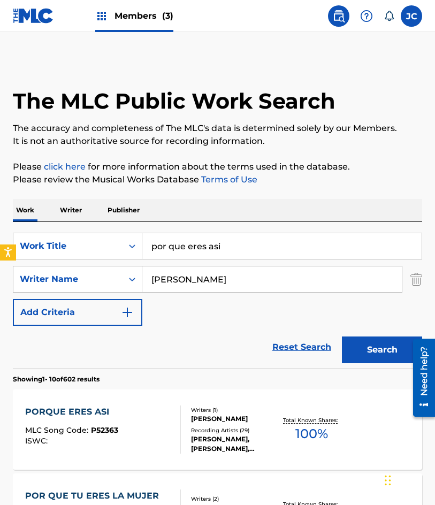
scroll to position [160, 0]
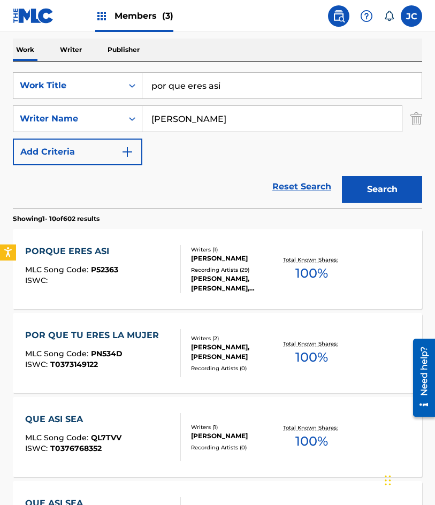
click at [132, 265] on div "PORQUE ERES ASI MLC Song Code : P52363 ISWC :" at bounding box center [103, 269] width 156 height 48
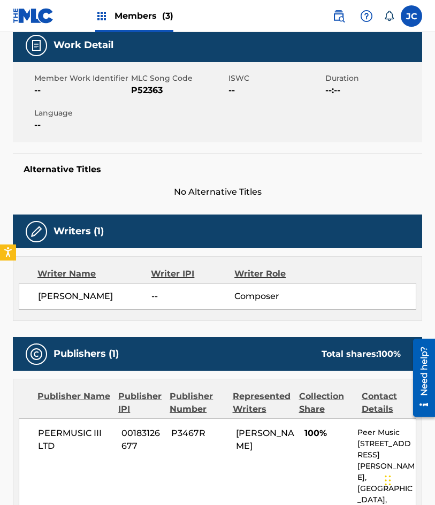
scroll to position [181, 0]
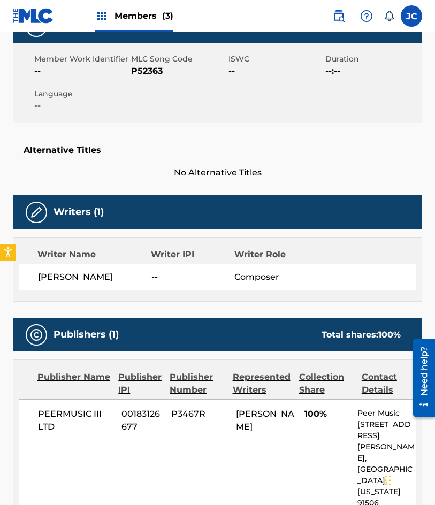
click at [153, 69] on span "P52363" at bounding box center [178, 71] width 94 height 13
click at [52, 136] on div "Alternative Titles No Alternative Titles" at bounding box center [217, 156] width 409 height 45
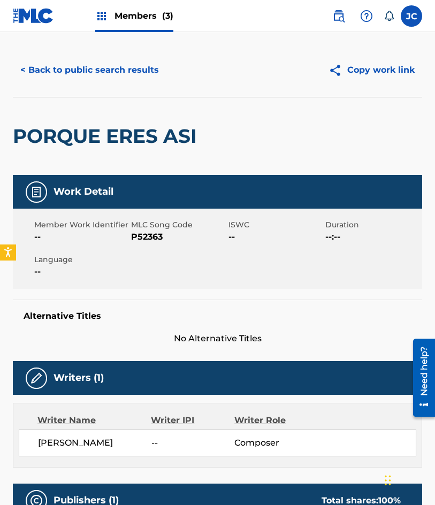
scroll to position [0, 0]
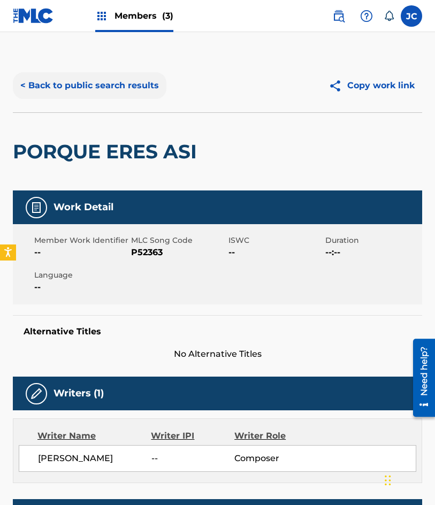
click at [134, 91] on button "< Back to public search results" at bounding box center [90, 85] width 154 height 27
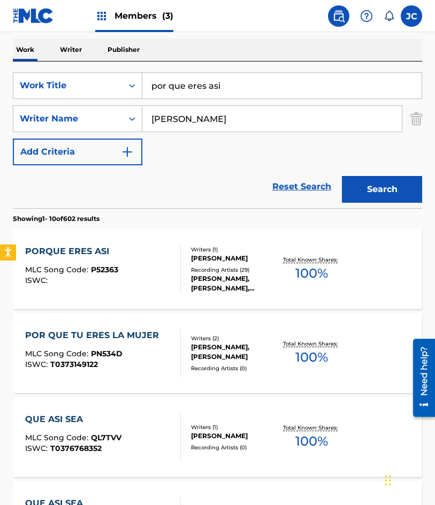
drag, startPoint x: 269, startPoint y: 85, endPoint x: 105, endPoint y: 99, distance: 164.8
click at [105, 99] on div "SearchWithCriteria47613dc6-e0b3-4f8a-927d-e0479b64be4c Work Title por que eres …" at bounding box center [217, 118] width 409 height 93
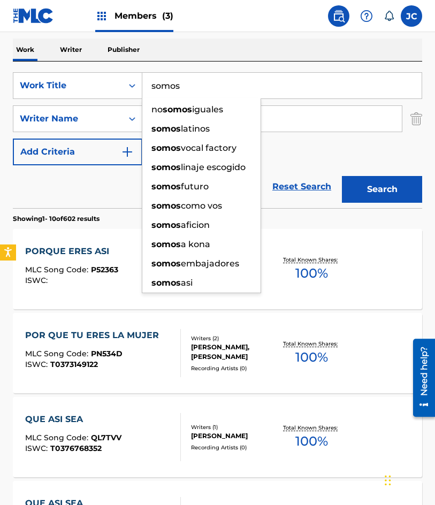
type input "somos"
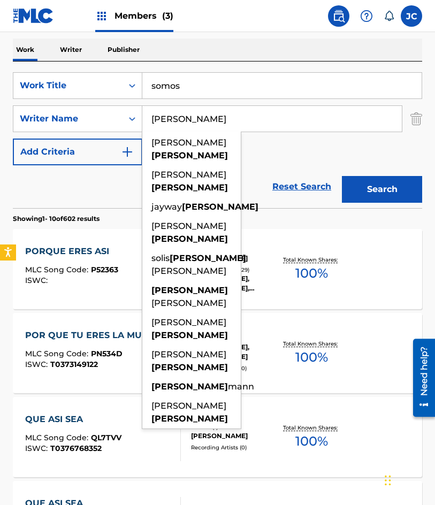
click at [342, 176] on button "Search" at bounding box center [382, 189] width 80 height 27
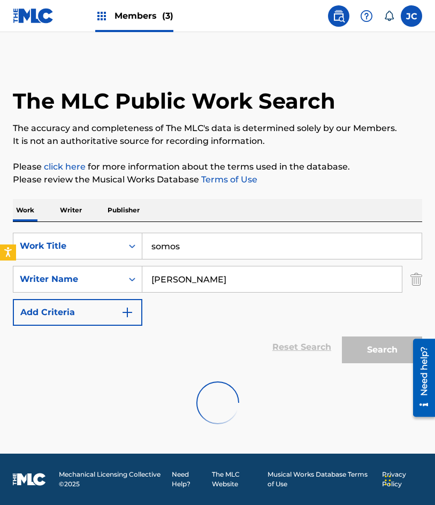
scroll to position [0, 0]
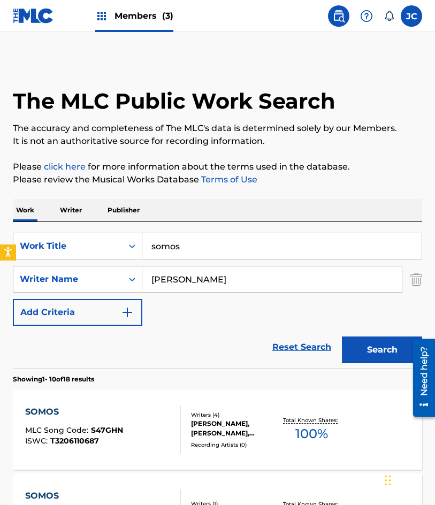
click at [215, 324] on div "SearchWithCriteria47613dc6-e0b3-4f8a-927d-e0479b64be4c Work Title somos SearchW…" at bounding box center [217, 279] width 409 height 93
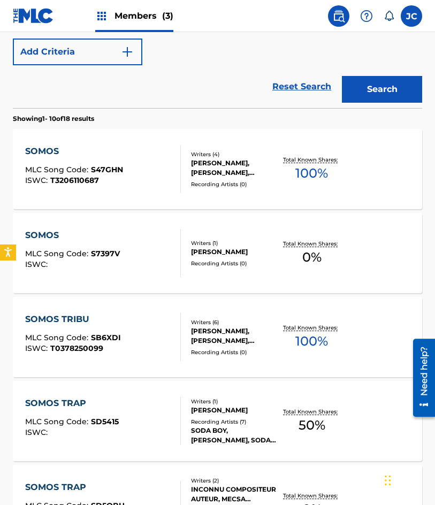
scroll to position [267, 0]
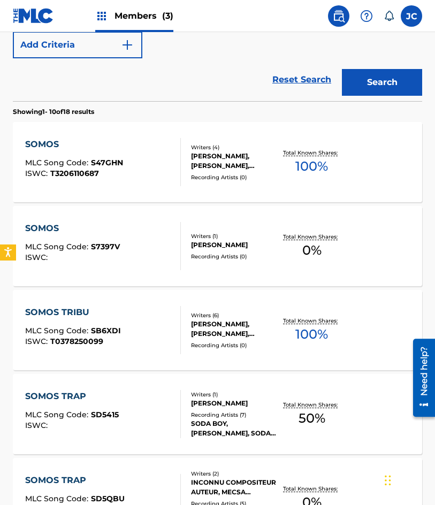
click at [68, 230] on div "SOMOS" at bounding box center [72, 228] width 95 height 13
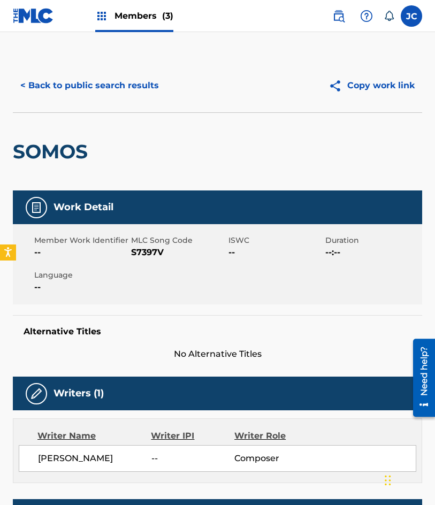
click at [144, 249] on span "S7397V" at bounding box center [178, 252] width 94 height 13
click at [78, 79] on button "< Back to public search results" at bounding box center [90, 85] width 154 height 27
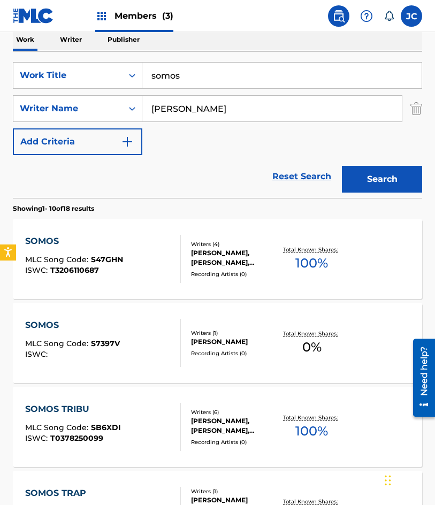
scroll to position [168, 0]
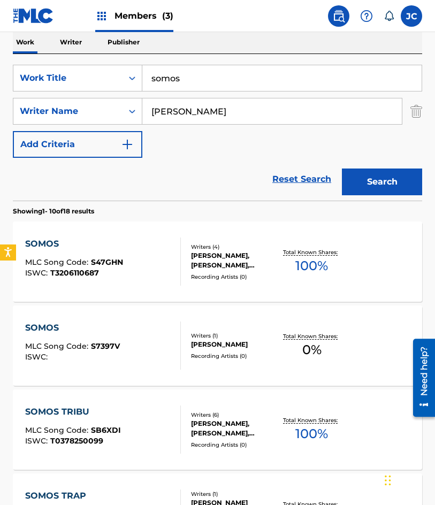
click at [2, 83] on div "The MLC Public Work Search The accuracy and completeness of The MLC's data is d…" at bounding box center [217, 502] width 435 height 1222
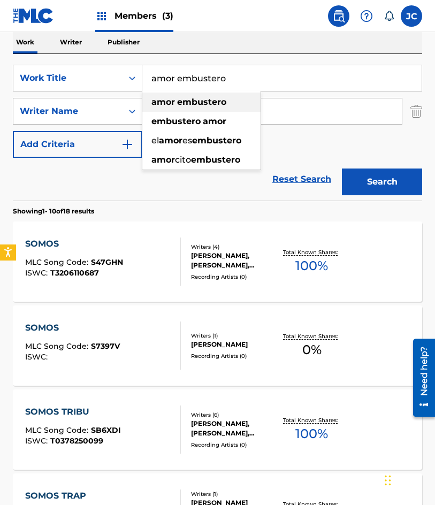
type input "amor embustero"
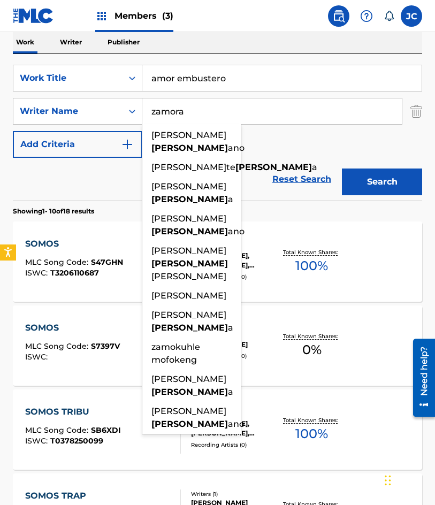
type input "zamora"
click at [342, 168] on button "Search" at bounding box center [382, 181] width 80 height 27
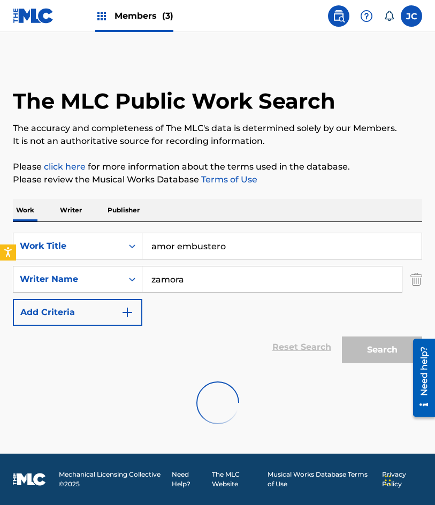
scroll to position [0, 0]
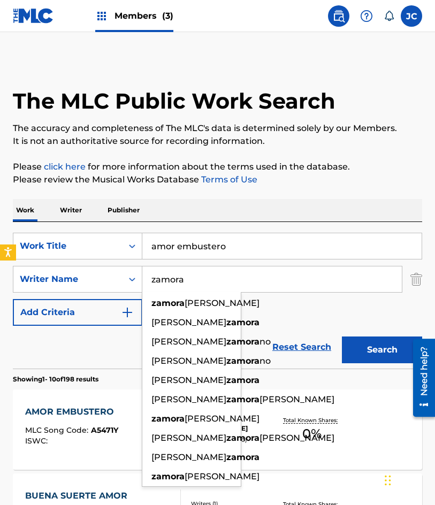
click at [273, 298] on div "SearchWithCriteria47613dc6-e0b3-4f8a-927d-e0479b64be4c Work Title amor embuster…" at bounding box center [217, 279] width 409 height 93
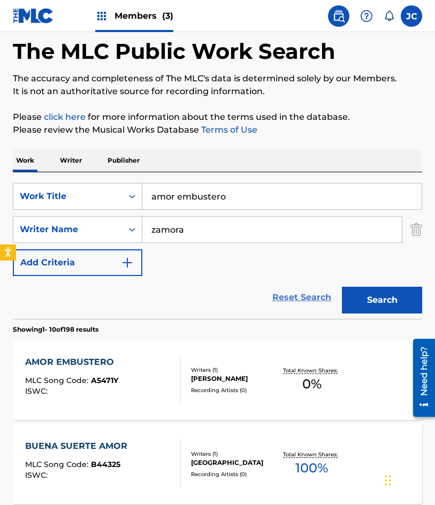
scroll to position [107, 0]
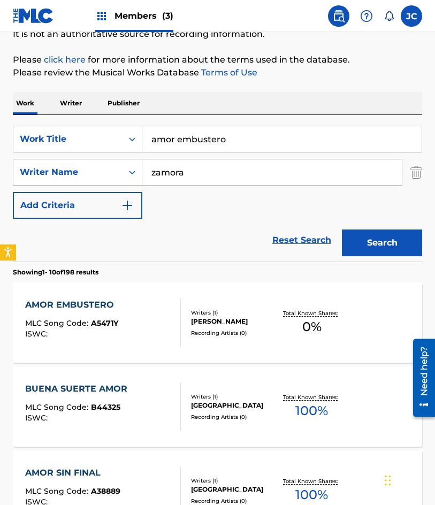
click at [136, 319] on div "AMOR EMBUSTERO MLC Song Code : A5471Y ISWC :" at bounding box center [103, 322] width 156 height 48
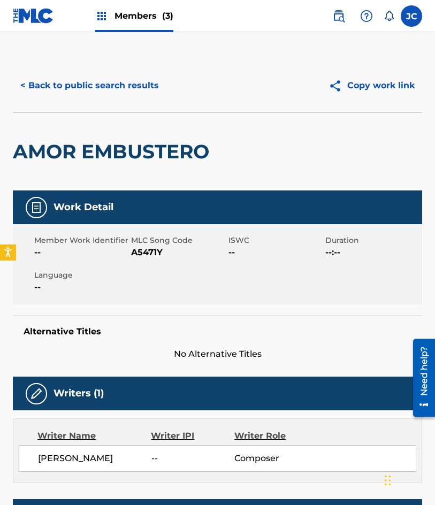
click at [158, 250] on span "A5471Y" at bounding box center [178, 252] width 94 height 13
click at [131, 81] on button "< Back to public search results" at bounding box center [90, 85] width 154 height 27
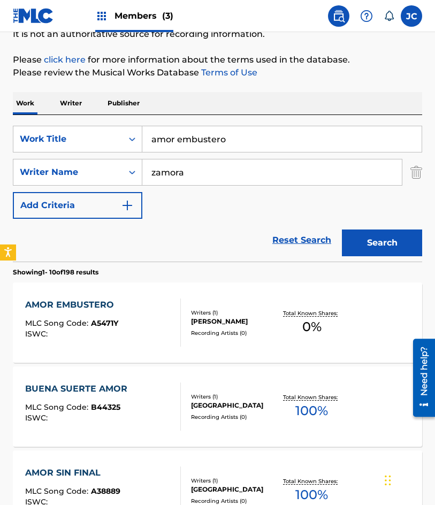
drag, startPoint x: 240, startPoint y: 133, endPoint x: 171, endPoint y: 144, distance: 70.4
click at [171, 145] on input "amor embustero" at bounding box center [281, 139] width 279 height 26
type input "a"
type input "falso interes"
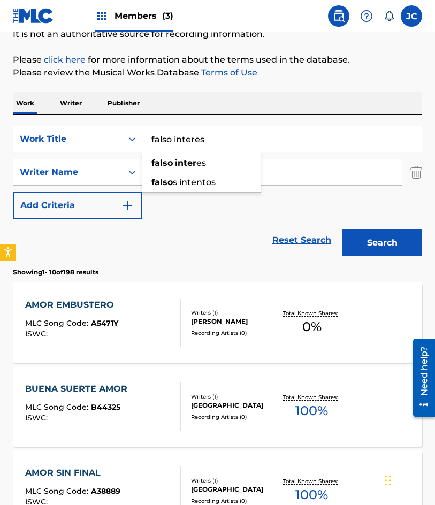
click at [342, 229] on button "Search" at bounding box center [382, 242] width 80 height 27
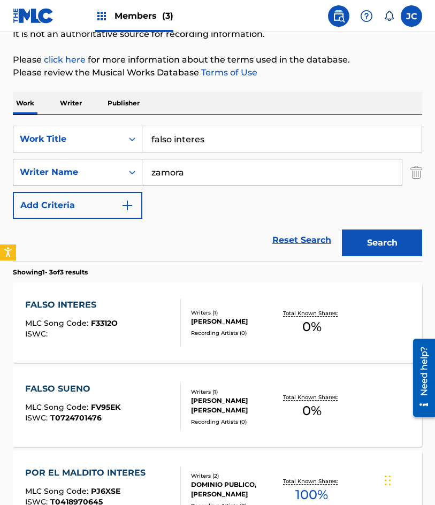
click at [201, 323] on div "ABELARDO ZAMORA SALAZAR" at bounding box center [234, 322] width 87 height 10
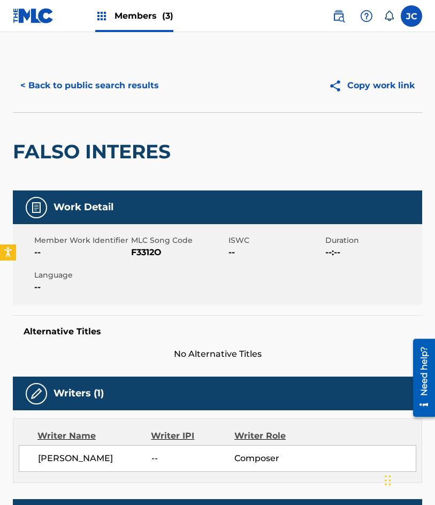
click at [152, 247] on span "F3312O" at bounding box center [178, 252] width 94 height 13
click at [86, 88] on button "< Back to public search results" at bounding box center [90, 85] width 154 height 27
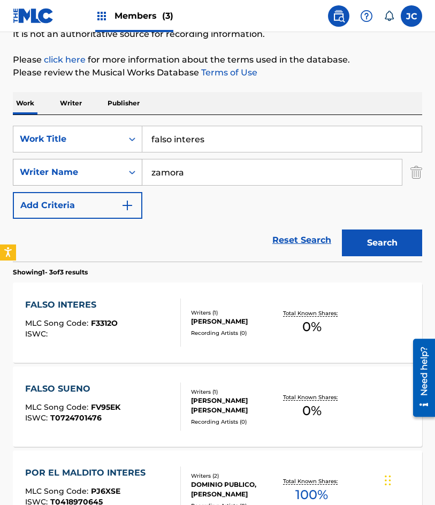
drag, startPoint x: 227, startPoint y: 137, endPoint x: 29, endPoint y: 174, distance: 201.3
click at [42, 173] on div "SearchWithCriteria47613dc6-e0b3-4f8a-927d-e0479b64be4c Work Title falso interes…" at bounding box center [217, 172] width 409 height 93
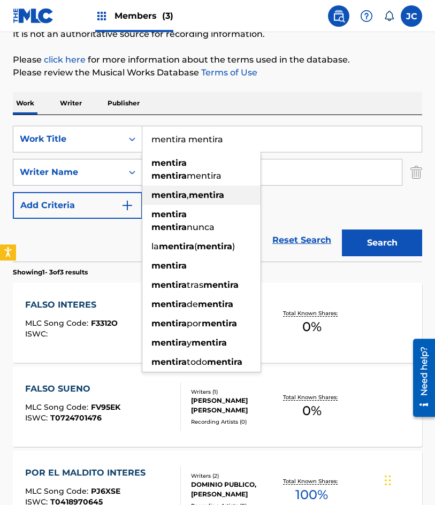
type input "mentira mentira"
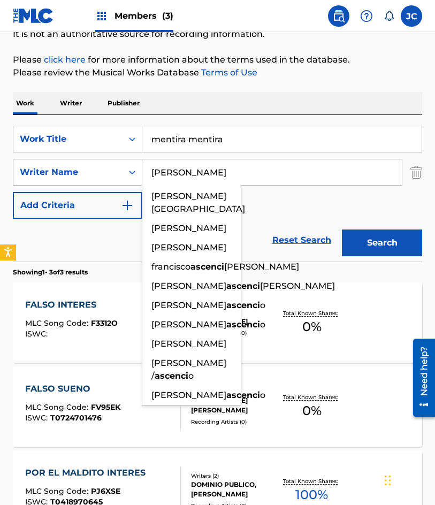
type input "ascencio"
click at [342, 229] on button "Search" at bounding box center [382, 242] width 80 height 27
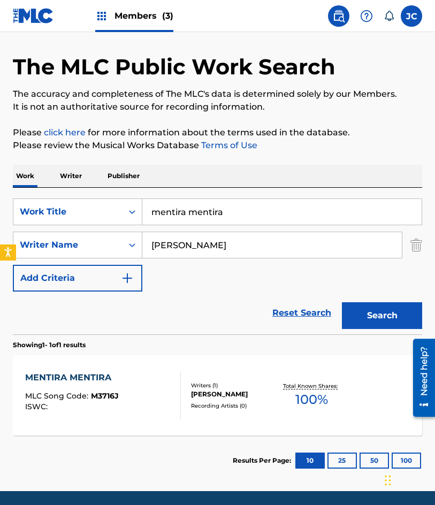
scroll to position [53, 0]
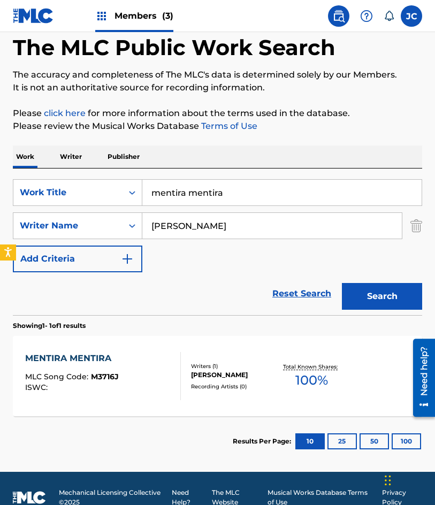
click at [191, 373] on div "JORGE ASCENCIO BECERRA" at bounding box center [234, 375] width 87 height 10
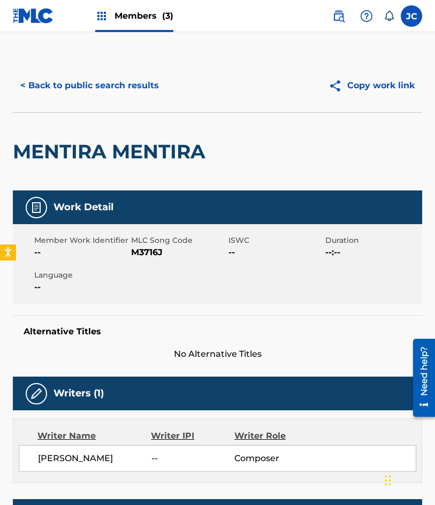
click at [147, 252] on span "M3716J" at bounding box center [178, 252] width 94 height 13
drag, startPoint x: 147, startPoint y: 252, endPoint x: 229, endPoint y: 263, distance: 83.7
click at [151, 252] on span "M3716J" at bounding box center [178, 252] width 94 height 13
click at [81, 93] on button "< Back to public search results" at bounding box center [90, 85] width 154 height 27
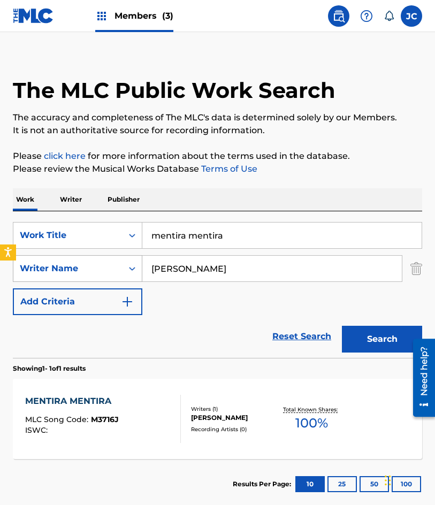
drag, startPoint x: 108, startPoint y: 281, endPoint x: 34, endPoint y: 301, distance: 76.4
click at [78, 290] on div "SearchWithCriteria47613dc6-e0b3-4f8a-927d-e0479b64be4c Work Title mentira menti…" at bounding box center [217, 268] width 409 height 93
type input "por alla donde quieras"
click at [342, 326] on button "Search" at bounding box center [382, 339] width 80 height 27
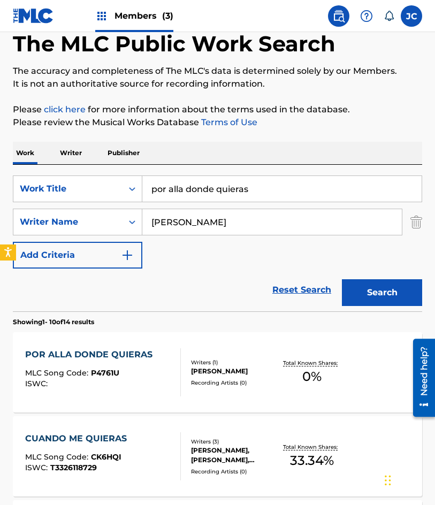
scroll to position [107, 0]
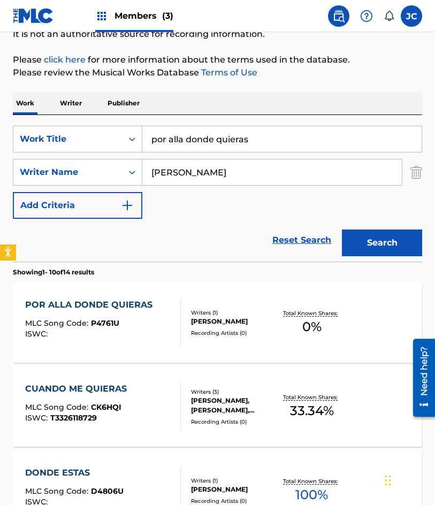
click at [144, 312] on div "POR ALLA DONDE QUIERAS MLC Song Code : P4761U ISWC :" at bounding box center [91, 322] width 133 height 48
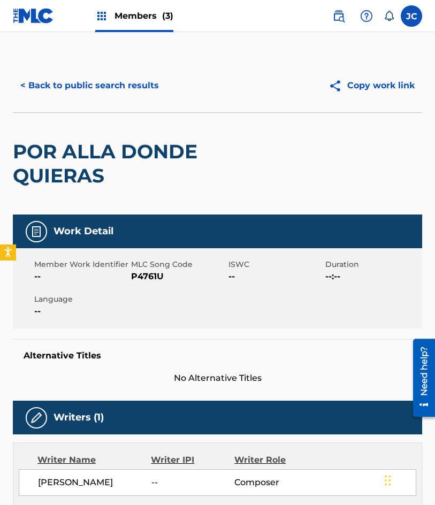
click at [158, 279] on span "P4761U" at bounding box center [178, 276] width 94 height 13
click at [91, 84] on button "< Back to public search results" at bounding box center [90, 85] width 154 height 27
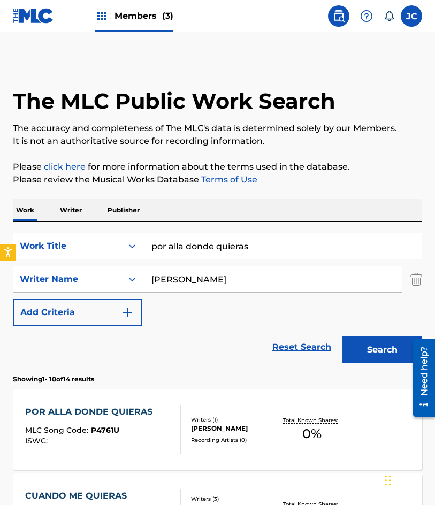
scroll to position [107, 0]
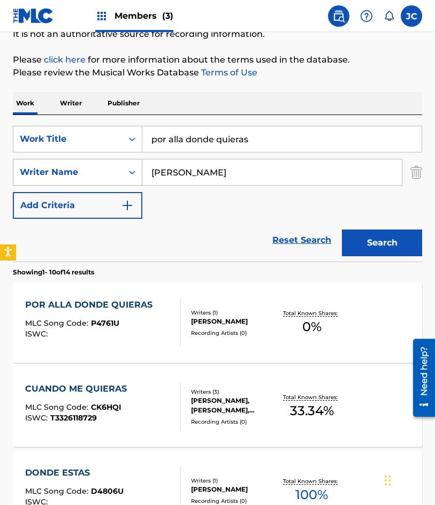
drag, startPoint x: 286, startPoint y: 143, endPoint x: 98, endPoint y: 159, distance: 187.9
click at [101, 159] on div "SearchWithCriteria47613dc6-e0b3-4f8a-927d-e0479b64be4c Work Title por alla dond…" at bounding box center [217, 172] width 409 height 93
type input "viajare viajare"
click at [342, 229] on button "Search" at bounding box center [382, 242] width 80 height 27
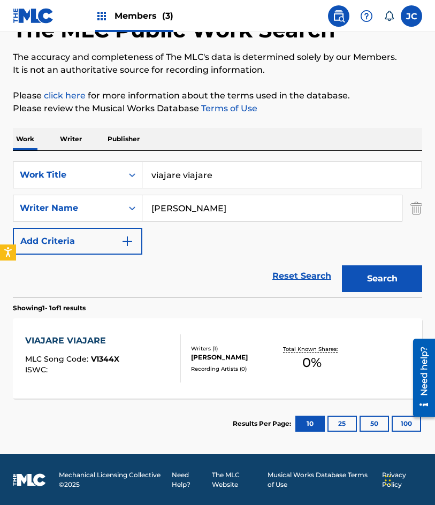
scroll to position [72, 0]
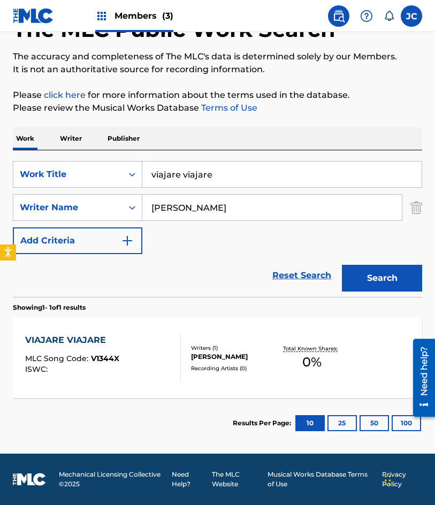
click at [205, 352] on div "JORGE ASCENCIO BECERRA" at bounding box center [234, 357] width 87 height 10
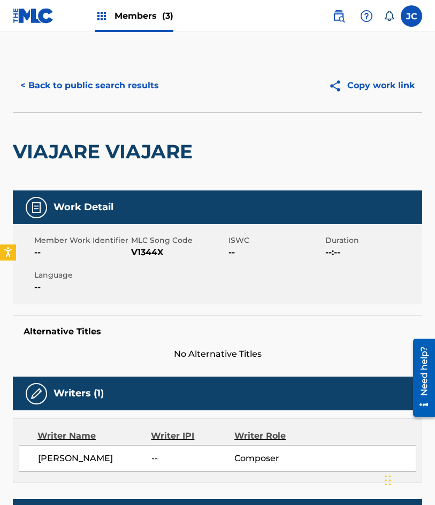
click at [156, 254] on span "V1344X" at bounding box center [178, 252] width 94 height 13
drag, startPoint x: 91, startPoint y: 80, endPoint x: 150, endPoint y: 1, distance: 98.9
click at [91, 80] on button "< Back to public search results" at bounding box center [90, 85] width 154 height 27
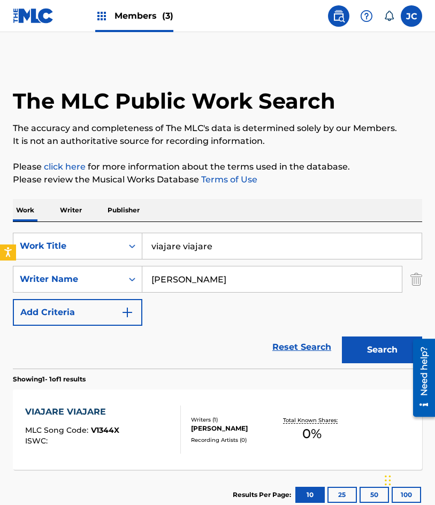
scroll to position [11, 0]
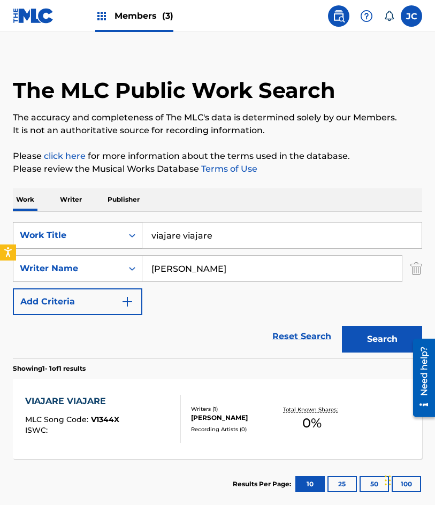
click at [126, 234] on div "SearchWithCriteria47613dc6-e0b3-4f8a-927d-e0479b64be4c Work Title viajare viaja…" at bounding box center [217, 235] width 409 height 27
type input "voy a buscarte"
click at [342, 326] on button "Search" at bounding box center [382, 339] width 80 height 27
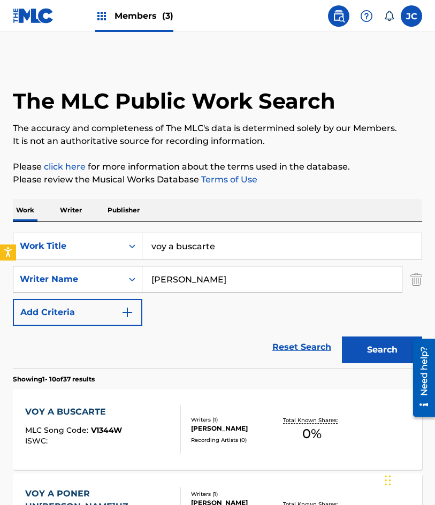
scroll to position [107, 0]
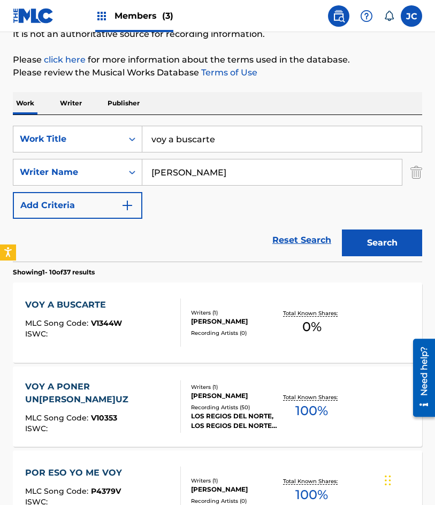
click at [196, 326] on div "JORGE ASCENCIO BECERRA" at bounding box center [234, 322] width 87 height 10
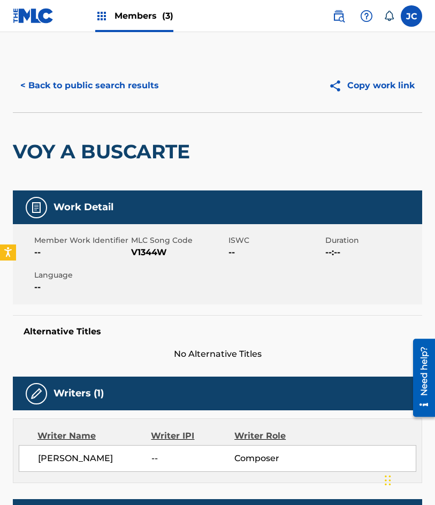
click at [137, 244] on span "MLC Song Code" at bounding box center [178, 240] width 94 height 11
click at [157, 254] on span "V1344W" at bounding box center [178, 252] width 94 height 13
drag, startPoint x: 104, startPoint y: 96, endPoint x: 166, endPoint y: 15, distance: 102.3
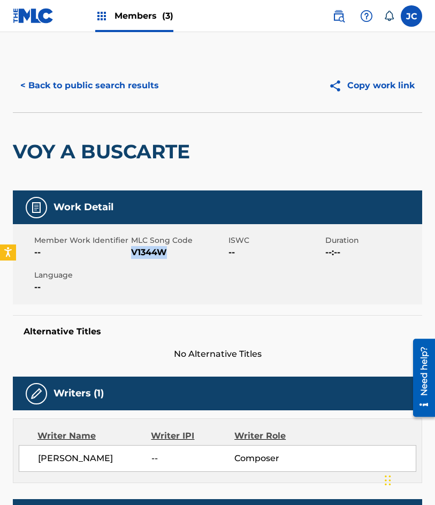
click at [104, 96] on button "< Back to public search results" at bounding box center [90, 85] width 154 height 27
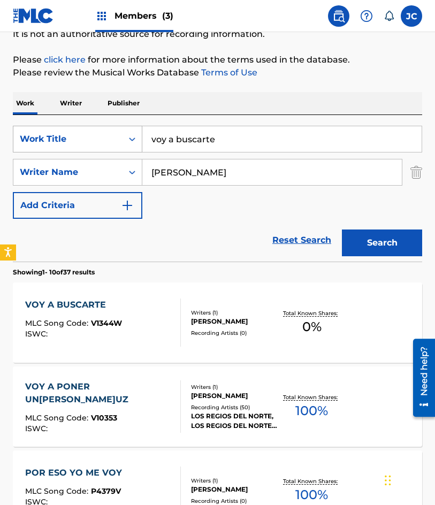
drag, startPoint x: 170, startPoint y: 139, endPoint x: 135, endPoint y: 138, distance: 34.8
click at [137, 139] on div "SearchWithCriteria47613dc6-e0b3-4f8a-927d-e0479b64be4c Work Title voy a buscarte" at bounding box center [217, 139] width 409 height 27
type input "me estoy enamorando"
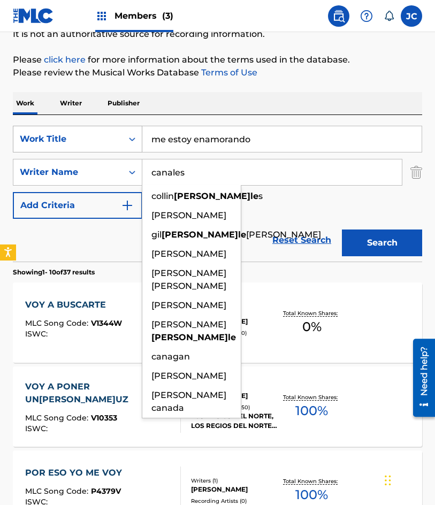
type input "canales"
click at [342, 229] on button "Search" at bounding box center [382, 242] width 80 height 27
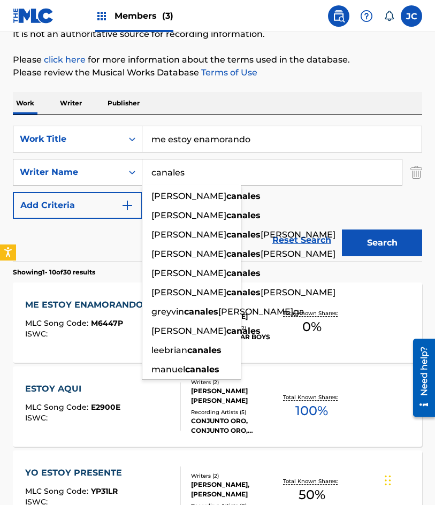
click at [279, 197] on div "SearchWithCriteria47613dc6-e0b3-4f8a-927d-e0479b64be4c Work Title me estoy enam…" at bounding box center [217, 172] width 409 height 93
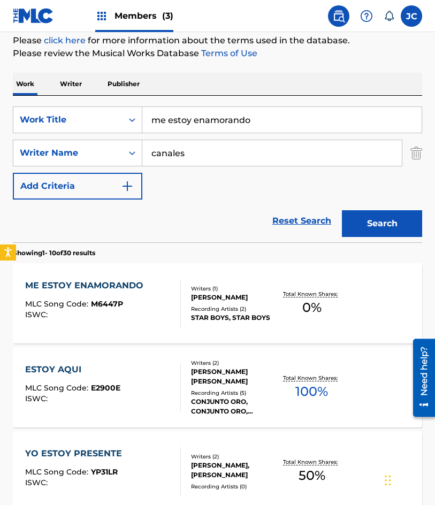
scroll to position [160, 0]
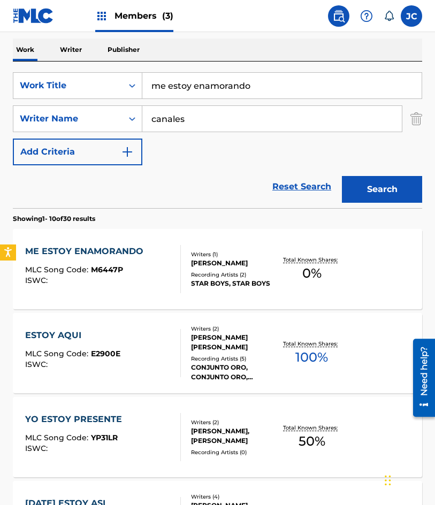
click at [212, 266] on div "SERGIO CANALES GARCIA" at bounding box center [234, 263] width 87 height 10
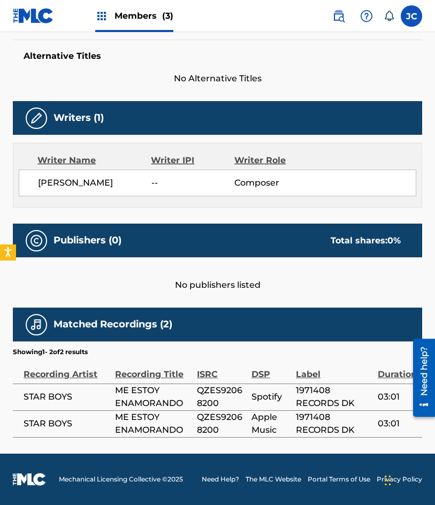
scroll to position [144, 0]
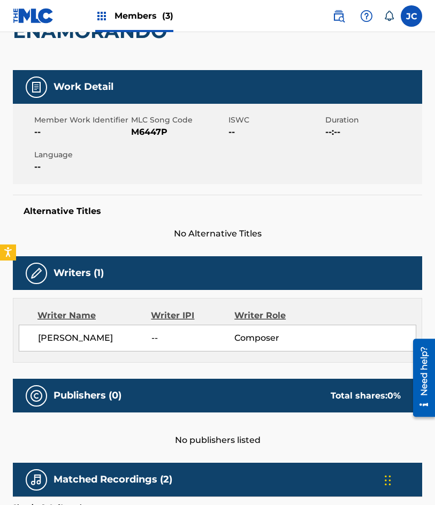
click at [139, 128] on span "M6447P" at bounding box center [178, 132] width 94 height 13
click at [80, 174] on div "Member Work Identifier -- MLC Song Code M6447P ISWC -- Duration --:-- Language …" at bounding box center [217, 144] width 409 height 80
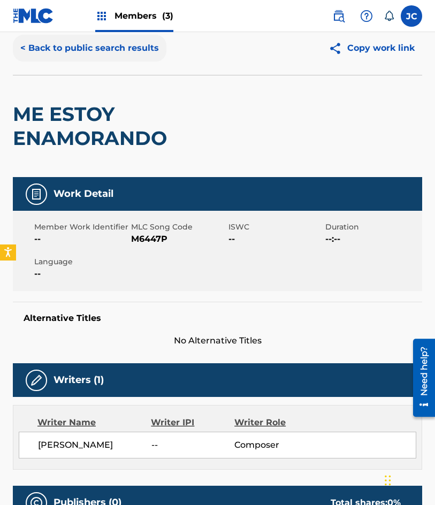
click at [109, 52] on button "< Back to public search results" at bounding box center [90, 48] width 154 height 27
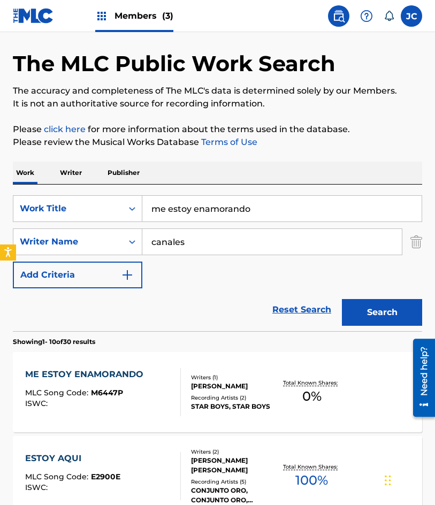
scroll to position [160, 0]
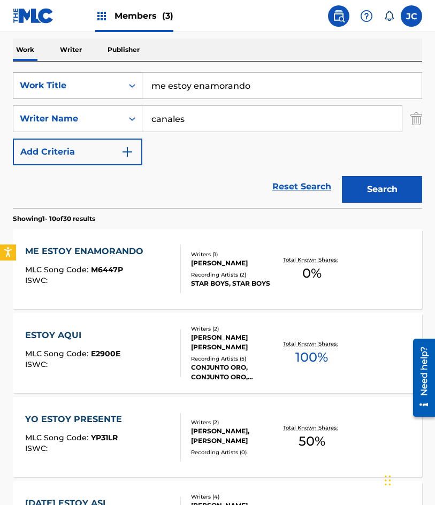
drag, startPoint x: 159, startPoint y: 96, endPoint x: 88, endPoint y: 81, distance: 72.6
click at [95, 85] on div "SearchWithCriteria47613dc6-e0b3-4f8a-927d-e0479b64be4c Work Title me estoy enam…" at bounding box center [217, 85] width 409 height 27
type input "quiza la flor"
click at [342, 176] on button "Search" at bounding box center [382, 189] width 80 height 27
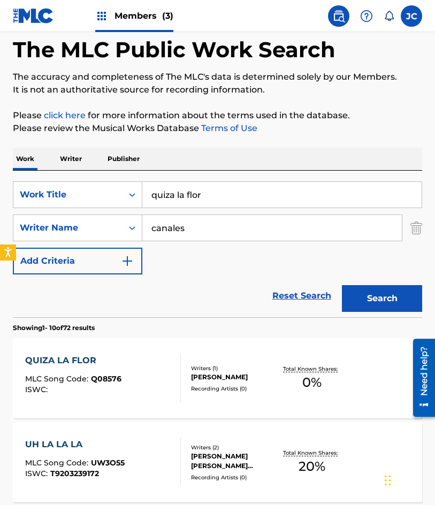
scroll to position [107, 0]
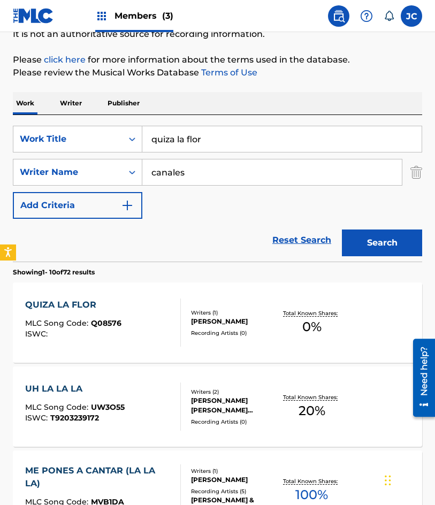
click at [196, 317] on div "SERGIO CANALES GARCIA" at bounding box center [234, 322] width 87 height 10
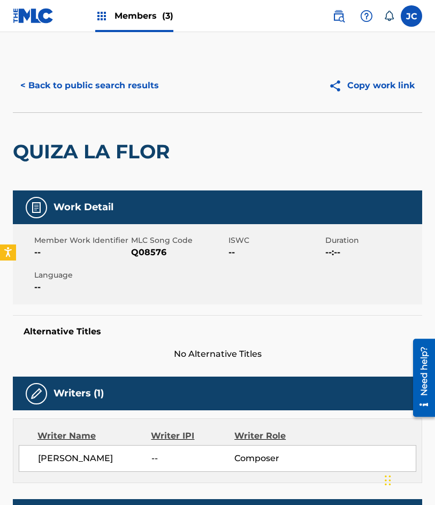
click at [140, 252] on span "Q08576" at bounding box center [178, 252] width 94 height 13
drag, startPoint x: 95, startPoint y: 86, endPoint x: 150, endPoint y: 24, distance: 83.0
click at [95, 86] on button "< Back to public search results" at bounding box center [90, 85] width 154 height 27
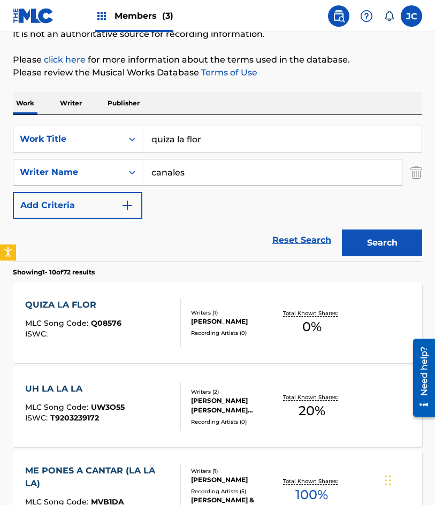
drag, startPoint x: 175, startPoint y: 131, endPoint x: 135, endPoint y: 150, distance: 44.0
click at [136, 143] on div "SearchWithCriteria47613dc6-e0b3-4f8a-927d-e0479b64be4c Work Title quiza la flor" at bounding box center [217, 139] width 409 height 27
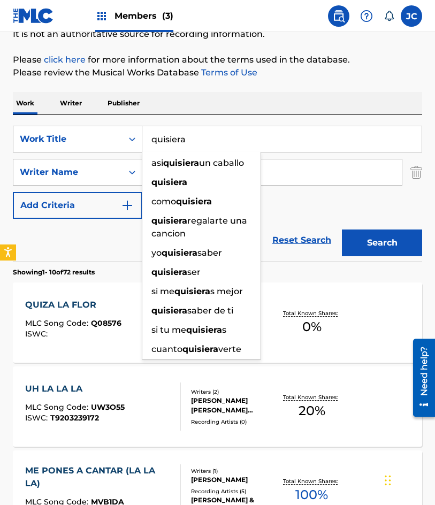
type input "quisiera"
click at [342, 229] on button "Search" at bounding box center [382, 242] width 80 height 27
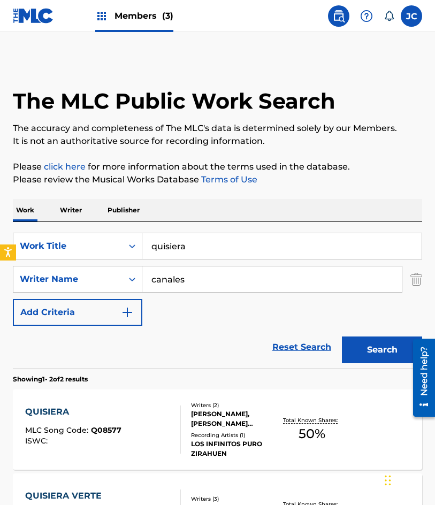
click at [313, 309] on div "SearchWithCriteria47613dc6-e0b3-4f8a-927d-e0479b64be4c Work Title quisiera Sear…" at bounding box center [217, 279] width 409 height 93
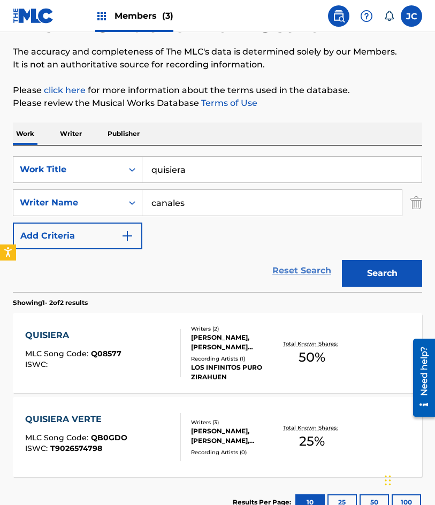
scroll to position [156, 0]
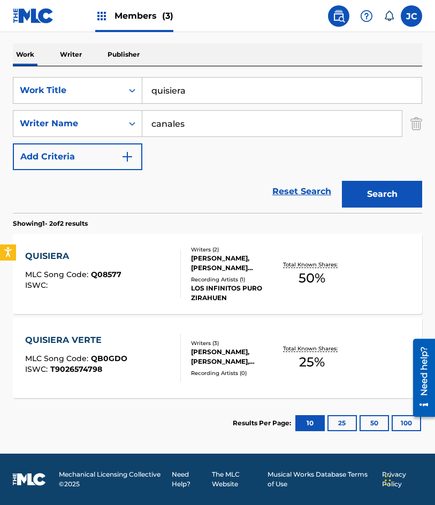
click at [197, 275] on div "Recording Artists ( 1 )" at bounding box center [234, 279] width 87 height 8
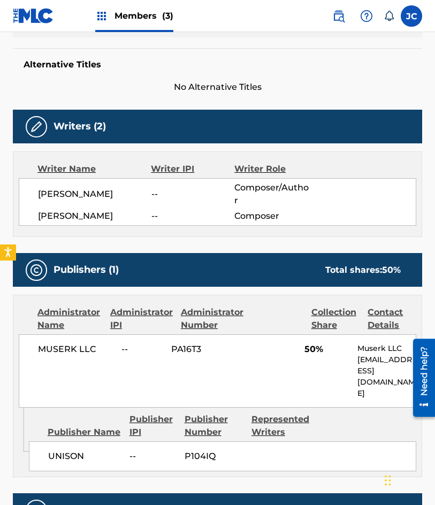
scroll to position [202, 0]
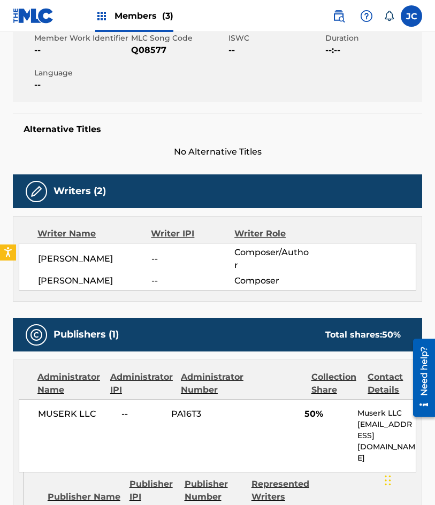
click at [162, 56] on span "Q08577" at bounding box center [178, 50] width 94 height 13
click at [156, 47] on span "Q08577" at bounding box center [178, 50] width 94 height 13
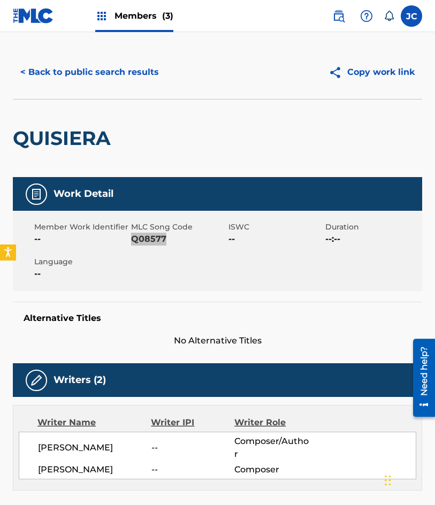
scroll to position [0, 0]
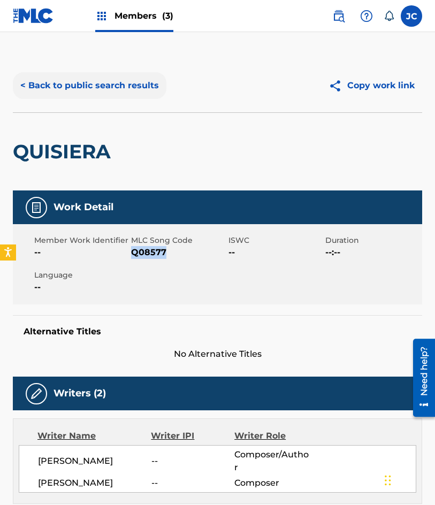
click at [75, 90] on button "< Back to public search results" at bounding box center [90, 85] width 154 height 27
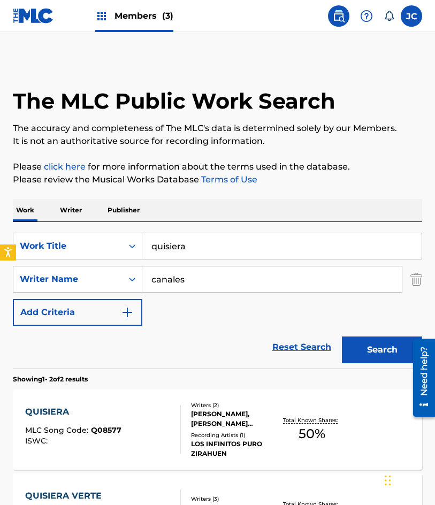
scroll to position [95, 0]
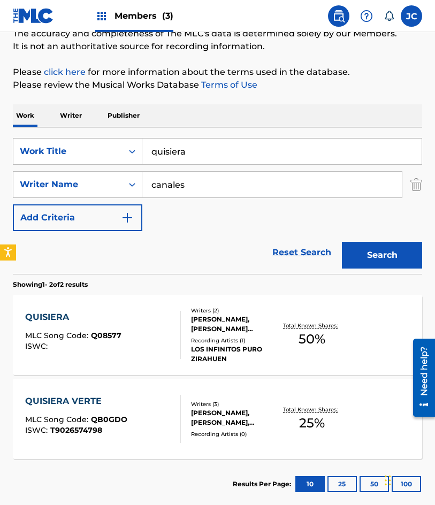
drag, startPoint x: 210, startPoint y: 149, endPoint x: 152, endPoint y: 151, distance: 57.8
click at [157, 151] on input "quisiera" at bounding box center [281, 152] width 279 height 26
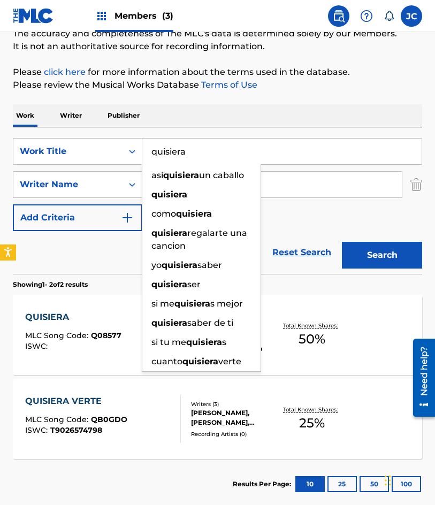
type input "q"
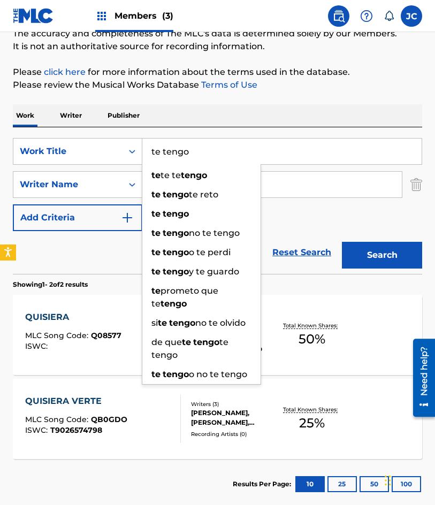
type input "te tengo"
click at [342, 242] on button "Search" at bounding box center [382, 255] width 80 height 27
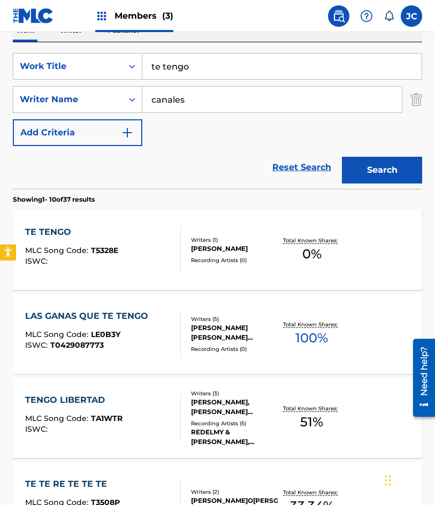
scroll to position [214, 0]
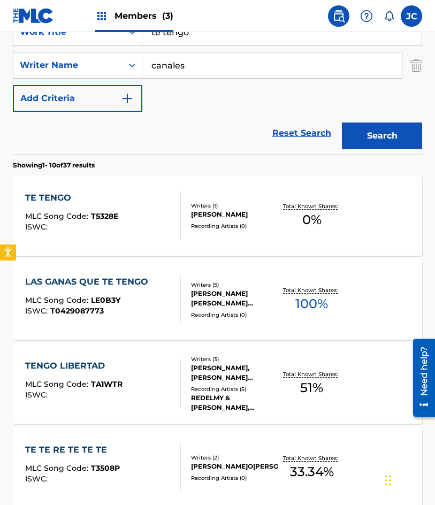
click at [174, 228] on div at bounding box center [176, 215] width 9 height 48
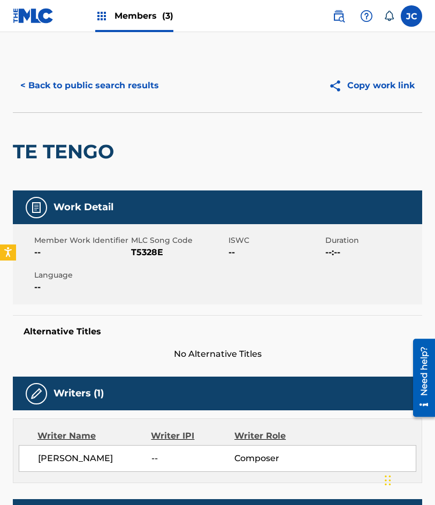
click at [151, 250] on span "T5328E" at bounding box center [178, 252] width 94 height 13
click at [88, 78] on button "< Back to public search results" at bounding box center [90, 85] width 154 height 27
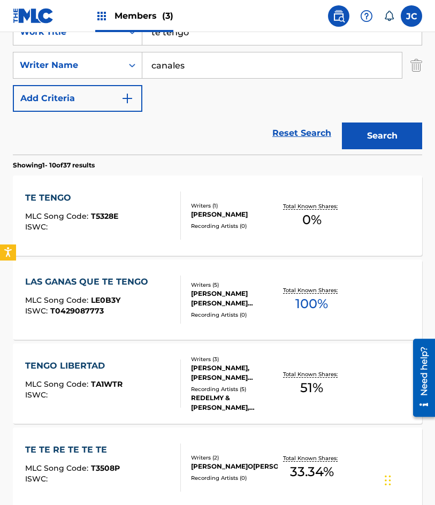
drag, startPoint x: 227, startPoint y: 42, endPoint x: 133, endPoint y: 27, distance: 94.7
click at [133, 28] on div "Members (3) JC JC Jesús Cervantes auxint01@sacm.org.mx Notification Preferences…" at bounding box center [217, 454] width 435 height 1337
type input "no te puedo olvidar"
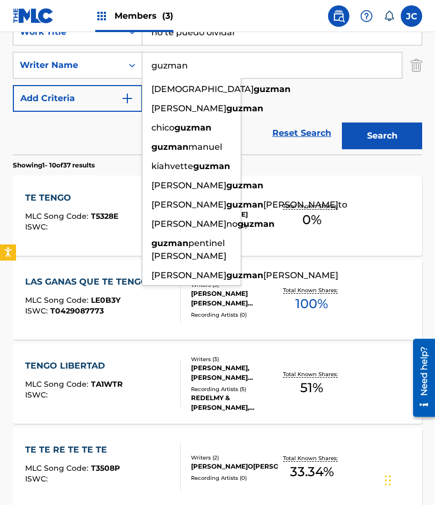
type input "guzman"
click at [342, 122] on button "Search" at bounding box center [382, 135] width 80 height 27
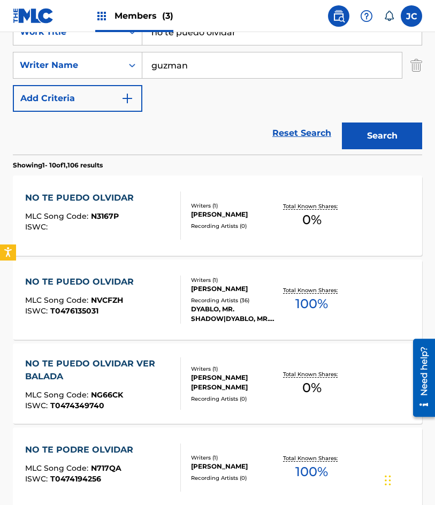
click at [186, 212] on div "Writers ( 1 ) DANIEL GUZMAN Recording Artists ( 0 )" at bounding box center [229, 216] width 97 height 28
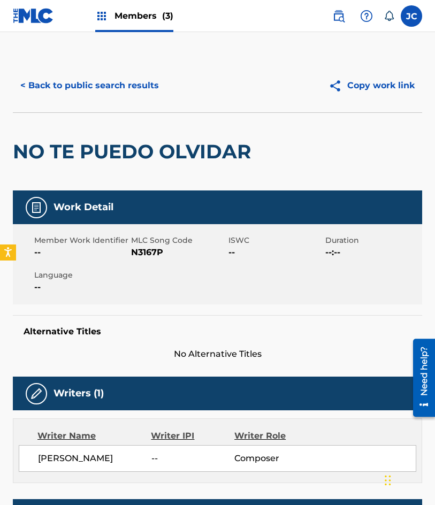
click at [142, 255] on span "N3167P" at bounding box center [178, 252] width 94 height 13
click at [65, 94] on button "< Back to public search results" at bounding box center [90, 85] width 154 height 27
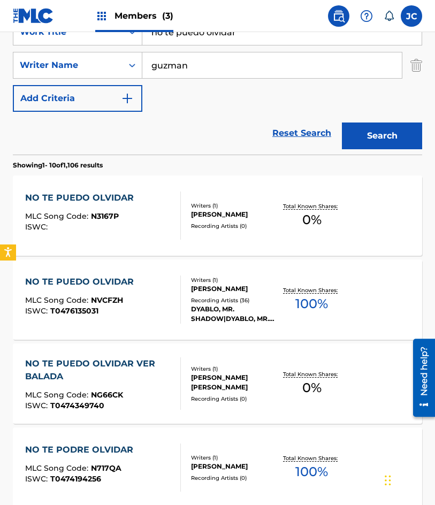
drag, startPoint x: 256, startPoint y: 36, endPoint x: 155, endPoint y: 39, distance: 101.1
click at [152, 44] on input "no te puedo olvidar" at bounding box center [281, 32] width 279 height 26
type input "que nos castigue dios"
click at [342, 122] on button "Search" at bounding box center [382, 135] width 80 height 27
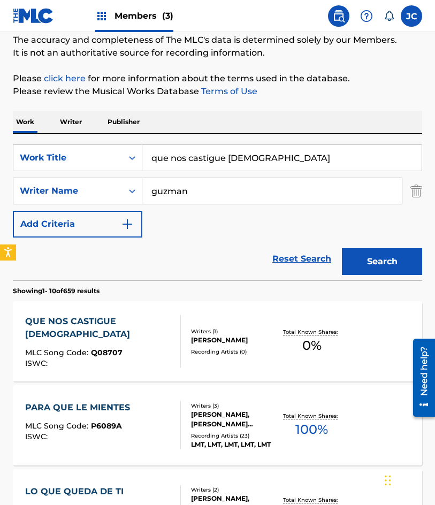
scroll to position [160, 0]
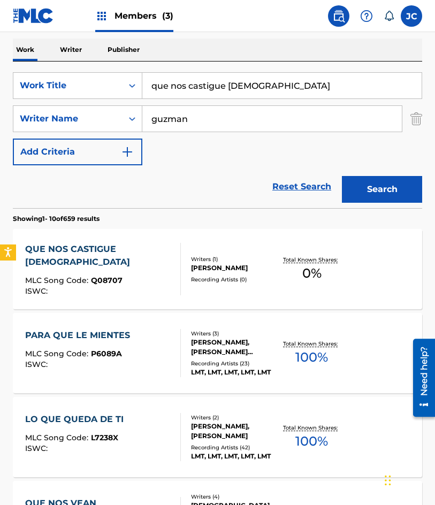
click at [165, 265] on div "QUE NOS CASTIGUE DIOS MLC Song Code : Q08707 ISWC :" at bounding box center [103, 269] width 156 height 52
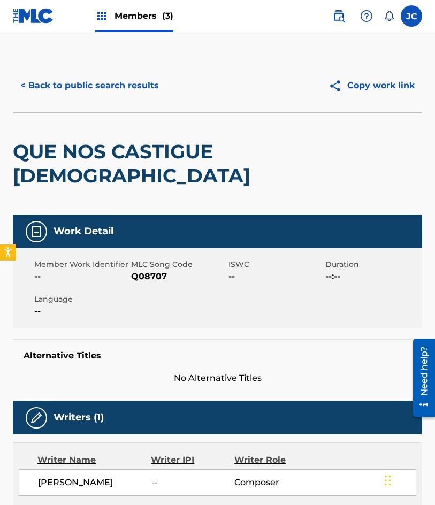
click at [136, 280] on span "Q08707" at bounding box center [178, 276] width 94 height 13
click at [109, 87] on button "< Back to public search results" at bounding box center [90, 85] width 154 height 27
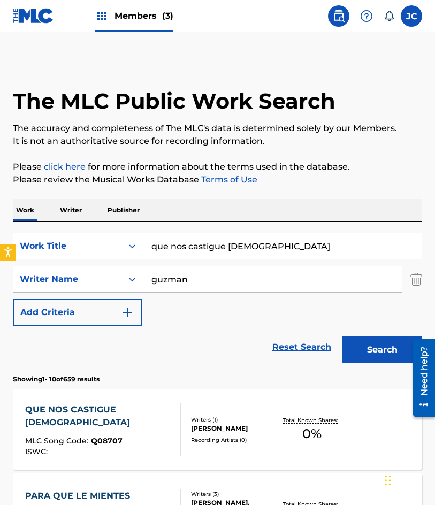
scroll to position [160, 0]
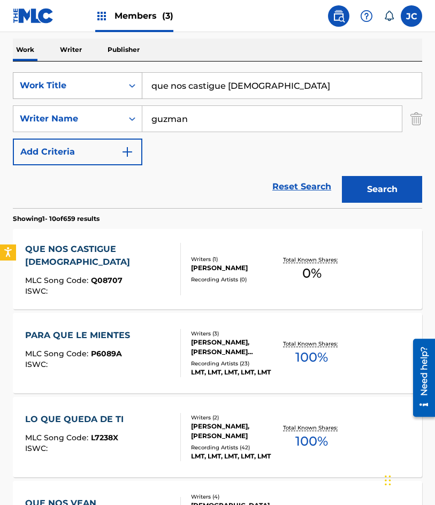
drag, startPoint x: 264, startPoint y: 86, endPoint x: 116, endPoint y: 91, distance: 148.3
click at [116, 92] on div "SearchWithCriteria47613dc6-e0b3-4f8a-927d-e0479b64be4c Work Title que nos casti…" at bounding box center [217, 85] width 409 height 27
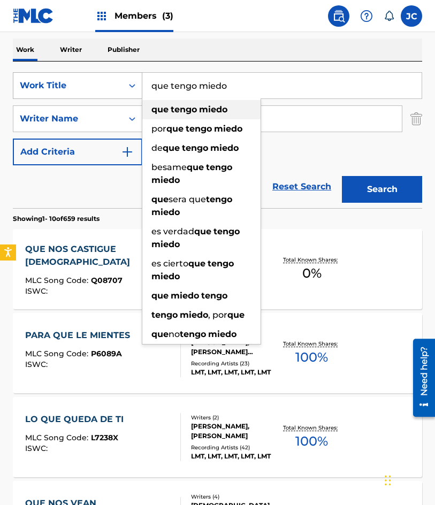
type input "que tengo miedo"
click at [342, 176] on button "Search" at bounding box center [382, 189] width 80 height 27
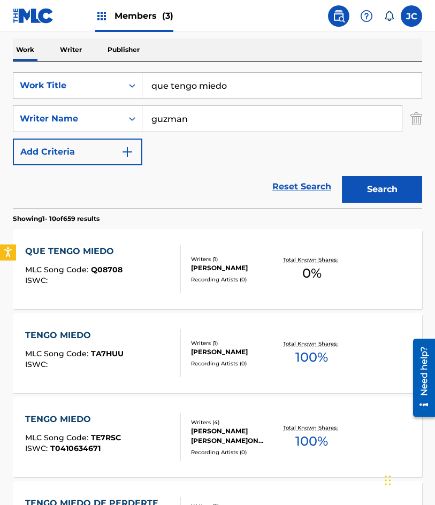
click at [136, 257] on div "QUE TENGO MIEDO MLC Song Code : Q08708 ISWC :" at bounding box center [103, 269] width 156 height 48
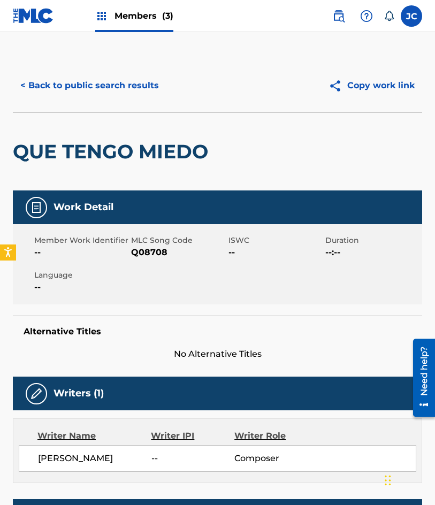
click at [154, 256] on span "Q08708" at bounding box center [178, 252] width 94 height 13
click at [99, 80] on button "< Back to public search results" at bounding box center [90, 85] width 154 height 27
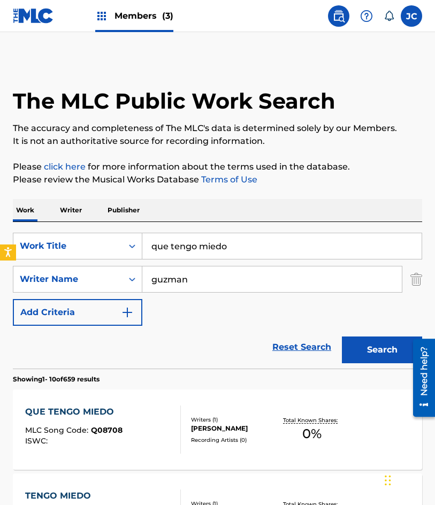
scroll to position [160, 0]
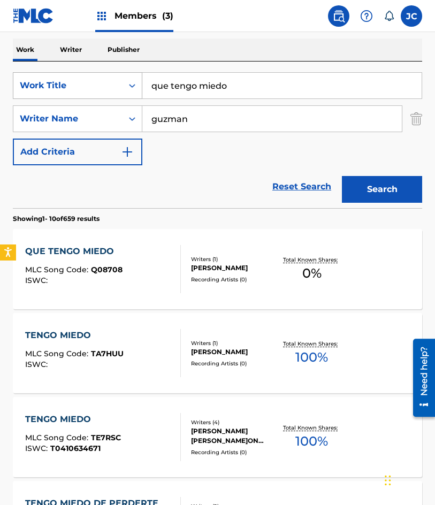
drag, startPoint x: 236, startPoint y: 88, endPoint x: 69, endPoint y: 91, distance: 167.4
click at [69, 91] on div "SearchWithCriteria47613dc6-e0b3-4f8a-927d-e0479b64be4c Work Title que tengo mie…" at bounding box center [217, 85] width 409 height 27
type input "calumnias"
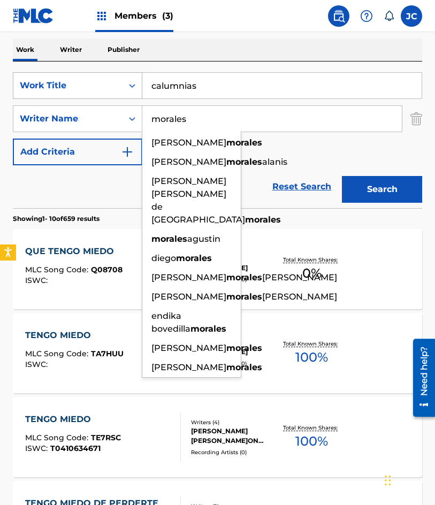
type input "morales"
click at [342, 176] on button "Search" at bounding box center [382, 189] width 80 height 27
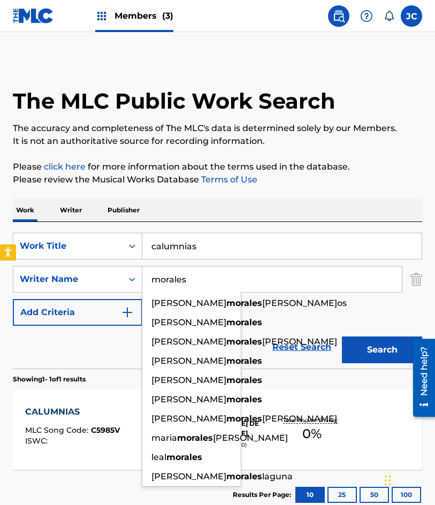
click at [258, 312] on div "SearchWithCriteria47613dc6-e0b3-4f8a-927d-e0479b64be4c Work Title calumnias Sea…" at bounding box center [217, 279] width 409 height 93
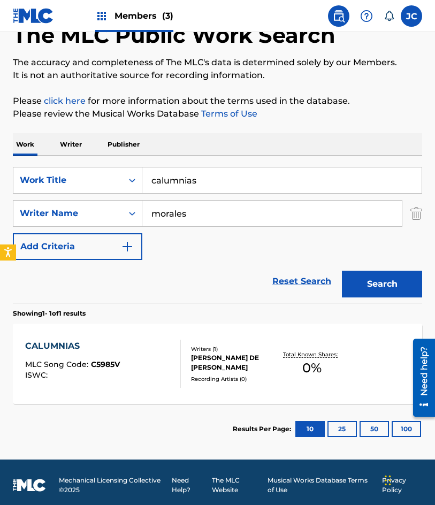
scroll to position [72, 0]
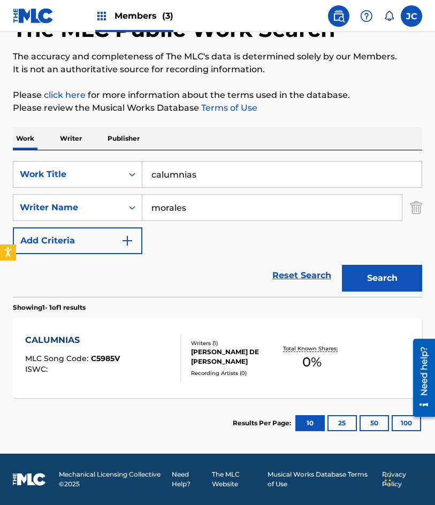
click at [129, 347] on div "CALUMNIAS MLC Song Code : C5985V ISWC :" at bounding box center [103, 358] width 156 height 48
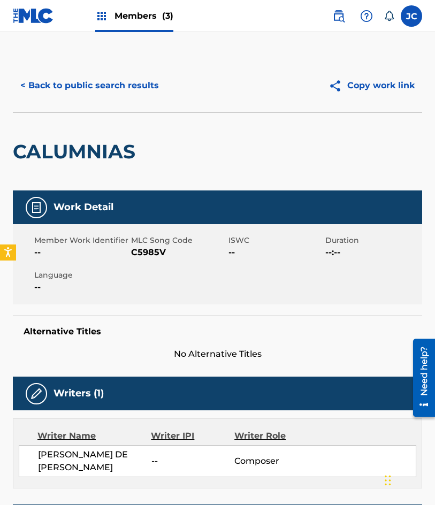
click at [146, 249] on span "C5985V" at bounding box center [178, 252] width 94 height 13
click at [68, 96] on button "< Back to public search results" at bounding box center [90, 85] width 154 height 27
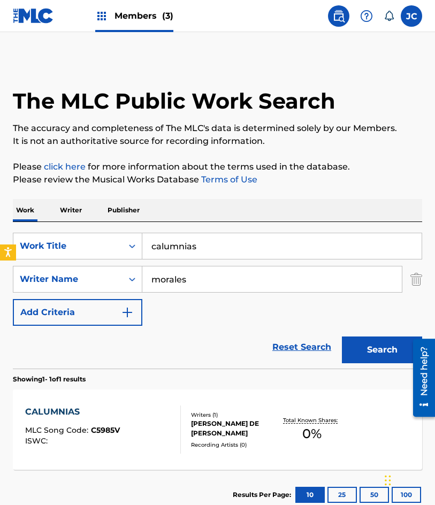
scroll to position [11, 0]
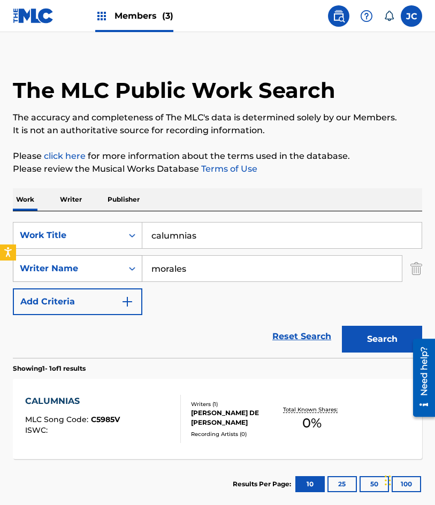
click at [112, 260] on div "SearchWithCriteria47613dc6-e0b3-4f8a-927d-e0479b64be4c Work Title calumnias Sea…" at bounding box center [217, 268] width 409 height 93
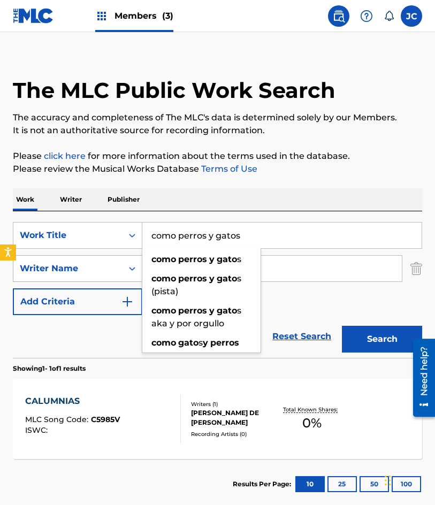
type input "como perros y gatos"
click at [342, 326] on button "Search" at bounding box center [382, 339] width 80 height 27
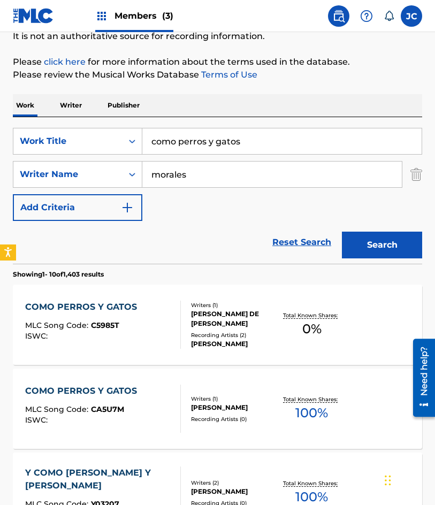
scroll to position [107, 0]
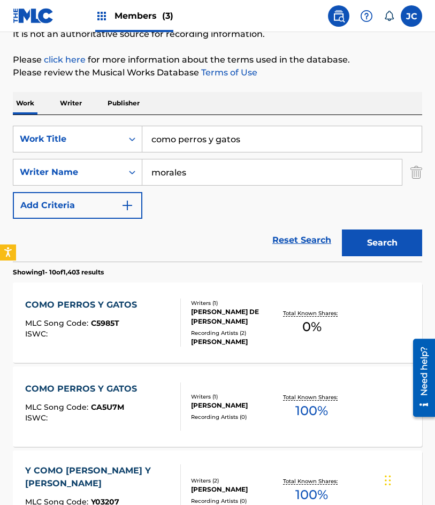
click at [147, 314] on div "COMO PERROS Y GATOS MLC Song Code : C5985T ISWC :" at bounding box center [103, 322] width 156 height 48
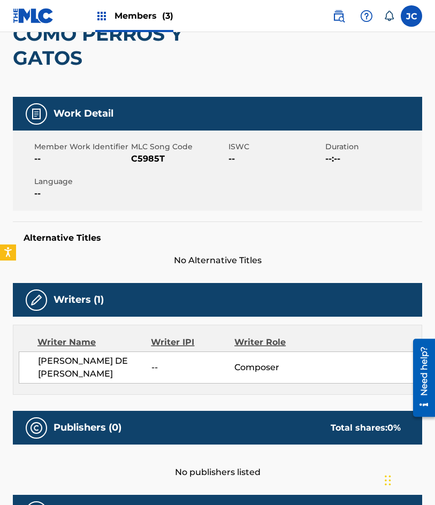
scroll to position [91, 0]
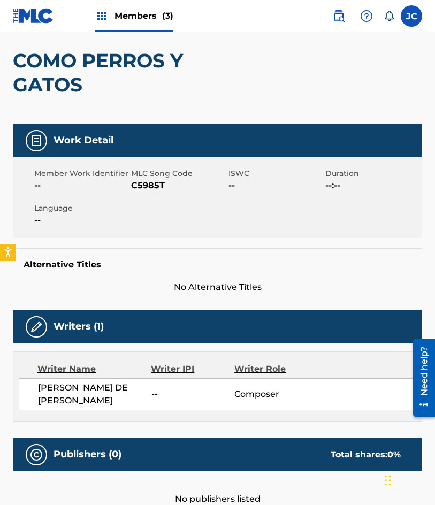
click at [145, 192] on div "Member Work Identifier -- MLC Song Code C5985T ISWC -- Duration --:-- Language …" at bounding box center [217, 197] width 409 height 80
click at [143, 187] on span "C5985T" at bounding box center [178, 185] width 94 height 13
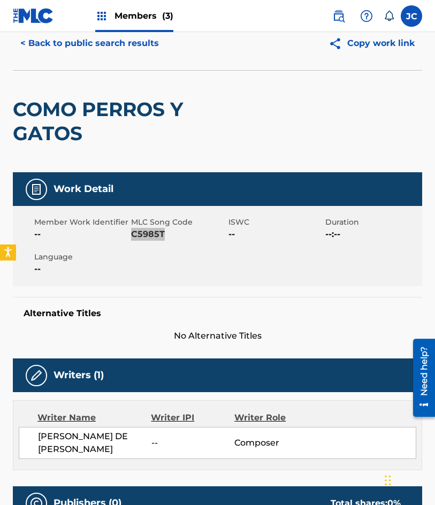
scroll to position [0, 0]
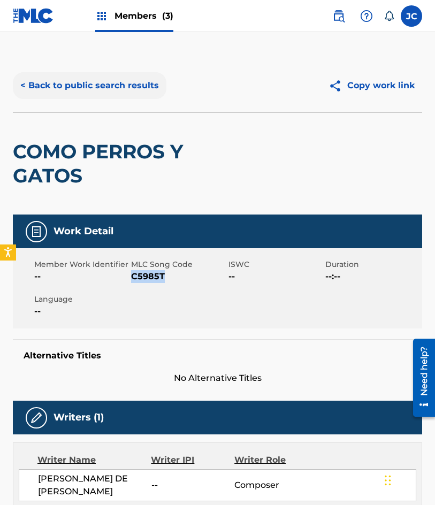
click at [79, 86] on button "< Back to public search results" at bounding box center [90, 85] width 154 height 27
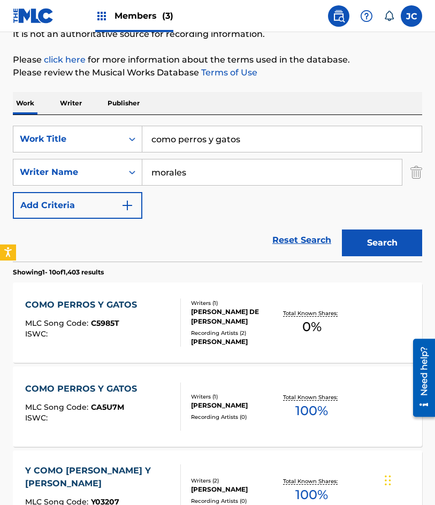
click at [195, 144] on input "como perros y gatos" at bounding box center [281, 139] width 279 height 26
type input "como una cicatriz"
click at [342, 229] on button "Search" at bounding box center [382, 242] width 80 height 27
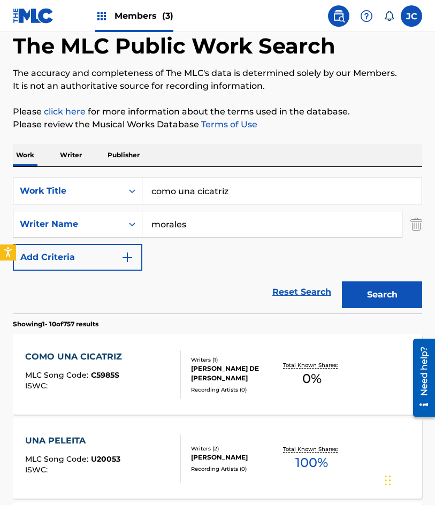
scroll to position [160, 0]
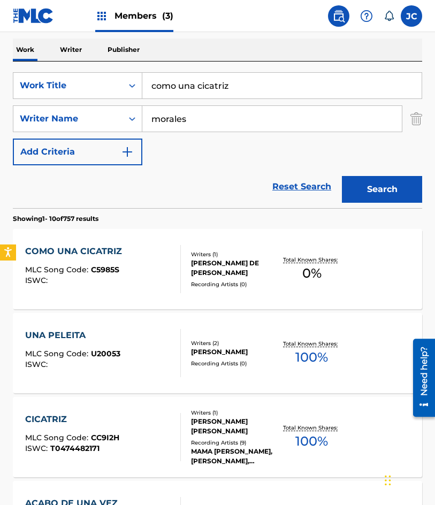
click at [175, 266] on div at bounding box center [176, 269] width 9 height 48
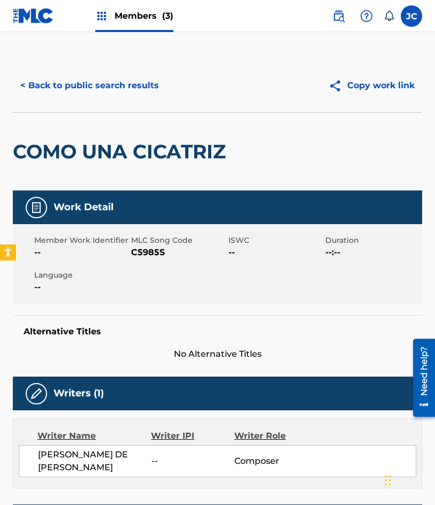
click at [154, 255] on span "C5985S" at bounding box center [178, 252] width 94 height 13
click at [111, 98] on button "< Back to public search results" at bounding box center [90, 85] width 154 height 27
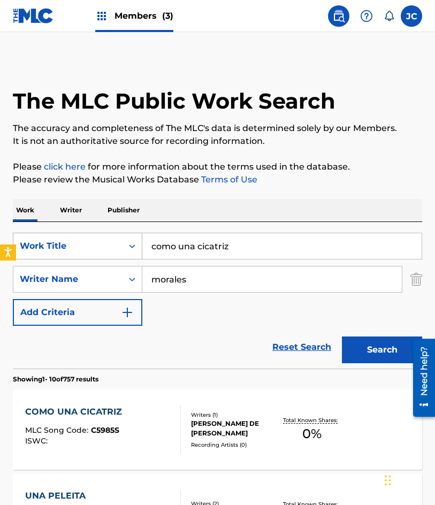
scroll to position [160, 0]
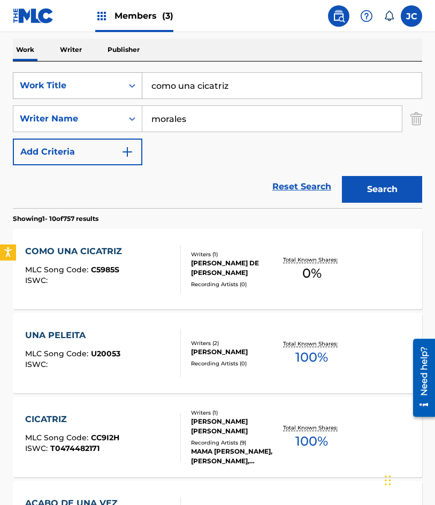
drag, startPoint x: 236, startPoint y: 88, endPoint x: 82, endPoint y: 91, distance: 153.5
click at [83, 91] on div "SearchWithCriteria47613dc6-e0b3-4f8a-927d-e0479b64be4c Work Title como una cica…" at bounding box center [217, 85] width 409 height 27
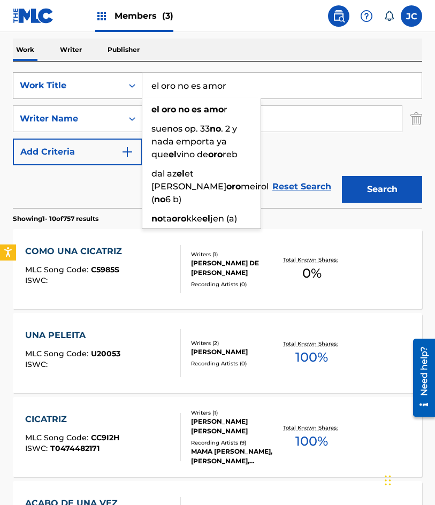
type input "el oro no es amor"
click at [342, 176] on button "Search" at bounding box center [382, 189] width 80 height 27
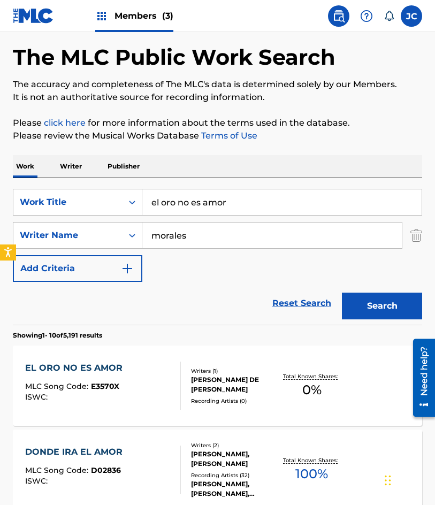
scroll to position [107, 0]
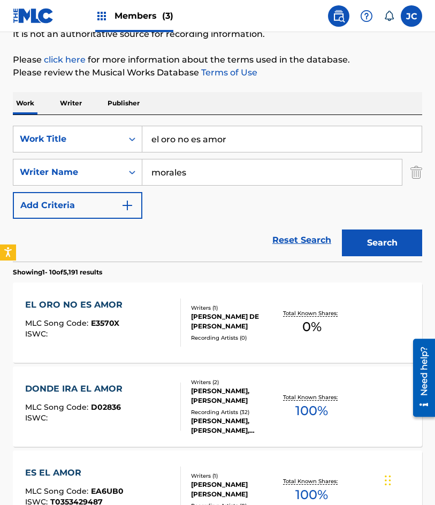
click at [204, 323] on div "JOSE DE JESUS MORALES GALINDO" at bounding box center [234, 321] width 87 height 19
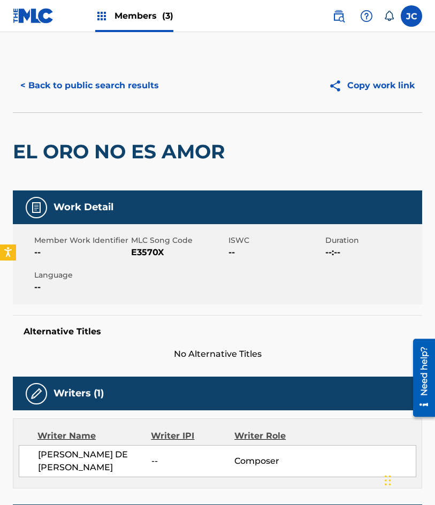
click at [145, 253] on span "E3570X" at bounding box center [178, 252] width 94 height 13
drag, startPoint x: 105, startPoint y: 89, endPoint x: 148, endPoint y: 1, distance: 98.1
click at [105, 89] on button "< Back to public search results" at bounding box center [90, 85] width 154 height 27
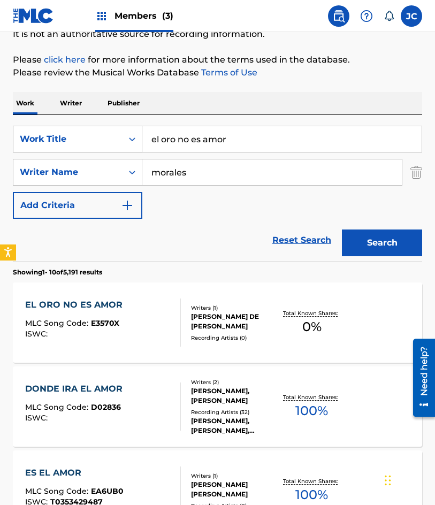
click at [99, 141] on div "SearchWithCriteria47613dc6-e0b3-4f8a-927d-e0479b64be4c Work Title el oro no es …" at bounding box center [217, 139] width 409 height 27
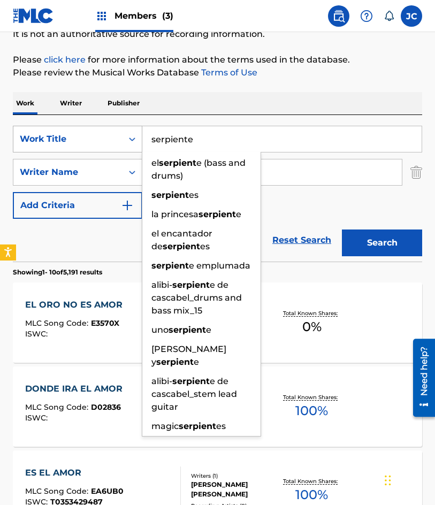
type input "serpiente"
click at [342, 229] on button "Search" at bounding box center [382, 242] width 80 height 27
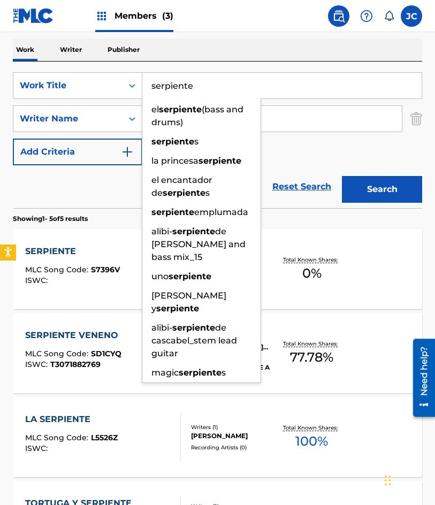
click at [301, 150] on div "SearchWithCriteria47613dc6-e0b3-4f8a-927d-e0479b64be4c Work Title serpiente el …" at bounding box center [217, 118] width 409 height 93
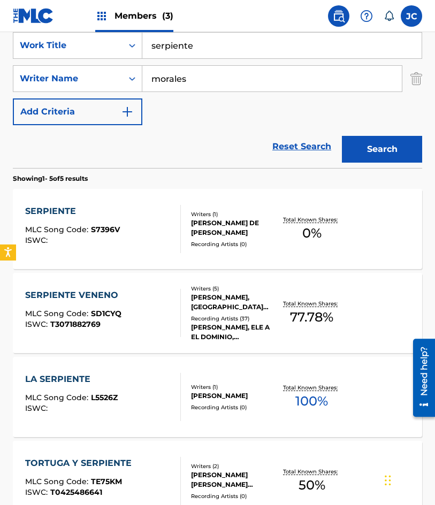
scroll to position [267, 0]
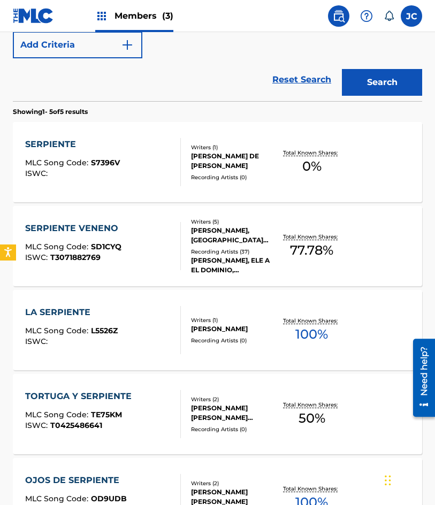
click at [198, 153] on div "JOSE DE JESUS MORALES GALINDO" at bounding box center [234, 160] width 87 height 19
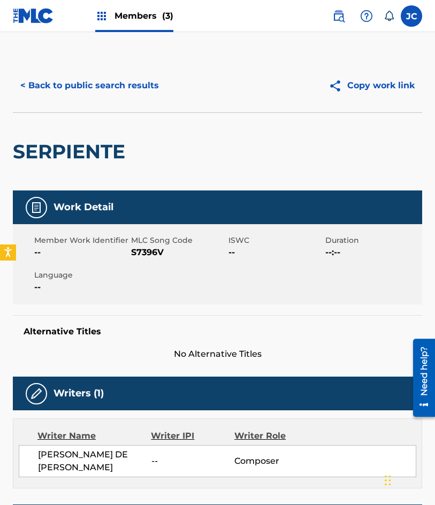
click at [136, 249] on span "S7396V" at bounding box center [178, 252] width 94 height 13
click at [99, 81] on button "< Back to public search results" at bounding box center [90, 85] width 154 height 27
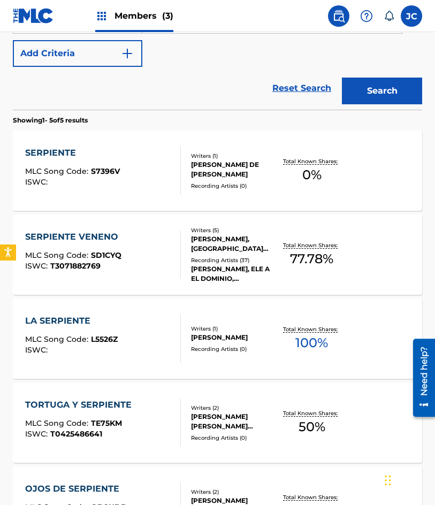
scroll to position [168, 0]
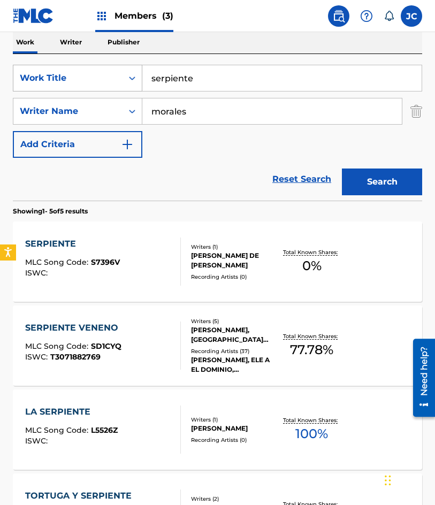
click at [85, 83] on div "SearchWithCriteria47613dc6-e0b3-4f8a-927d-e0479b64be4c Work Title serpiente" at bounding box center [217, 78] width 409 height 27
type input "jardin machito"
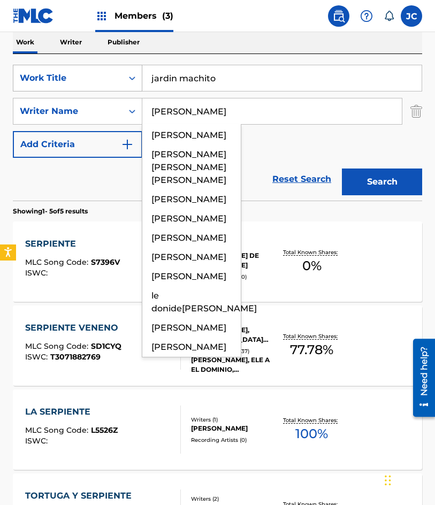
type input "rendon"
click at [342, 168] on button "Search" at bounding box center [382, 181] width 80 height 27
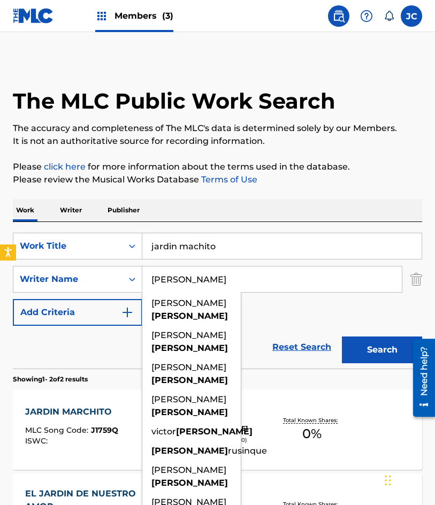
click at [297, 296] on div "SearchWithCriteria47613dc6-e0b3-4f8a-927d-e0479b64be4c Work Title jardin machit…" at bounding box center [217, 279] width 409 height 93
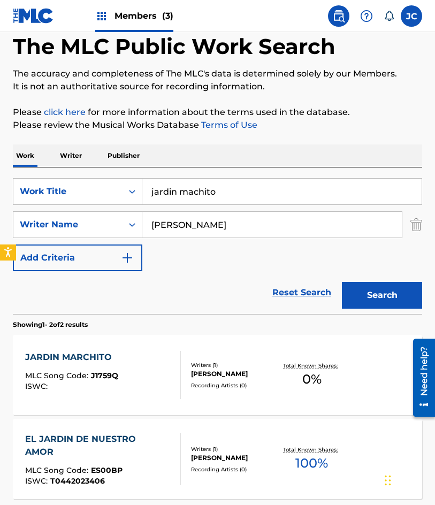
scroll to position [107, 0]
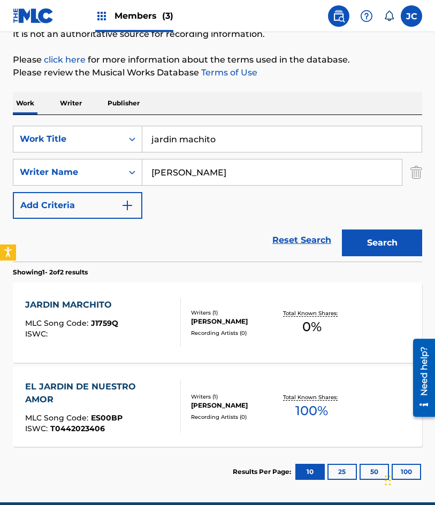
click at [135, 321] on div "JARDIN MARCHITO MLC Song Code : J1759Q ISWC :" at bounding box center [103, 322] width 156 height 48
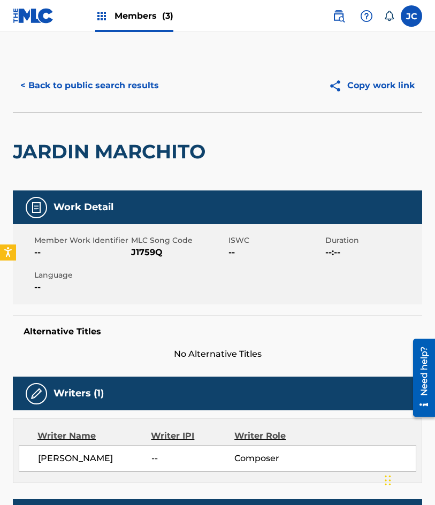
click at [144, 251] on span "J1759Q" at bounding box center [178, 252] width 94 height 13
click at [82, 98] on button "< Back to public search results" at bounding box center [90, 85] width 154 height 27
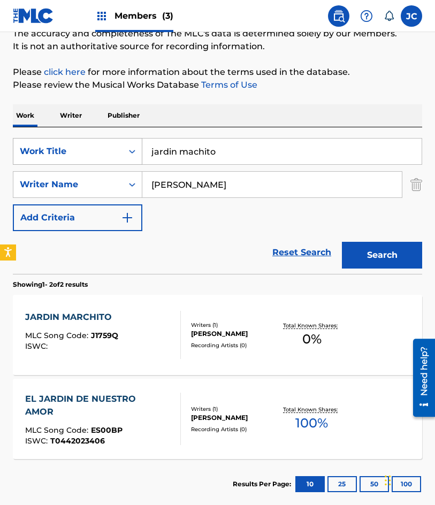
drag, startPoint x: 238, startPoint y: 152, endPoint x: 87, endPoint y: 163, distance: 151.7
click at [89, 164] on div "SearchWithCriteria47613dc6-e0b3-4f8a-927d-e0479b64be4c Work Title jardin machito" at bounding box center [217, 151] width 409 height 27
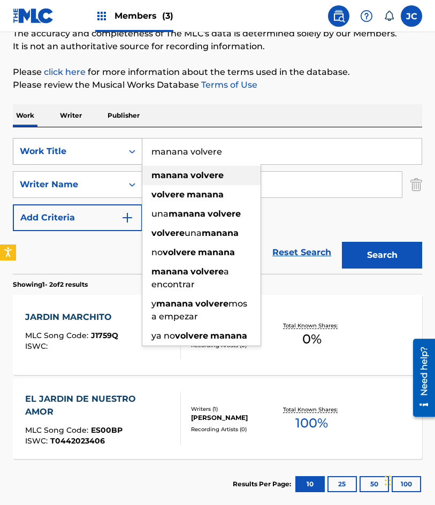
type input "manana volvere"
click at [342, 242] on button "Search" at bounding box center [382, 255] width 80 height 27
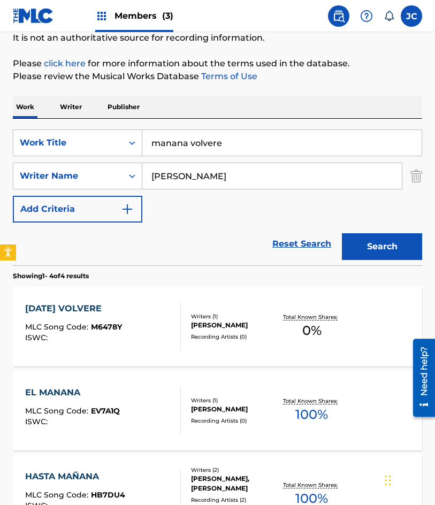
scroll to position [107, 0]
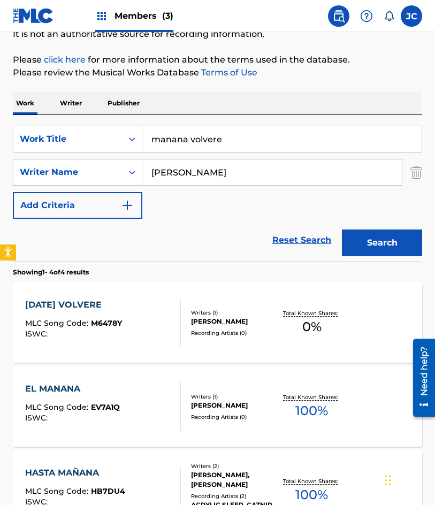
click at [187, 336] on div "Writers ( 1 ) GERARDO RENDON RODRIGUEZ Recording Artists ( 0 )" at bounding box center [229, 323] width 97 height 28
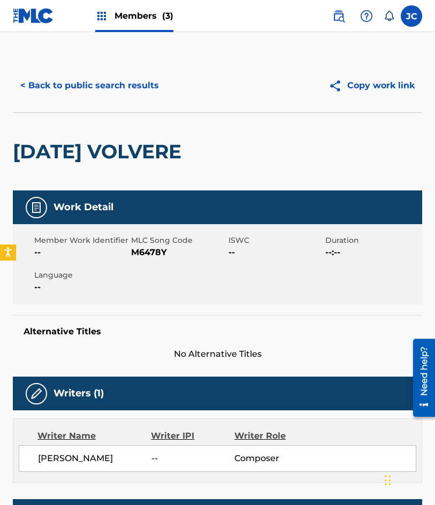
click at [149, 255] on span "M6478Y" at bounding box center [178, 252] width 94 height 13
click at [116, 87] on button "< Back to public search results" at bounding box center [90, 85] width 154 height 27
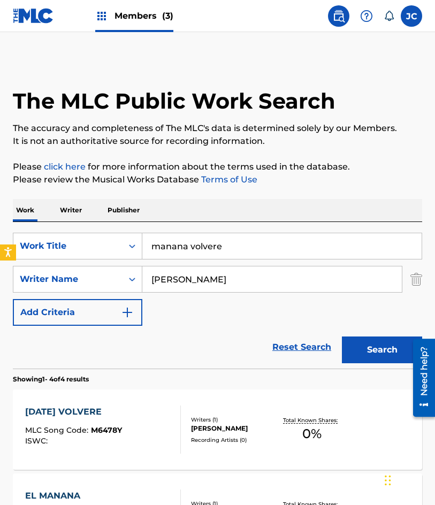
scroll to position [107, 0]
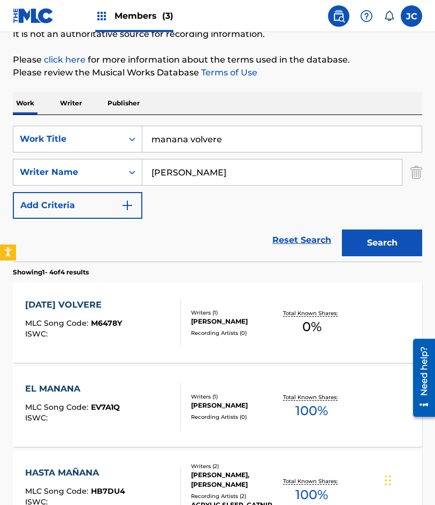
drag, startPoint x: 212, startPoint y: 133, endPoint x: 65, endPoint y: 158, distance: 149.2
click at [66, 158] on div "SearchWithCriteria47613dc6-e0b3-4f8a-927d-e0479b64be4c Work Title manana volver…" at bounding box center [217, 172] width 409 height 93
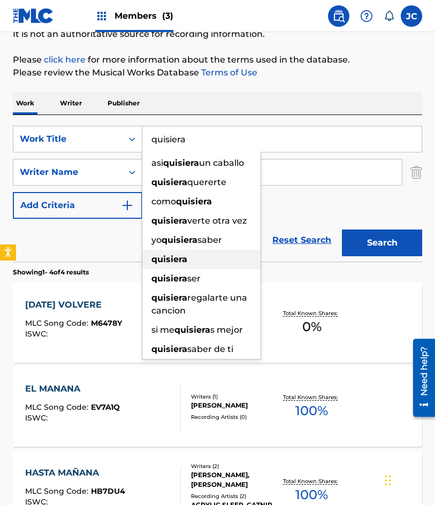
type input "quisiera"
click at [342, 229] on button "Search" at bounding box center [382, 242] width 80 height 27
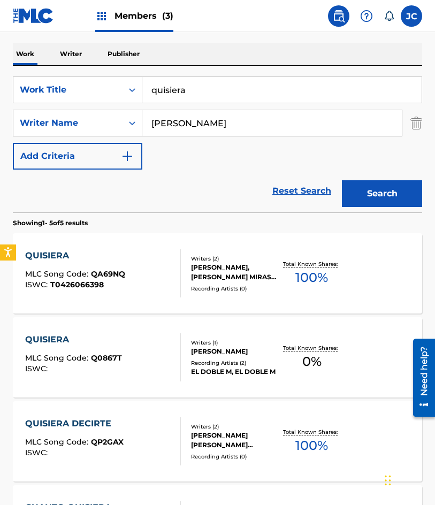
scroll to position [160, 0]
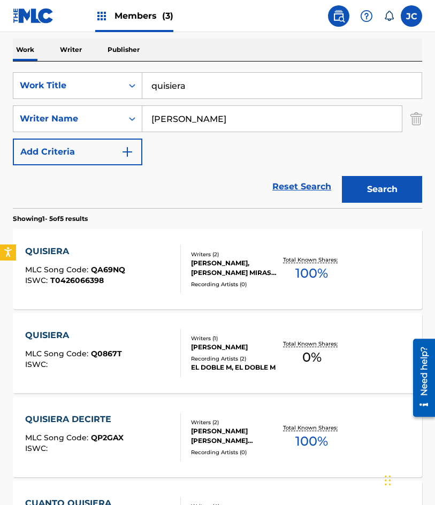
click at [212, 362] on div "Recording Artists ( 2 )" at bounding box center [234, 359] width 87 height 8
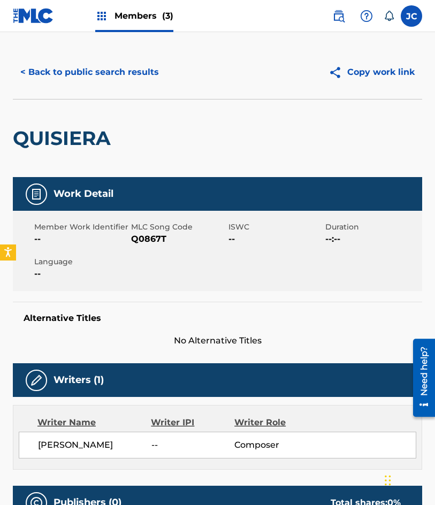
scroll to position [120, 0]
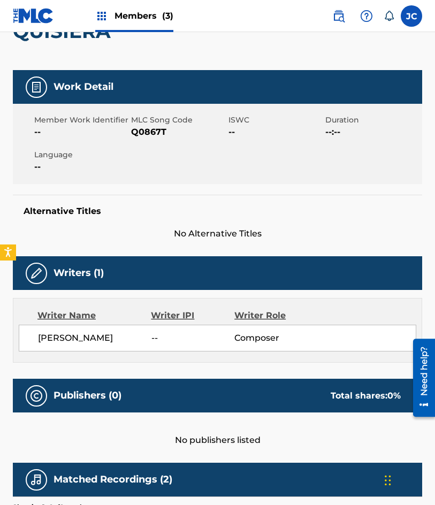
click at [141, 136] on span "Q0867T" at bounding box center [178, 132] width 94 height 13
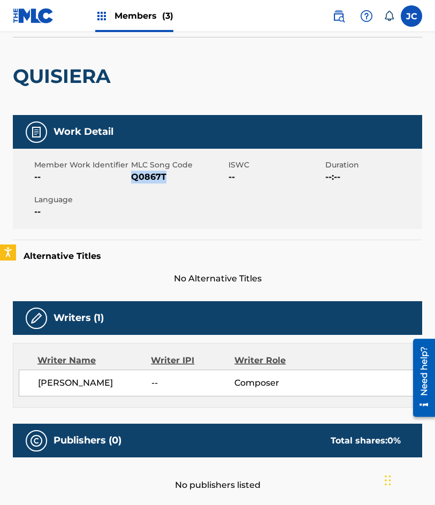
scroll to position [13, 0]
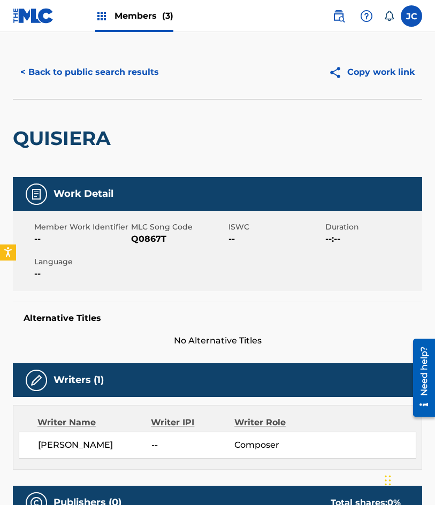
click at [51, 95] on div "< Back to public search results Copy work link" at bounding box center [217, 71] width 409 height 53
click at [80, 67] on button "< Back to public search results" at bounding box center [90, 72] width 154 height 27
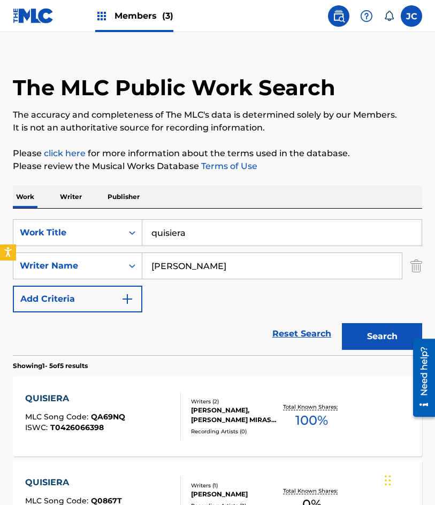
scroll to position [160, 0]
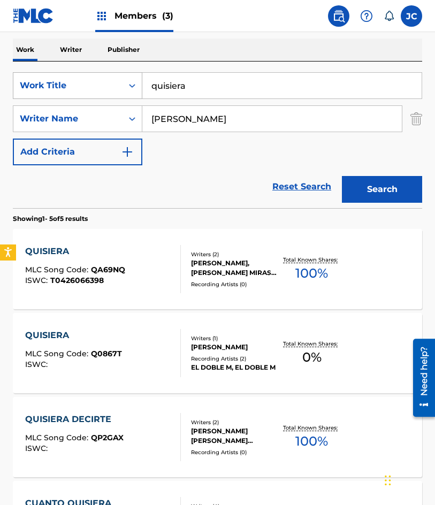
drag, startPoint x: 234, startPoint y: 82, endPoint x: 102, endPoint y: 91, distance: 132.4
click at [105, 92] on div "SearchWithCriteria47613dc6-e0b3-4f8a-927d-e0479b64be4c Work Title quisiera" at bounding box center [217, 85] width 409 height 27
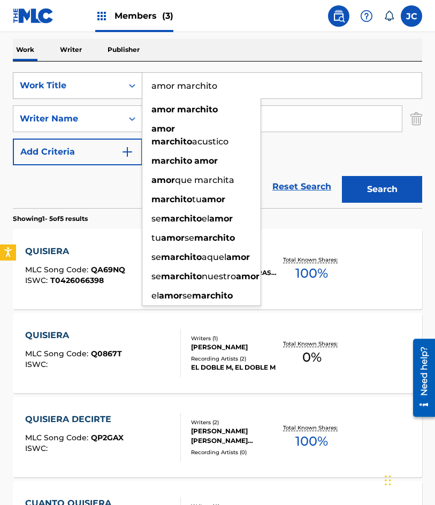
type input "amor marchito"
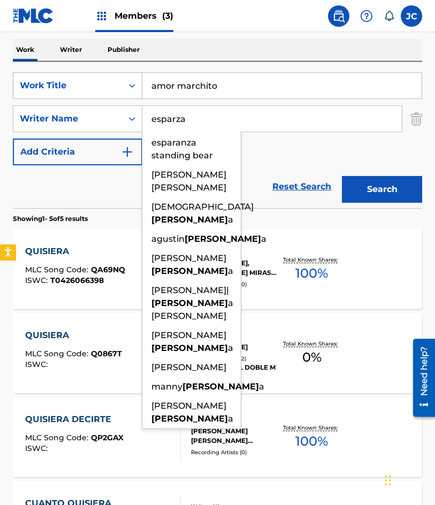
type input "esparza"
click at [342, 176] on button "Search" at bounding box center [382, 189] width 80 height 27
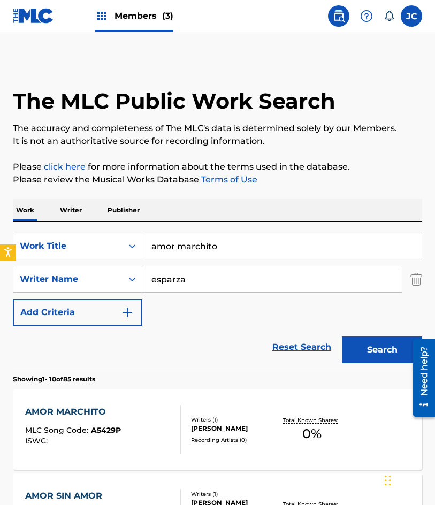
scroll to position [107, 0]
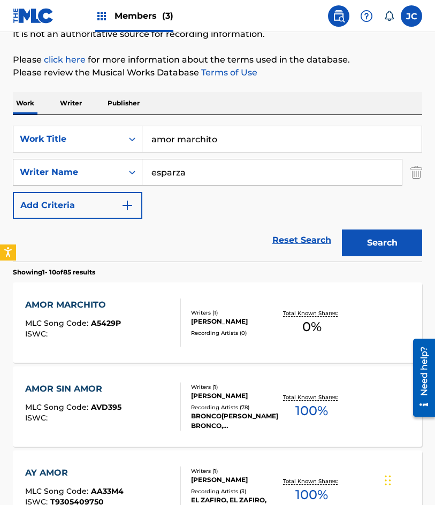
click at [177, 323] on div at bounding box center [176, 322] width 9 height 48
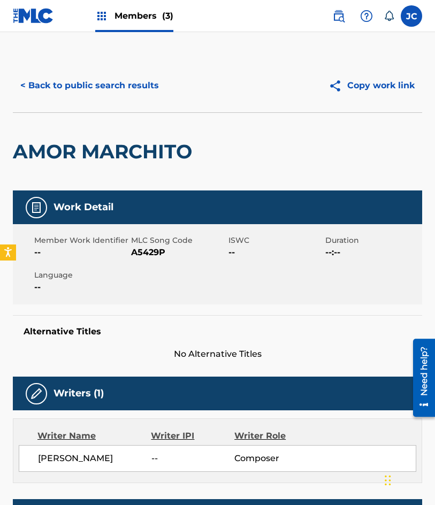
click at [152, 250] on span "A5429P" at bounding box center [178, 252] width 94 height 13
click at [93, 89] on button "< Back to public search results" at bounding box center [90, 85] width 154 height 27
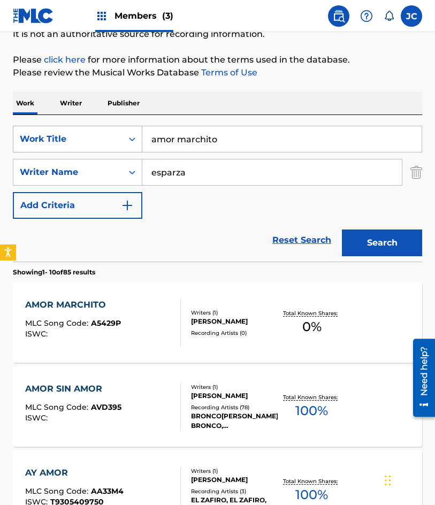
click at [67, 131] on div "SearchWithCriteria47613dc6-e0b3-4f8a-927d-e0479b64be4c Work Title amor marchito" at bounding box center [217, 139] width 409 height 27
type input "con este amor"
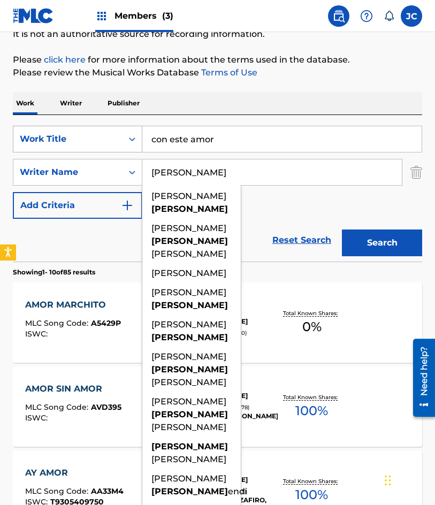
type input "gastelum"
click at [342, 229] on button "Search" at bounding box center [382, 242] width 80 height 27
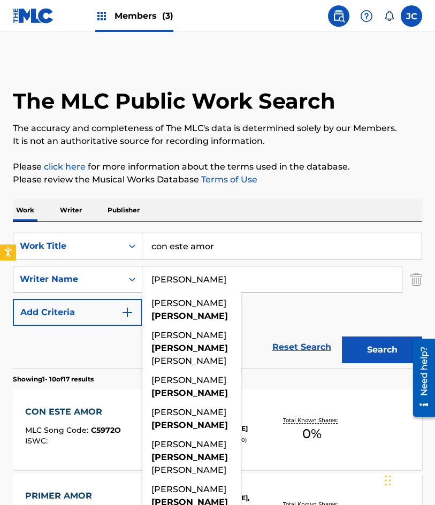
click at [274, 317] on div "SearchWithCriteria47613dc6-e0b3-4f8a-927d-e0479b64be4c Work Title con este amor…" at bounding box center [217, 279] width 409 height 93
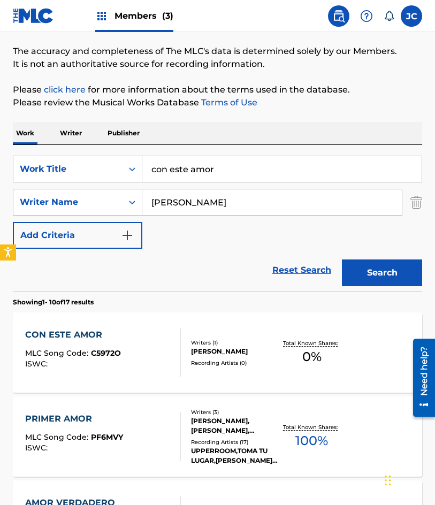
scroll to position [160, 0]
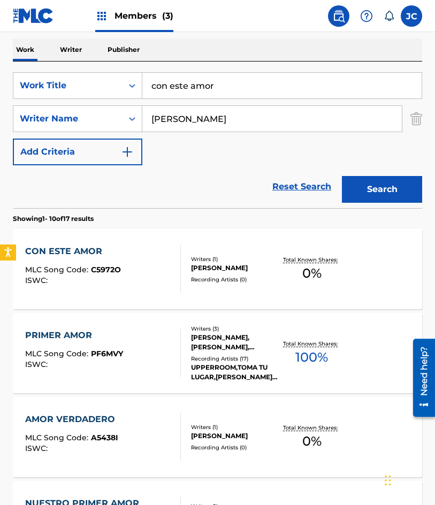
click at [159, 263] on div "CON ESTE AMOR MLC Song Code : C5972O ISWC :" at bounding box center [103, 269] width 156 height 48
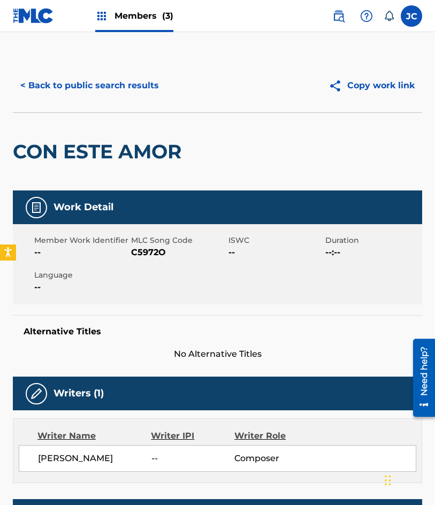
click at [149, 252] on span "C5972O" at bounding box center [178, 252] width 94 height 13
click at [85, 86] on button "< Back to public search results" at bounding box center [90, 85] width 154 height 27
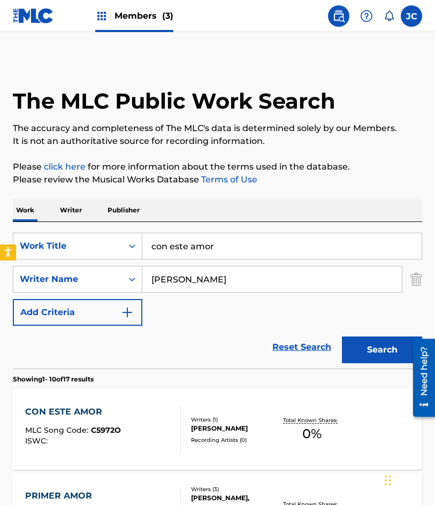
scroll to position [160, 0]
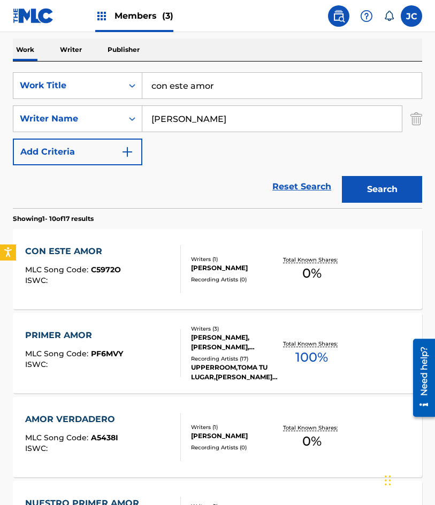
click at [232, 80] on input "con este amor" at bounding box center [281, 86] width 279 height 26
paste input "LA VERDADERA HISTORIA DE JUAN CHARRASQUEADO Y GABINO BARRERA"
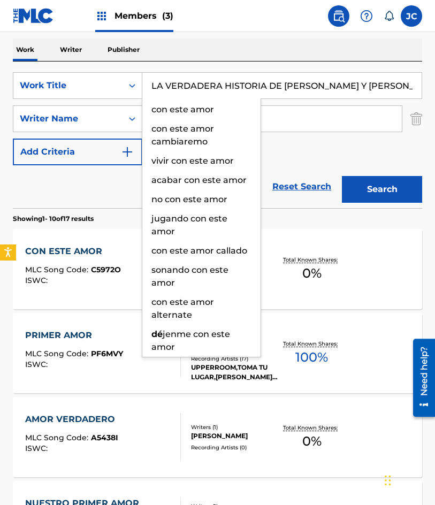
scroll to position [0, 73]
type input "LA VERDADERA HISTORIA DE JUAN CHARRASQUEADO Y GABINO BARRERA"
click at [342, 176] on button "Search" at bounding box center [382, 189] width 80 height 27
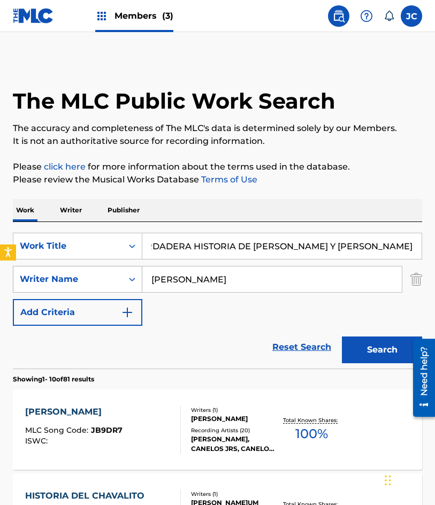
drag, startPoint x: 274, startPoint y: 286, endPoint x: 62, endPoint y: 279, distance: 212.4
click at [72, 283] on div "SearchWithCriteriaee2246de-7238-40e2-ae00-19f9c49a2fb7 Writer Name gastelum" at bounding box center [217, 279] width 409 height 27
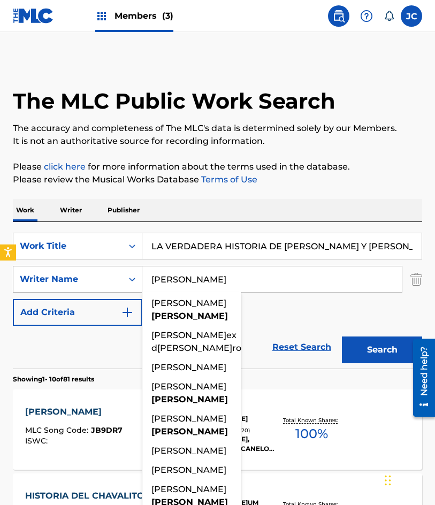
type input "cordero"
click at [342, 336] on button "Search" at bounding box center [382, 349] width 80 height 27
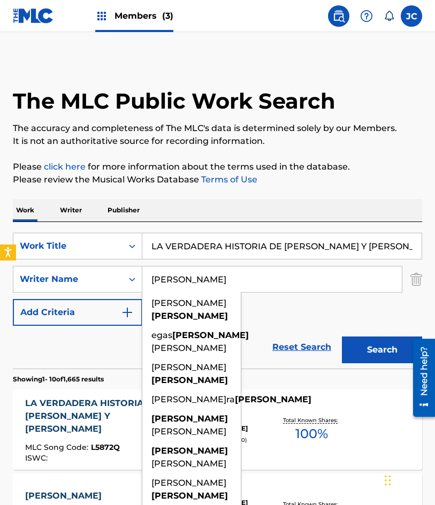
click at [281, 317] on div "SearchWithCriteria47613dc6-e0b3-4f8a-927d-e0479b64be4c Work Title LA VERDADERA …" at bounding box center [217, 279] width 409 height 93
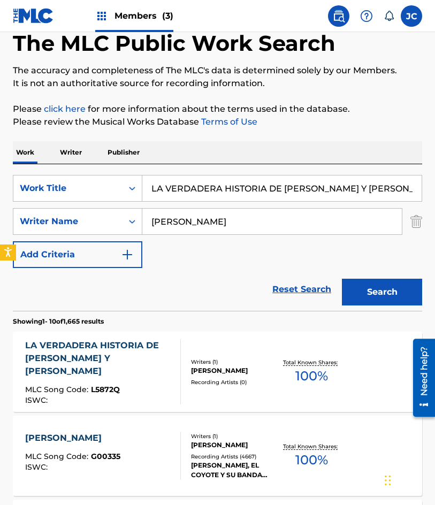
scroll to position [160, 0]
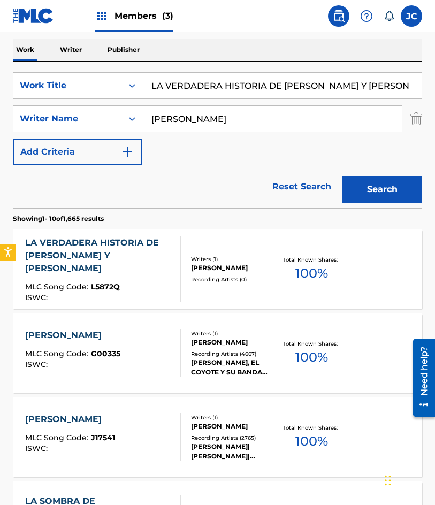
click at [134, 267] on div "LA VERDADERA HISTORIA DE JUAN CHARRASQUEADO Y GABI" at bounding box center [98, 255] width 147 height 39
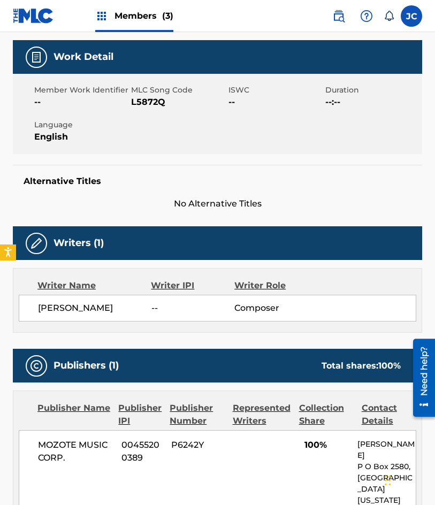
scroll to position [214, 0]
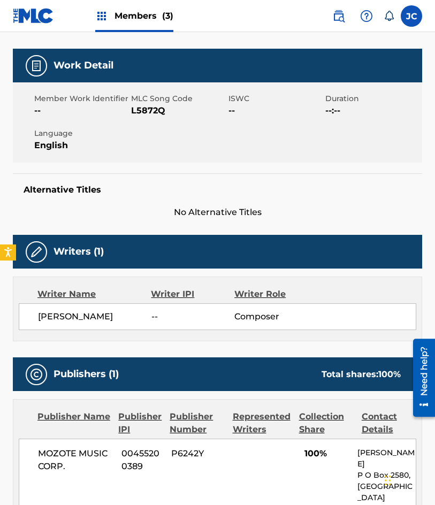
click at [145, 110] on span "L5872Q" at bounding box center [178, 110] width 94 height 13
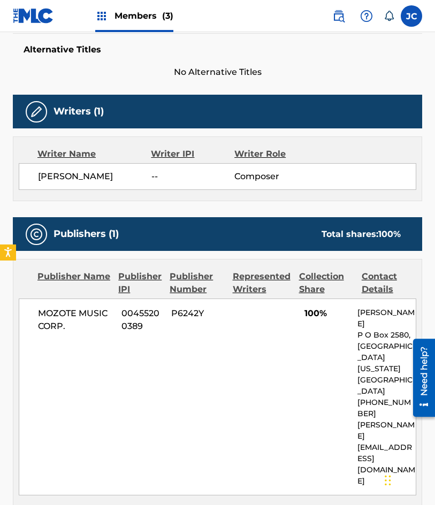
scroll to position [445, 0]
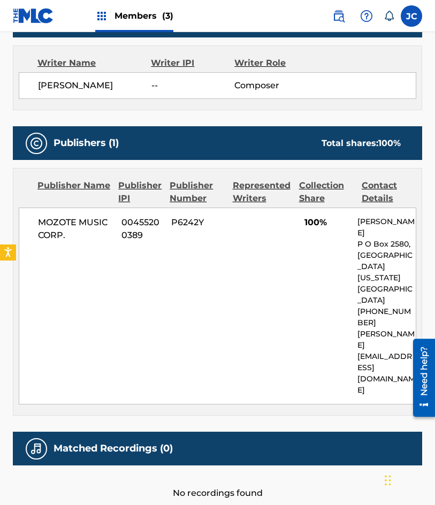
click at [80, 108] on div "Writer Name Writer IPI Writer Role VICTOR CORDERO AURRECOECHEA -- Composer" at bounding box center [217, 77] width 409 height 65
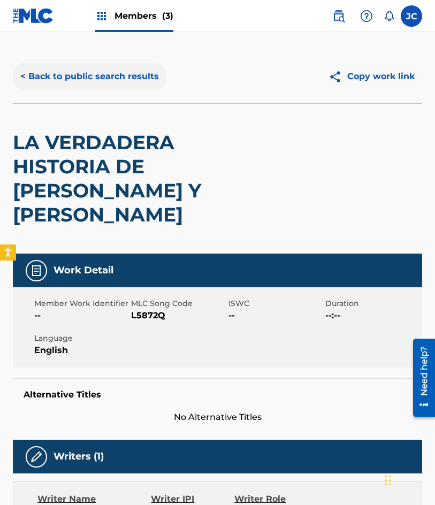
scroll to position [0, 0]
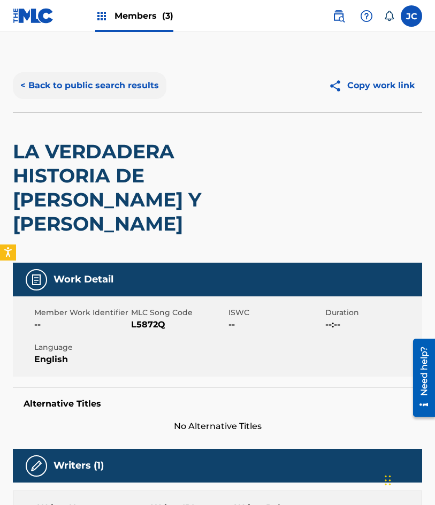
click at [102, 86] on button "< Back to public search results" at bounding box center [90, 85] width 154 height 27
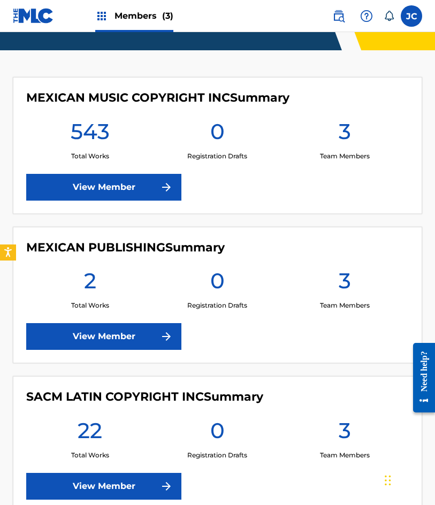
scroll to position [293, 0]
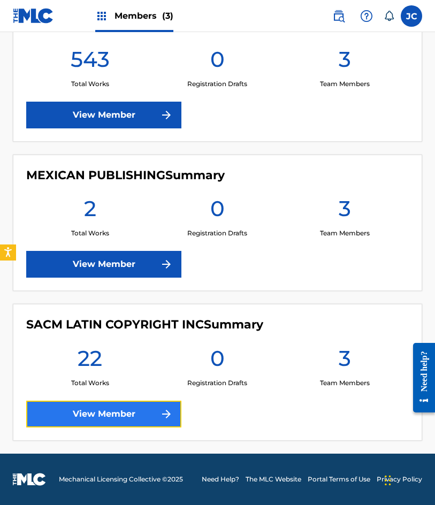
click at [170, 408] on img at bounding box center [166, 414] width 13 height 13
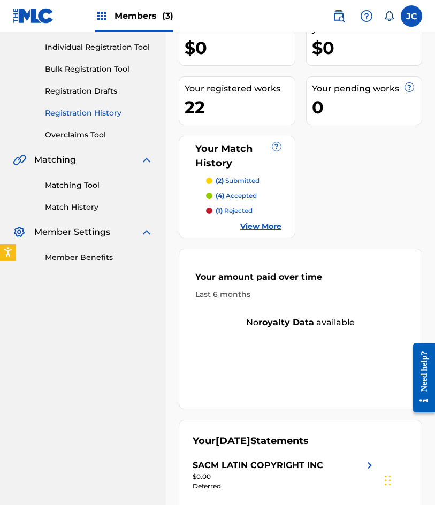
scroll to position [107, 0]
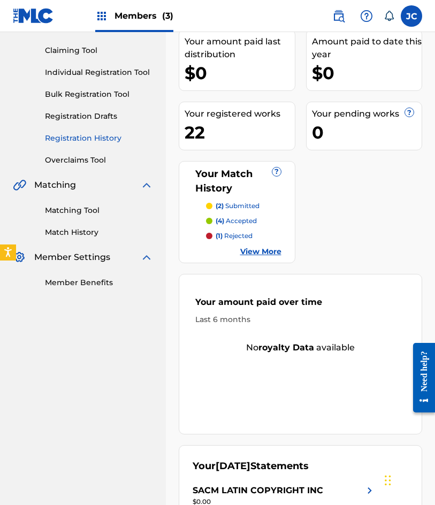
click at [106, 135] on link "Registration History" at bounding box center [99, 138] width 108 height 11
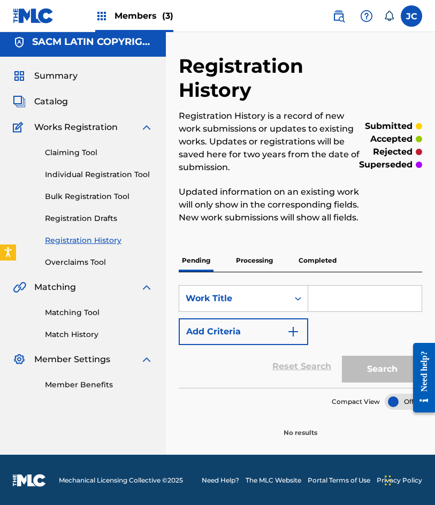
scroll to position [6, 0]
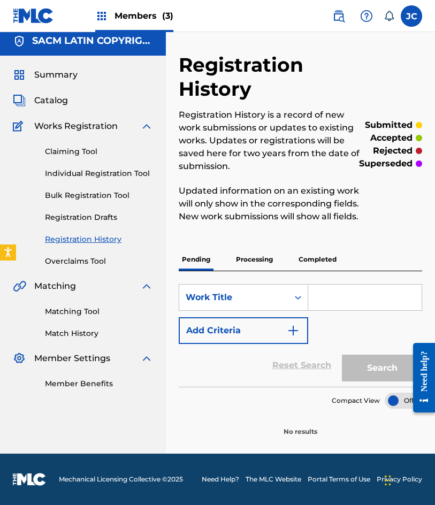
click at [249, 252] on p "Processing" at bounding box center [254, 259] width 43 height 22
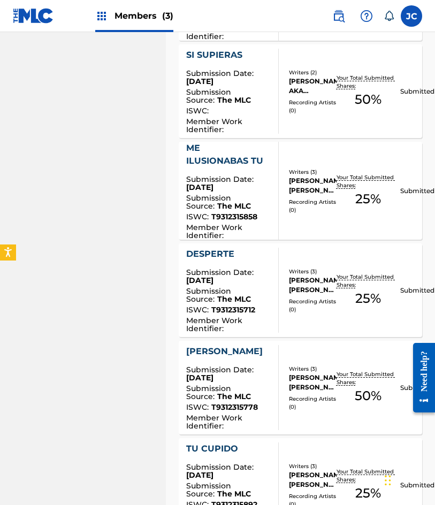
scroll to position [1055, 0]
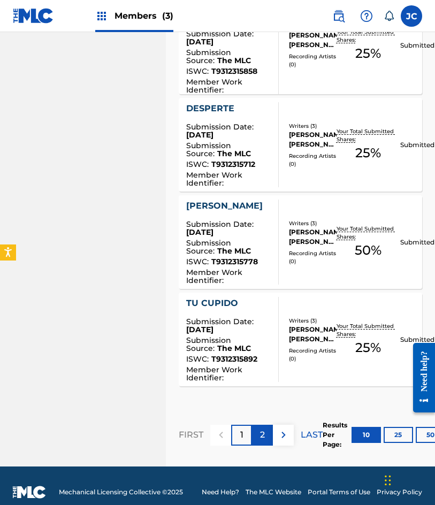
click at [262, 428] on p "2" at bounding box center [262, 434] width 5 height 13
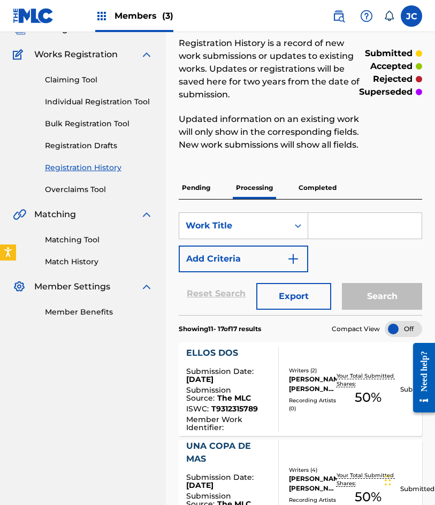
scroll to position [18, 0]
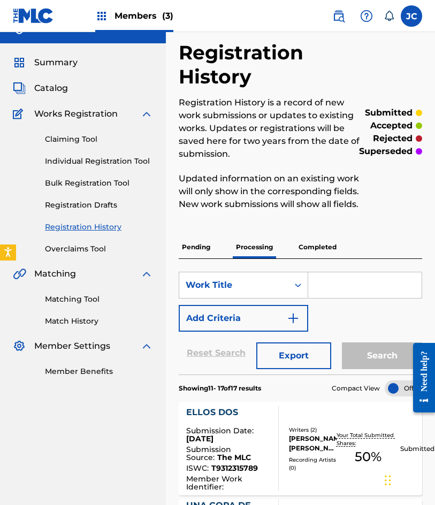
click at [28, 9] on img at bounding box center [33, 16] width 41 height 16
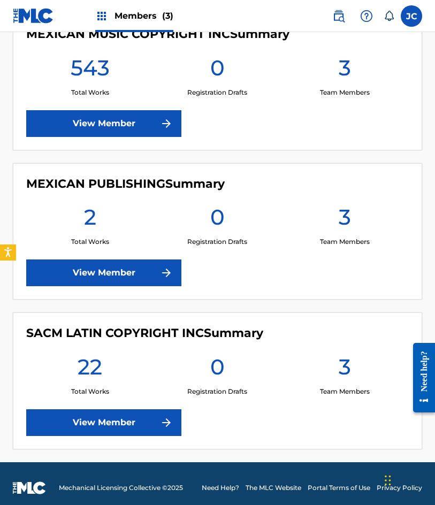
scroll to position [293, 0]
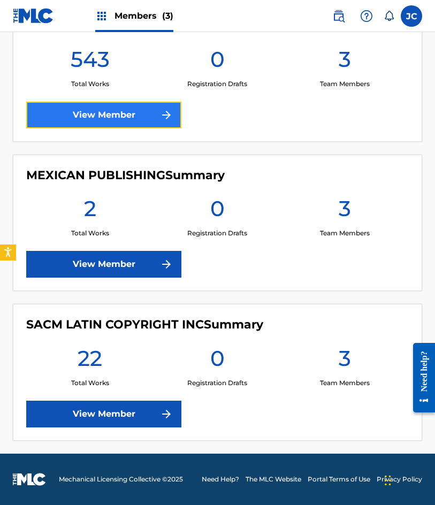
click at [116, 125] on link "View Member" at bounding box center [103, 115] width 155 height 27
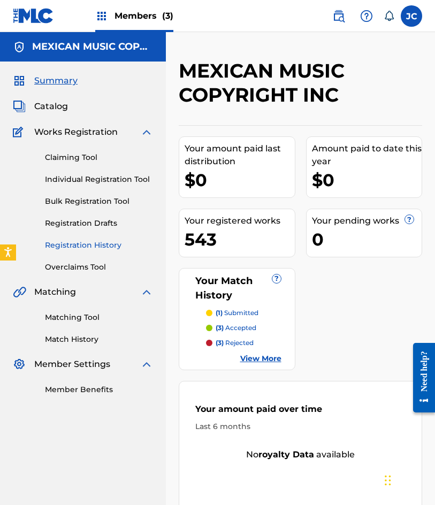
click at [91, 240] on link "Registration History" at bounding box center [99, 245] width 108 height 11
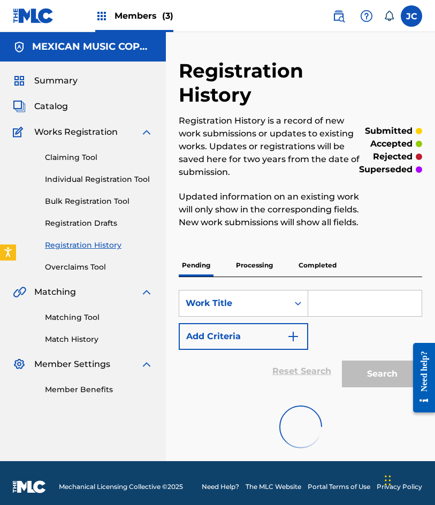
scroll to position [6, 0]
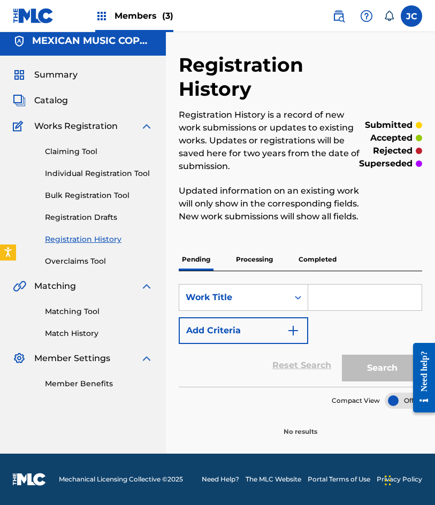
drag, startPoint x: 251, startPoint y: 254, endPoint x: 289, endPoint y: 264, distance: 38.8
click at [251, 254] on p "Processing" at bounding box center [254, 259] width 43 height 22
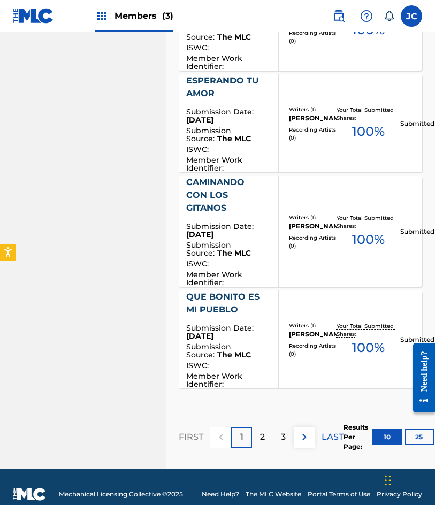
scroll to position [1068, 0]
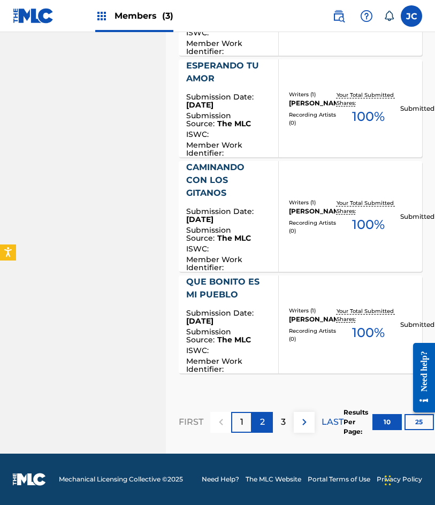
click at [261, 423] on p "2" at bounding box center [262, 422] width 5 height 13
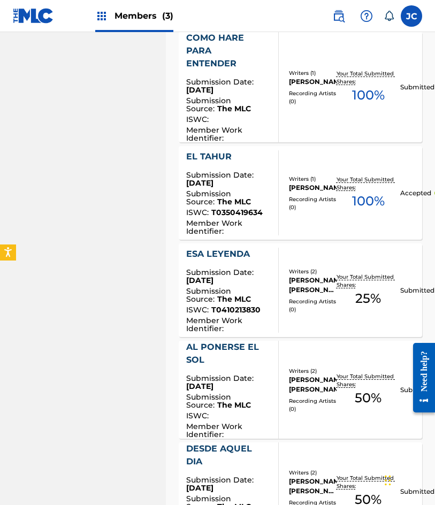
scroll to position [533, 0]
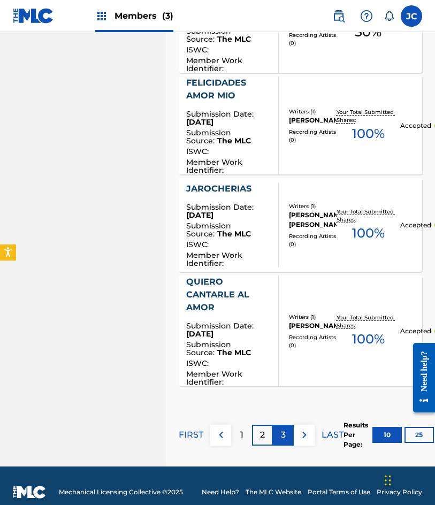
click at [280, 425] on div "3" at bounding box center [283, 435] width 21 height 21
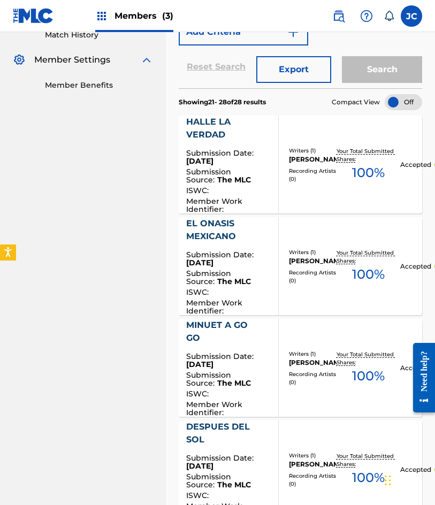
scroll to position [304, 0]
click at [43, 6] on link at bounding box center [33, 16] width 41 height 32
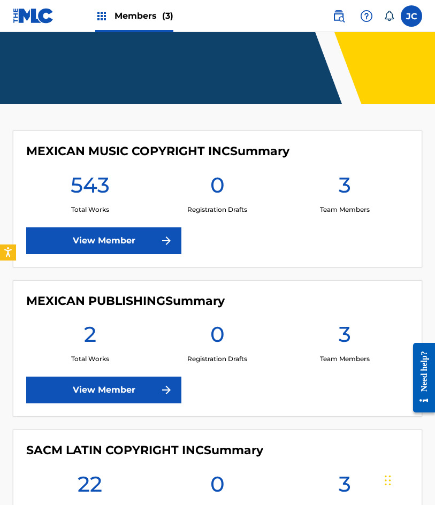
scroll to position [293, 0]
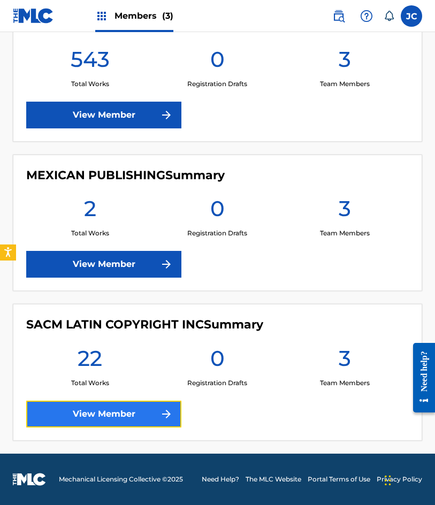
click at [169, 404] on link "View Member" at bounding box center [103, 414] width 155 height 27
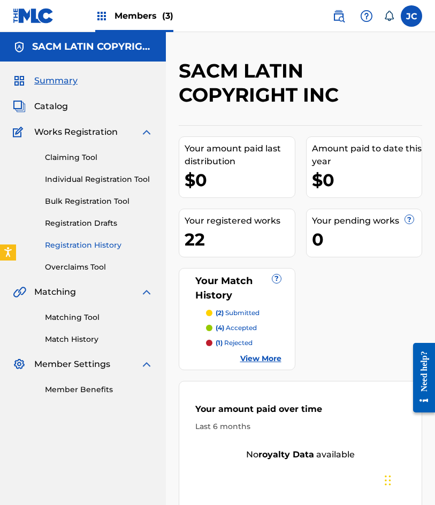
click at [104, 246] on link "Registration History" at bounding box center [99, 245] width 108 height 11
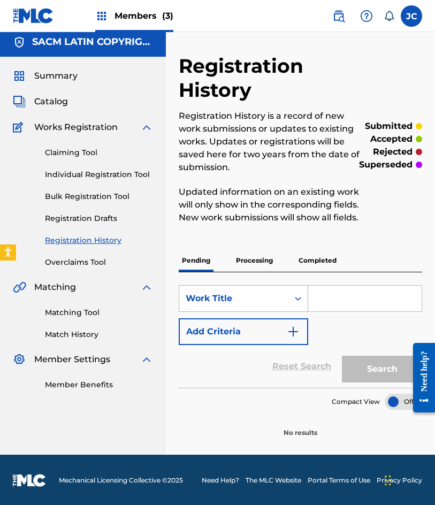
scroll to position [6, 0]
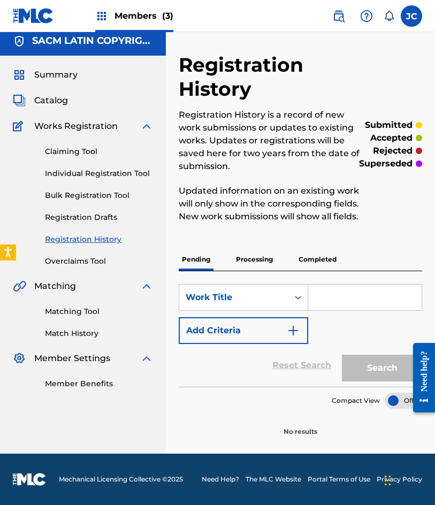
click at [273, 271] on div "Pending Processing Completed" at bounding box center [300, 259] width 243 height 23
click at [270, 266] on p "Processing" at bounding box center [254, 259] width 43 height 22
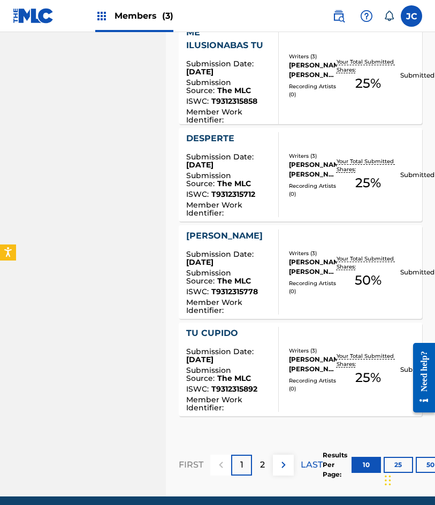
scroll to position [1055, 0]
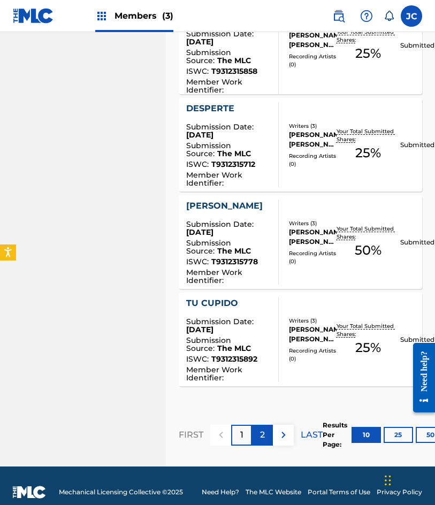
click at [255, 425] on div "2" at bounding box center [262, 435] width 21 height 21
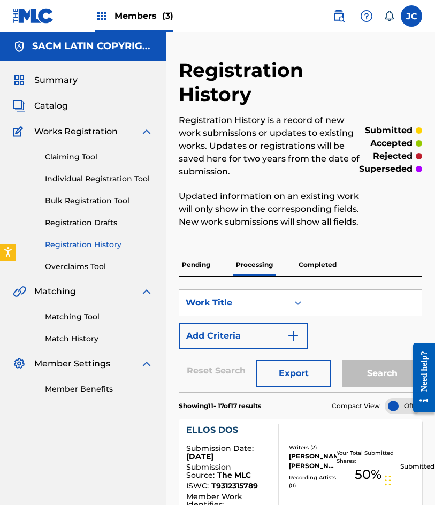
scroll to position [0, 0]
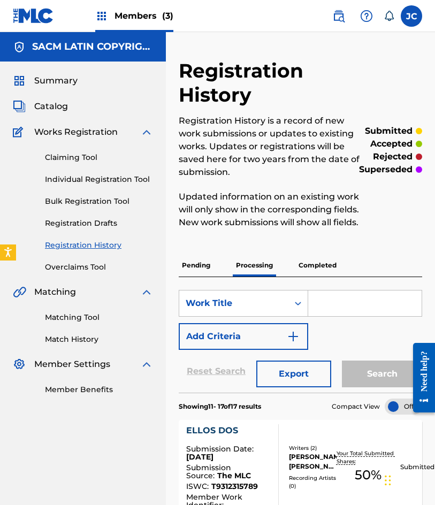
click at [34, 12] on img at bounding box center [33, 16] width 41 height 16
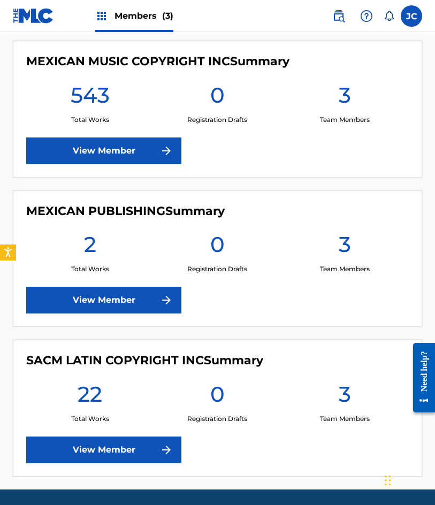
scroll to position [293, 0]
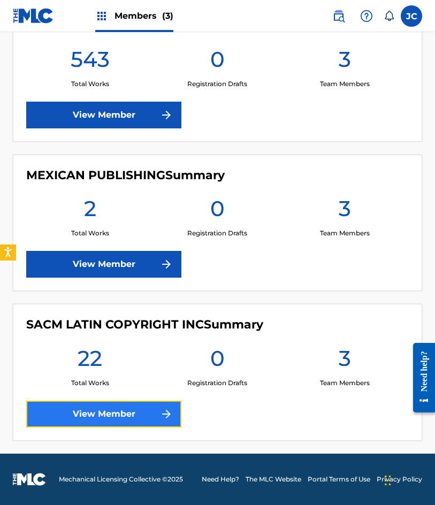
click at [166, 405] on link "View Member" at bounding box center [103, 414] width 155 height 27
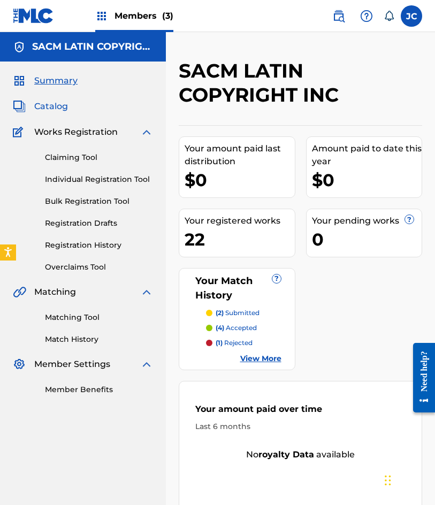
click at [52, 103] on span "Catalog" at bounding box center [51, 106] width 34 height 13
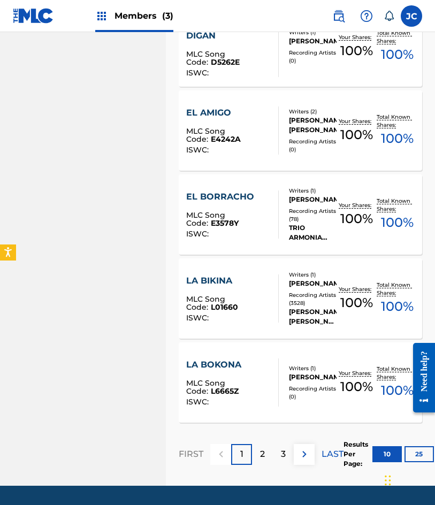
scroll to position [727, 0]
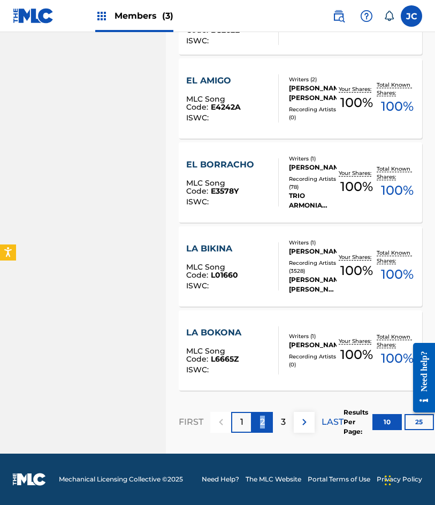
click at [263, 423] on p "2" at bounding box center [262, 422] width 5 height 13
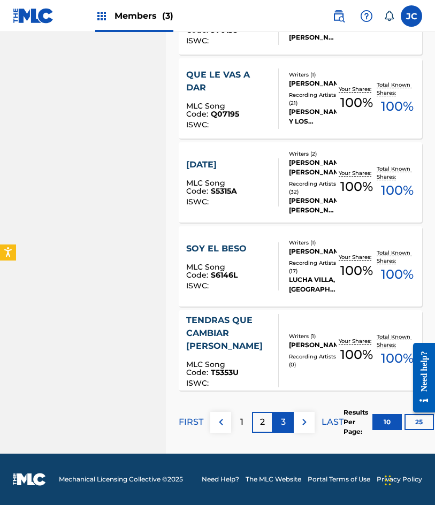
click at [291, 420] on div "3" at bounding box center [283, 422] width 21 height 21
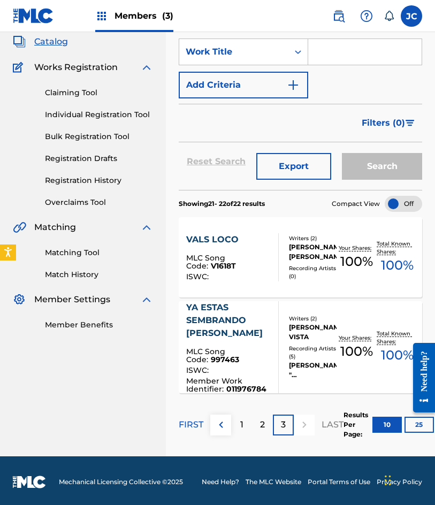
scroll to position [67, 0]
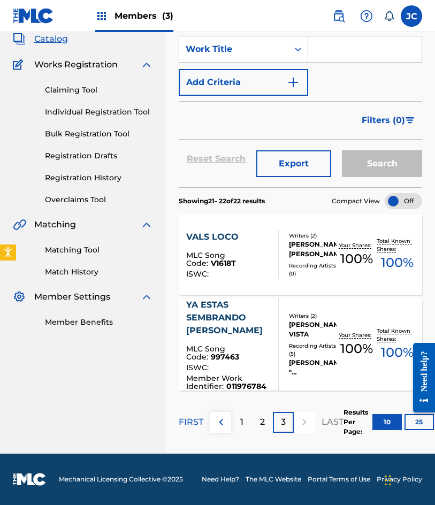
click at [239, 336] on div "YA ESTAS SEMBRANDO AGUSTIN" at bounding box center [227, 317] width 83 height 39
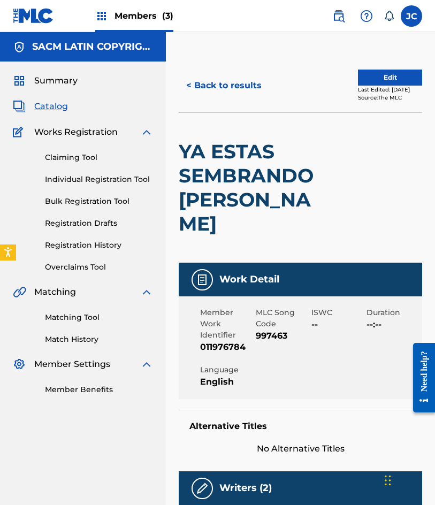
click at [36, 23] on img at bounding box center [33, 16] width 41 height 16
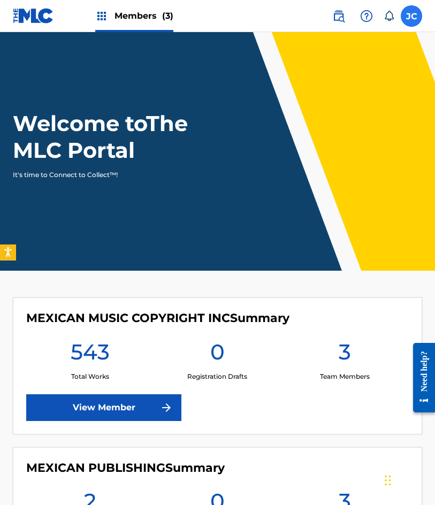
click at [407, 17] on label at bounding box center [411, 15] width 21 height 21
click at [411, 16] on input "[PERSON_NAME] [EMAIL_ADDRESS][DOMAIN_NAME] Notification Preferences Profile Log…" at bounding box center [411, 16] width 0 height 0
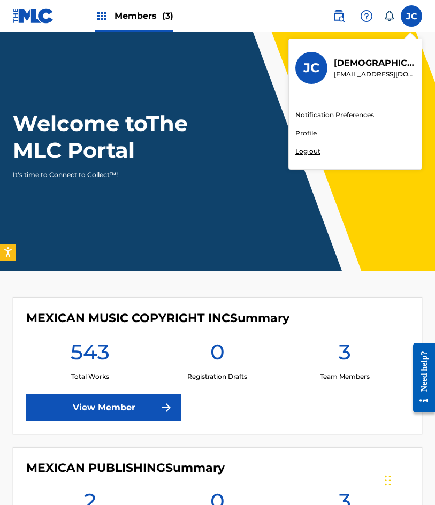
click at [304, 155] on p "Log out" at bounding box center [307, 152] width 25 height 10
click at [411, 16] on input "[PERSON_NAME] [EMAIL_ADDRESS][DOMAIN_NAME] Notification Preferences Profile Log…" at bounding box center [411, 16] width 0 height 0
